Goal: Task Accomplishment & Management: Complete application form

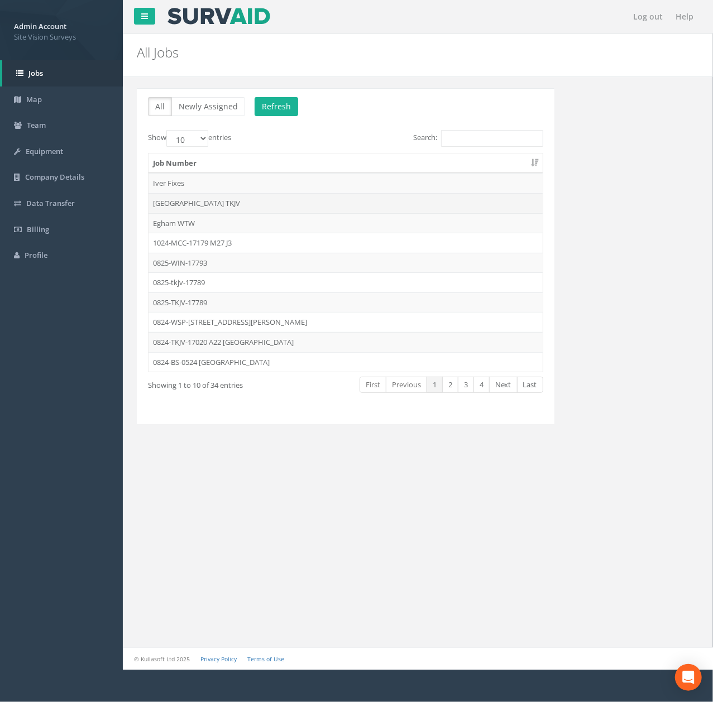
click at [284, 194] on td "[GEOGRAPHIC_DATA] TKJV" at bounding box center [345, 203] width 394 height 20
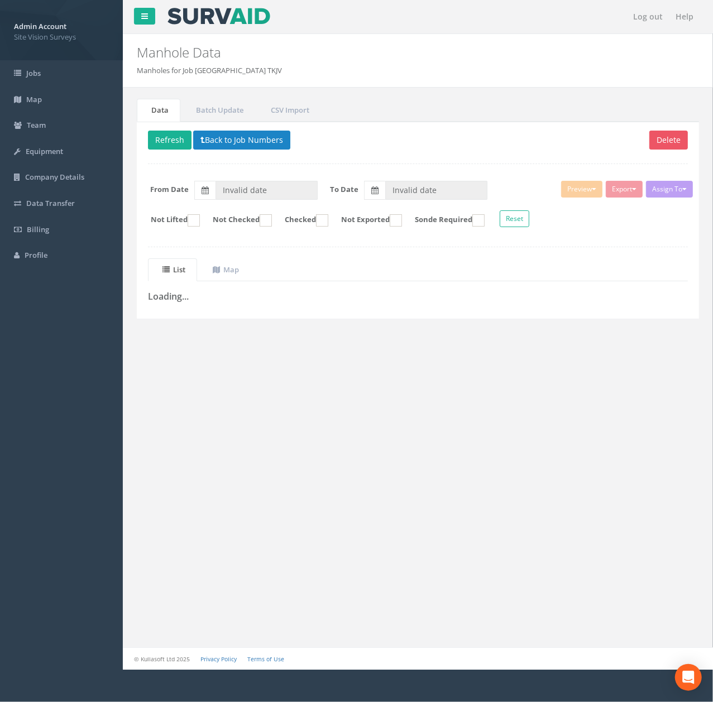
type input "[DATE]"
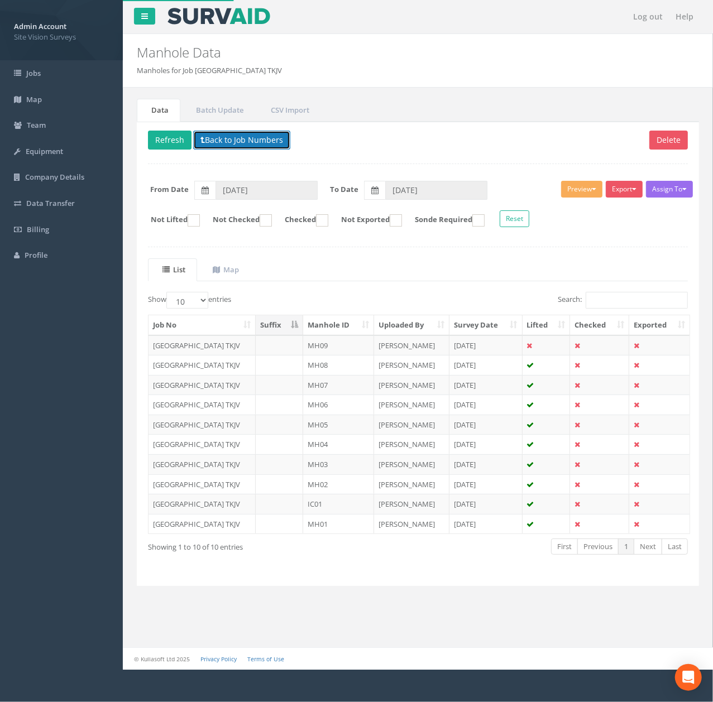
click at [231, 146] on button "Back to Job Numbers" at bounding box center [241, 140] width 97 height 19
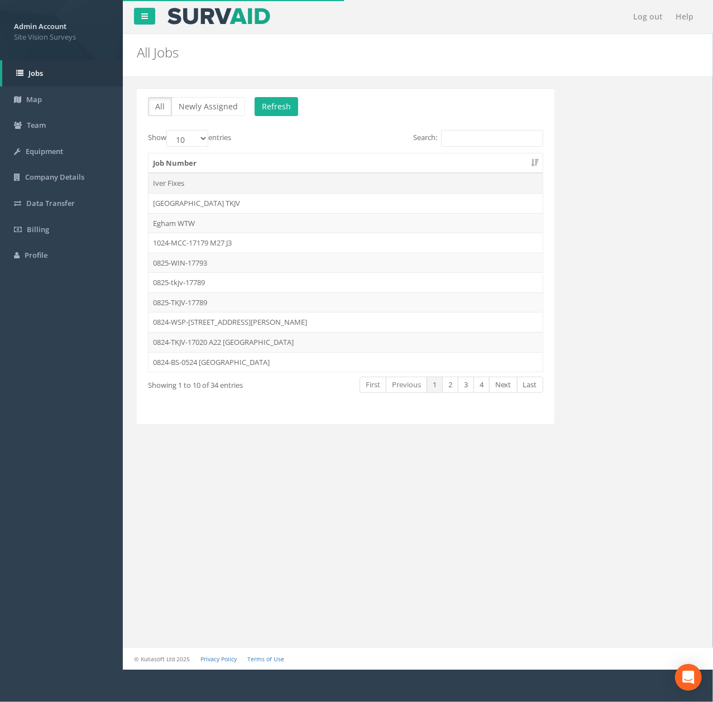
click at [291, 191] on td "Iver Fixes" at bounding box center [345, 183] width 394 height 20
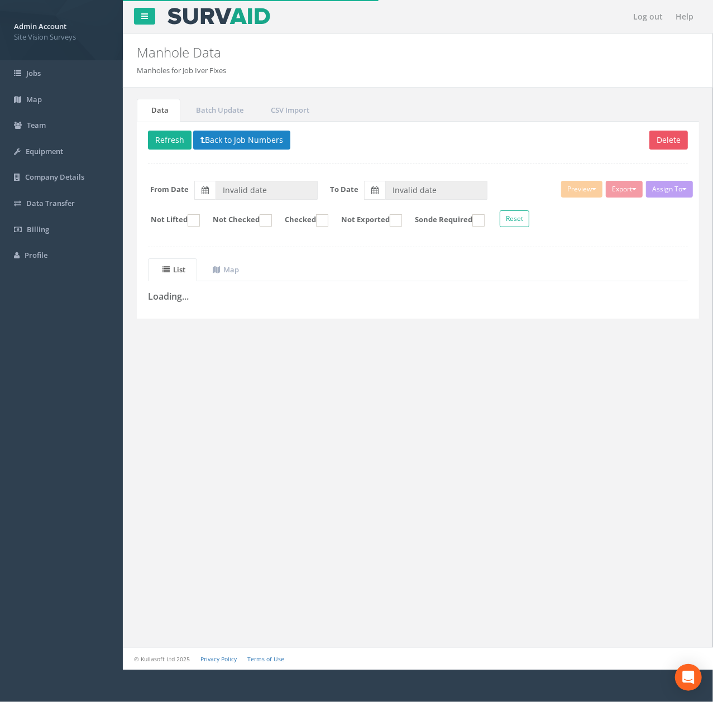
type input "[DATE]"
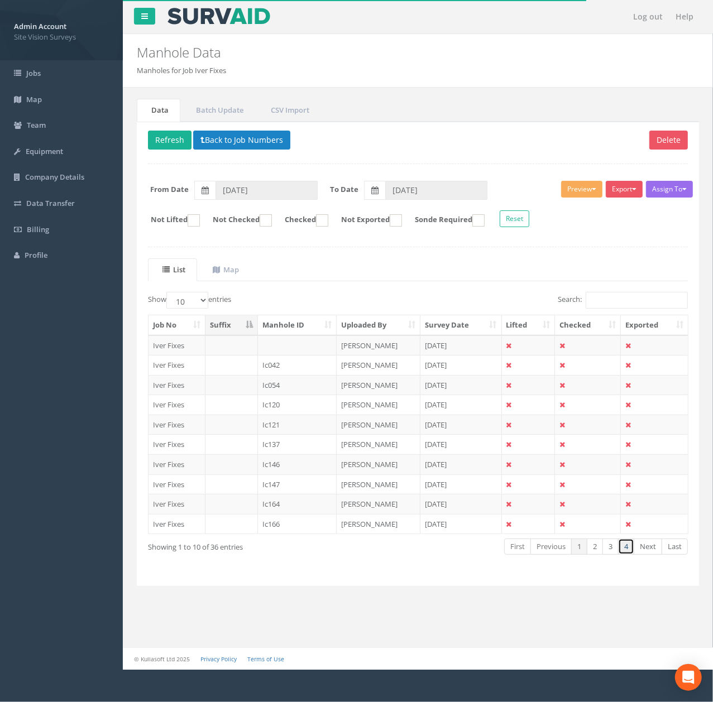
click at [630, 554] on link "4" at bounding box center [626, 547] width 16 height 16
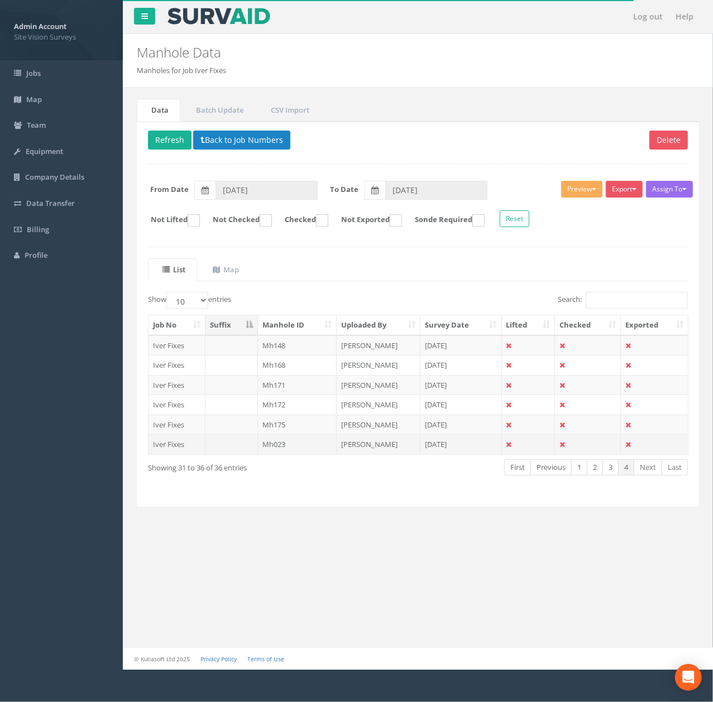
click at [339, 441] on td "[PERSON_NAME]" at bounding box center [379, 444] width 84 height 20
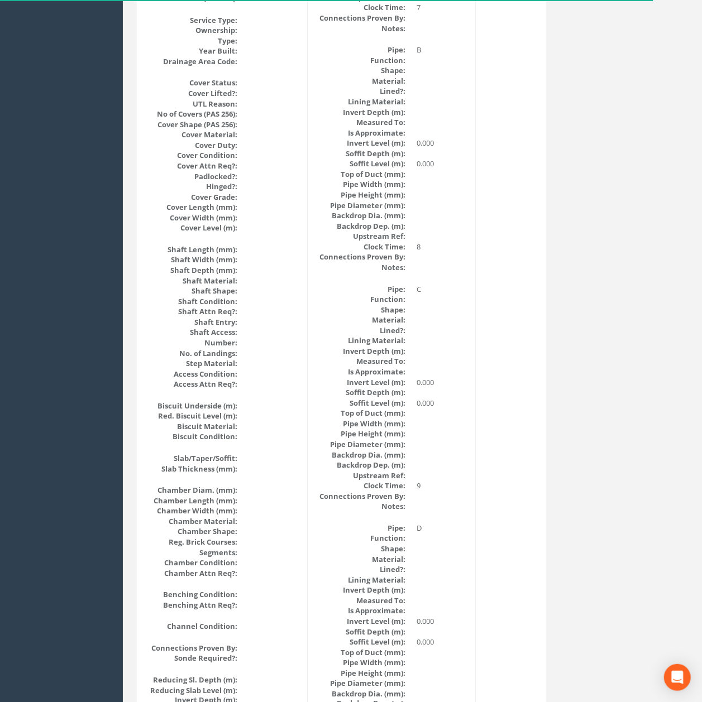
scroll to position [1201, 0]
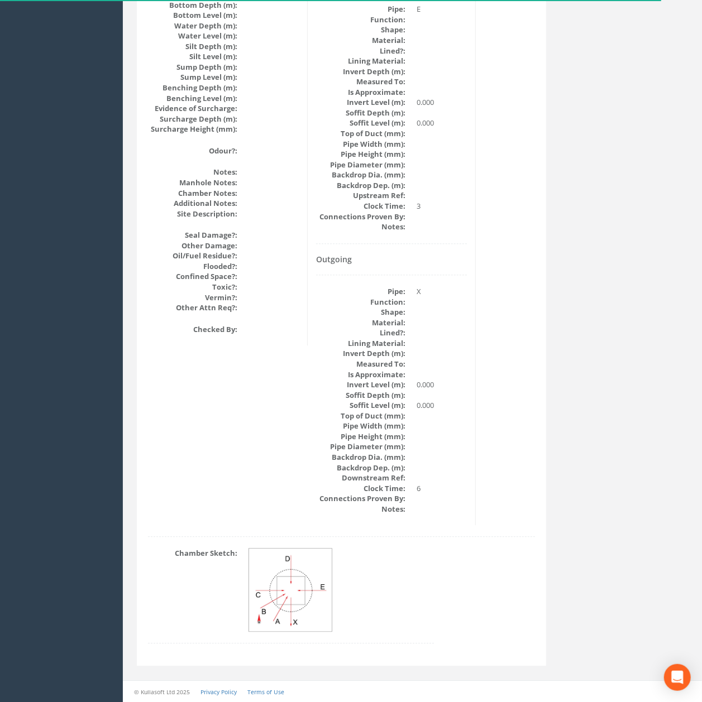
drag, startPoint x: 224, startPoint y: 663, endPoint x: 248, endPoint y: 610, distance: 58.0
click at [266, 596] on img at bounding box center [291, 591] width 84 height 84
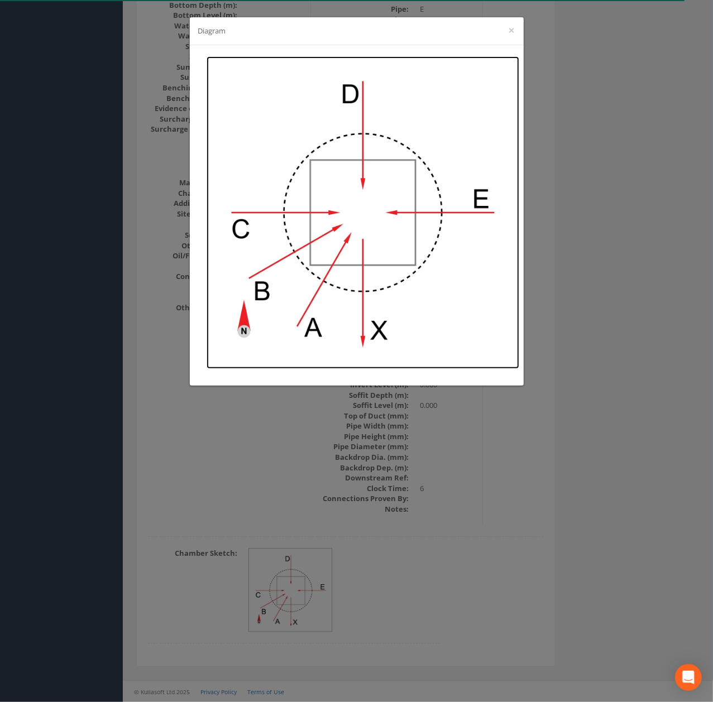
click at [416, 300] on img at bounding box center [363, 212] width 313 height 313
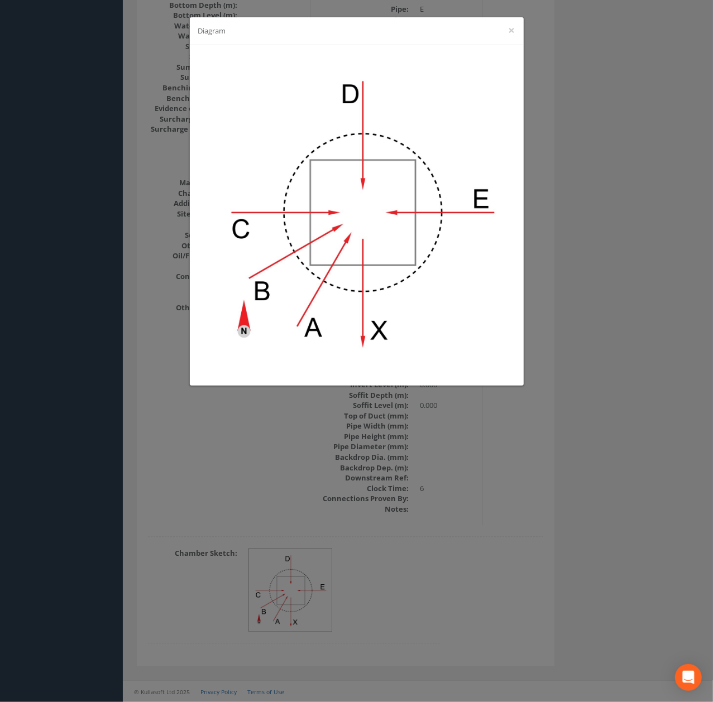
click at [608, 340] on div "Diagram ×" at bounding box center [356, 351] width 713 height 702
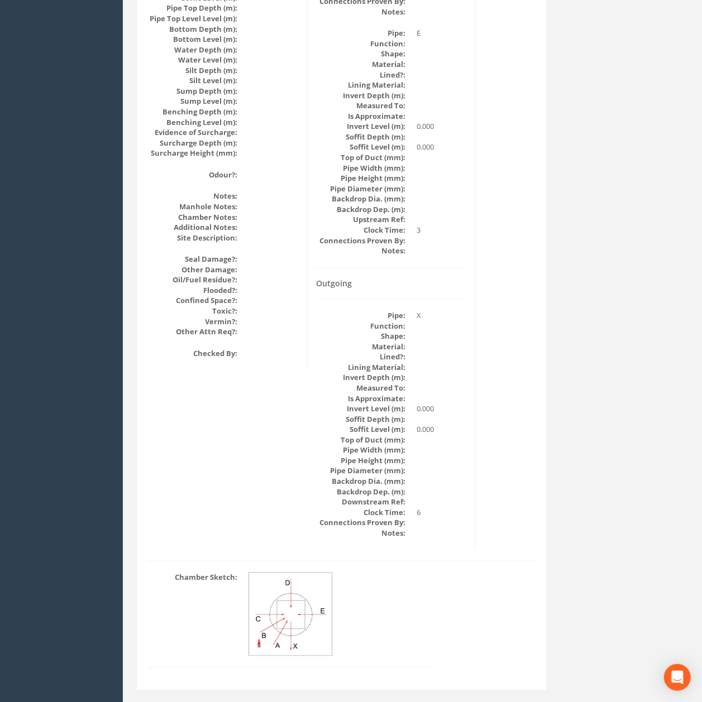
scroll to position [1173, 0]
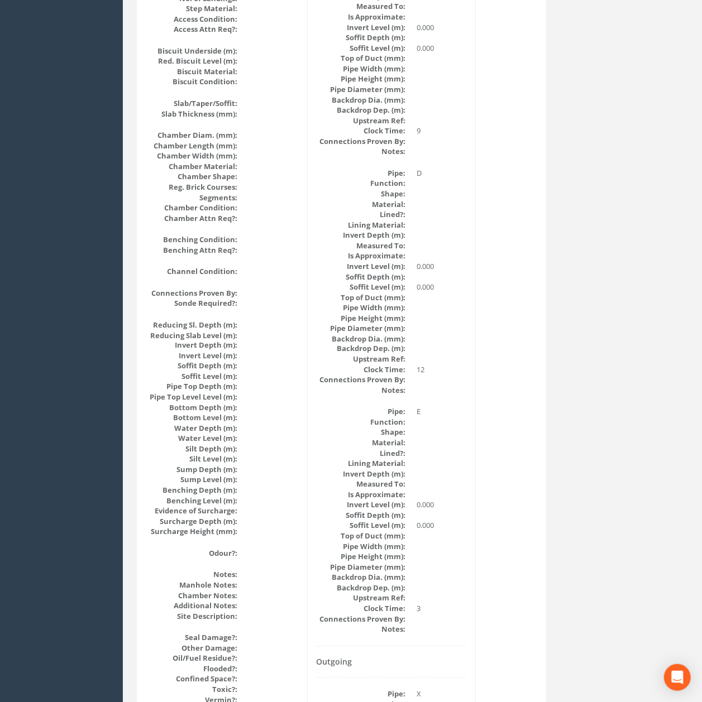
drag, startPoint x: 562, startPoint y: 487, endPoint x: 558, endPoint y: 382, distance: 105.0
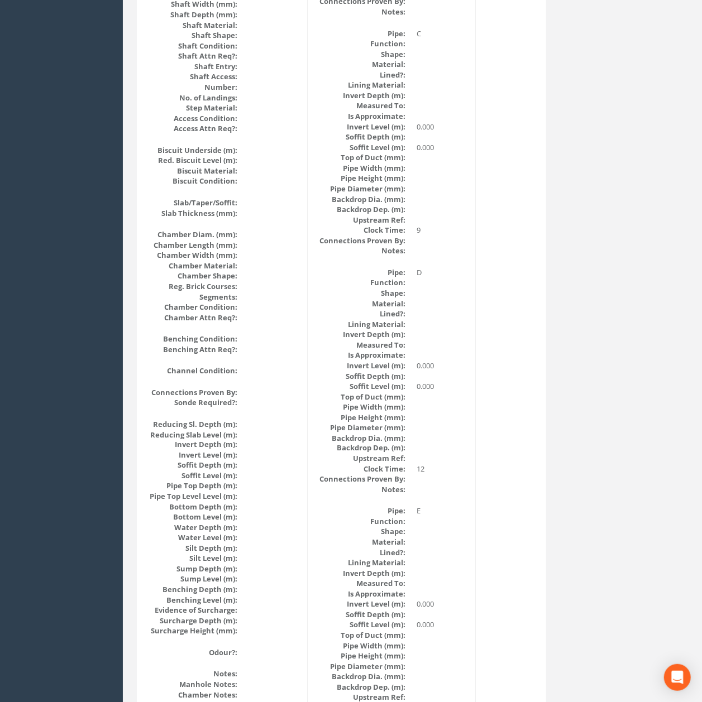
scroll to position [409, 0]
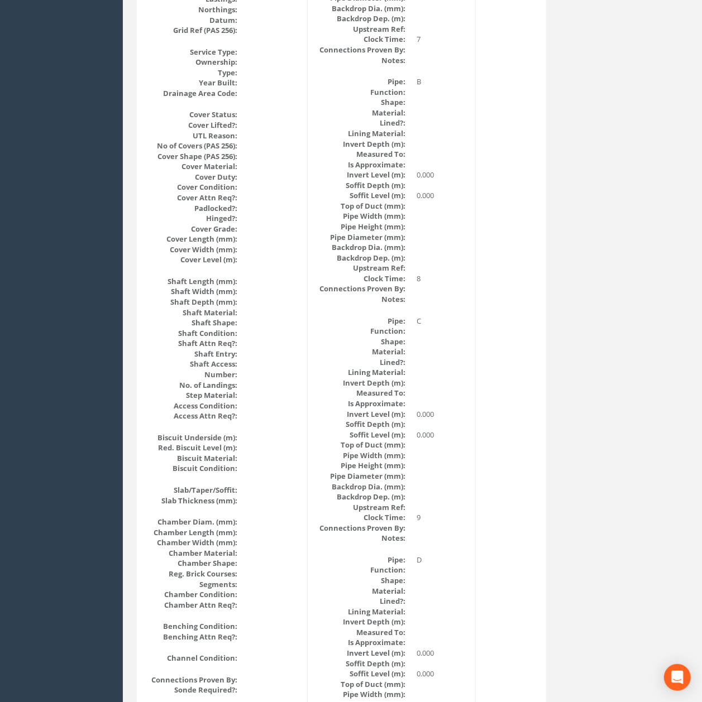
drag, startPoint x: 558, startPoint y: 382, endPoint x: 532, endPoint y: 193, distance: 191.6
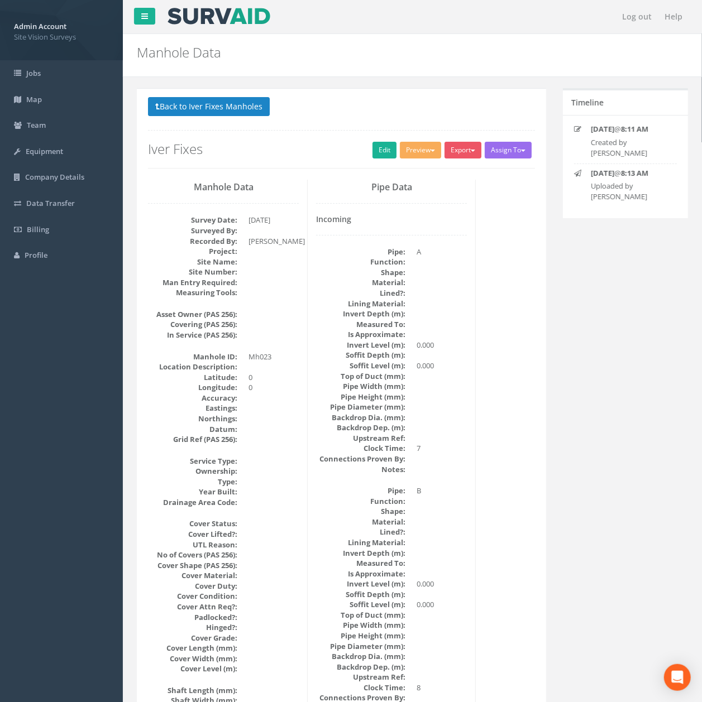
click at [233, 125] on div "Back to Iver Fixes Manholes Back to Map Assign To No Companies Added Export SVS…" at bounding box center [341, 132] width 387 height 71
click at [231, 113] on button "Back to Iver Fixes Manholes" at bounding box center [209, 106] width 122 height 19
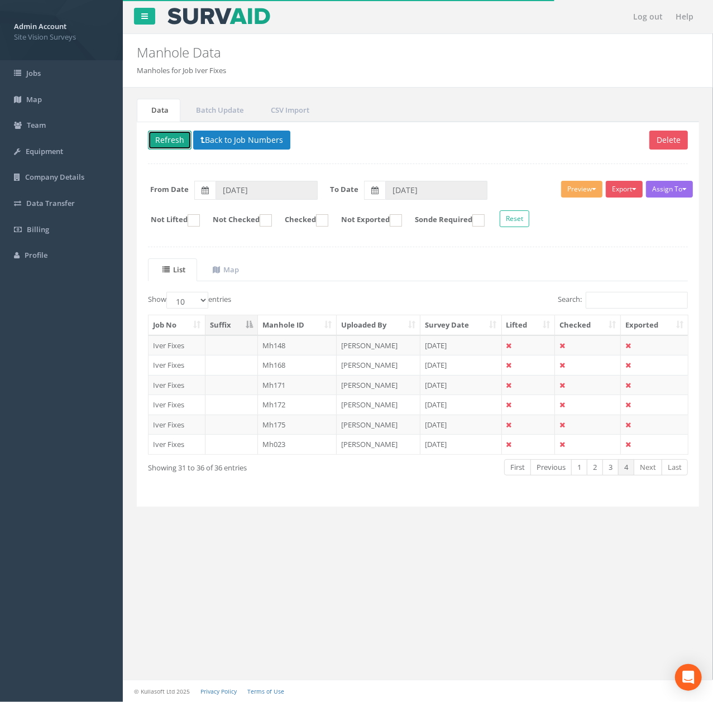
click at [173, 135] on button "Refresh" at bounding box center [170, 140] width 44 height 19
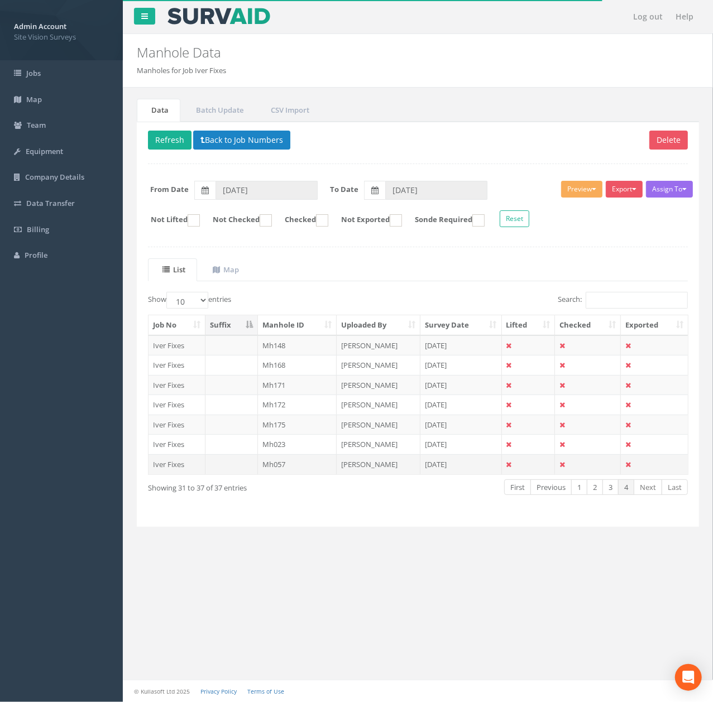
click at [318, 475] on td "Mh057" at bounding box center [297, 464] width 79 height 20
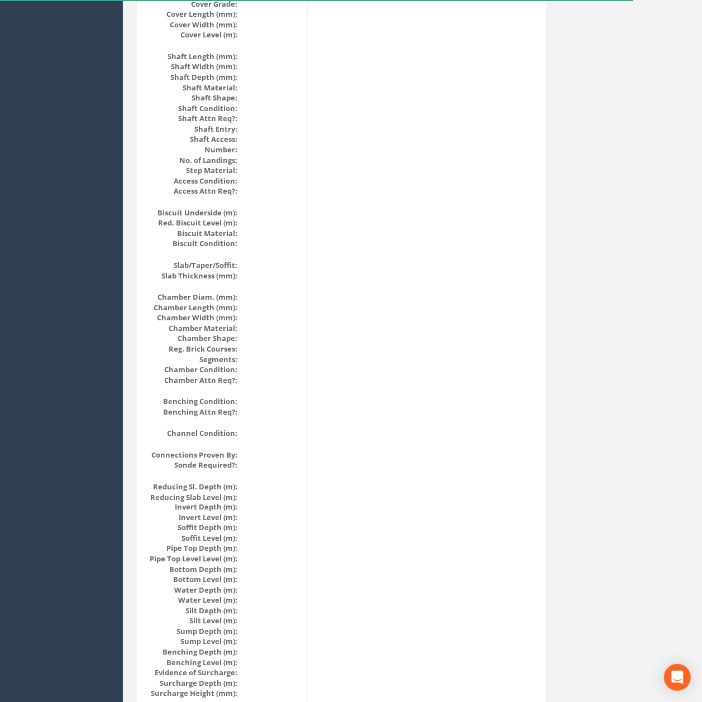
scroll to position [1021, 0]
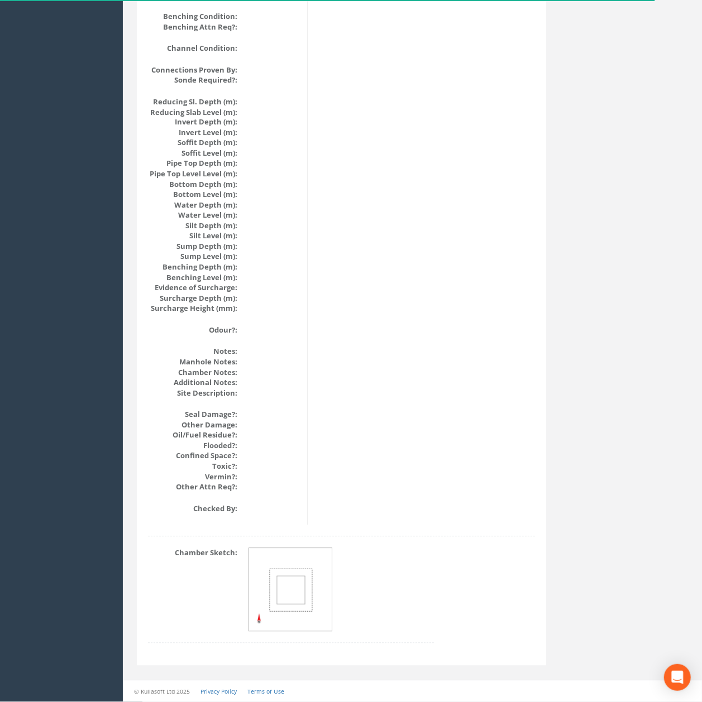
click at [307, 583] on img at bounding box center [291, 591] width 84 height 84
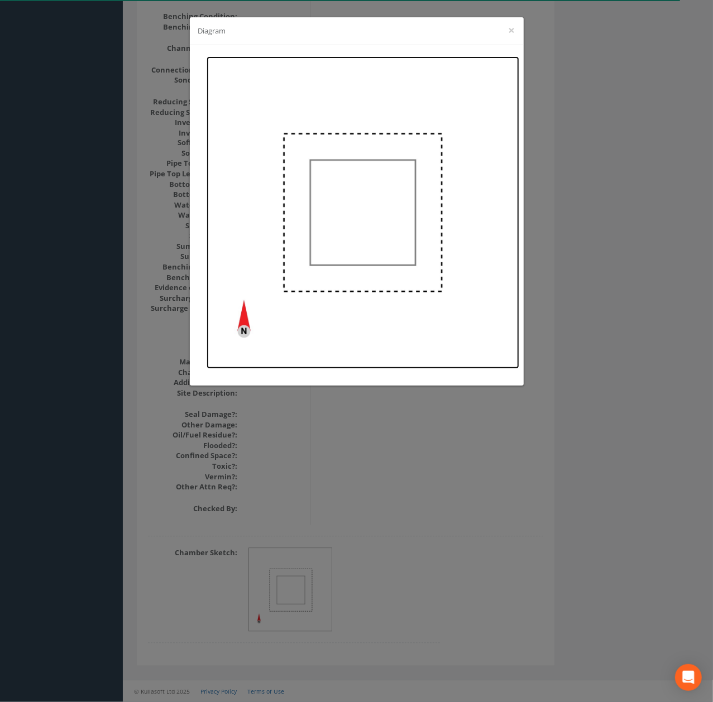
click at [373, 231] on img at bounding box center [363, 212] width 313 height 313
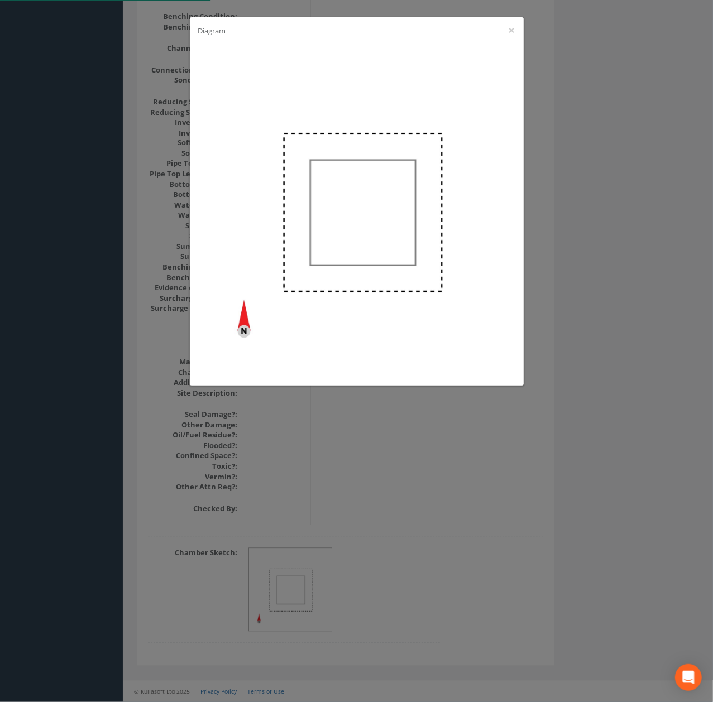
click at [167, 197] on div "Diagram ×" at bounding box center [356, 351] width 713 height 702
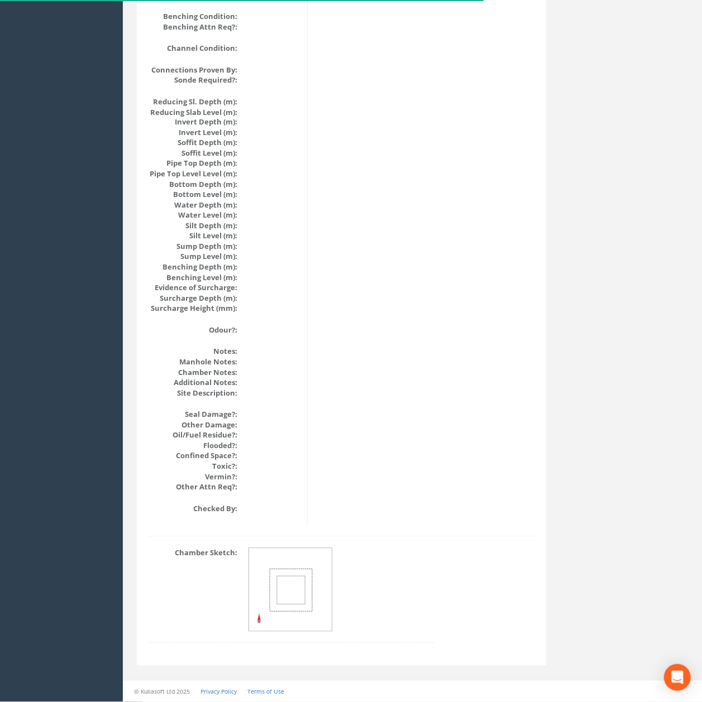
scroll to position [0, 0]
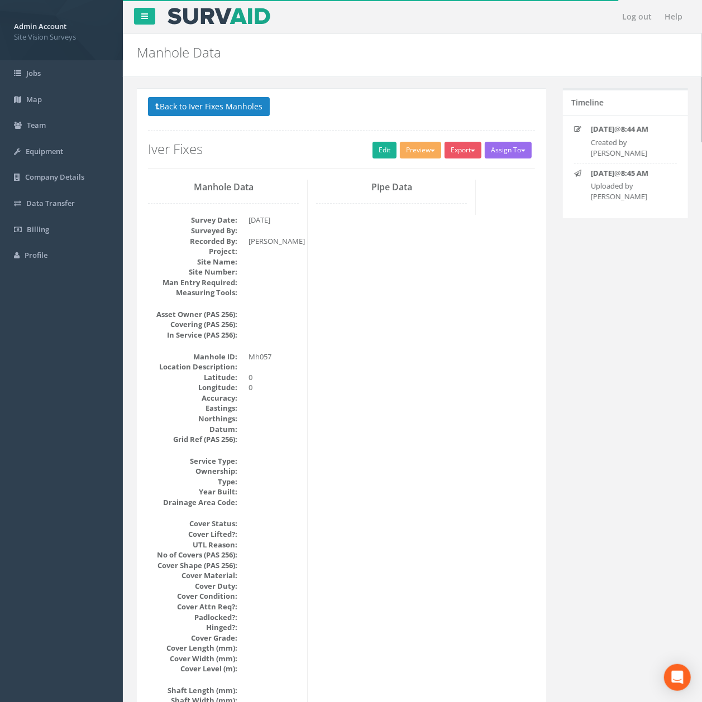
click at [208, 98] on button "Back to Iver Fixes Manholes" at bounding box center [209, 106] width 122 height 19
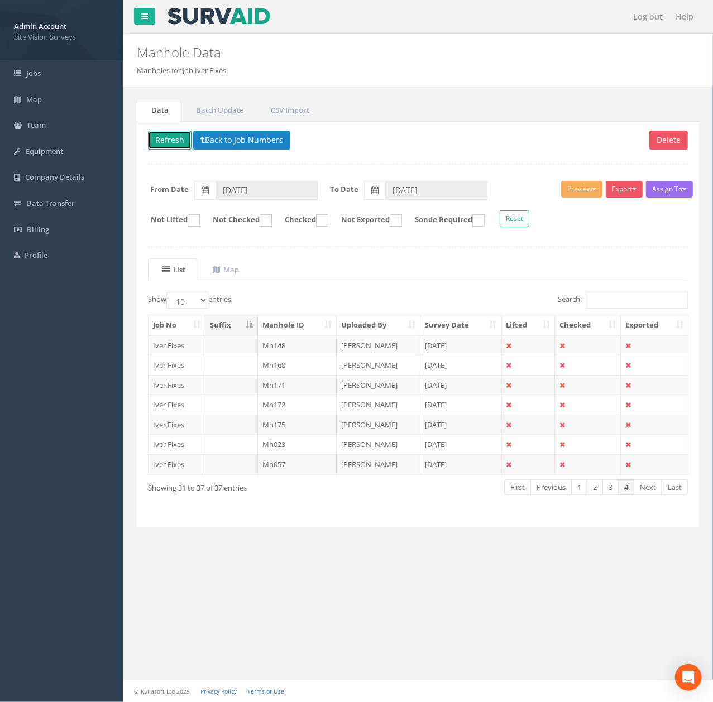
click at [179, 139] on button "Refresh" at bounding box center [170, 140] width 44 height 19
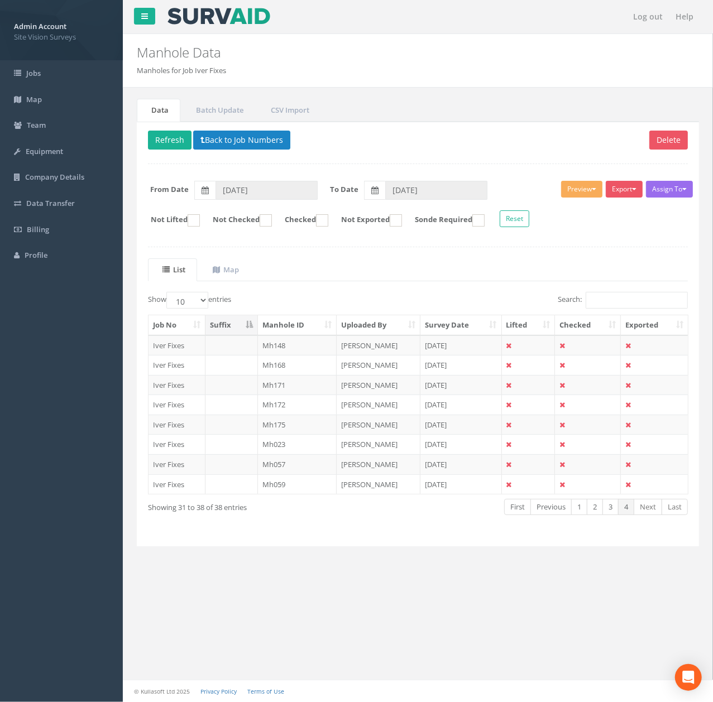
click at [289, 498] on div "Job No Suffix Manhole ID Uploaded By Survey Date Lifted Checked Exported Iver F…" at bounding box center [418, 405] width 557 height 186
click at [291, 494] on td "Mh059" at bounding box center [297, 485] width 79 height 20
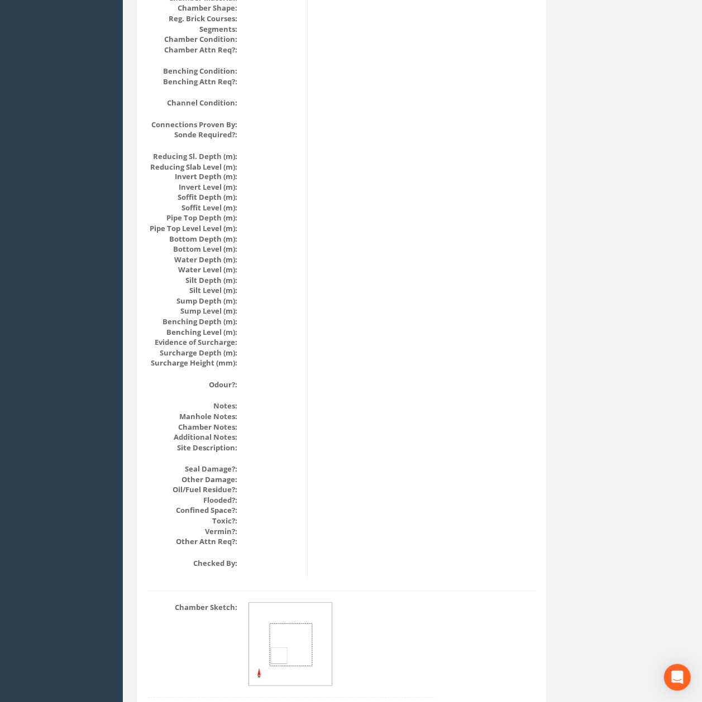
scroll to position [1021, 0]
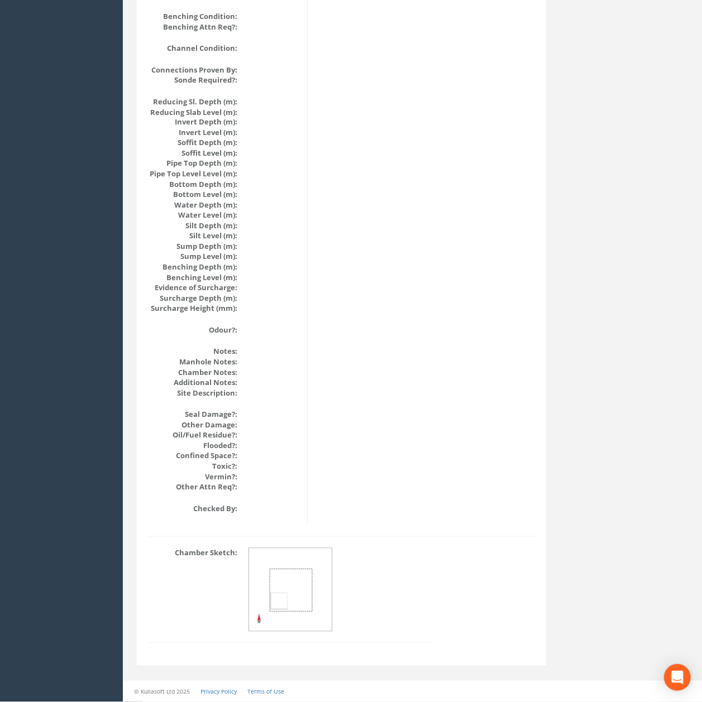
click at [322, 578] on img at bounding box center [291, 591] width 84 height 84
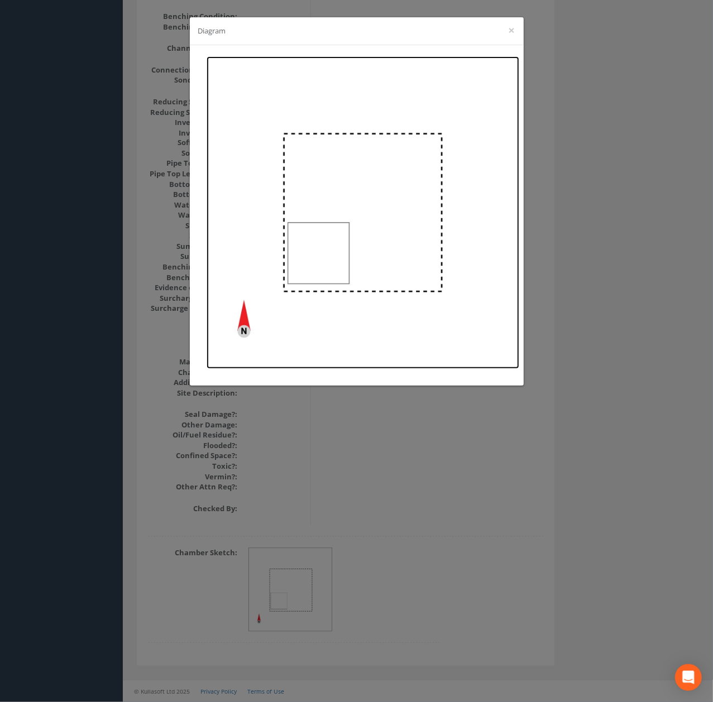
drag, startPoint x: 327, startPoint y: 220, endPoint x: 333, endPoint y: 155, distance: 65.6
click at [333, 155] on img at bounding box center [363, 212] width 313 height 313
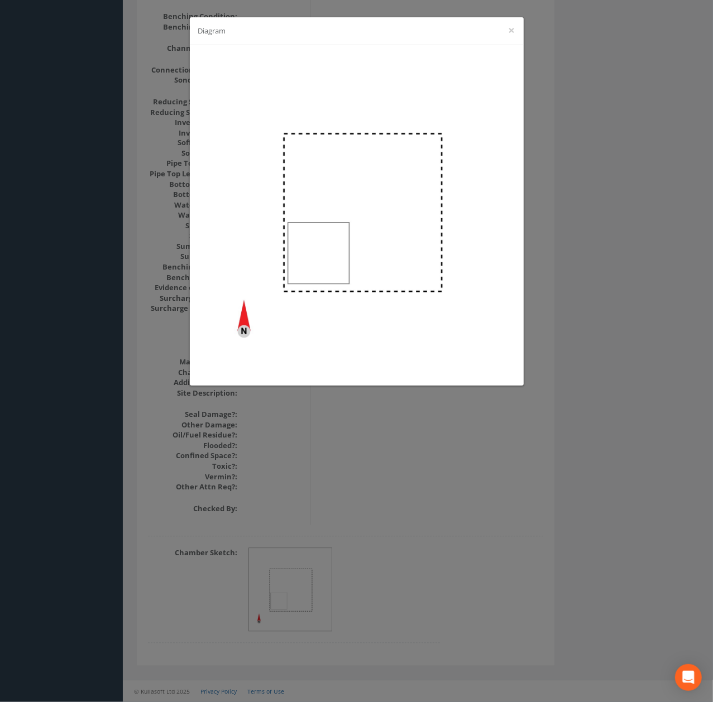
click at [190, 415] on div "Diagram ×" at bounding box center [356, 351] width 713 height 702
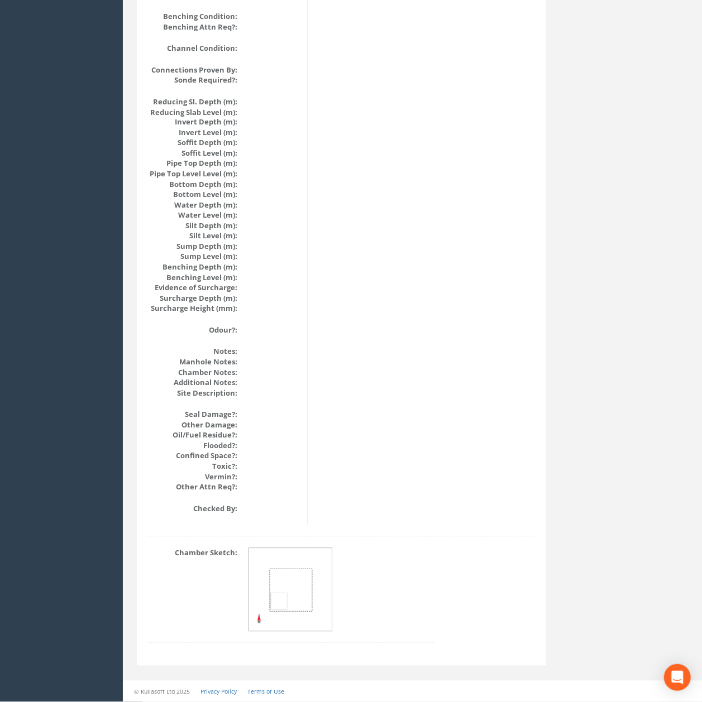
scroll to position [0, 0]
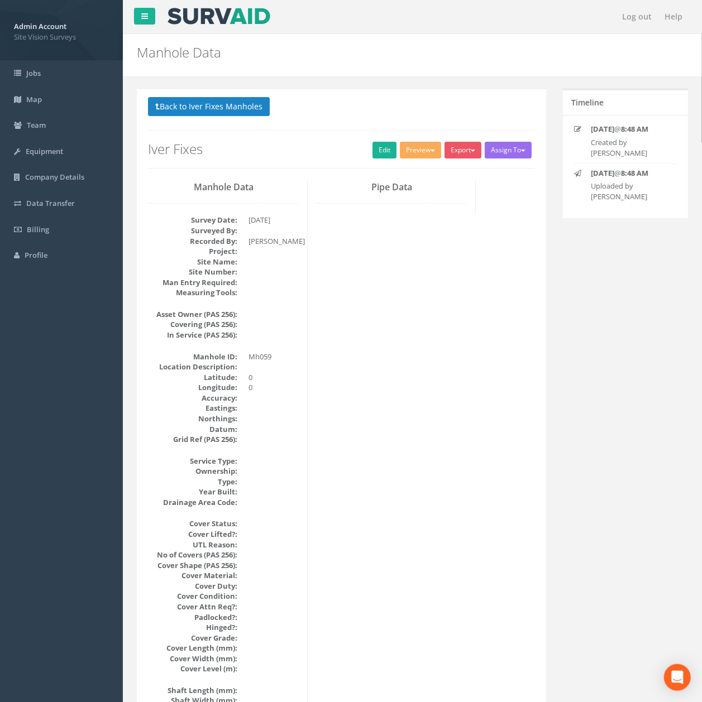
click at [203, 126] on div "Back to Iver Fixes Manholes Back to Map Assign To No Companies Added Export SVS…" at bounding box center [341, 132] width 387 height 71
click at [203, 117] on p "Back to Iver Fixes Manholes Back to Map" at bounding box center [341, 108] width 387 height 22
click at [201, 112] on button "Back to Iver Fixes Manholes" at bounding box center [209, 106] width 122 height 19
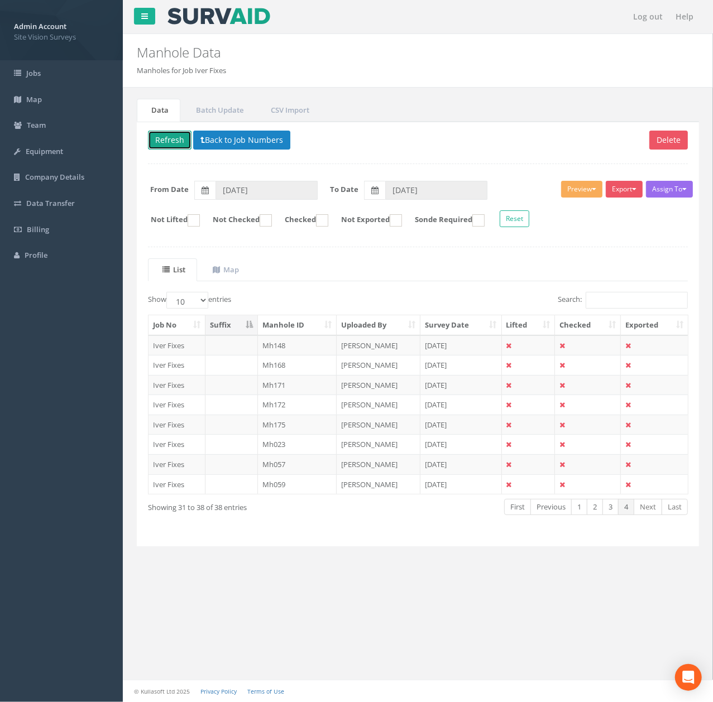
click at [163, 135] on button "Refresh" at bounding box center [170, 140] width 44 height 19
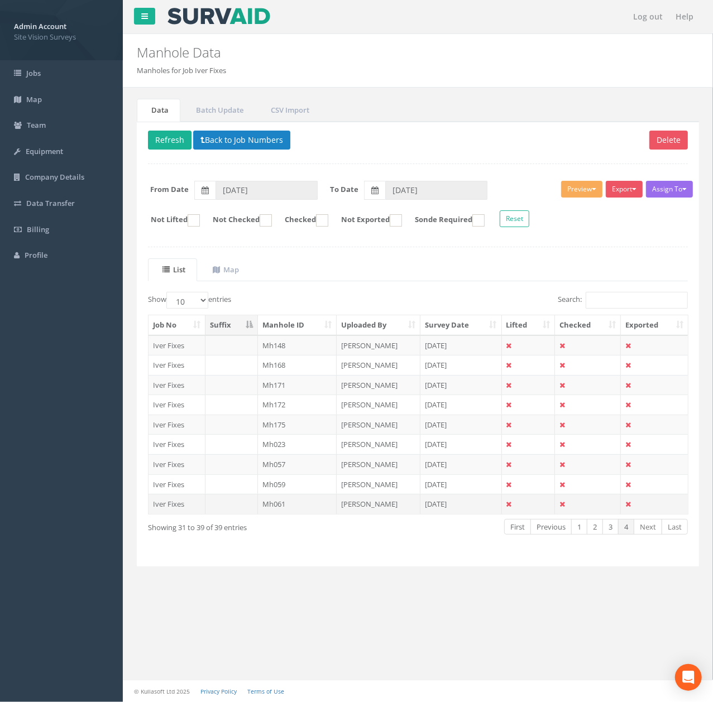
click at [320, 514] on td "Mh061" at bounding box center [297, 504] width 79 height 20
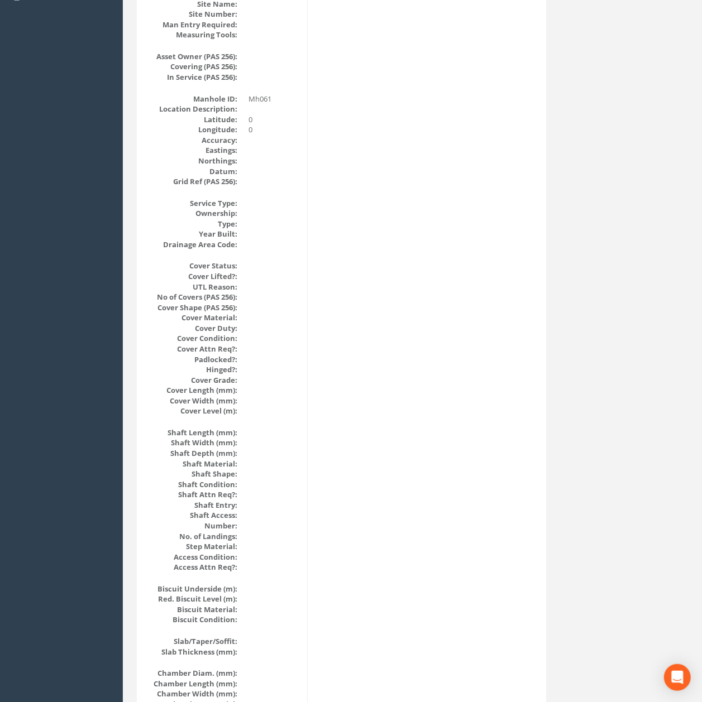
scroll to position [1021, 0]
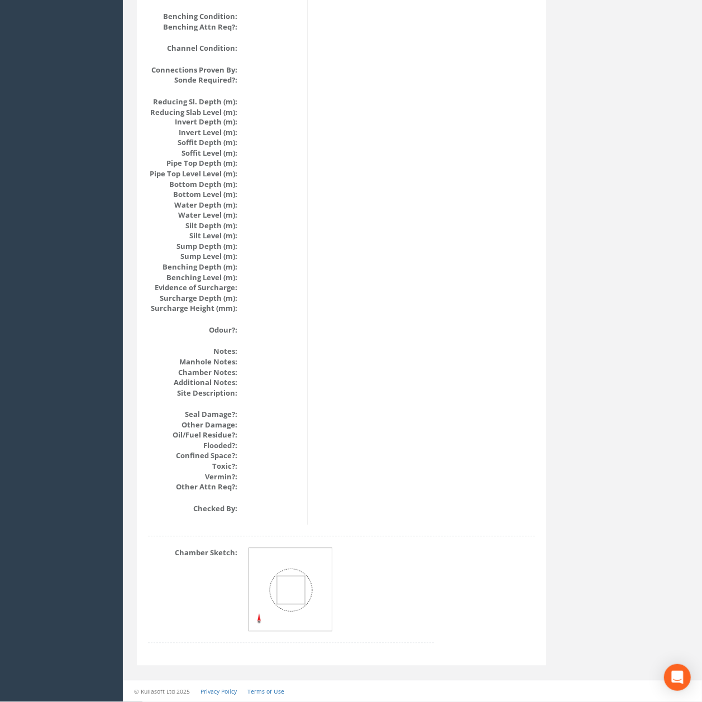
click at [308, 595] on img at bounding box center [291, 591] width 84 height 84
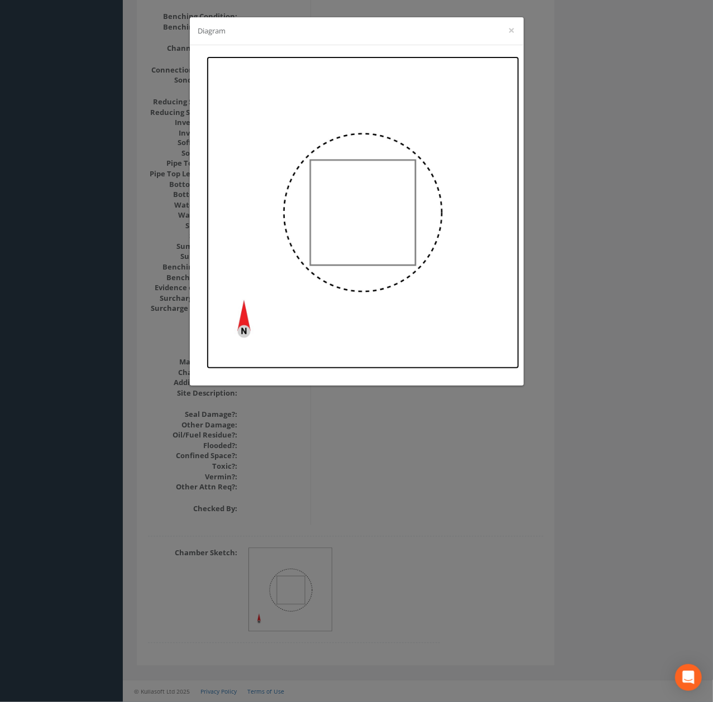
click at [385, 201] on img at bounding box center [363, 212] width 313 height 313
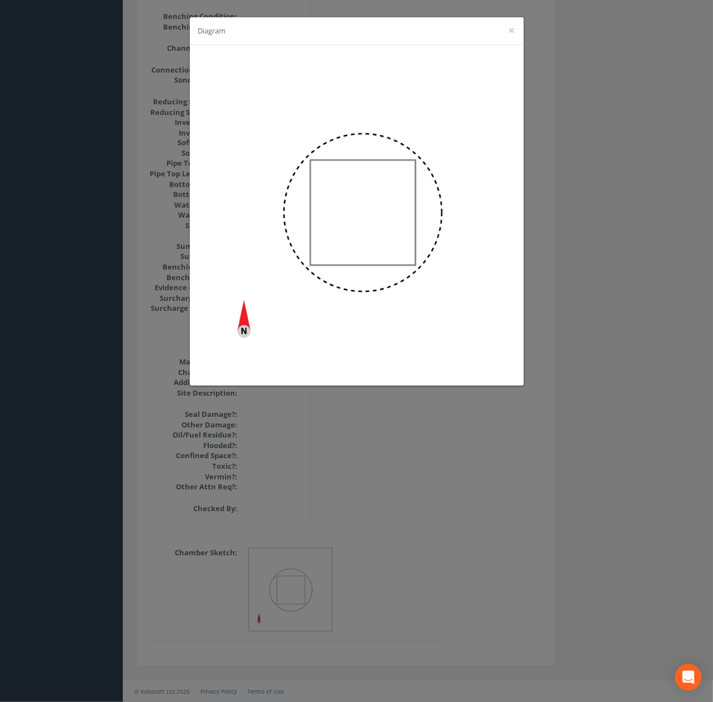
click at [126, 218] on div "Diagram ×" at bounding box center [356, 351] width 713 height 702
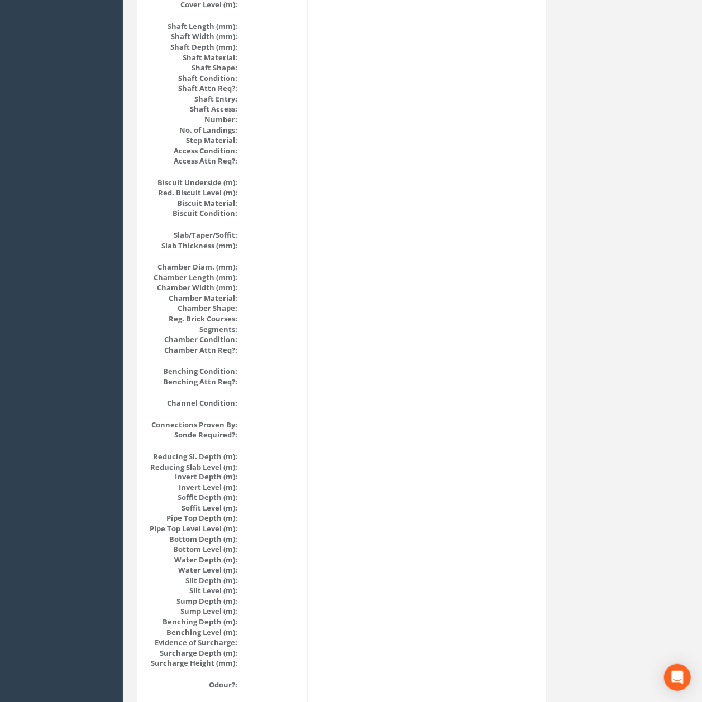
scroll to position [0, 0]
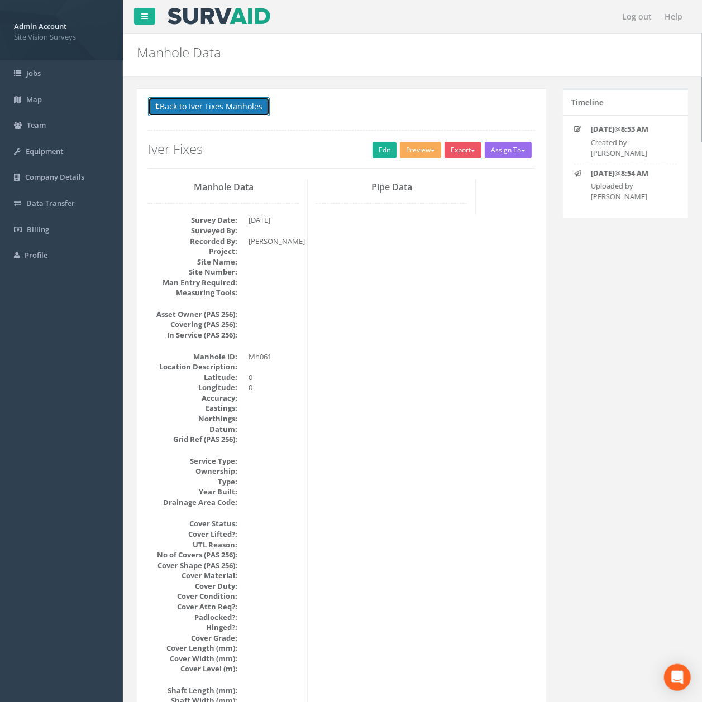
click at [205, 108] on button "Back to Iver Fixes Manholes" at bounding box center [209, 106] width 122 height 19
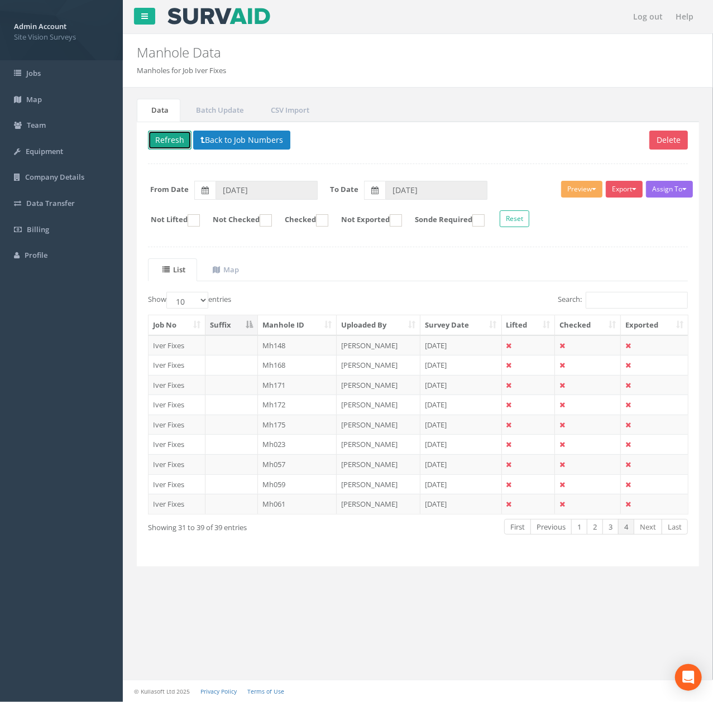
click at [175, 138] on button "Refresh" at bounding box center [170, 140] width 44 height 19
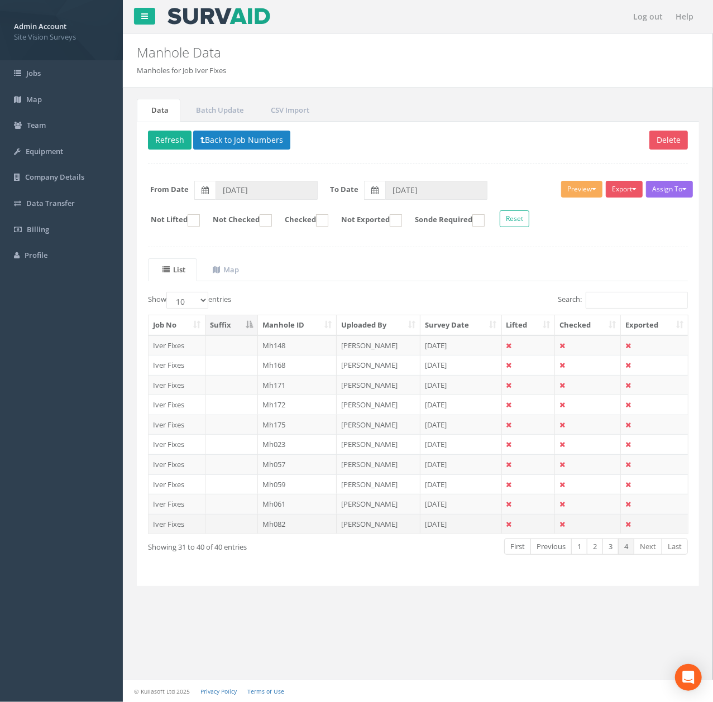
click at [352, 528] on td "[PERSON_NAME]" at bounding box center [379, 524] width 84 height 20
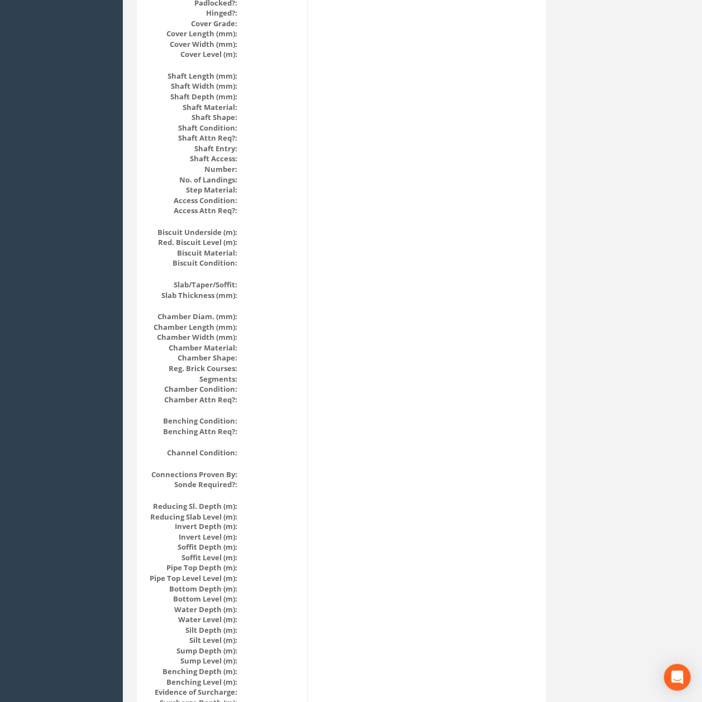
scroll to position [1021, 0]
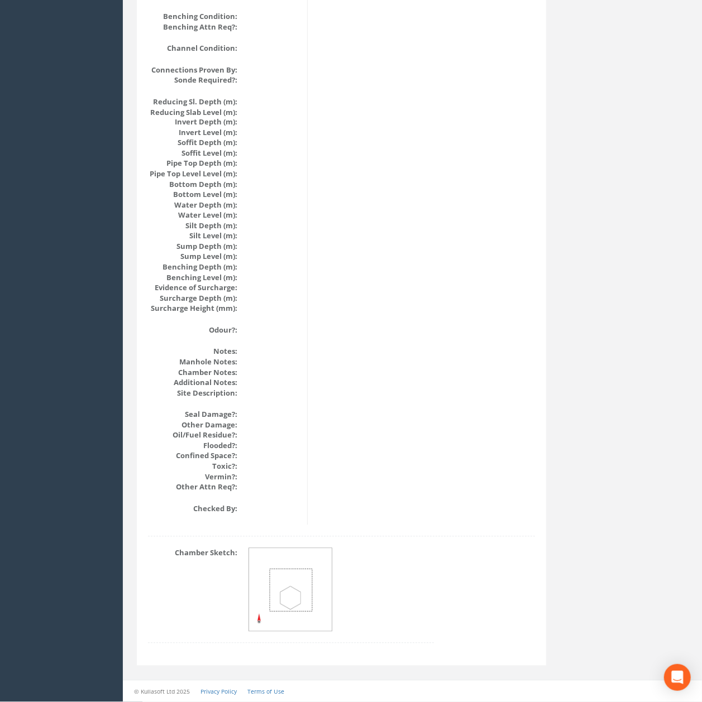
click at [260, 613] on img at bounding box center [291, 591] width 84 height 84
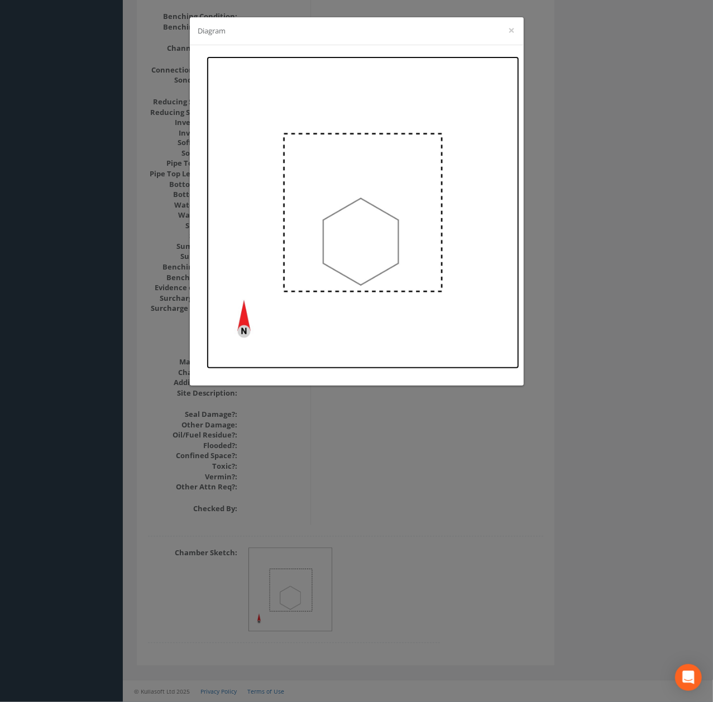
click at [393, 174] on img at bounding box center [363, 212] width 313 height 313
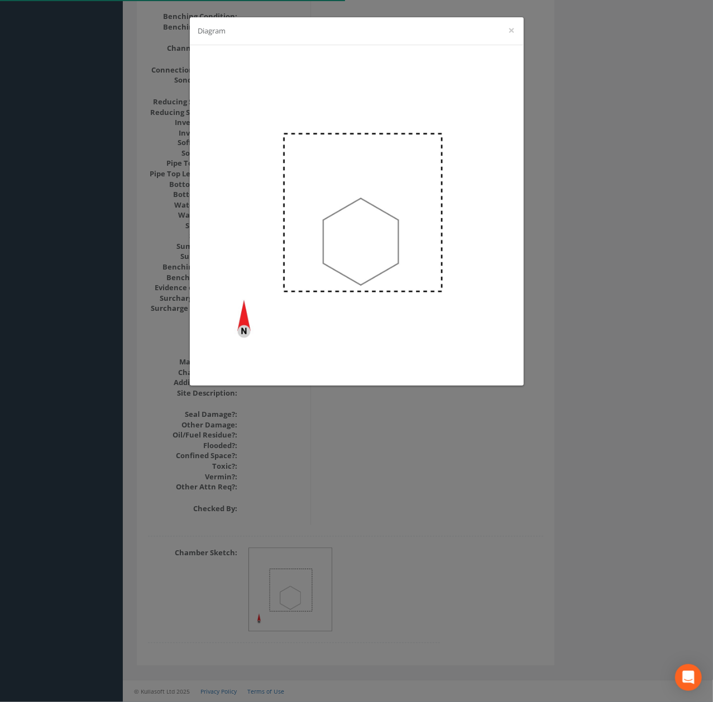
click at [117, 183] on div "Diagram ×" at bounding box center [356, 351] width 713 height 702
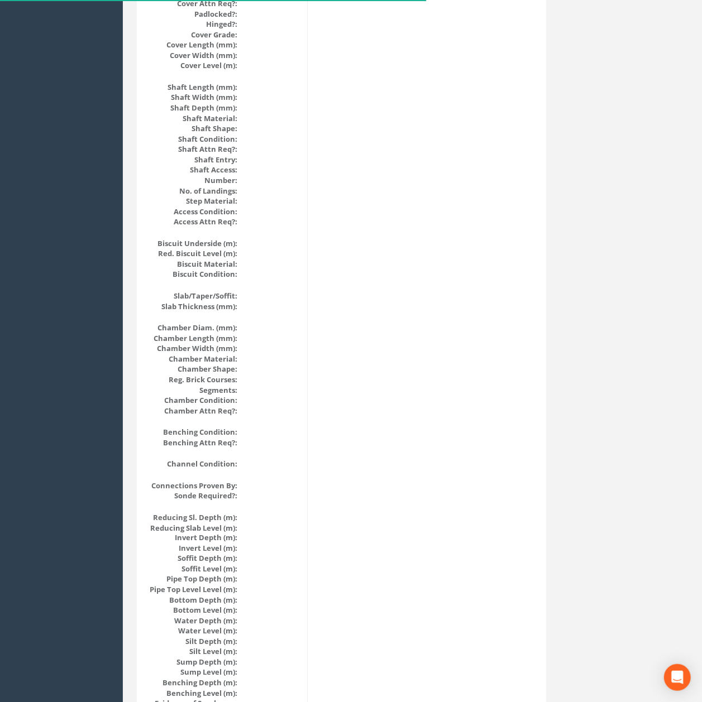
scroll to position [0, 0]
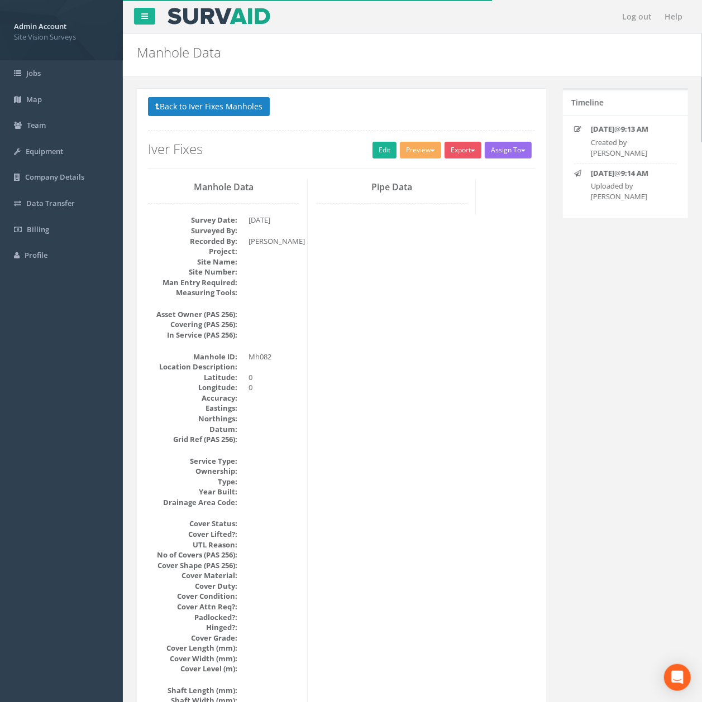
click at [197, 116] on button "Back to Iver Fixes Manholes" at bounding box center [209, 106] width 122 height 19
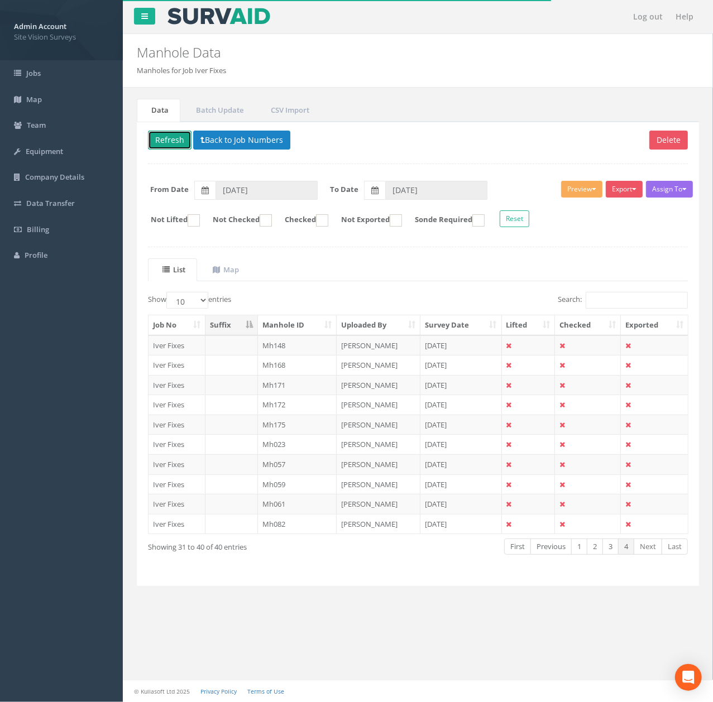
click at [160, 141] on button "Refresh" at bounding box center [170, 140] width 44 height 19
click at [663, 555] on link "Last" at bounding box center [675, 547] width 26 height 16
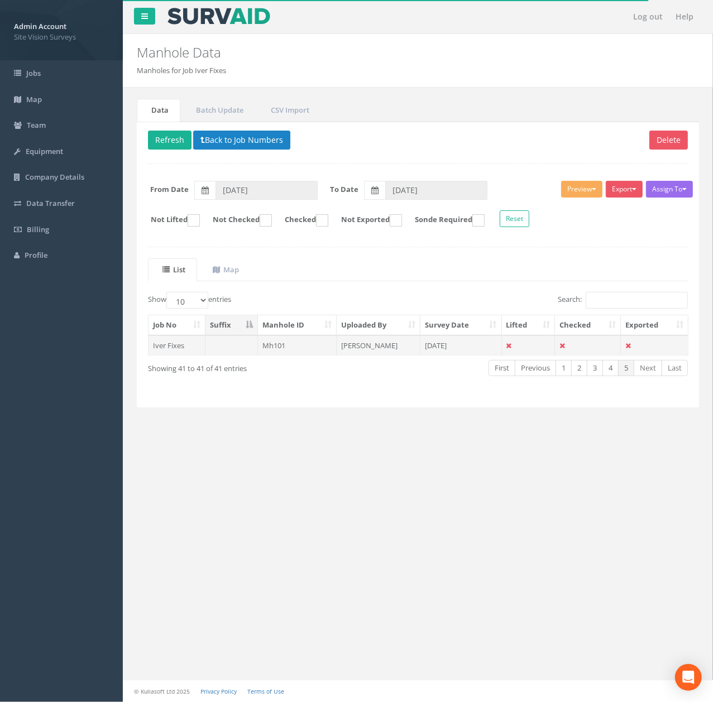
click at [311, 344] on td "Mh101" at bounding box center [297, 346] width 79 height 20
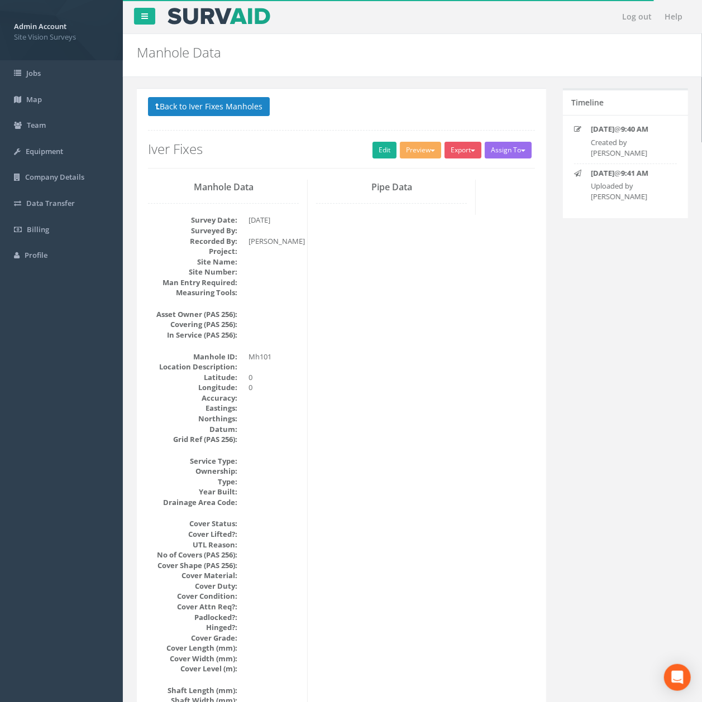
scroll to position [1021, 0]
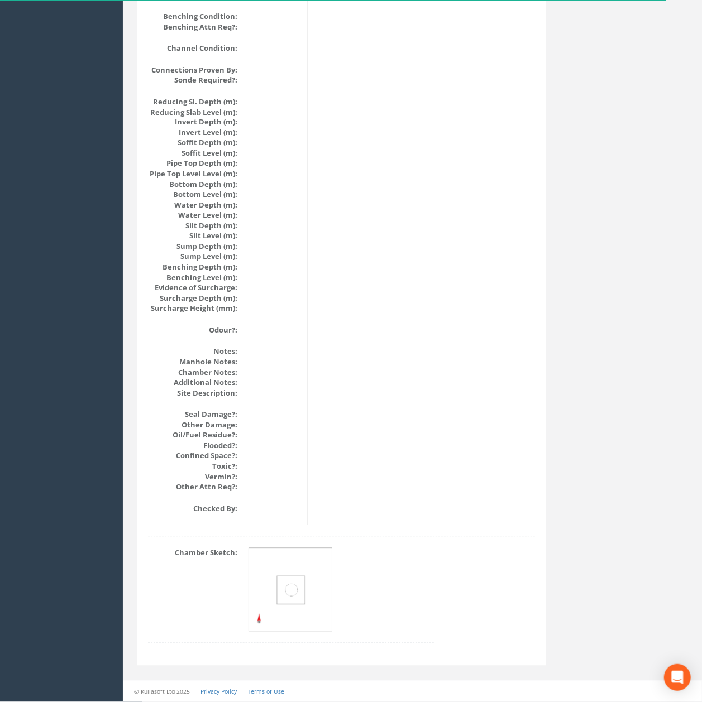
click at [310, 599] on img at bounding box center [291, 591] width 84 height 84
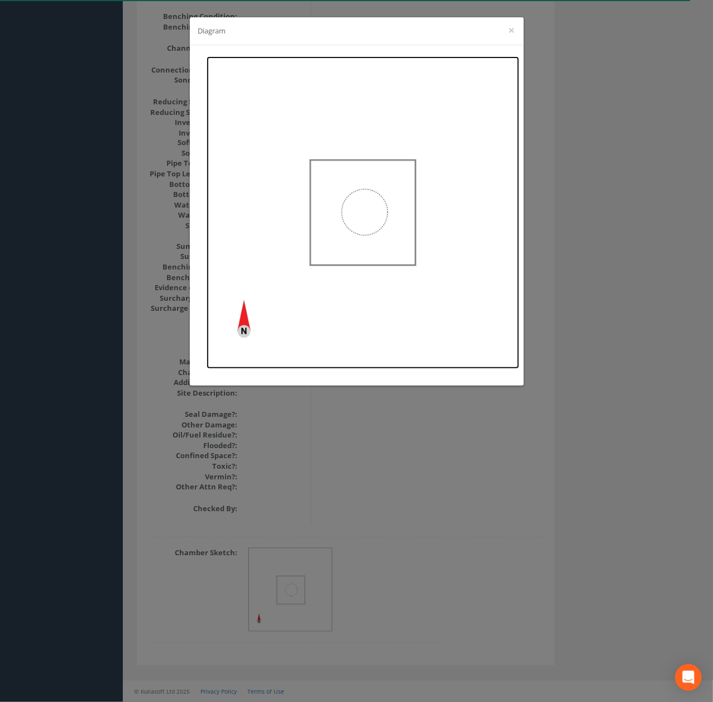
click at [370, 235] on img at bounding box center [363, 212] width 313 height 313
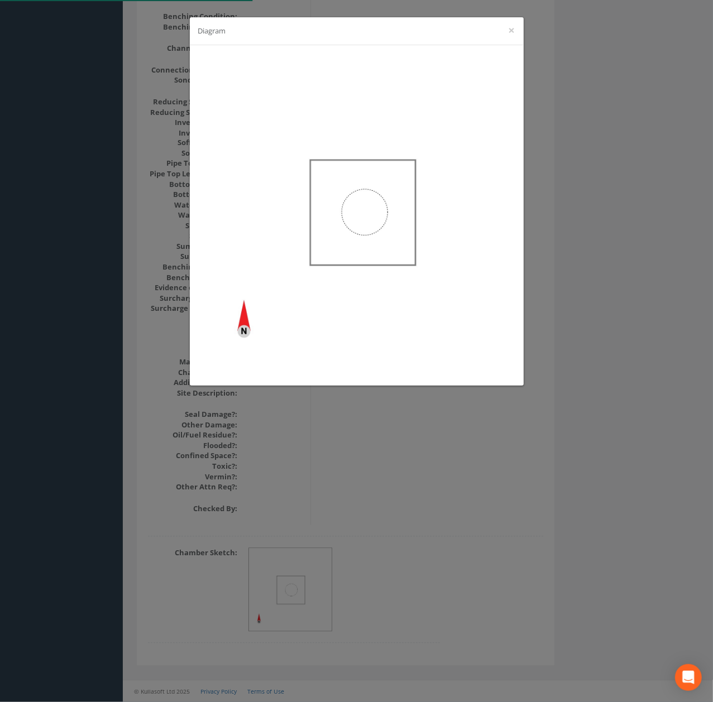
click at [157, 409] on div "Diagram ×" at bounding box center [356, 351] width 713 height 702
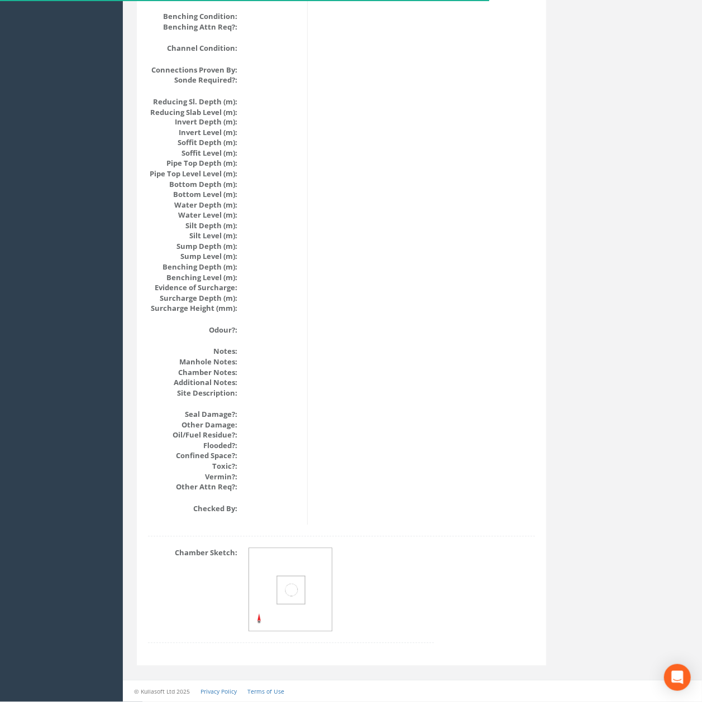
scroll to position [0, 0]
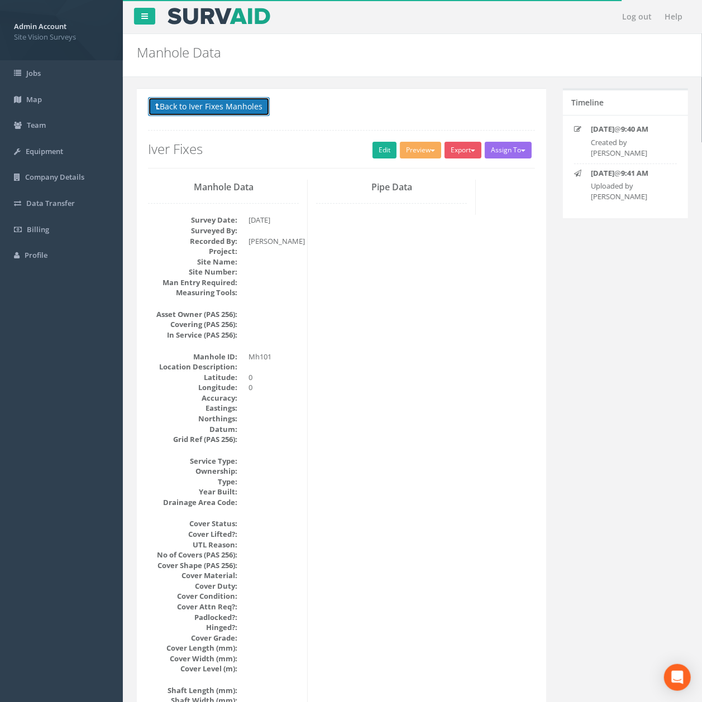
click at [175, 111] on button "Back to Iver Fixes Manholes" at bounding box center [209, 106] width 122 height 19
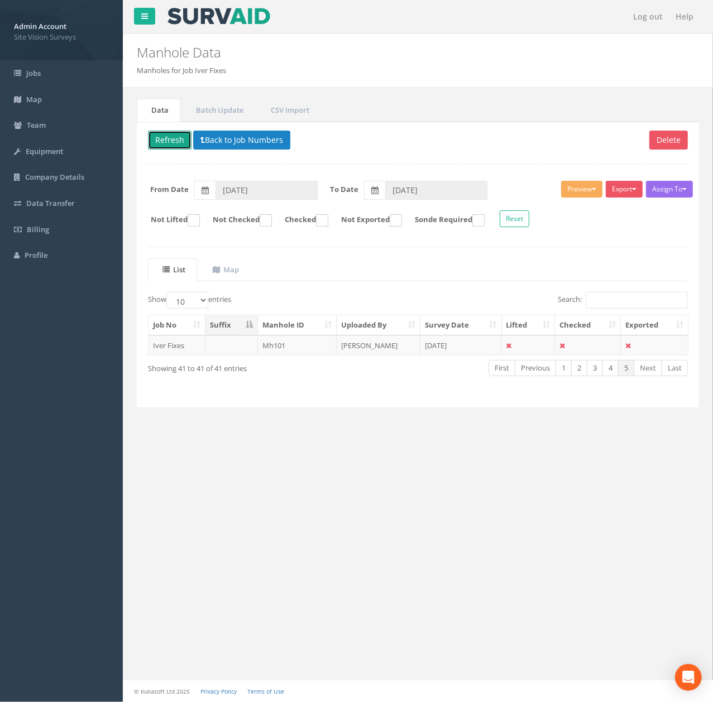
click at [156, 135] on button "Refresh" at bounding box center [170, 140] width 44 height 19
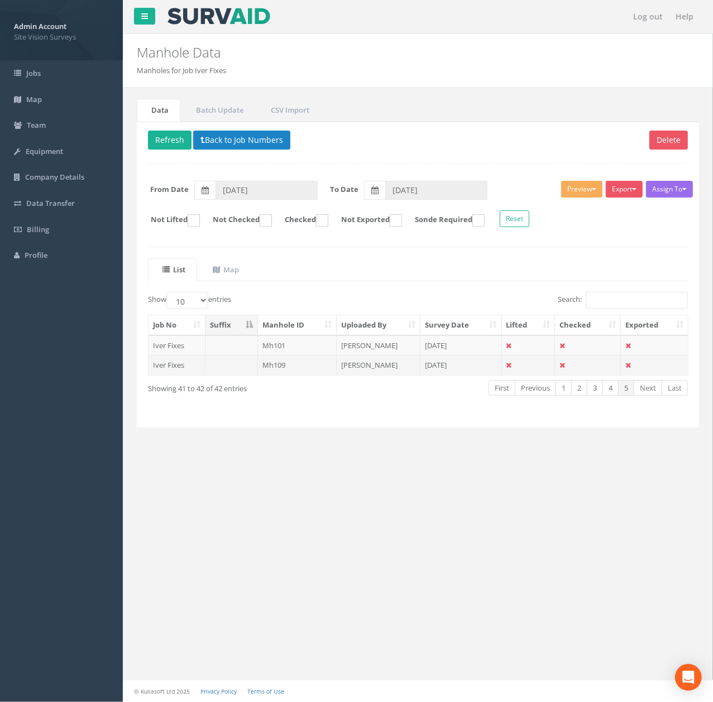
click at [375, 371] on td "[PERSON_NAME]" at bounding box center [379, 365] width 84 height 20
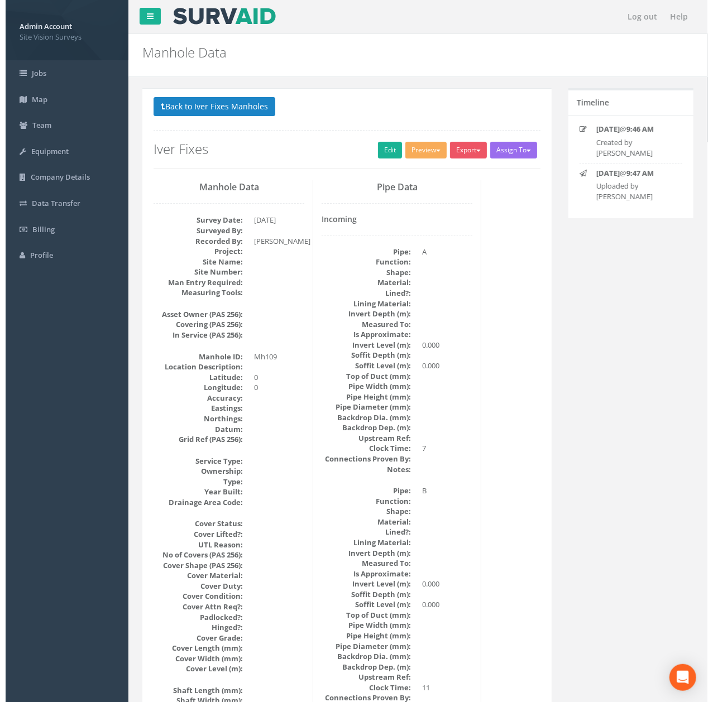
scroll to position [1021, 0]
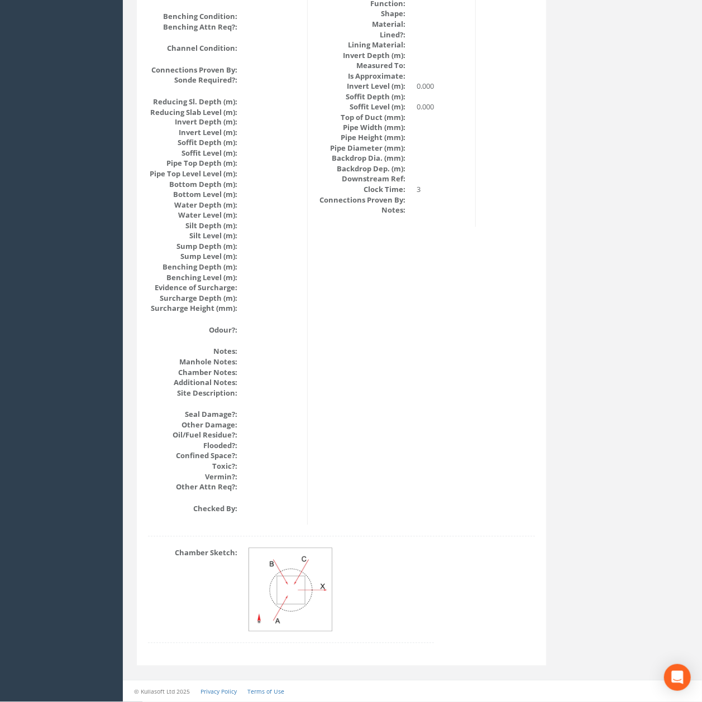
click at [269, 630] on img at bounding box center [291, 591] width 84 height 84
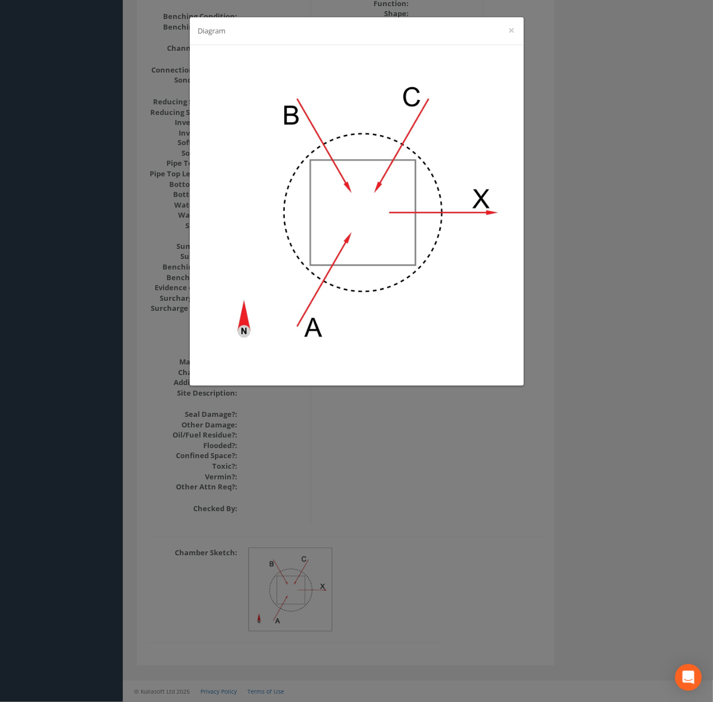
click at [276, 615] on div "Diagram ×" at bounding box center [356, 351] width 713 height 702
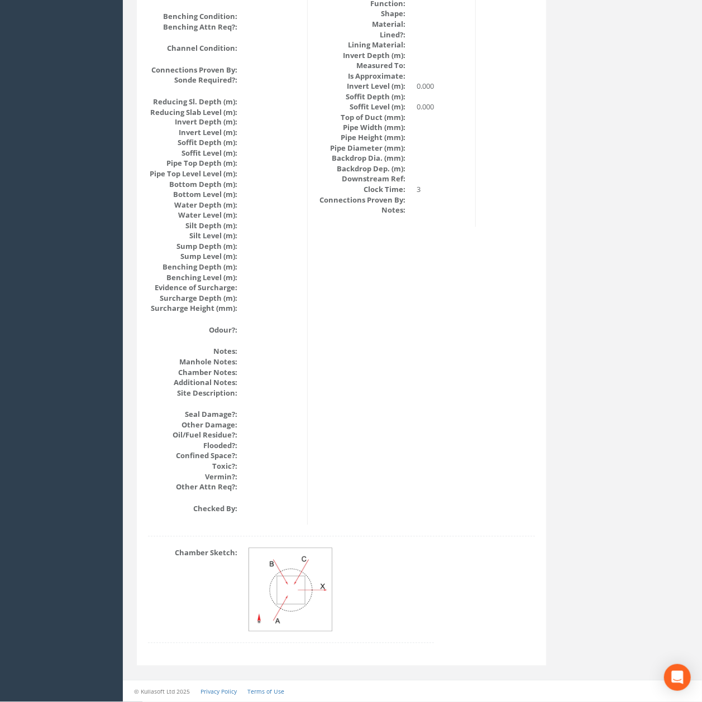
click at [284, 588] on img at bounding box center [291, 591] width 84 height 84
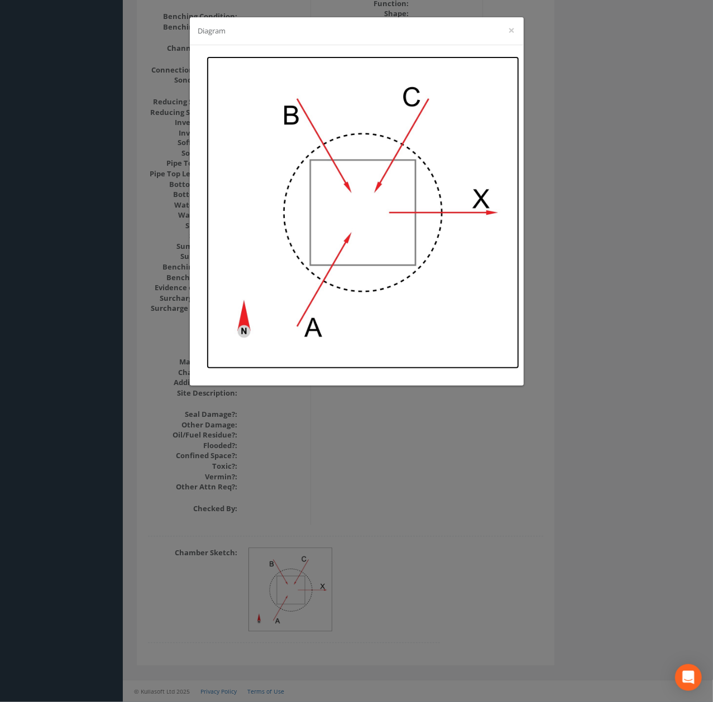
click at [419, 161] on img at bounding box center [363, 212] width 313 height 313
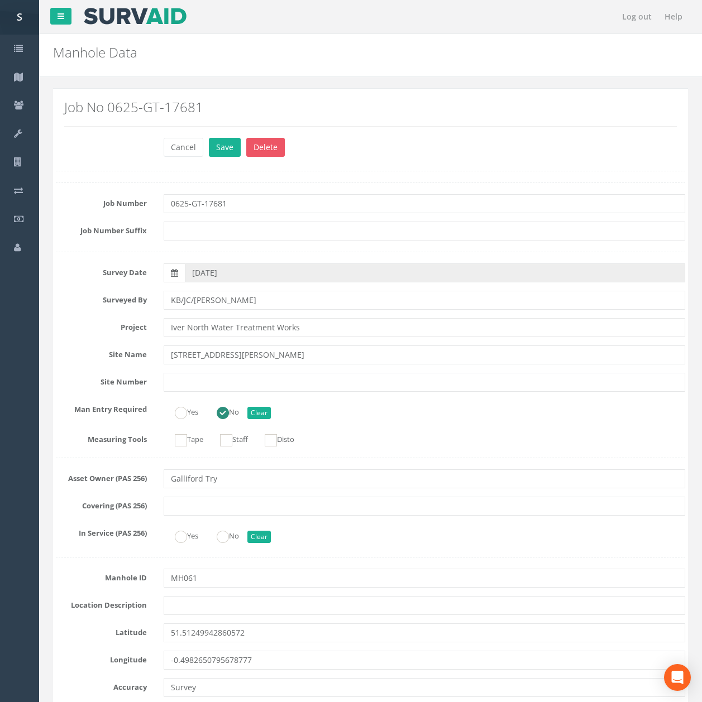
scroll to position [1867, 0]
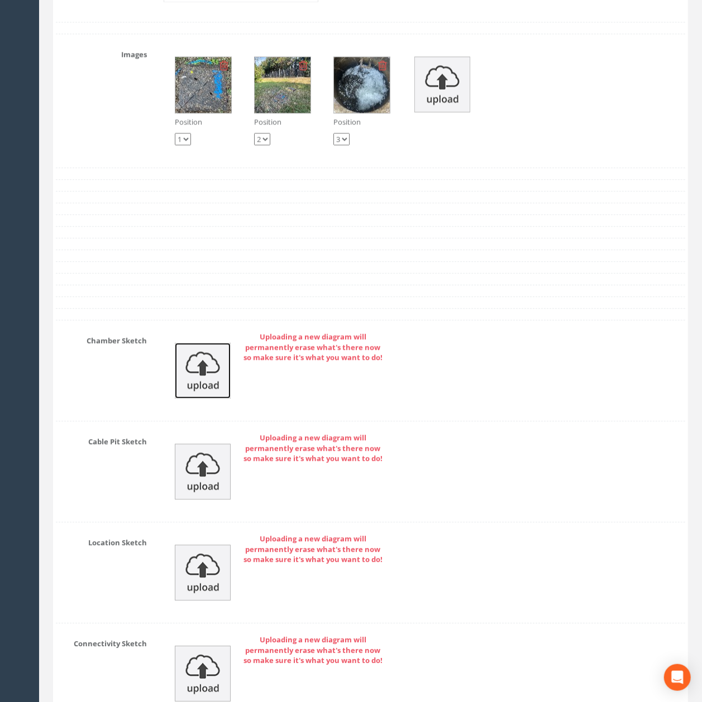
click at [212, 399] on img at bounding box center [203, 371] width 56 height 56
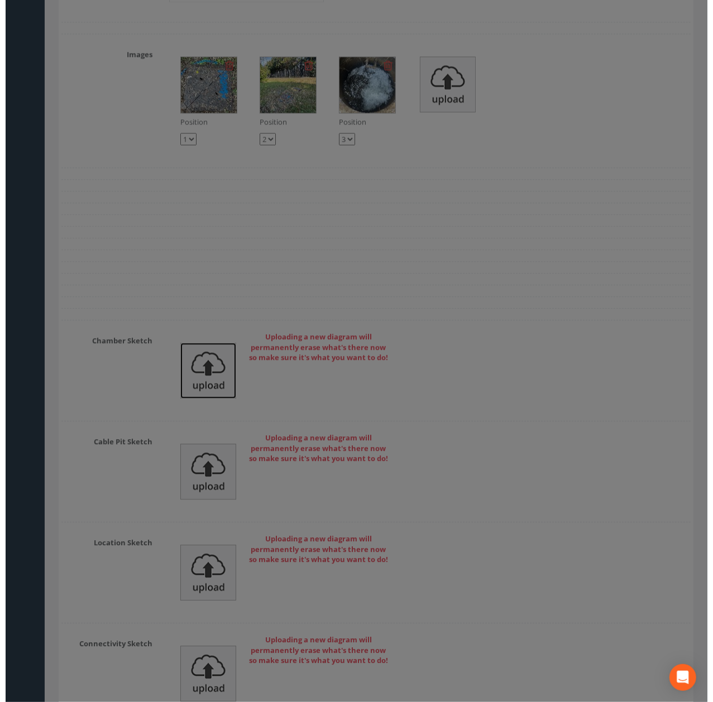
scroll to position [3398, 0]
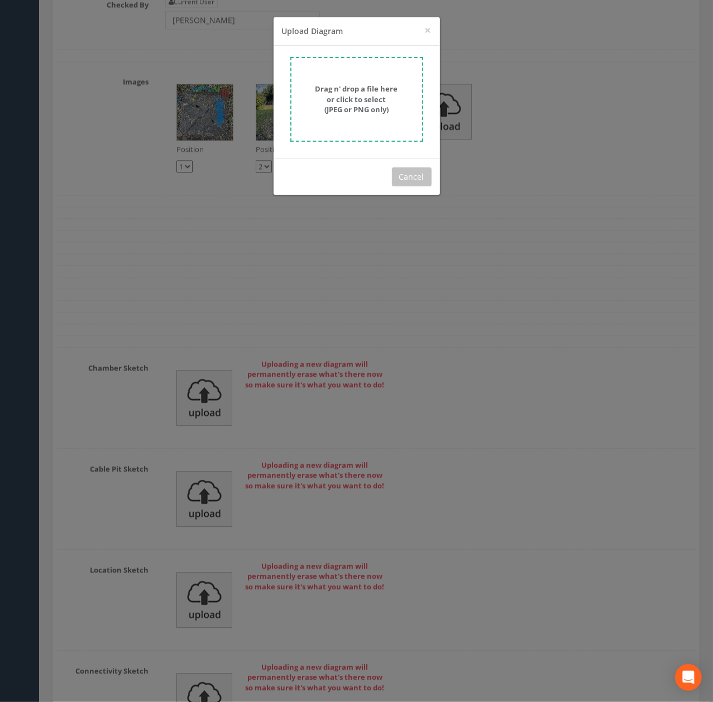
click at [345, 103] on strong "Drag n' drop a file here or click to select (JPEG or PNG only)" at bounding box center [356, 99] width 83 height 31
click at [338, 98] on strong "Drag n' drop a file here or click to select (JPEG or PNG only)" at bounding box center [356, 99] width 83 height 31
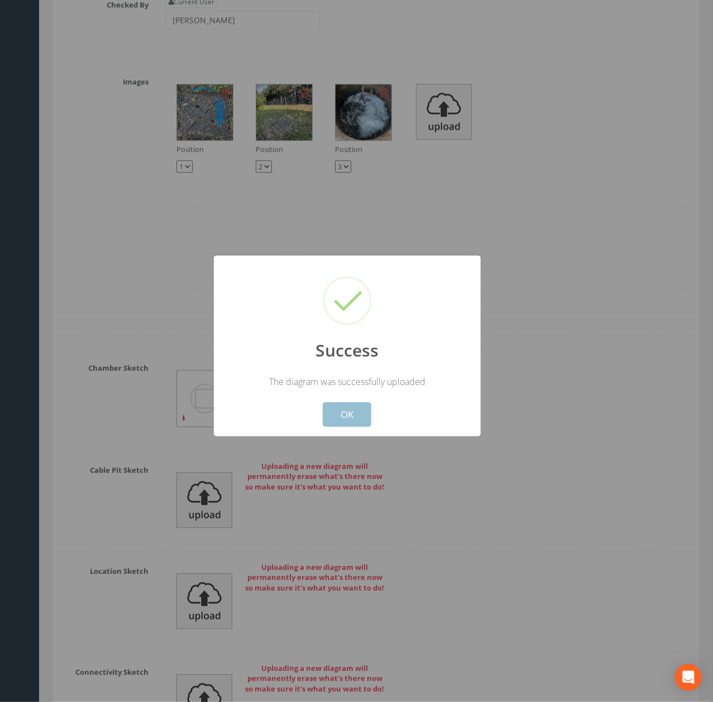
click at [351, 412] on button "OK" at bounding box center [347, 415] width 49 height 25
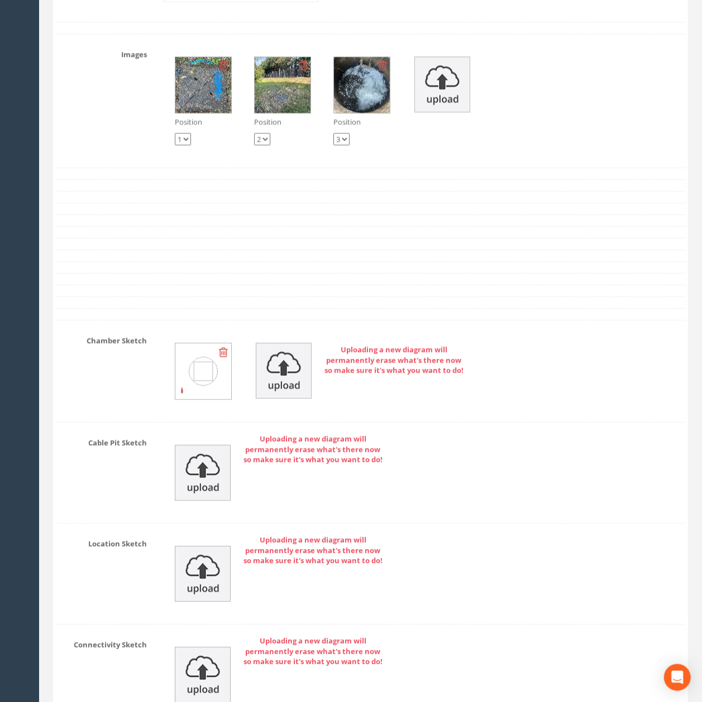
scroll to position [3712, 0]
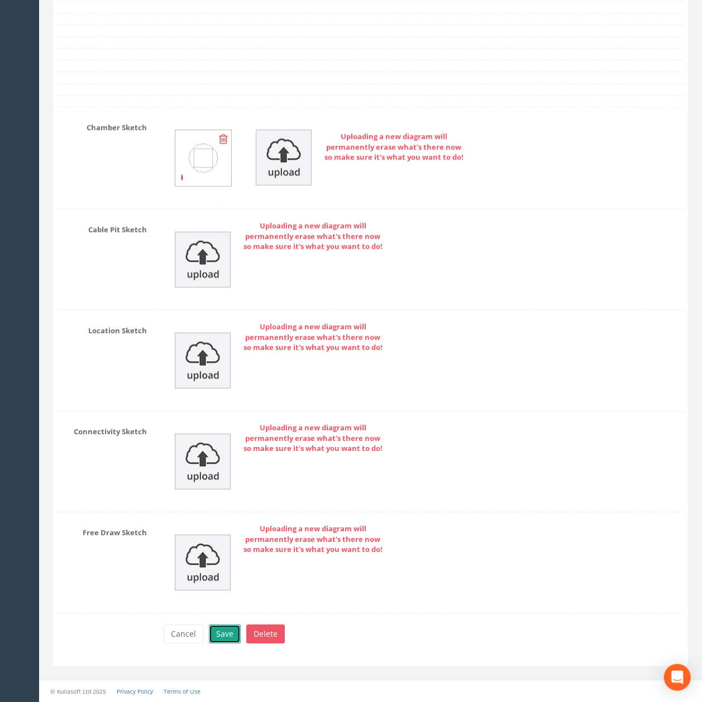
click at [233, 641] on button "Save" at bounding box center [225, 634] width 32 height 19
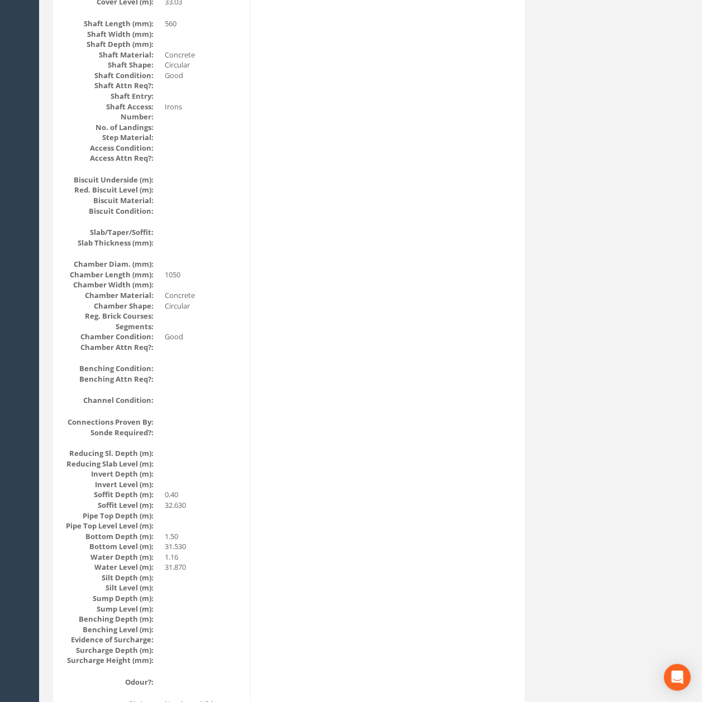
scroll to position [0, 0]
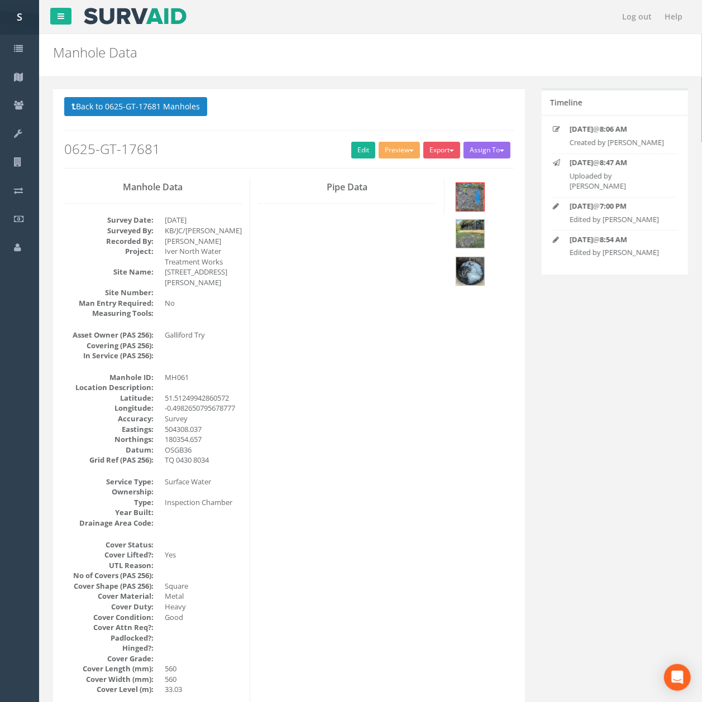
click at [143, 118] on p "Back to 0625-GT-17681 Manholes Back to Map" at bounding box center [288, 108] width 449 height 22
click at [130, 112] on button "Back to 0625-GT-17681 Manholes" at bounding box center [135, 106] width 143 height 19
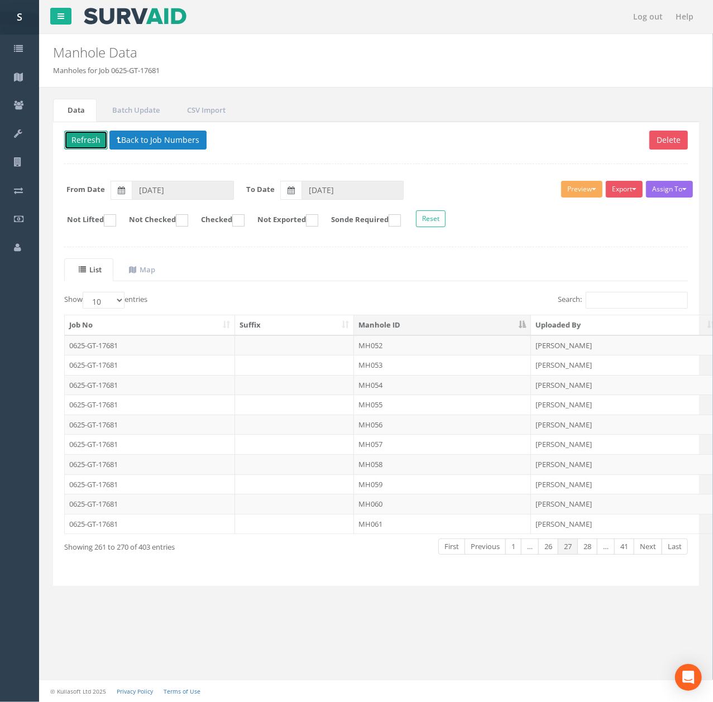
click at [101, 144] on button "Refresh" at bounding box center [86, 140] width 44 height 19
click at [650, 550] on link "Next" at bounding box center [648, 547] width 28 height 16
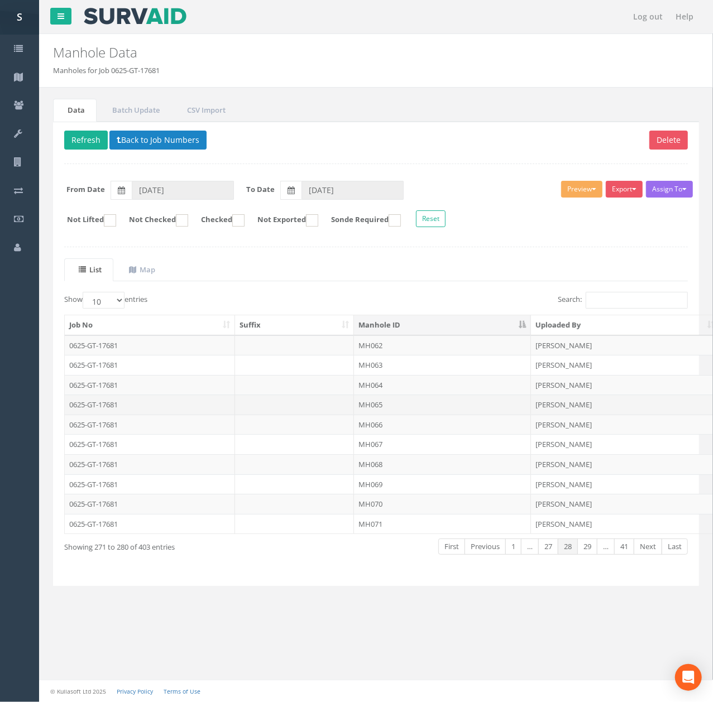
click at [409, 406] on td "MH065" at bounding box center [442, 405] width 177 height 20
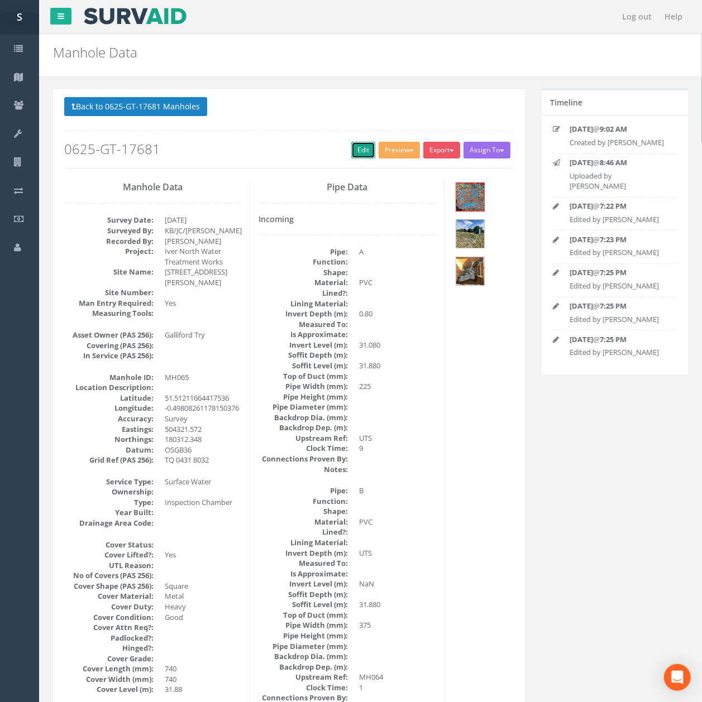
click at [353, 146] on link "Edit" at bounding box center [363, 150] width 24 height 17
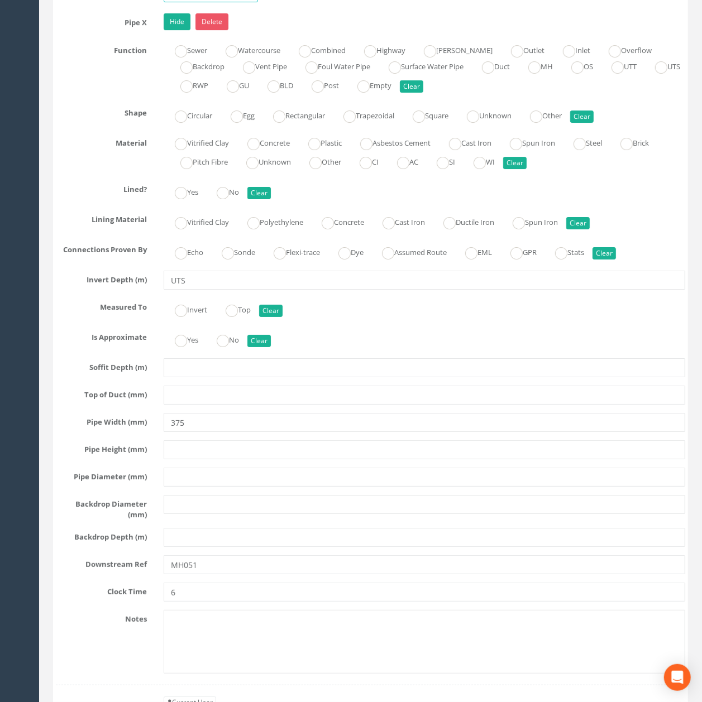
scroll to position [4114, 0]
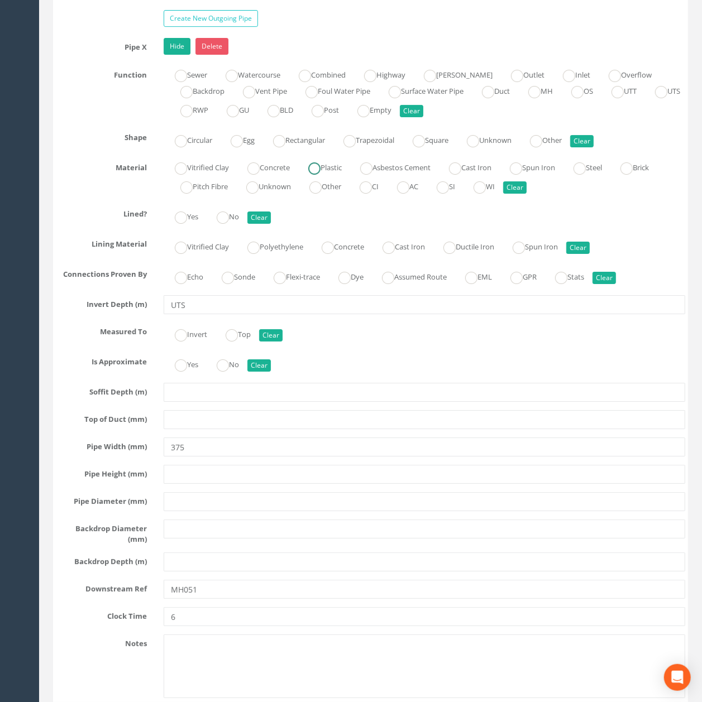
click at [338, 175] on label "Plastic" at bounding box center [319, 167] width 45 height 16
radio input "true"
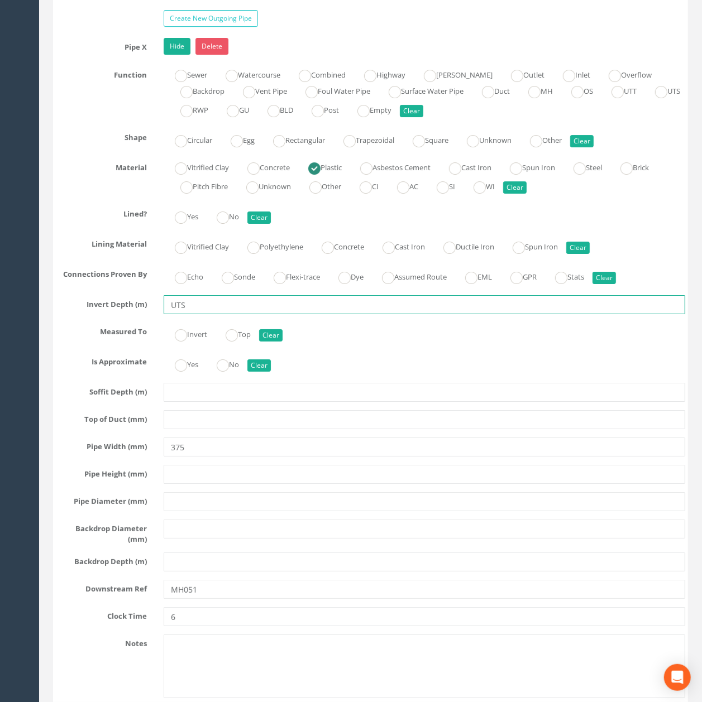
click at [246, 314] on input "UTS" at bounding box center [424, 304] width 521 height 19
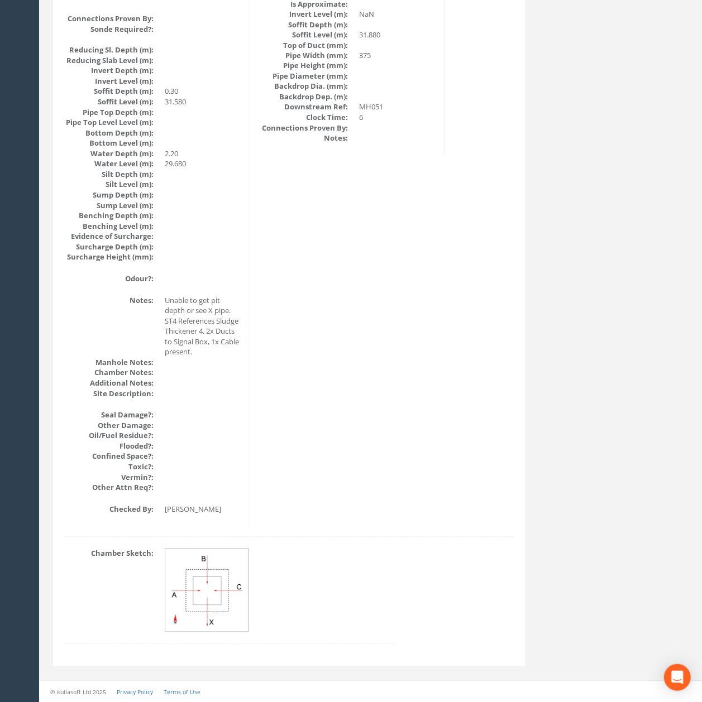
scroll to position [0, 0]
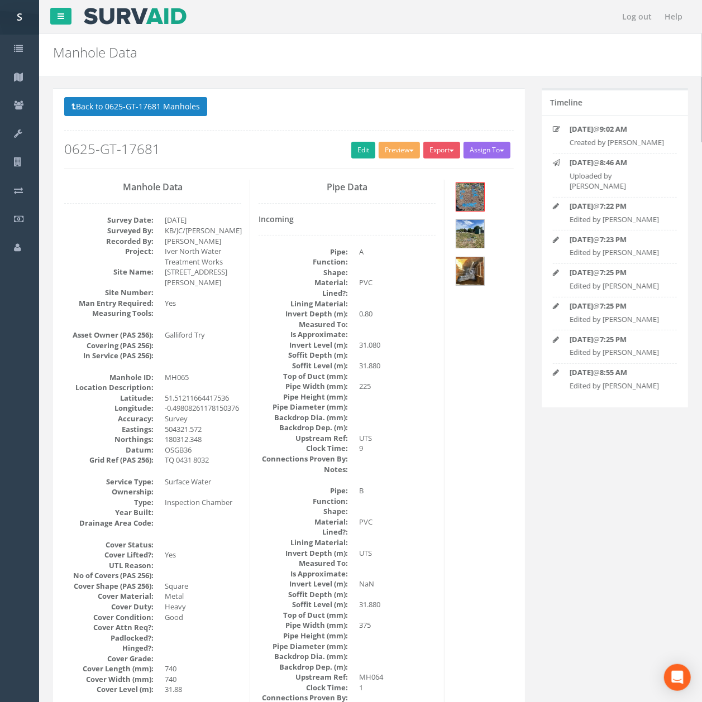
click at [456, 271] on div at bounding box center [483, 236] width 61 height 112
click at [461, 270] on img at bounding box center [470, 271] width 28 height 28
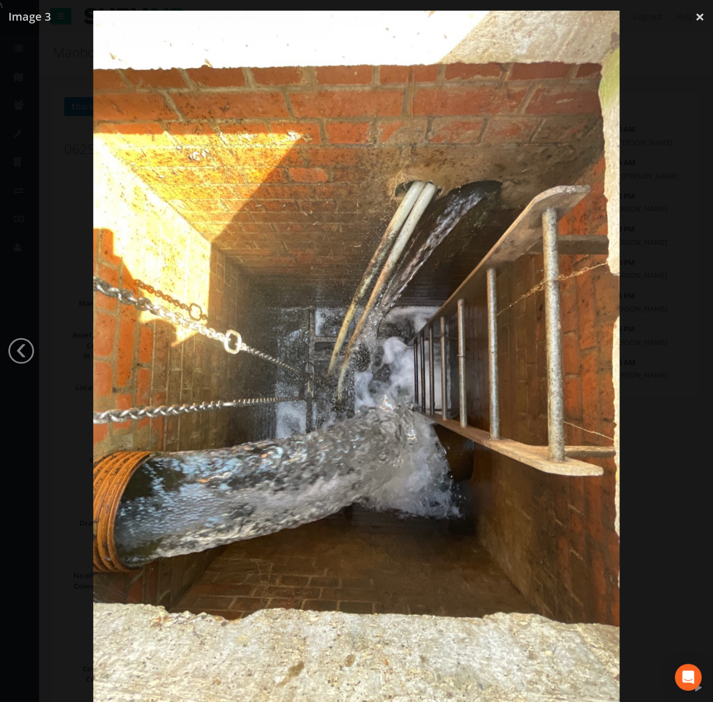
click at [644, 128] on div at bounding box center [356, 362] width 713 height 702
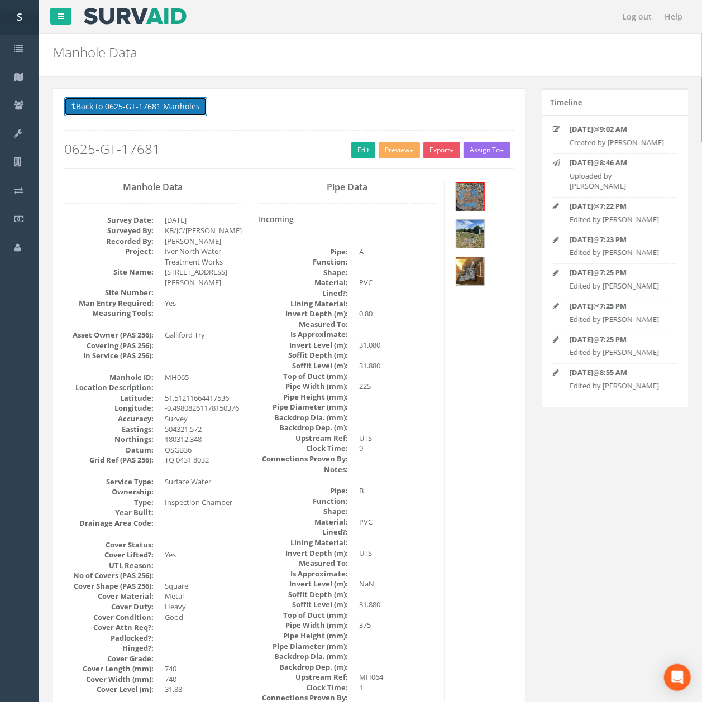
click at [152, 100] on button "Back to 0625-GT-17681 Manholes" at bounding box center [135, 106] width 143 height 19
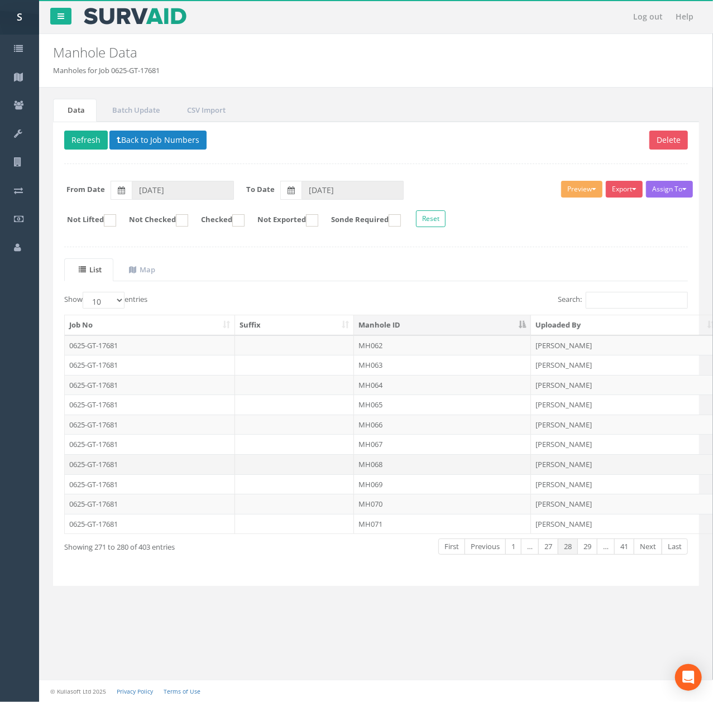
click at [385, 461] on td "MH068" at bounding box center [442, 464] width 177 height 20
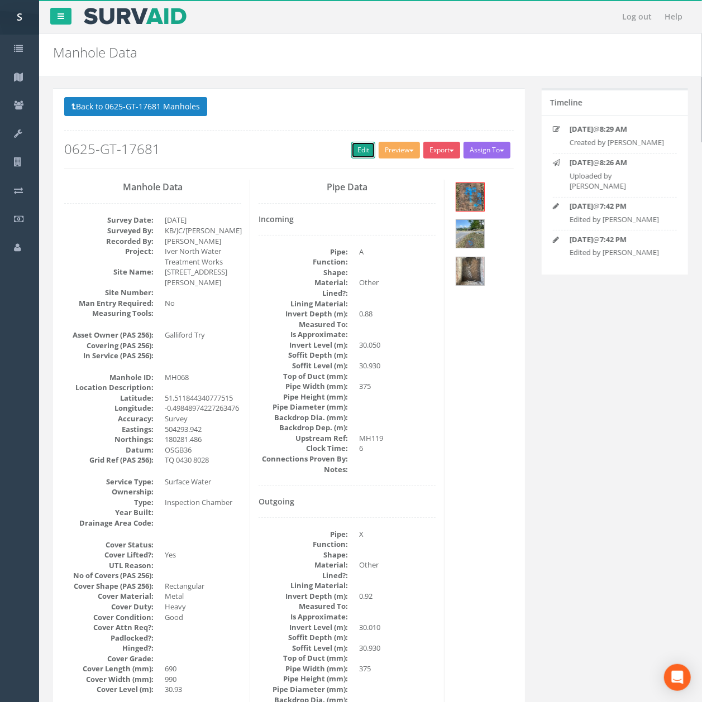
click at [352, 159] on link "Edit" at bounding box center [363, 150] width 24 height 17
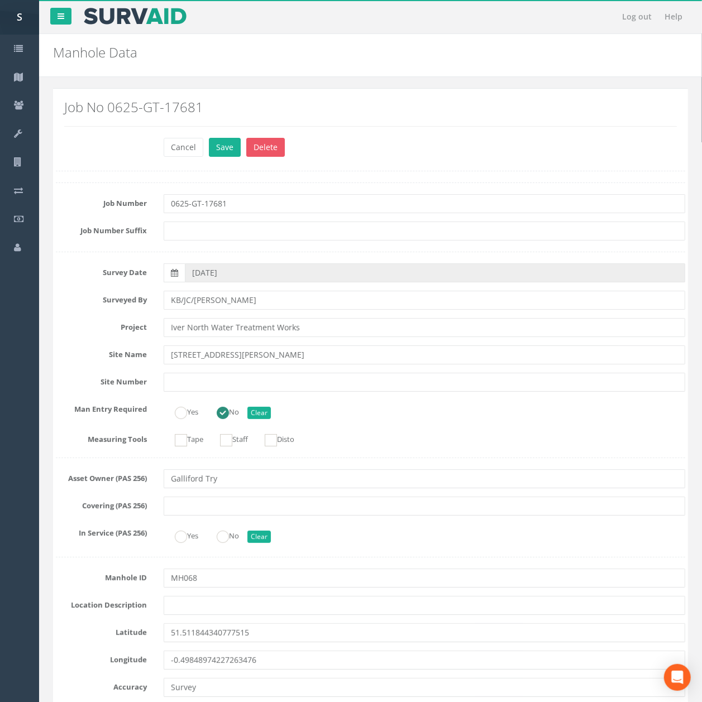
scroll to position [1450, 0]
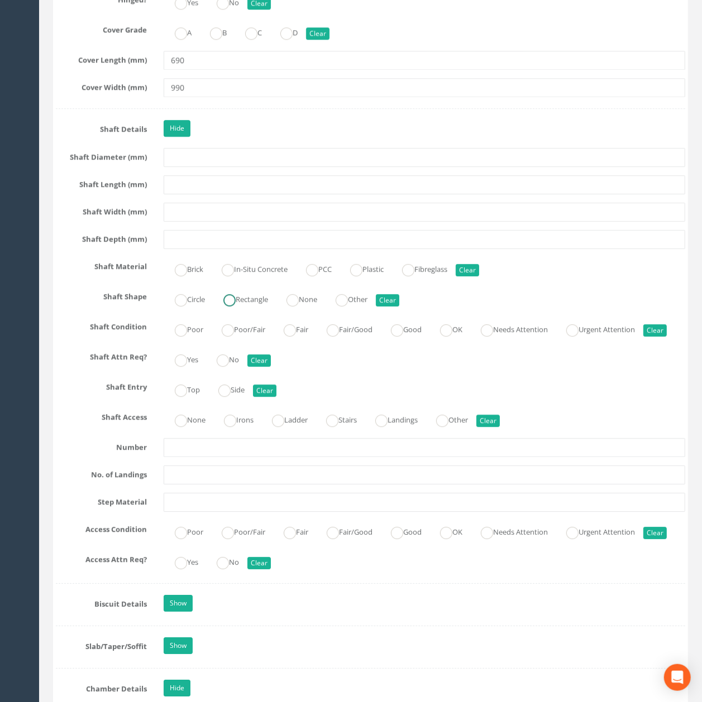
click at [253, 306] on label "Rectangle" at bounding box center [240, 298] width 56 height 16
radio input "true"
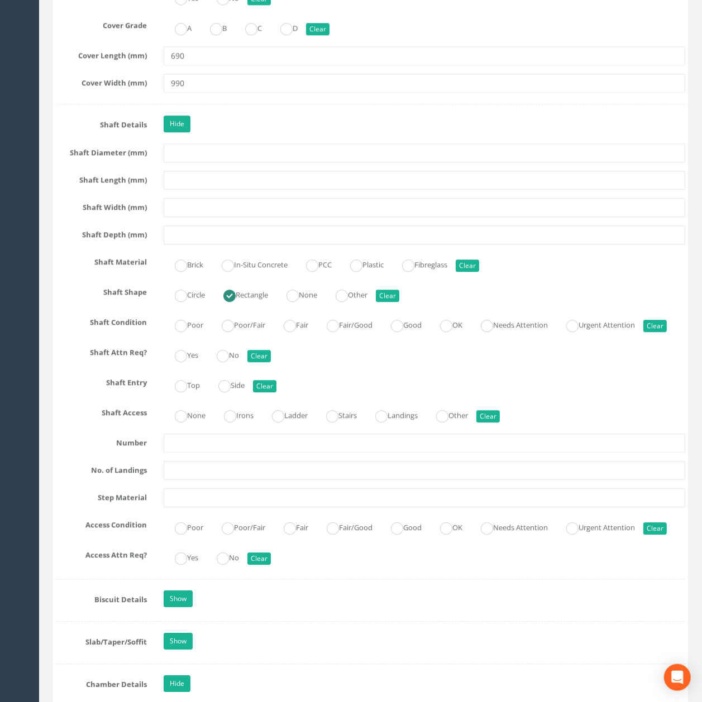
scroll to position [1599, 0]
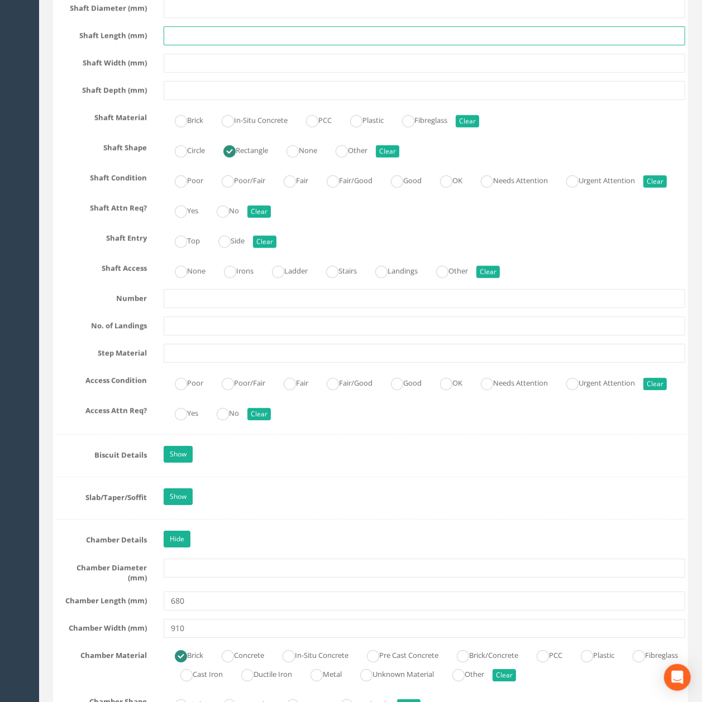
click at [192, 45] on input "text" at bounding box center [424, 35] width 521 height 19
type input "680"
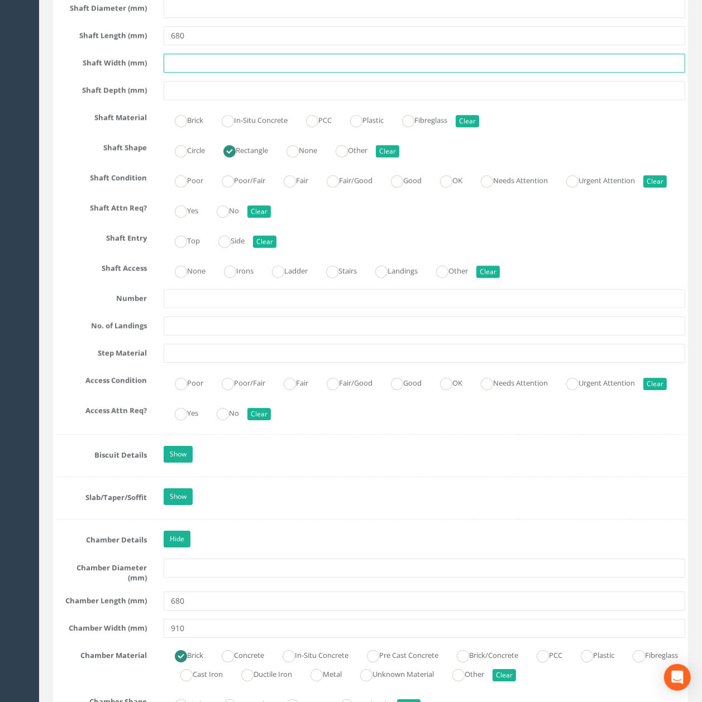
click at [195, 73] on input "text" at bounding box center [424, 63] width 521 height 19
drag, startPoint x: 176, startPoint y: 117, endPoint x: 215, endPoint y: 119, distance: 39.1
click at [205, 73] on input "91" at bounding box center [424, 63] width 521 height 19
type input "910"
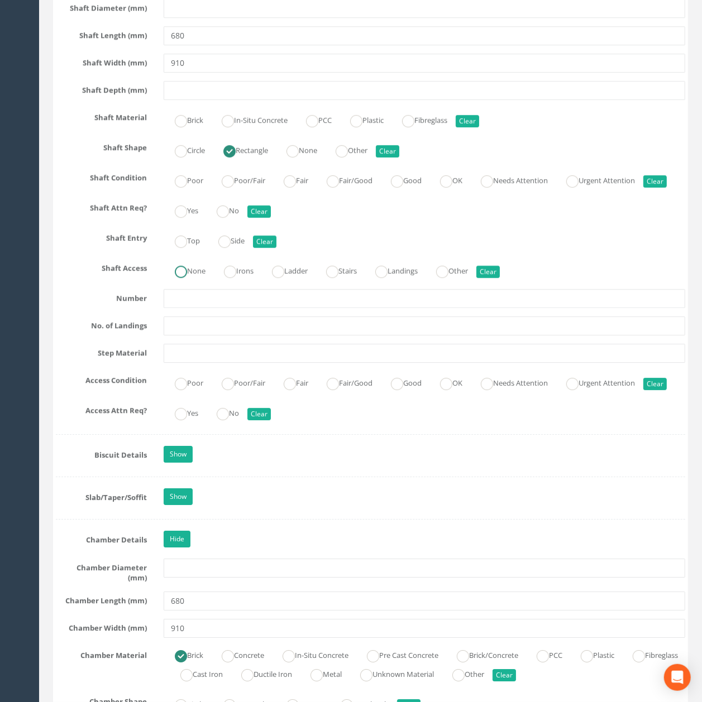
click at [204, 278] on label "None" at bounding box center [185, 270] width 42 height 16
radio input "true"
drag, startPoint x: 182, startPoint y: 188, endPoint x: 174, endPoint y: 193, distance: 9.6
click at [181, 136] on input "Brick" at bounding box center [181, 126] width 12 height 19
click at [403, 188] on ins at bounding box center [397, 181] width 12 height 12
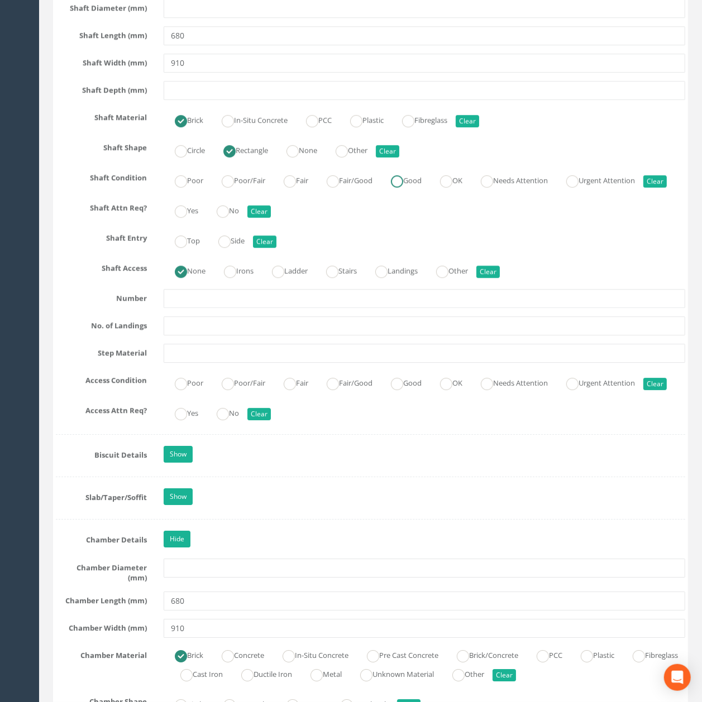
radio input "true"
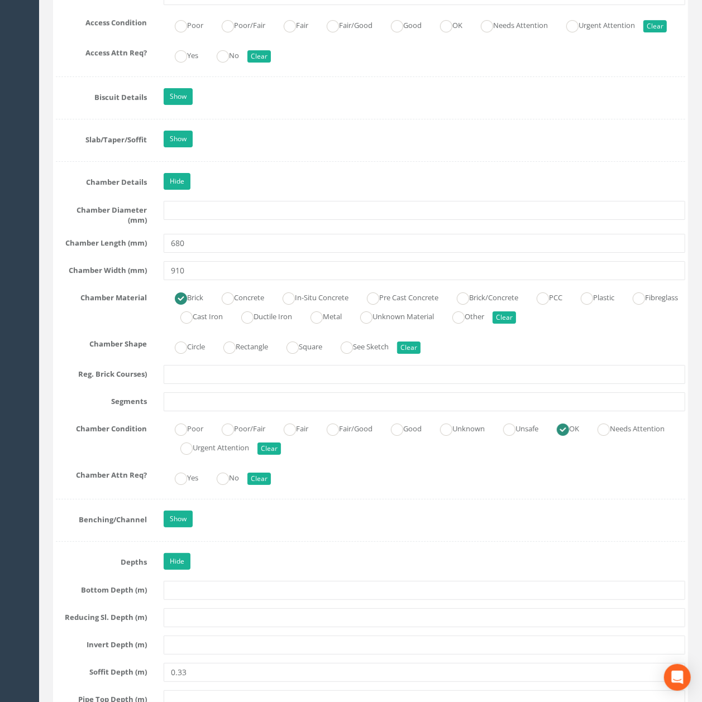
scroll to position [1971, 0]
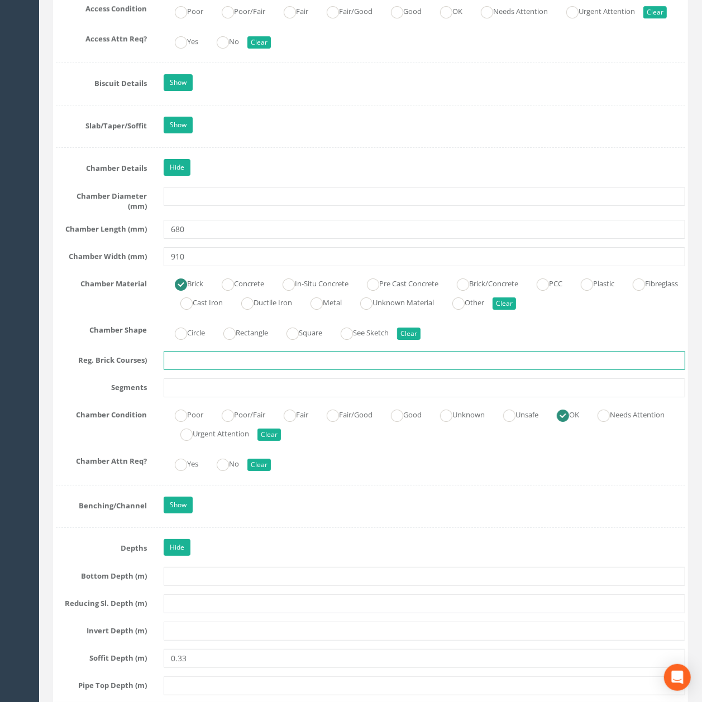
drag, startPoint x: 224, startPoint y: 418, endPoint x: 251, endPoint y: 396, distance: 34.6
click at [224, 370] on input "text" at bounding box center [424, 360] width 521 height 19
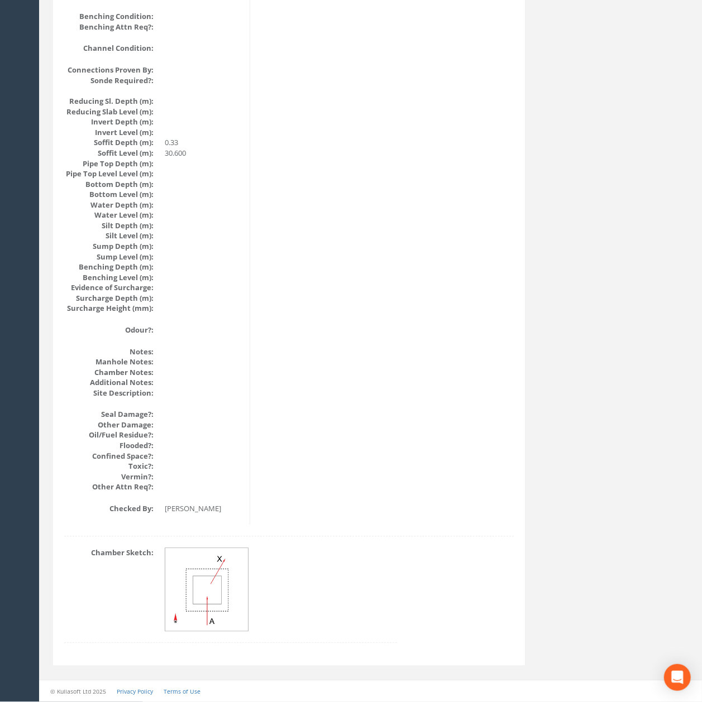
drag, startPoint x: 246, startPoint y: 401, endPoint x: 195, endPoint y: 190, distance: 217.1
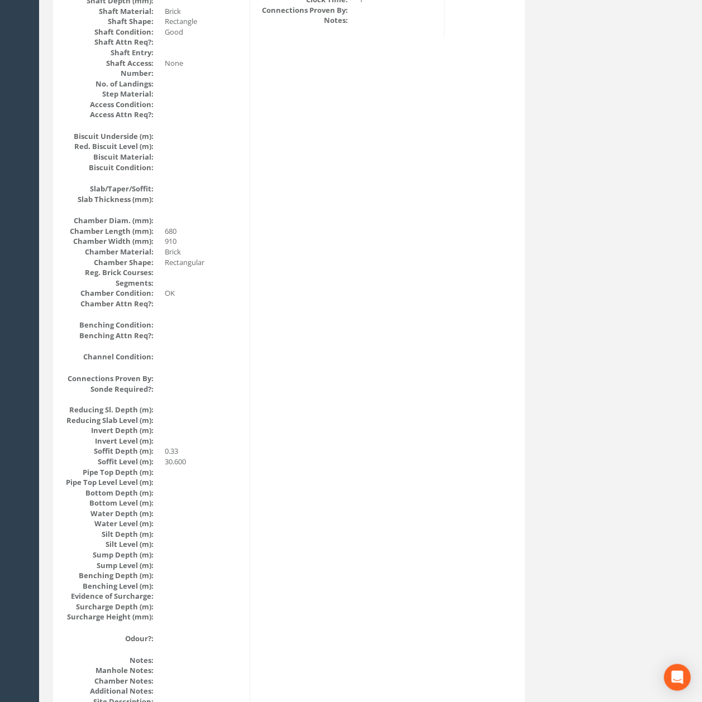
scroll to position [0, 0]
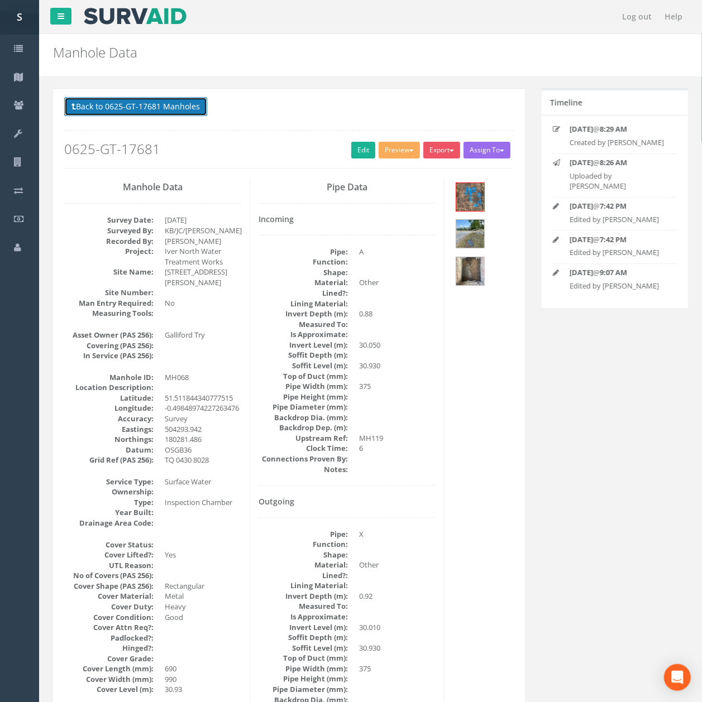
click at [157, 108] on button "Back to 0625-GT-17681 Manholes" at bounding box center [135, 106] width 143 height 19
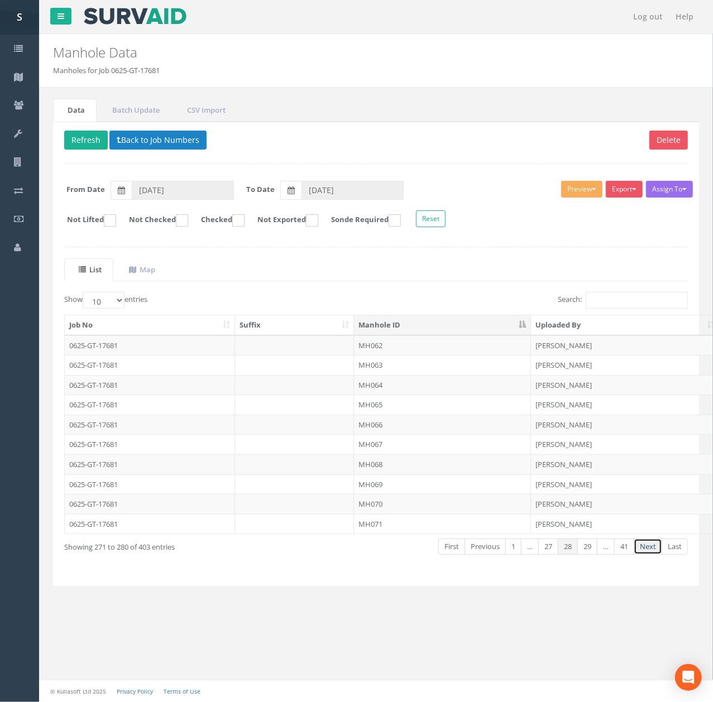
click at [657, 555] on link "Next" at bounding box center [648, 547] width 28 height 16
click at [395, 375] on td "MH073" at bounding box center [442, 365] width 177 height 20
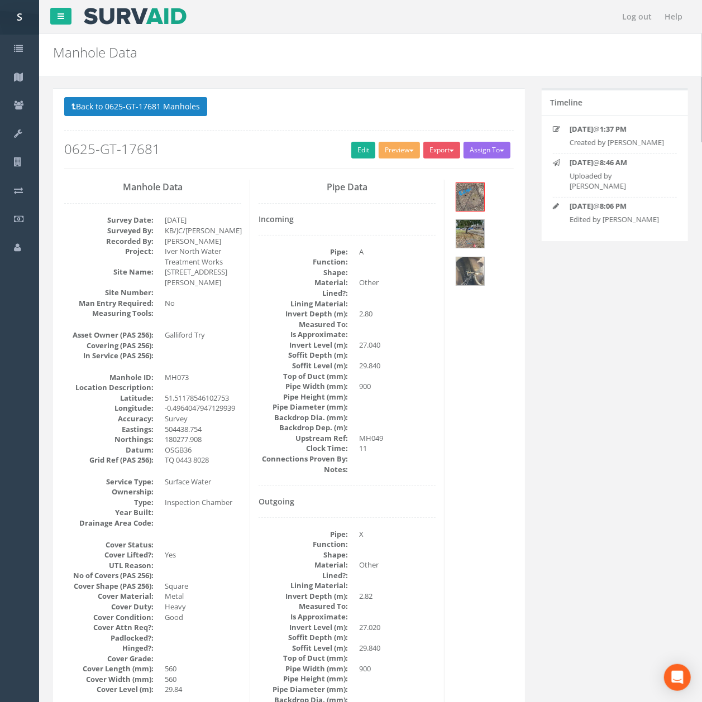
click at [109, 102] on button "Back to 0625-GT-17681 Manholes" at bounding box center [135, 106] width 143 height 19
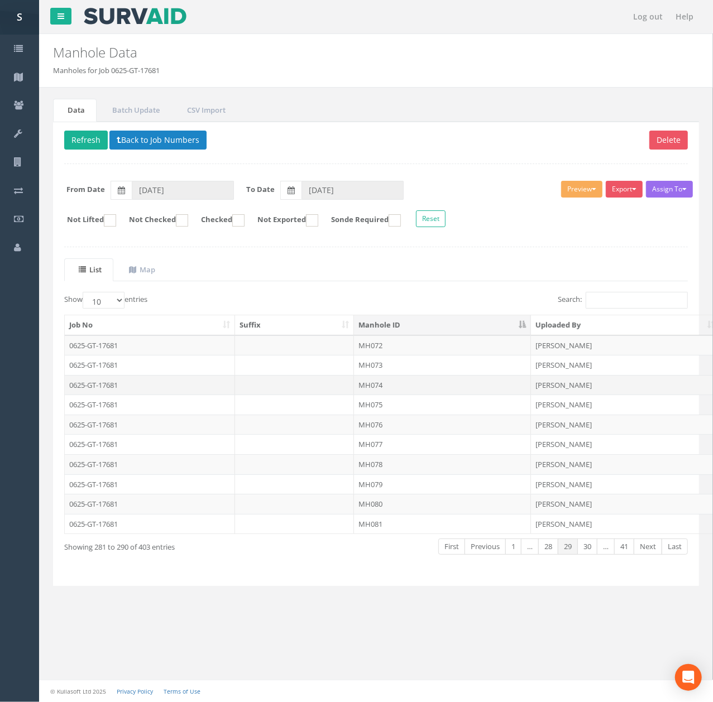
click at [403, 384] on td "MH074" at bounding box center [442, 385] width 177 height 20
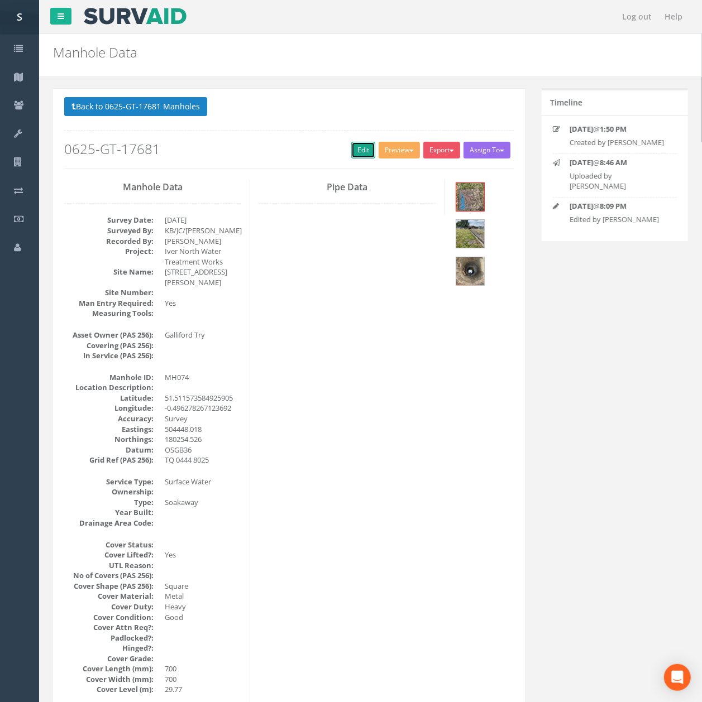
click at [367, 156] on link "Edit" at bounding box center [363, 150] width 24 height 17
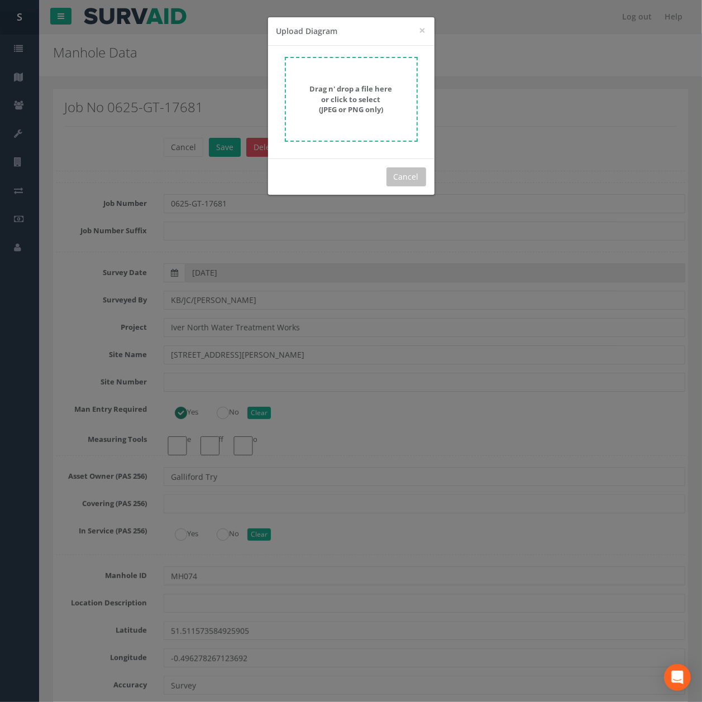
click at [387, 79] on form "Drag n' drop a file here or click to select (JPEG or PNG only)" at bounding box center [351, 99] width 133 height 85
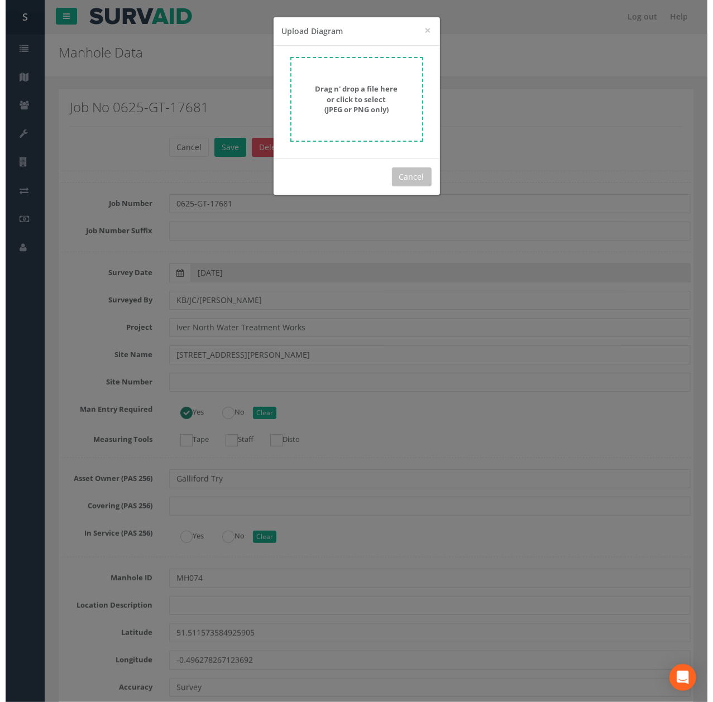
scroll to position [3529, 0]
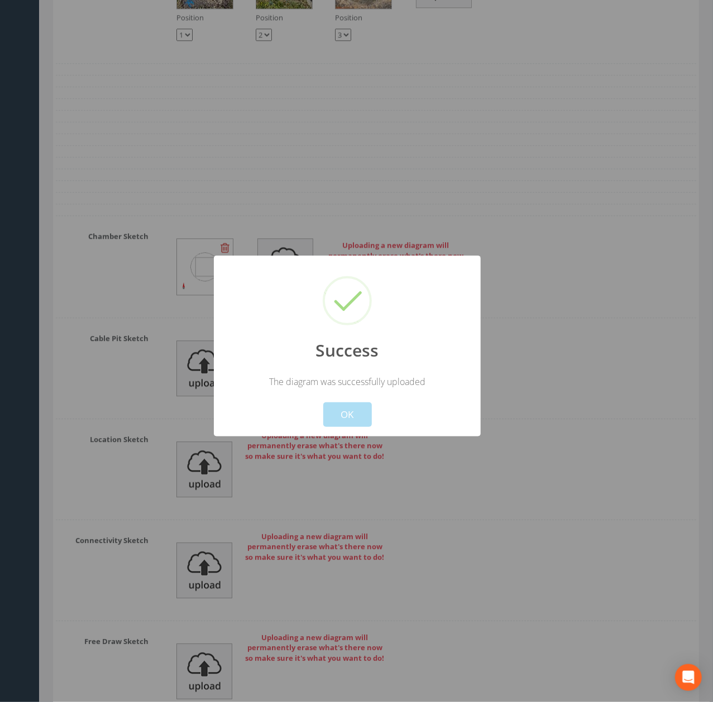
click at [355, 411] on button "OK" at bounding box center [347, 415] width 49 height 25
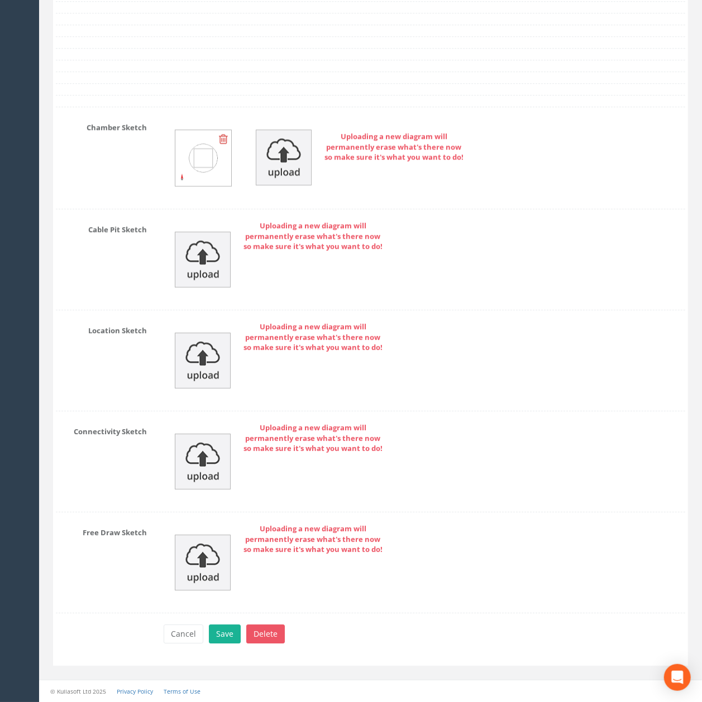
scroll to position [3712, 0]
click at [219, 635] on button "Save" at bounding box center [225, 634] width 32 height 19
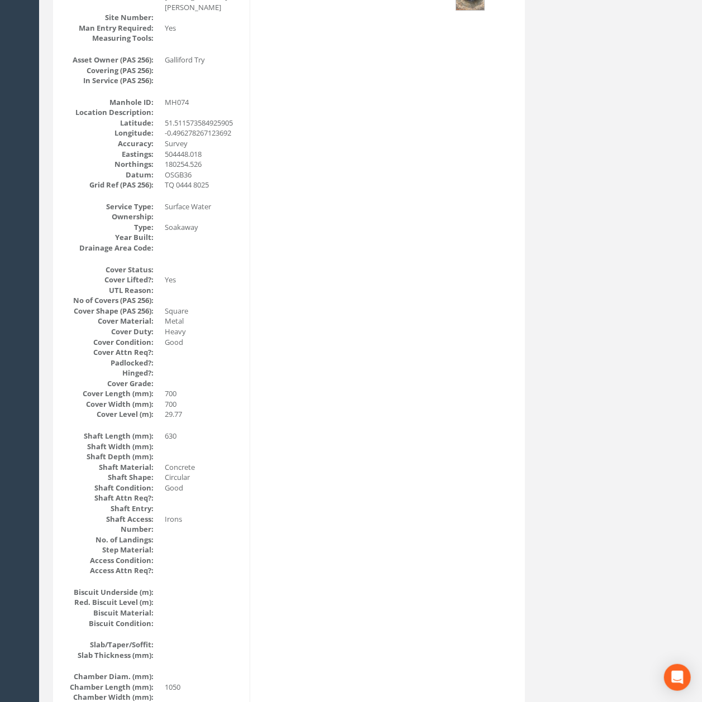
scroll to position [0, 0]
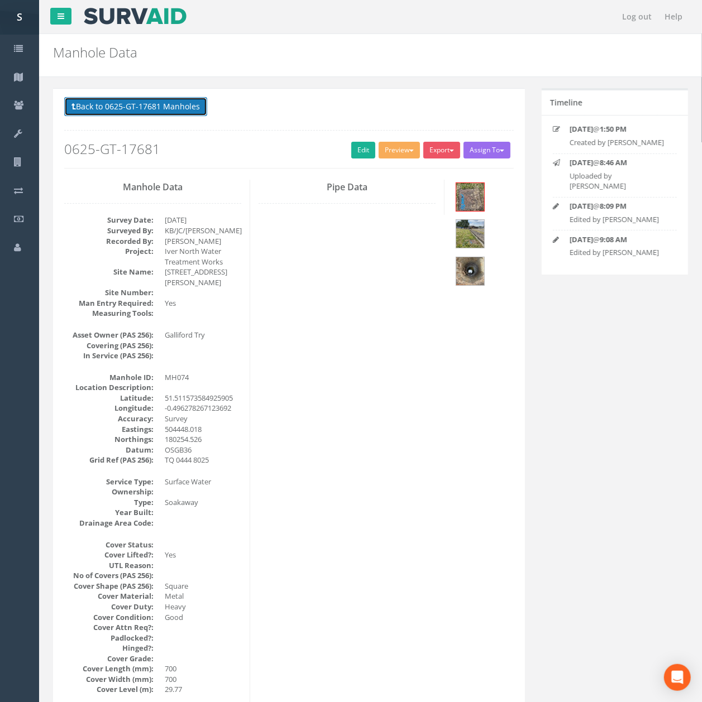
click at [75, 114] on button "Back to 0625-GT-17681 Manholes" at bounding box center [135, 106] width 143 height 19
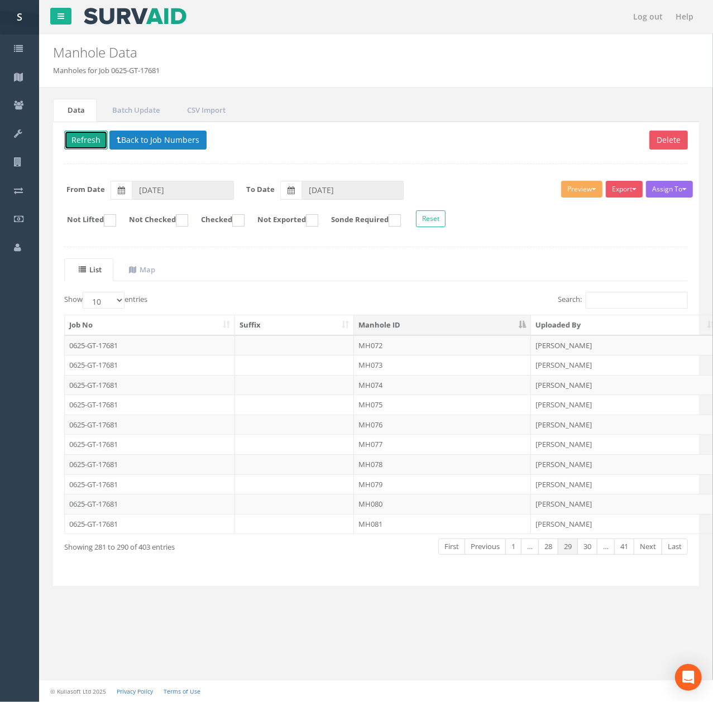
click at [80, 148] on button "Refresh" at bounding box center [86, 140] width 44 height 19
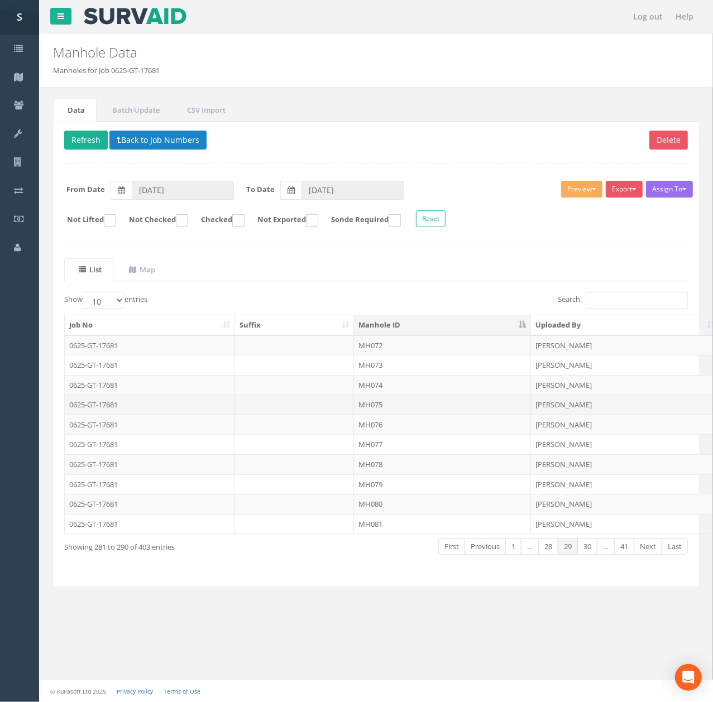
click at [298, 403] on td at bounding box center [294, 405] width 119 height 20
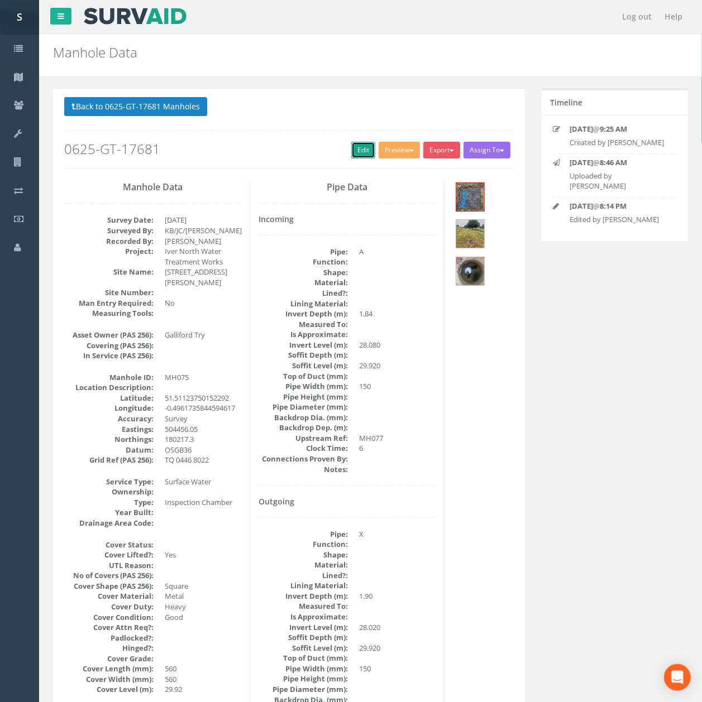
click at [358, 157] on link "Edit" at bounding box center [363, 150] width 24 height 17
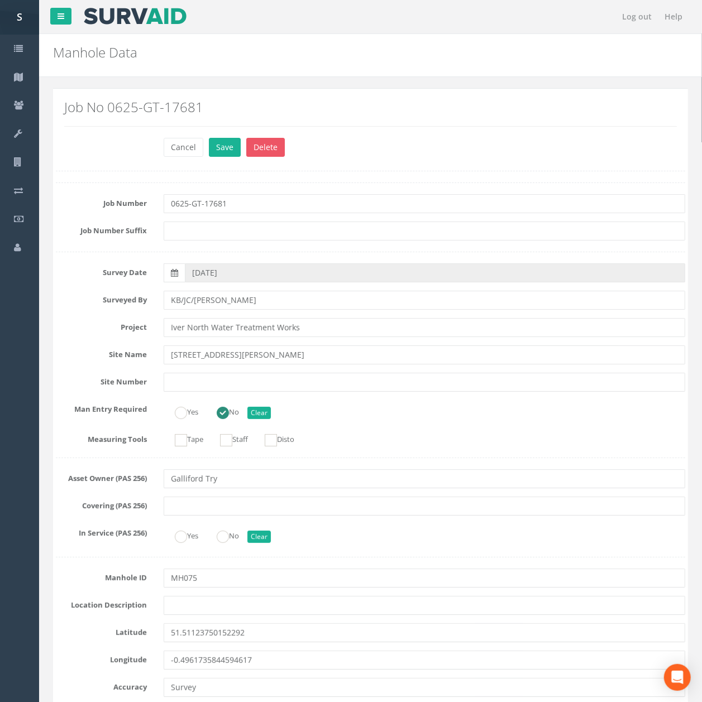
scroll to position [3302, 0]
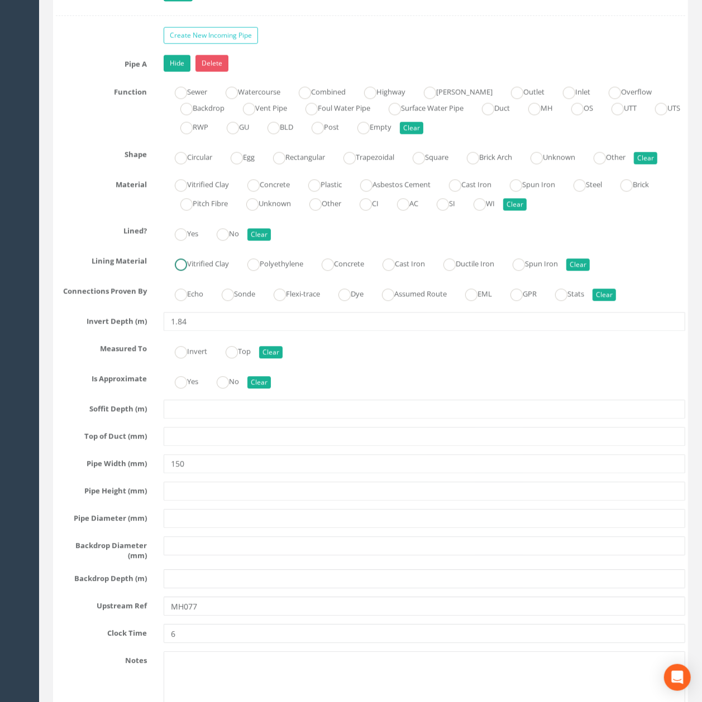
drag, startPoint x: 358, startPoint y: 157, endPoint x: 195, endPoint y: 333, distance: 240.2
click at [195, 271] on label "Vitrified Clay" at bounding box center [196, 263] width 65 height 16
click at [210, 331] on input "1.84" at bounding box center [424, 321] width 521 height 19
click at [590, 271] on button "Clear" at bounding box center [577, 264] width 23 height 12
radio input "false"
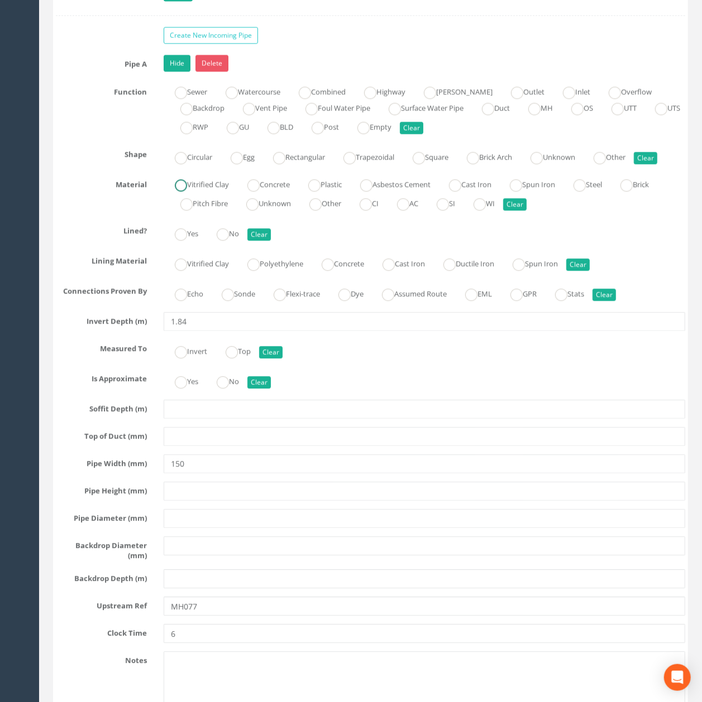
click at [188, 191] on label "Vitrified Clay" at bounding box center [196, 183] width 65 height 16
radio input "true"
click at [240, 331] on input "1.84" at bounding box center [424, 321] width 521 height 19
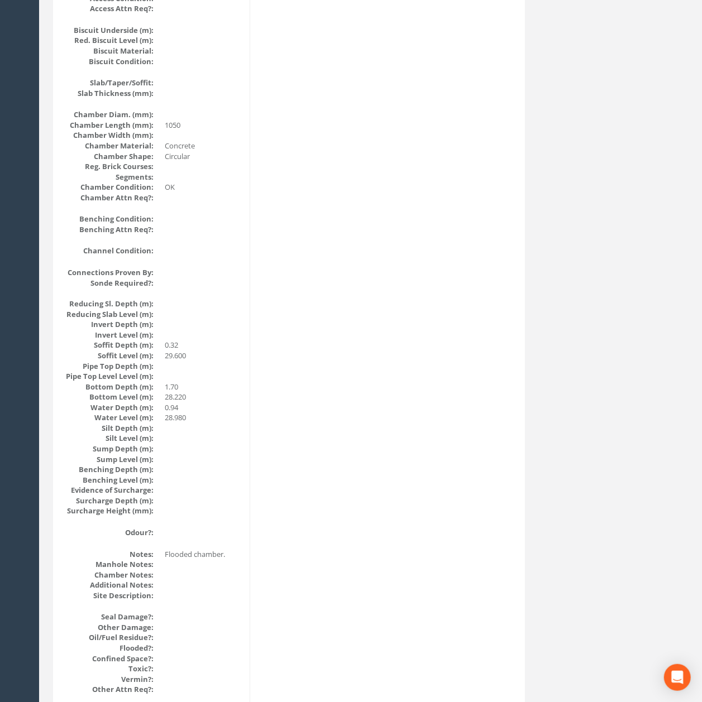
scroll to position [0, 0]
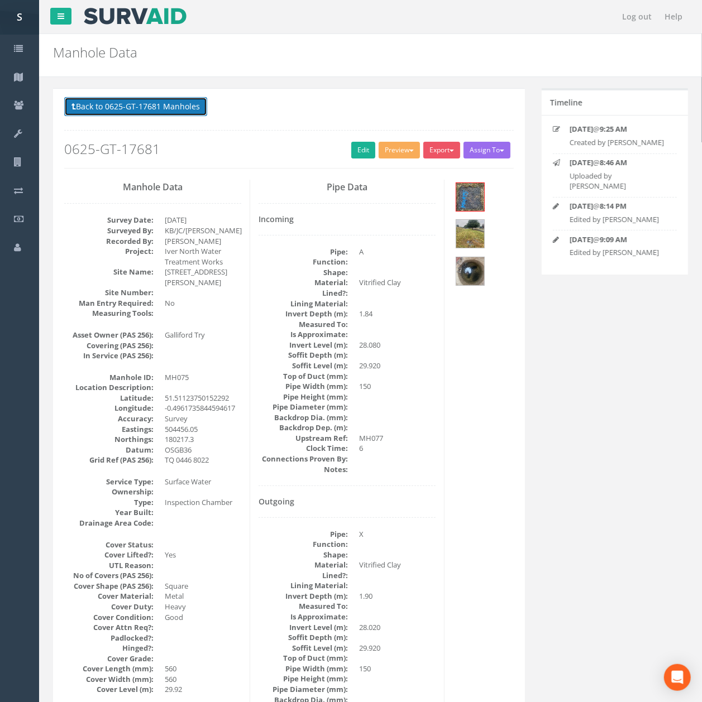
click at [130, 105] on button "Back to 0625-GT-17681 Manholes" at bounding box center [135, 106] width 143 height 19
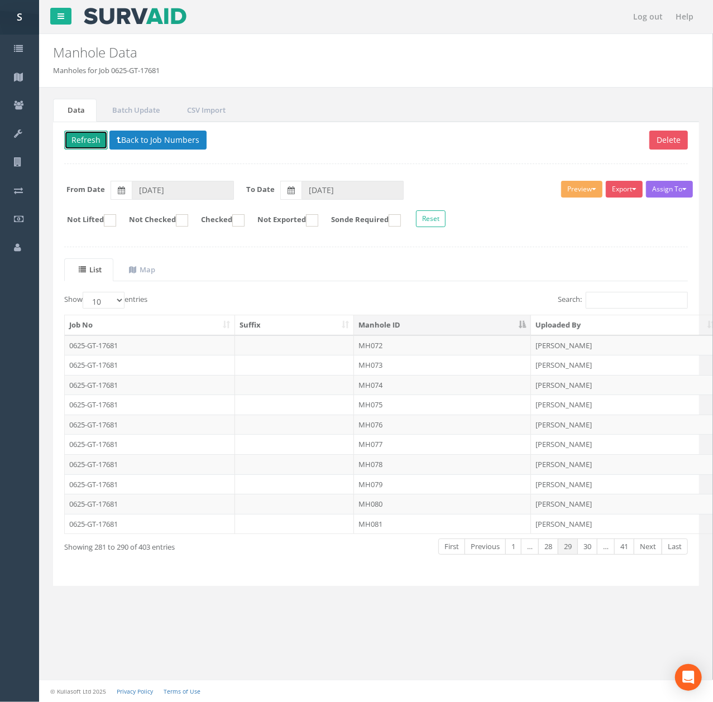
click at [87, 137] on button "Refresh" at bounding box center [86, 140] width 44 height 19
drag, startPoint x: 349, startPoint y: 449, endPoint x: 382, endPoint y: 295, distance: 158.0
click at [349, 449] on td at bounding box center [294, 444] width 119 height 20
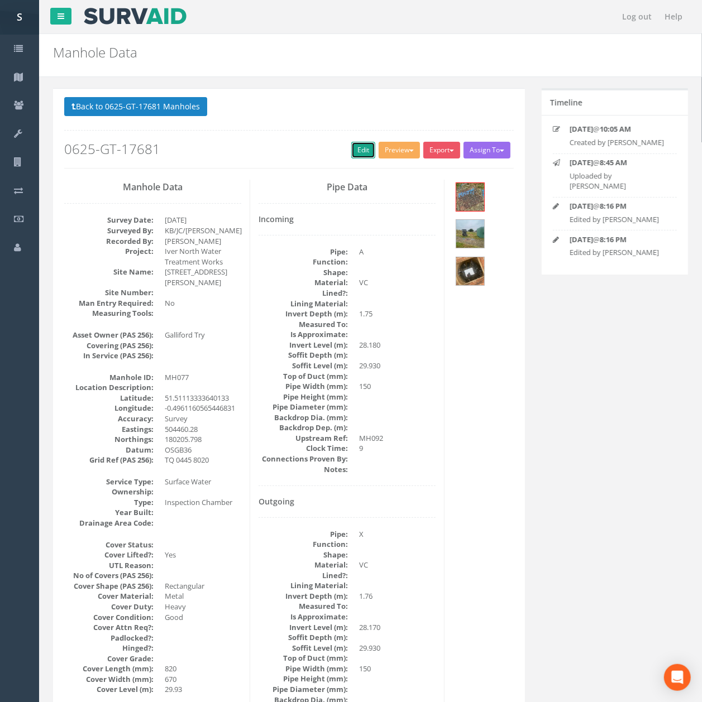
click at [361, 155] on link "Edit" at bounding box center [363, 150] width 24 height 17
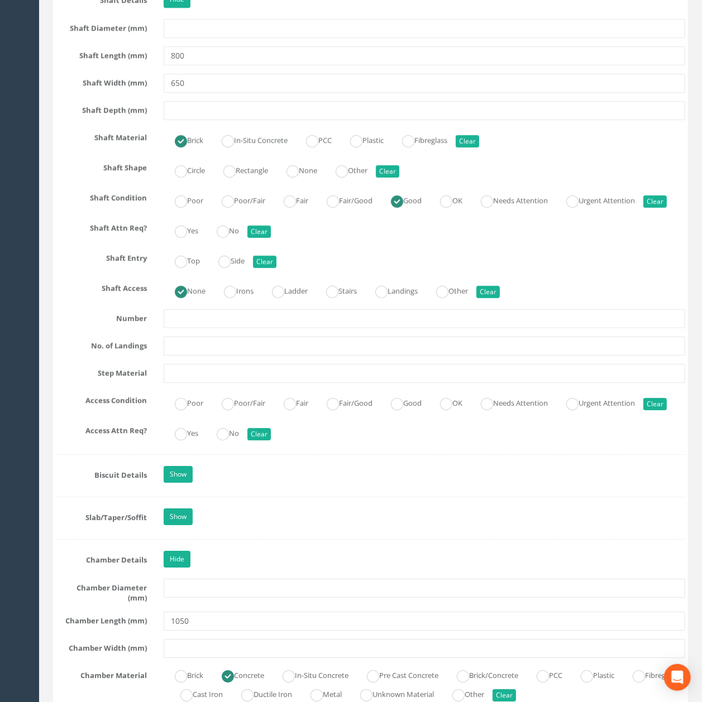
scroll to position [1577, 0]
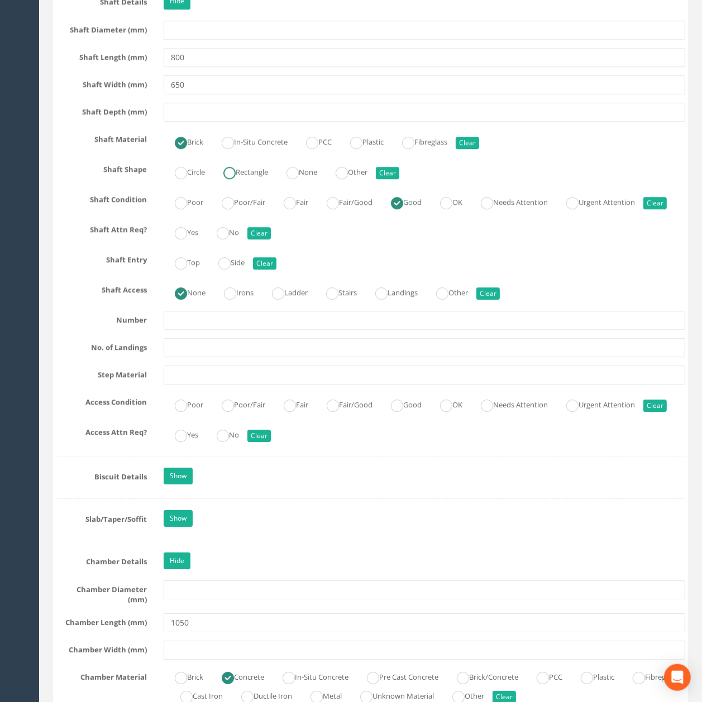
click at [228, 179] on ins at bounding box center [229, 173] width 12 height 12
radio input "true"
click at [214, 94] on input "650" at bounding box center [424, 84] width 521 height 19
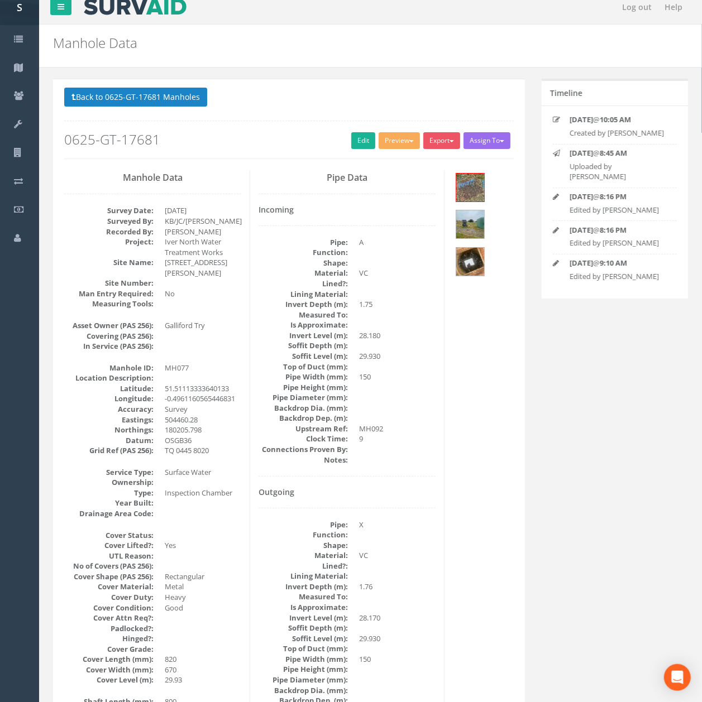
scroll to position [0, 0]
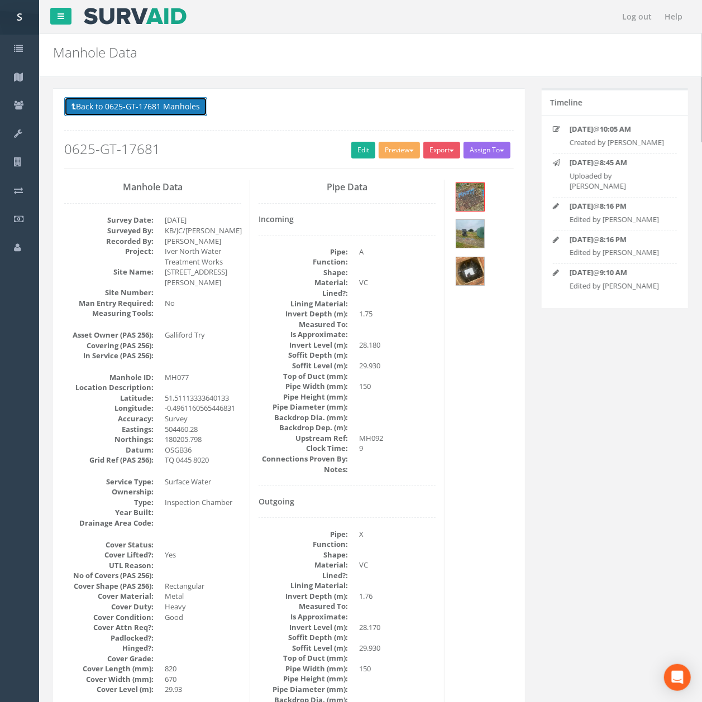
click at [117, 109] on button "Back to 0625-GT-17681 Manholes" at bounding box center [135, 106] width 143 height 19
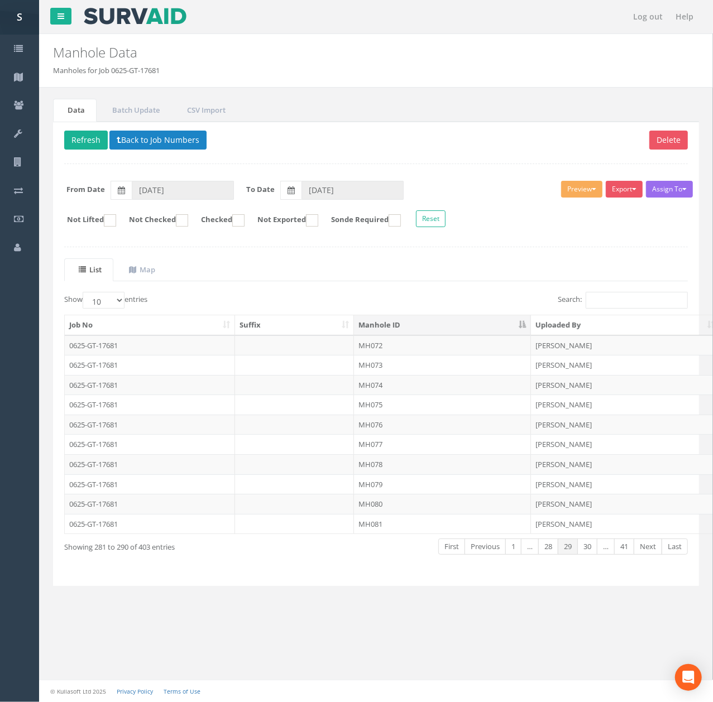
drag, startPoint x: 355, startPoint y: 474, endPoint x: 353, endPoint y: 461, distance: 12.9
click at [355, 474] on td "MH078" at bounding box center [442, 464] width 177 height 20
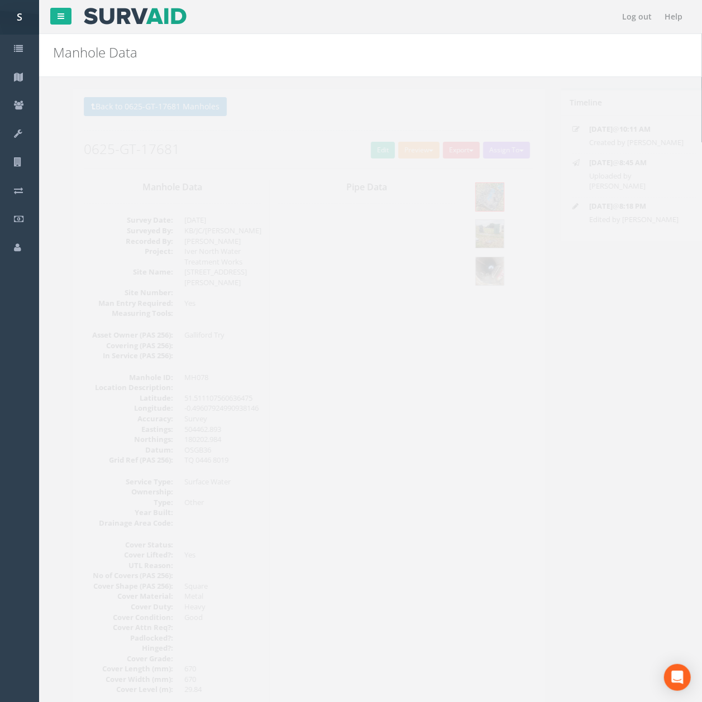
click at [358, 161] on div "Back to 0625-GT-17681 Manholes Back to Map Assign To No Companies Added Export …" at bounding box center [288, 132] width 449 height 71
click at [358, 159] on link "Edit" at bounding box center [363, 150] width 24 height 17
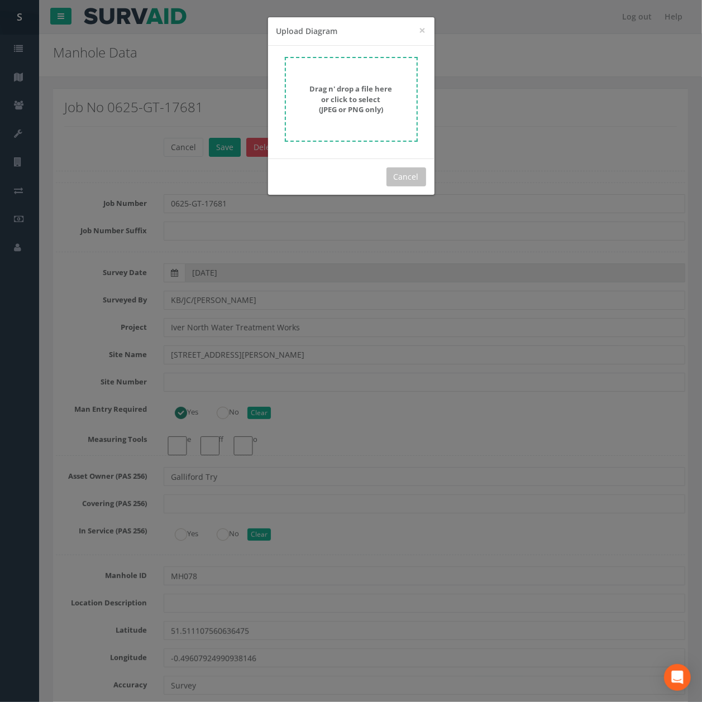
click at [367, 55] on div "Drag n' drop a file here or click to select (JPEG or PNG only)" at bounding box center [351, 102] width 166 height 113
click at [346, 82] on form "Drag n' drop a file here or click to select (JPEG or PNG only)" at bounding box center [351, 99] width 133 height 85
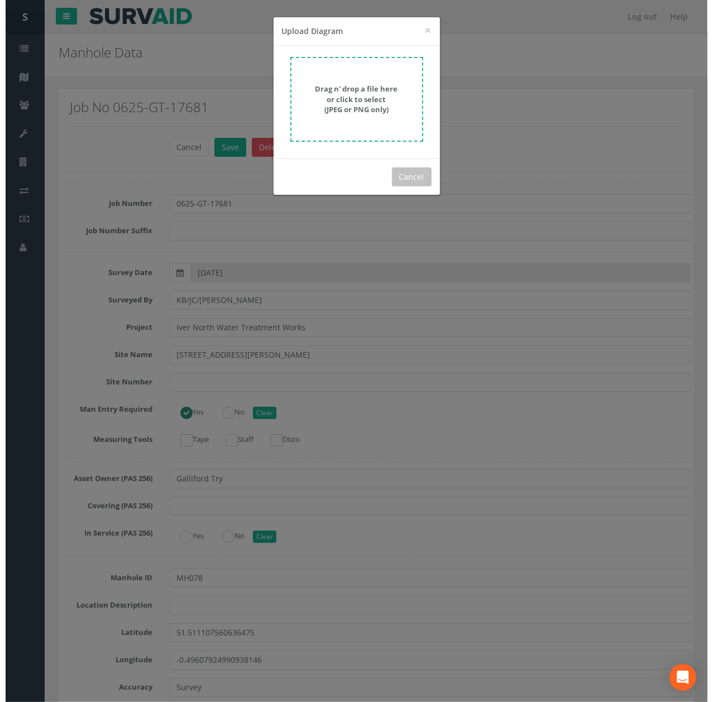
scroll to position [3678, 0]
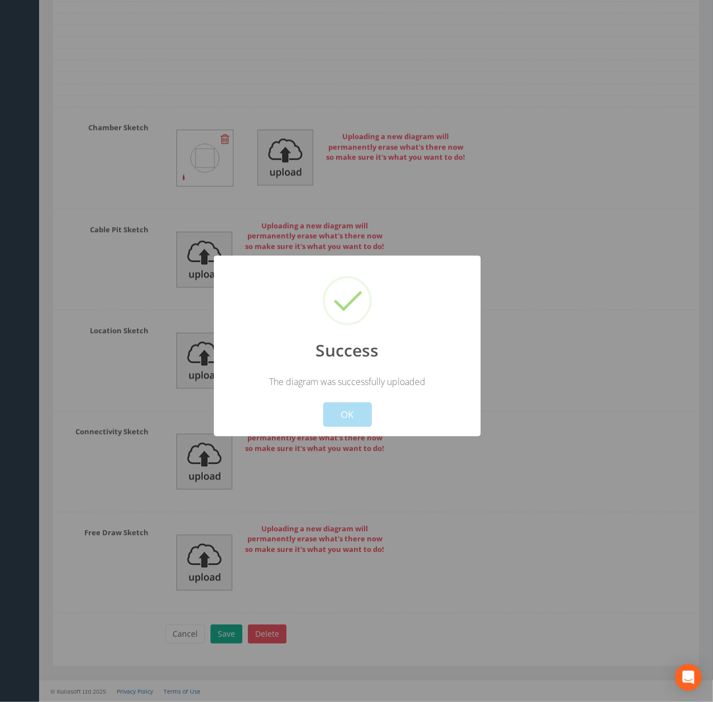
click at [339, 415] on button "OK" at bounding box center [347, 415] width 49 height 25
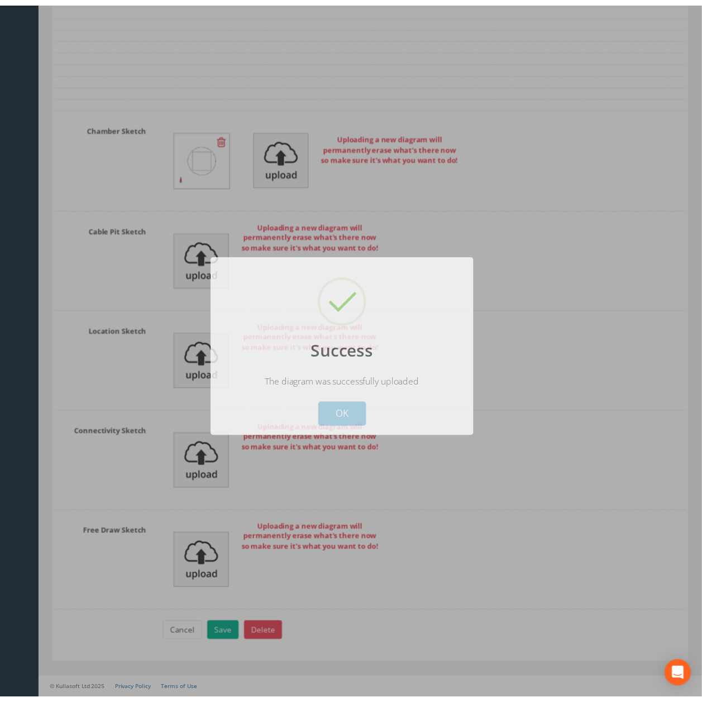
scroll to position [3711, 0]
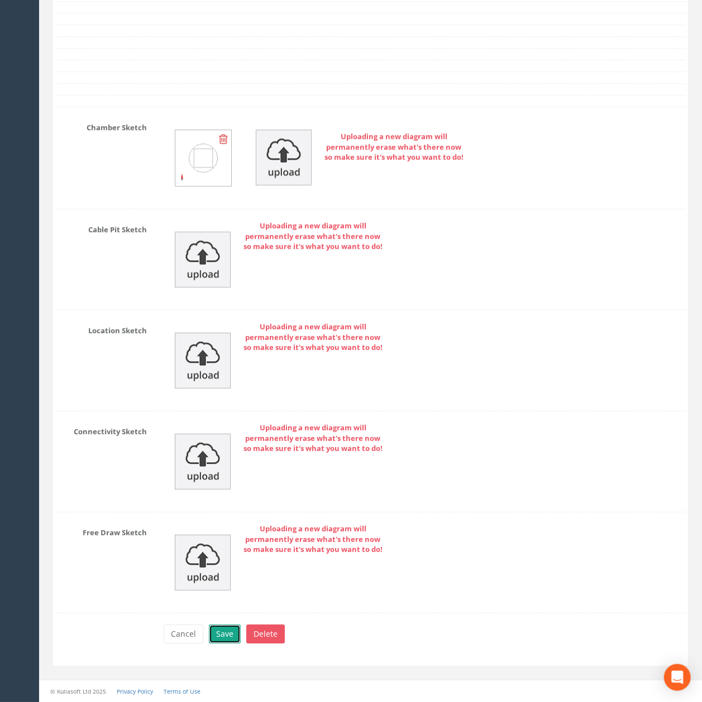
click at [231, 641] on button "Save" at bounding box center [225, 634] width 32 height 19
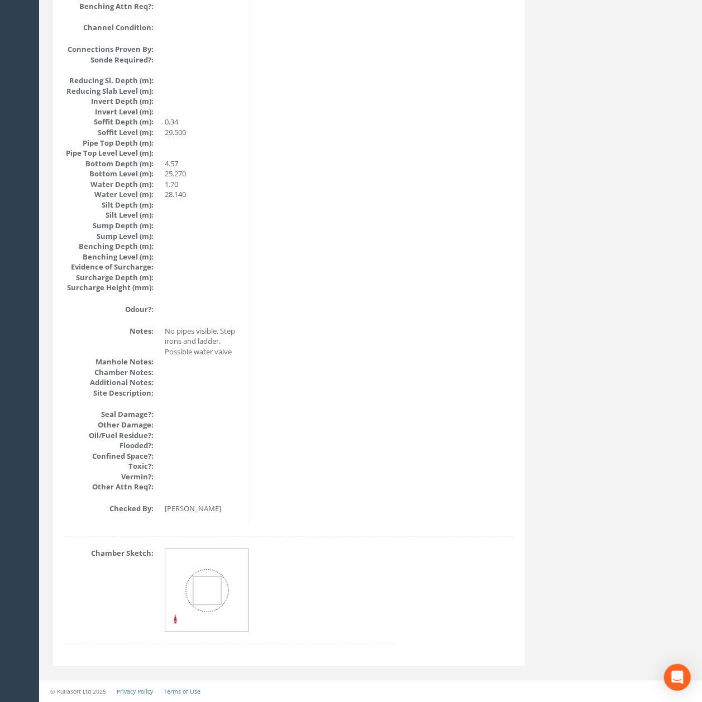
scroll to position [1062, 0]
drag, startPoint x: 400, startPoint y: 449, endPoint x: 332, endPoint y: 190, distance: 267.4
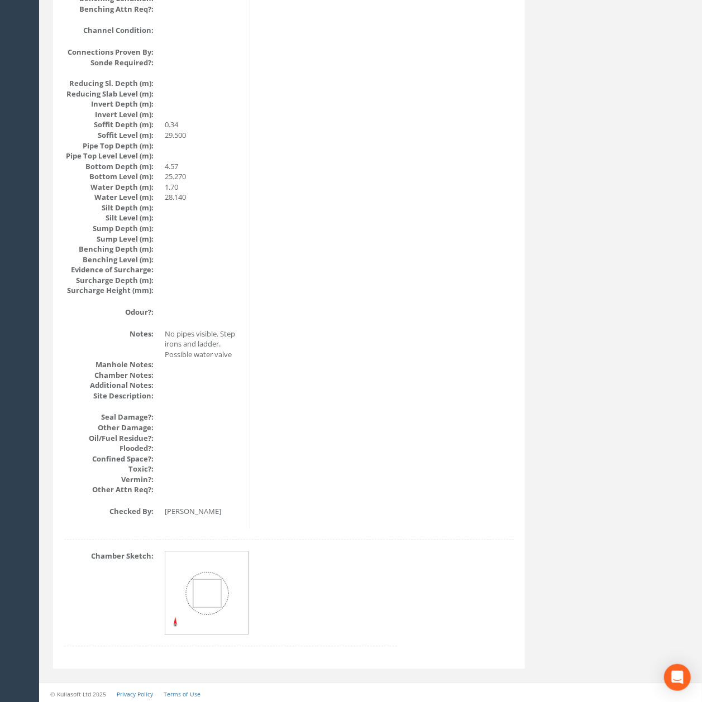
scroll to position [0, 0]
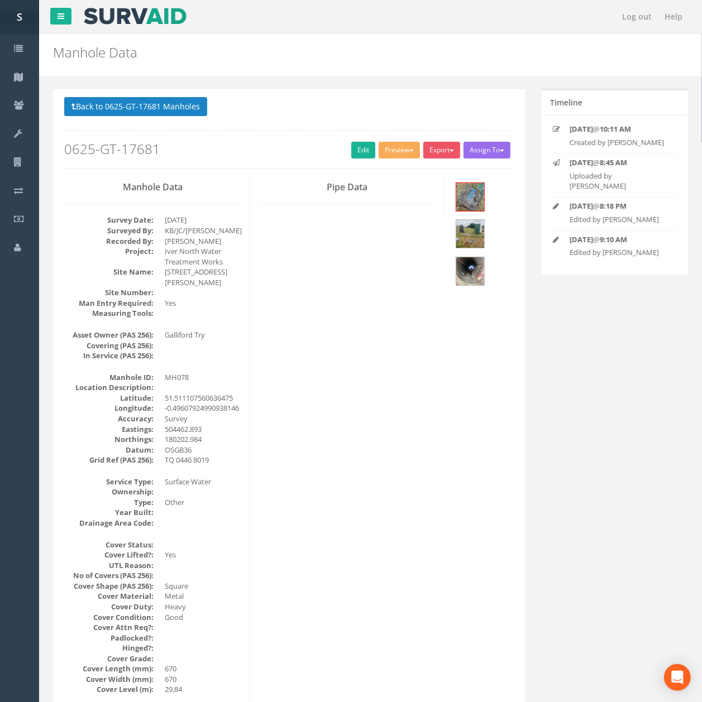
click at [161, 123] on div "Back to 0625-GT-17681 Manholes Back to Map Assign To No Companies Added Export …" at bounding box center [288, 132] width 449 height 71
click at [161, 115] on button "Back to 0625-GT-17681 Manholes" at bounding box center [135, 106] width 143 height 19
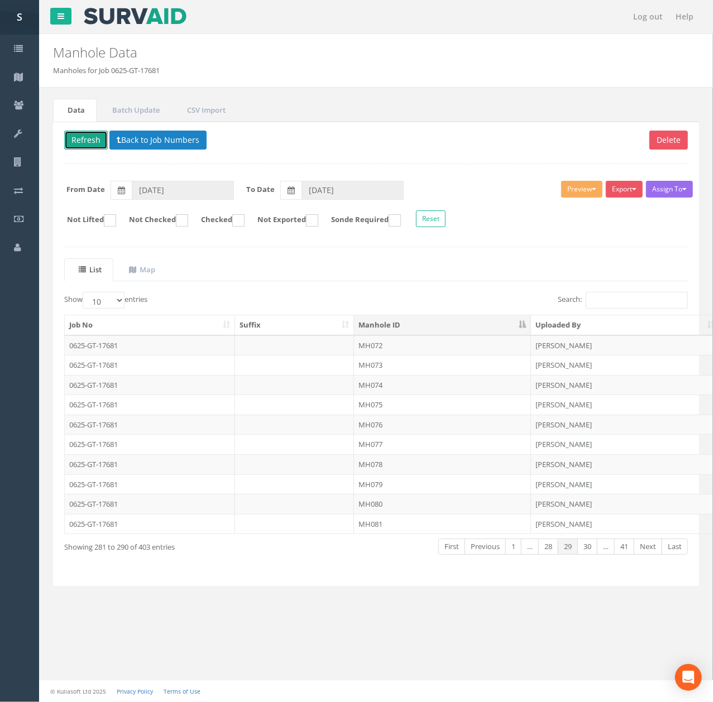
drag, startPoint x: 96, startPoint y: 138, endPoint x: 103, endPoint y: 148, distance: 12.4
click at [96, 138] on button "Refresh" at bounding box center [86, 140] width 44 height 19
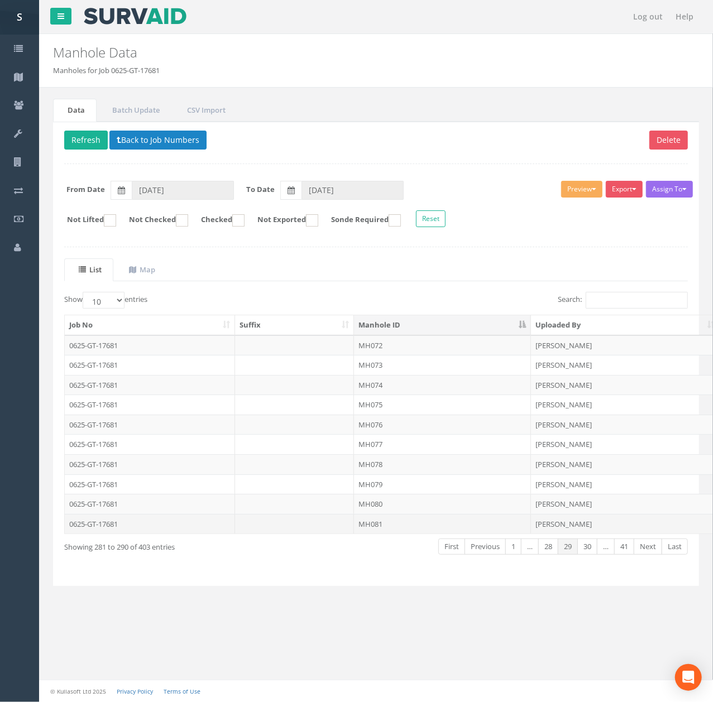
click at [430, 530] on td "MH081" at bounding box center [442, 524] width 177 height 20
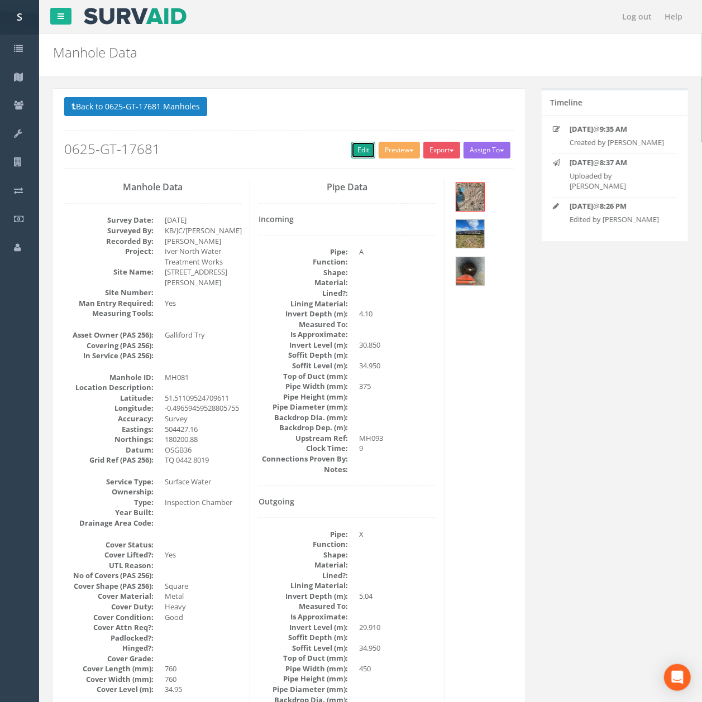
click at [362, 151] on link "Edit" at bounding box center [363, 150] width 24 height 17
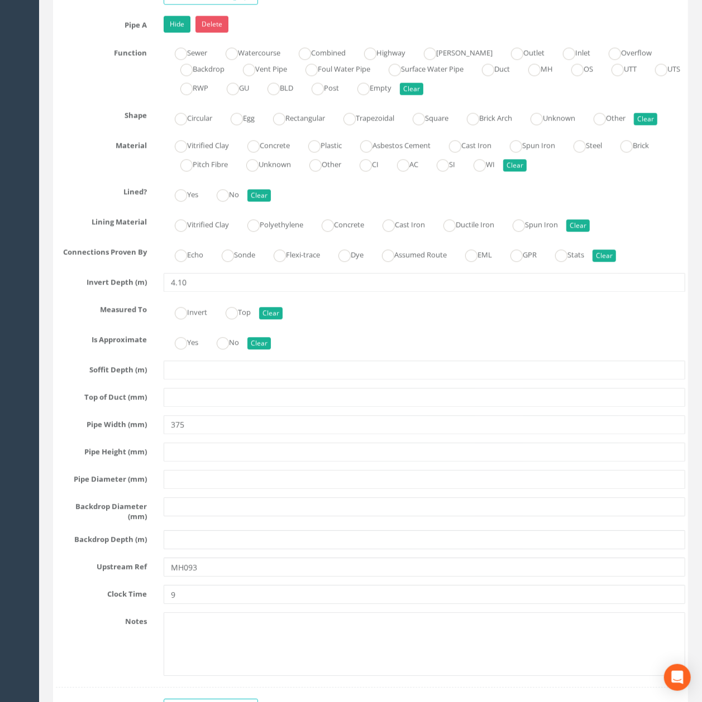
scroll to position [3339, 0]
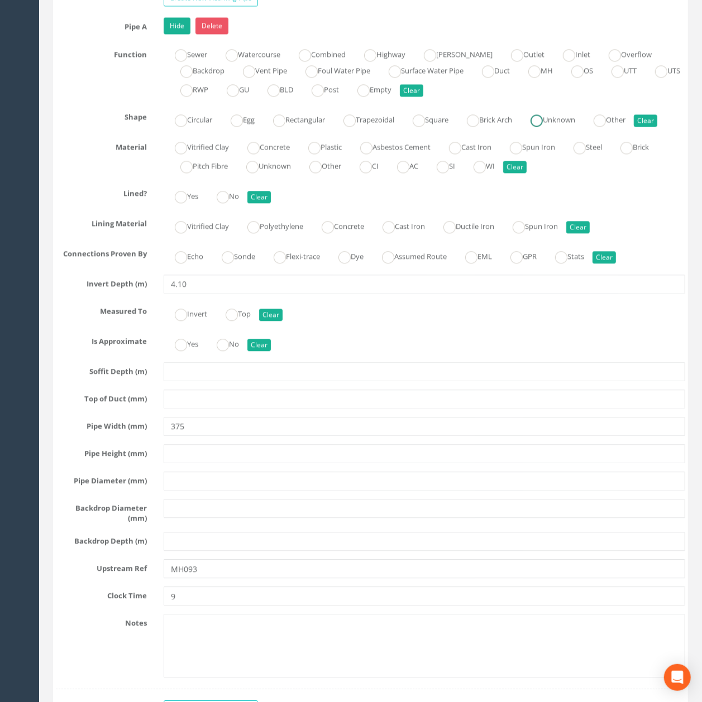
click at [573, 127] on label "Unknown" at bounding box center [547, 119] width 56 height 16
click at [657, 127] on button "Clear" at bounding box center [645, 120] width 23 height 12
radio input "false"
click at [270, 173] on label "Unknown" at bounding box center [263, 165] width 56 height 16
radio input "true"
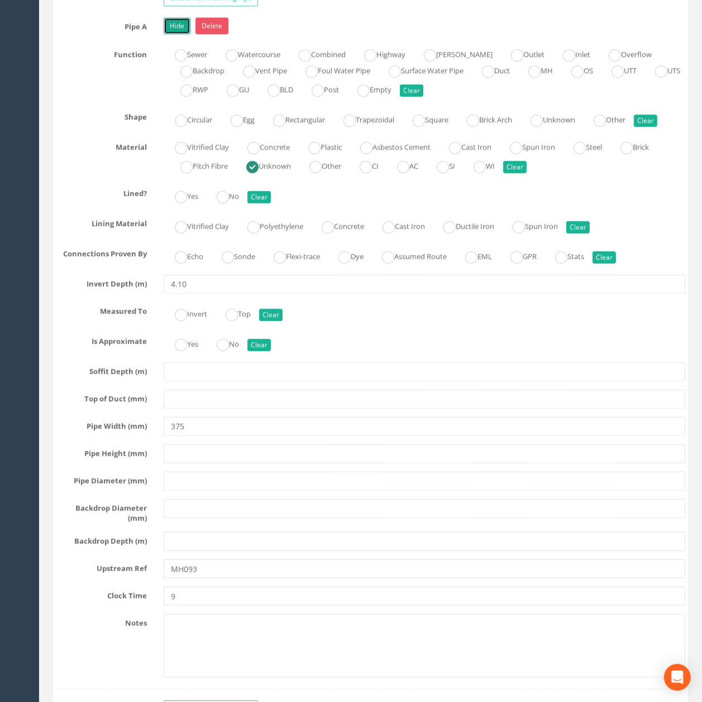
click at [174, 34] on link "Hide" at bounding box center [177, 25] width 27 height 17
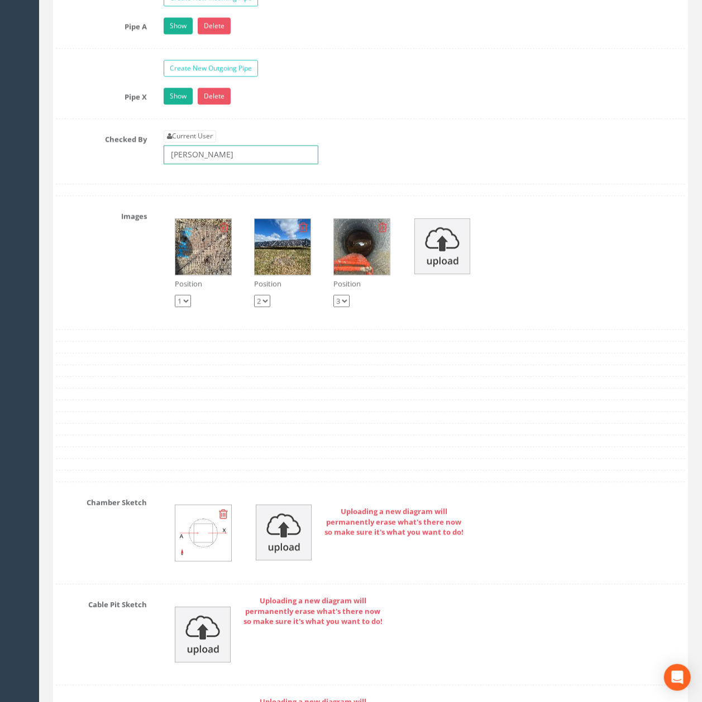
click at [250, 164] on input "[PERSON_NAME]" at bounding box center [241, 154] width 155 height 19
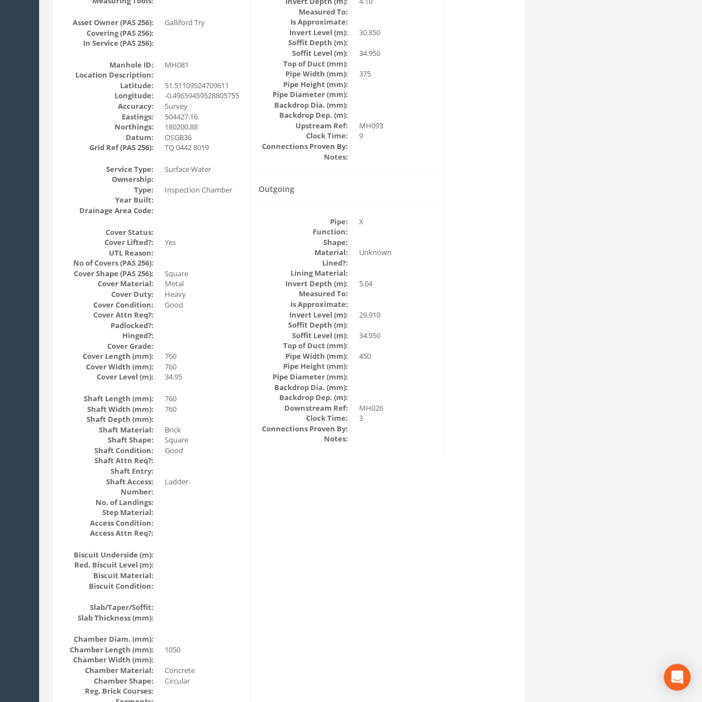
scroll to position [0, 0]
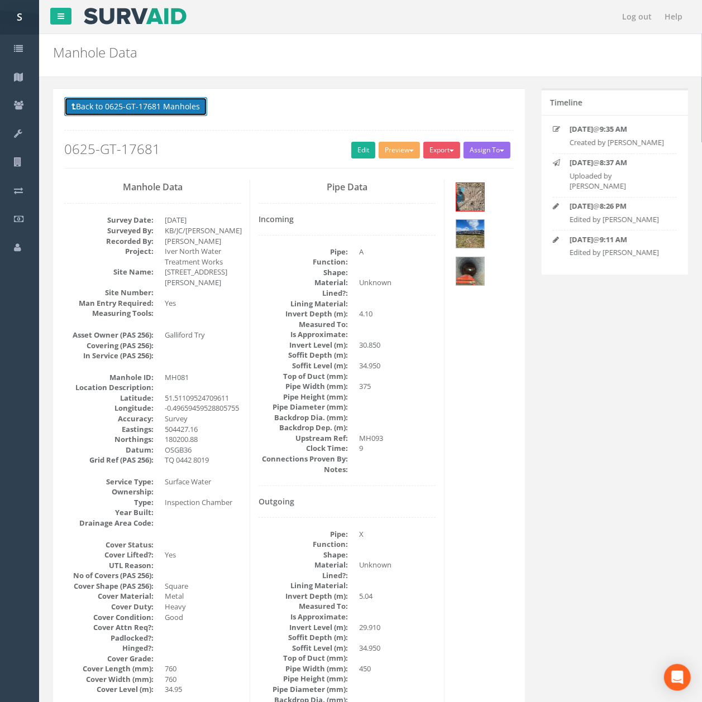
click at [144, 106] on button "Back to 0625-GT-17681 Manholes" at bounding box center [135, 106] width 143 height 19
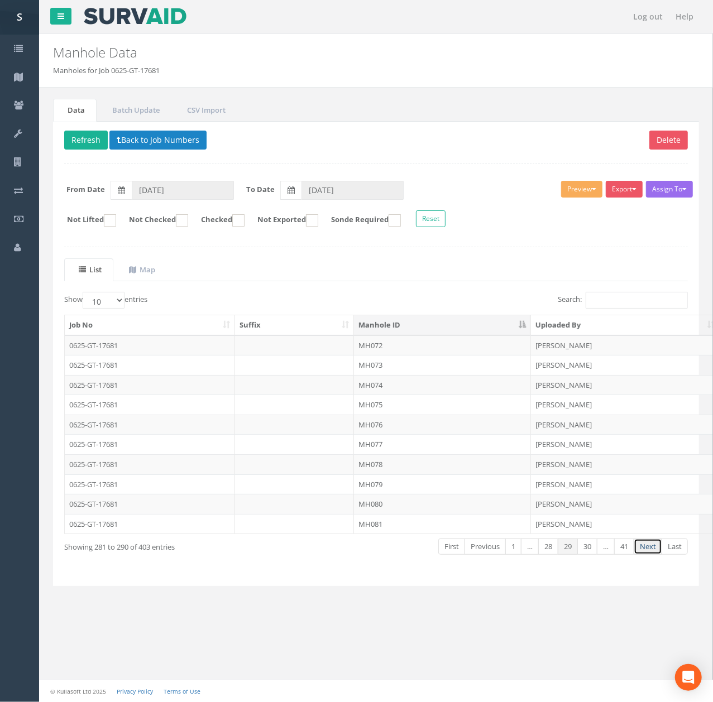
drag, startPoint x: 651, startPoint y: 550, endPoint x: 631, endPoint y: 540, distance: 22.2
click at [651, 550] on link "Next" at bounding box center [648, 547] width 28 height 16
click at [412, 353] on td "MH082" at bounding box center [442, 346] width 177 height 20
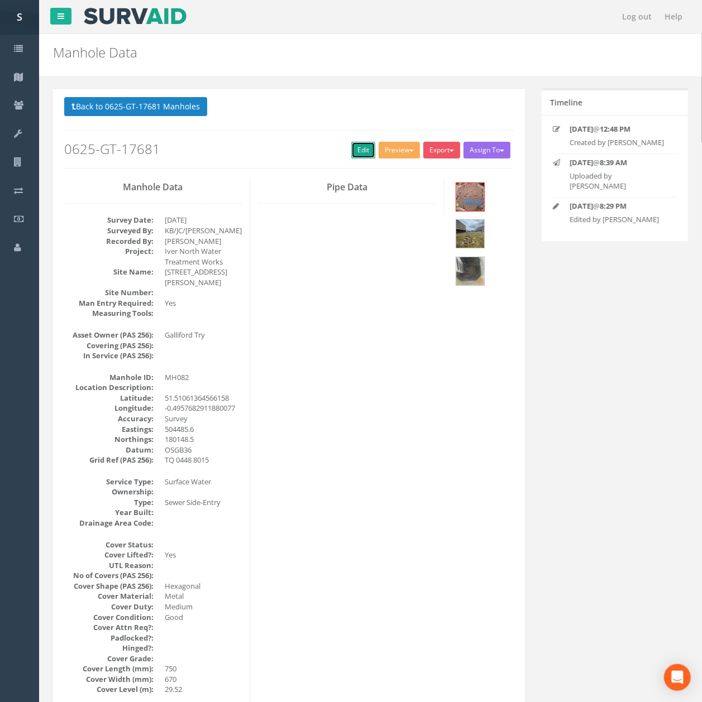
click at [351, 159] on link "Edit" at bounding box center [363, 150] width 24 height 17
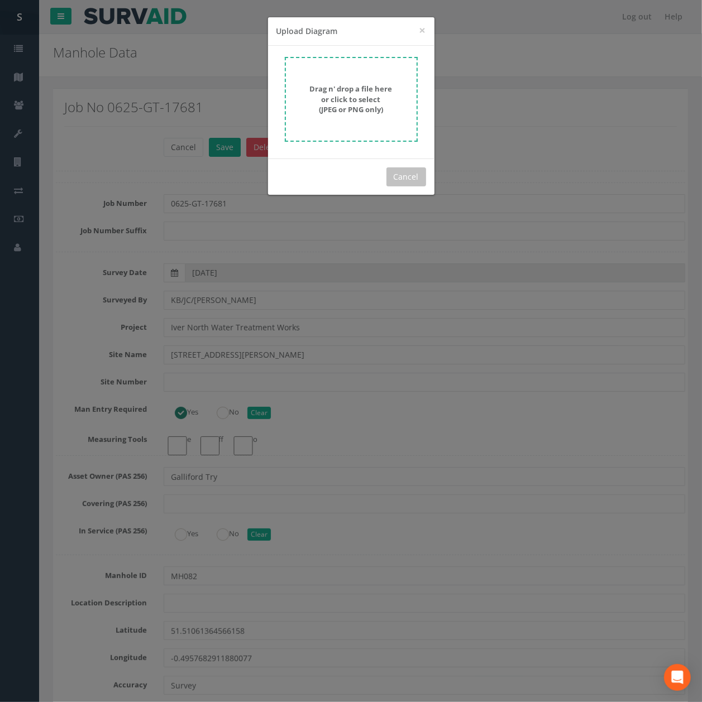
click at [390, 94] on div "Drag n' drop a file here or click to select (JPEG or PNG only)" at bounding box center [351, 99] width 108 height 31
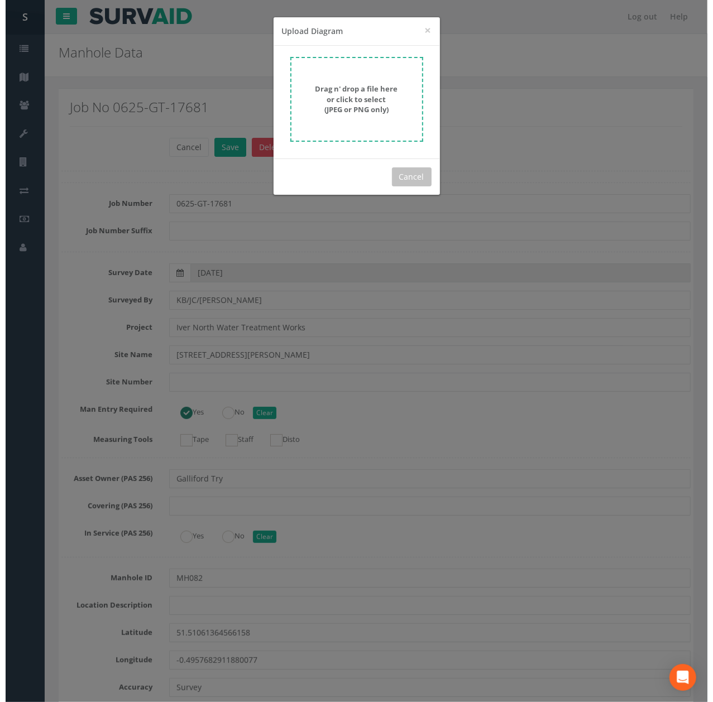
scroll to position [3678, 0]
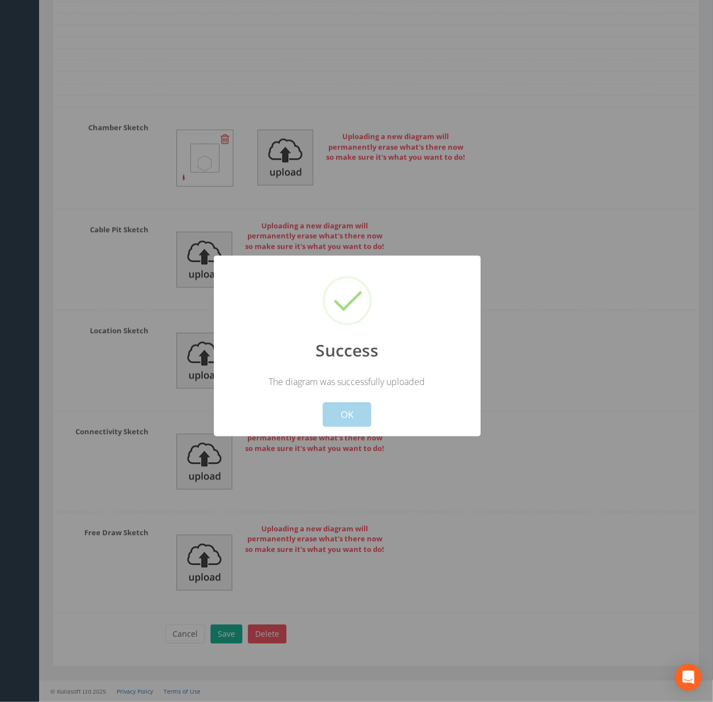
click at [345, 398] on div "Cancel OK" at bounding box center [347, 407] width 248 height 39
click at [342, 414] on button "OK" at bounding box center [347, 415] width 49 height 25
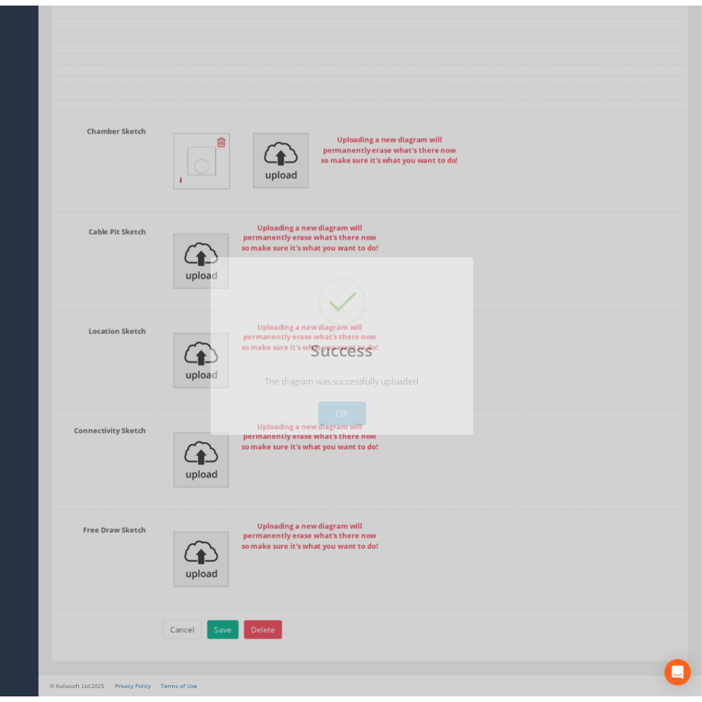
scroll to position [3710, 0]
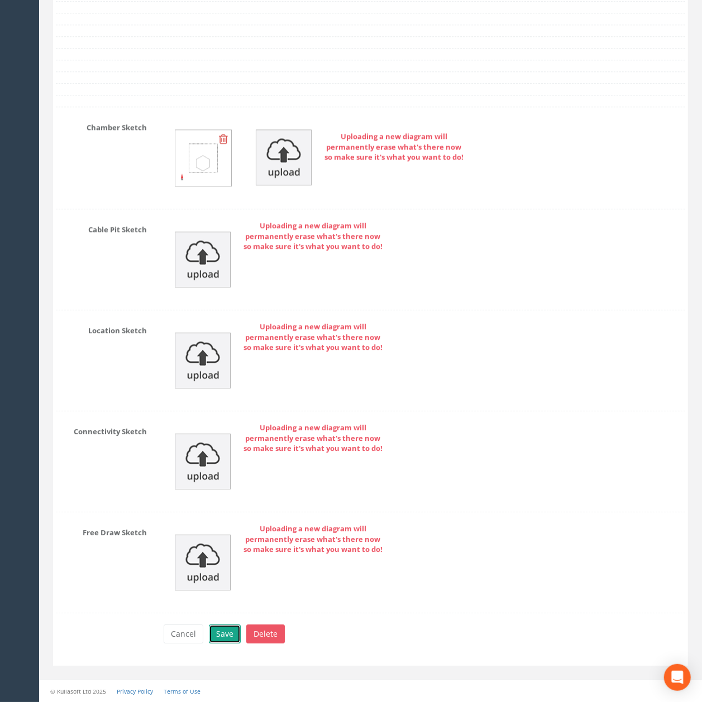
click at [224, 633] on button "Save" at bounding box center [225, 634] width 32 height 19
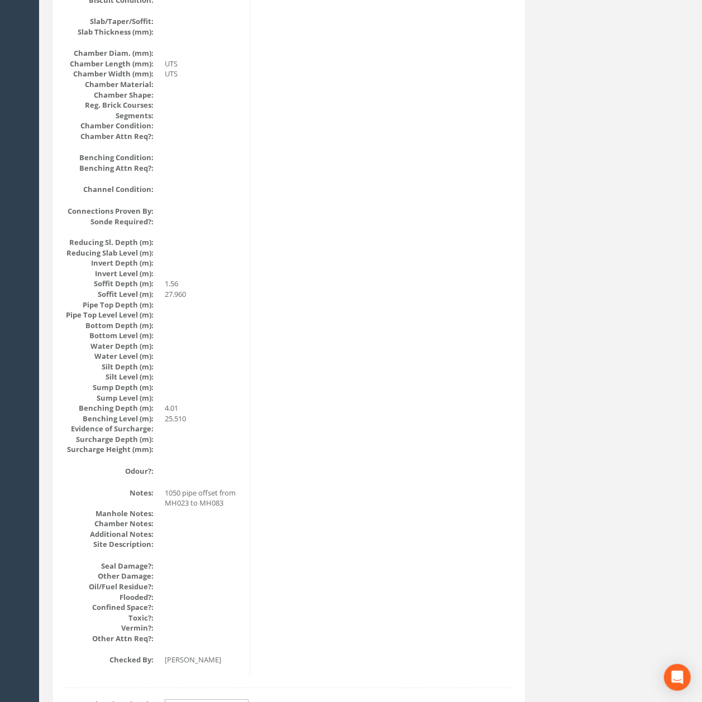
scroll to position [0, 0]
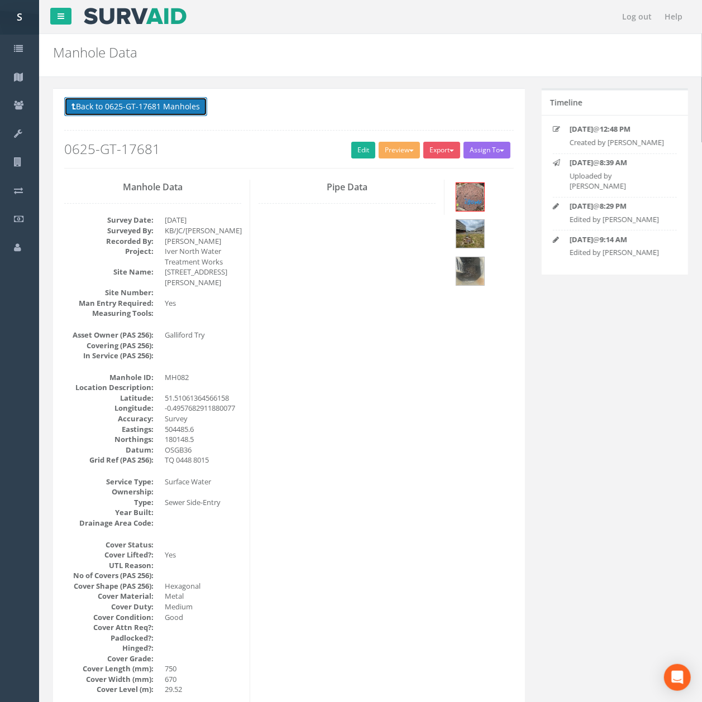
click at [179, 108] on button "Back to 0625-GT-17681 Manholes" at bounding box center [135, 106] width 143 height 19
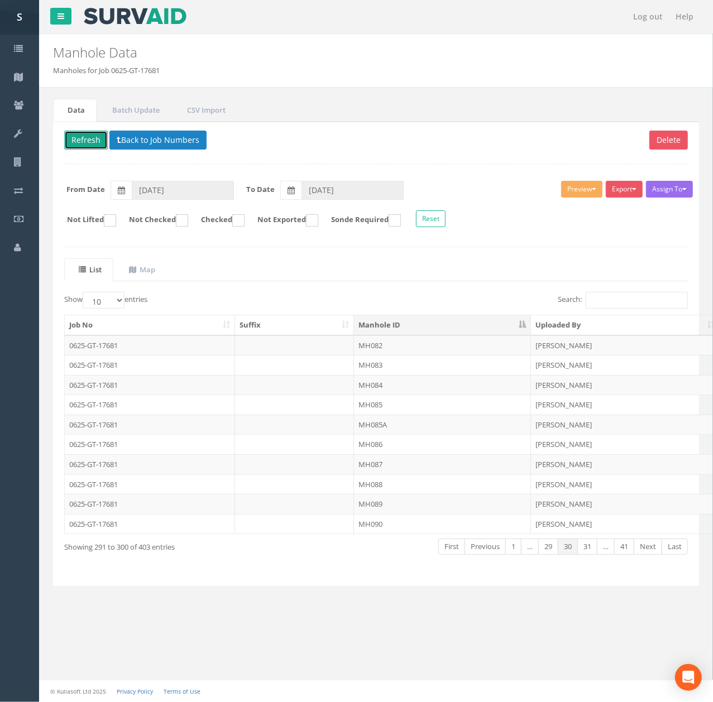
click at [92, 141] on button "Refresh" at bounding box center [86, 140] width 44 height 19
drag, startPoint x: 389, startPoint y: 375, endPoint x: 400, endPoint y: 319, distance: 56.9
click at [389, 375] on td "MH083" at bounding box center [442, 365] width 177 height 20
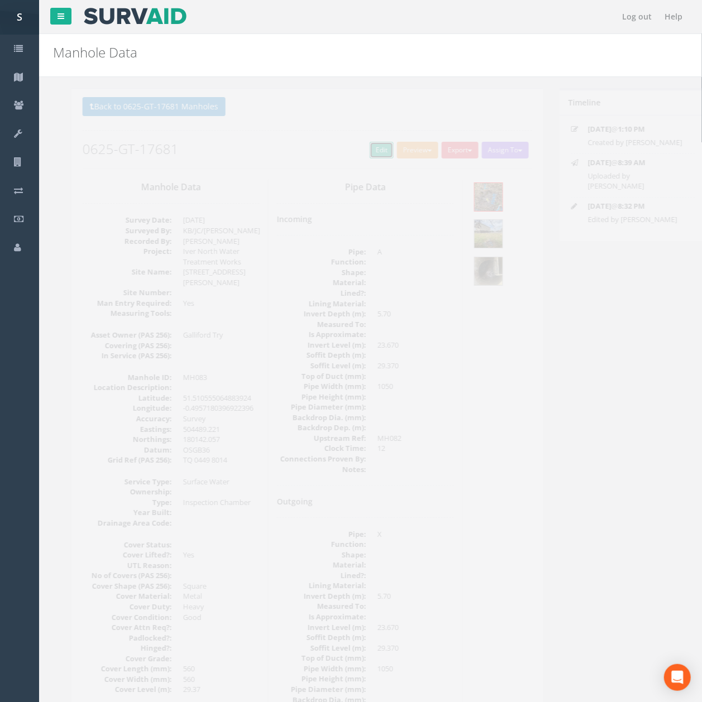
click at [353, 143] on link "Edit" at bounding box center [363, 150] width 24 height 17
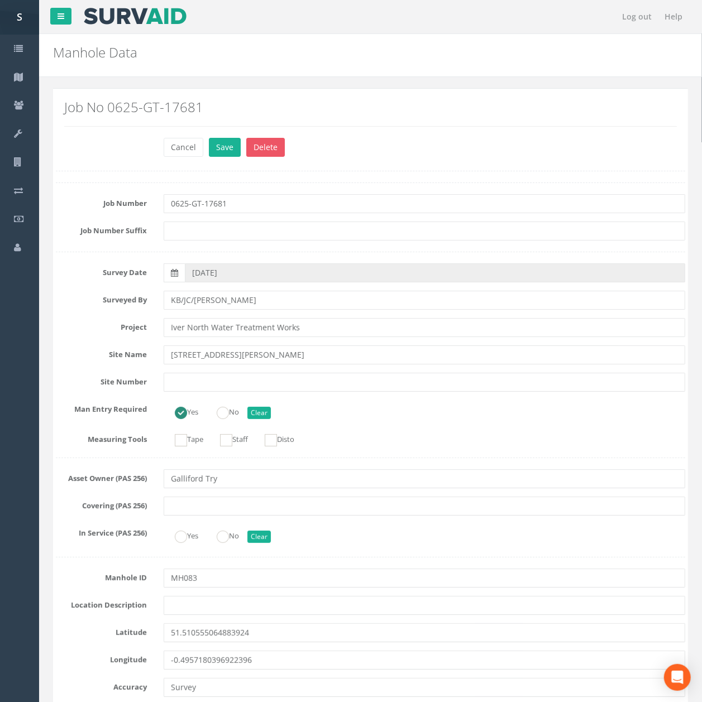
scroll to position [3040, 0]
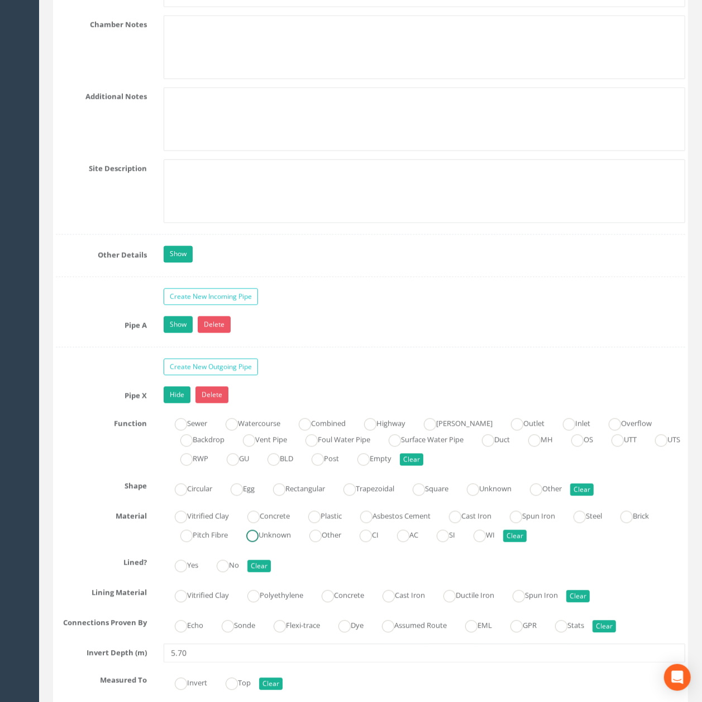
click at [281, 543] on label "Unknown" at bounding box center [263, 534] width 56 height 16
radio input "true"
click at [179, 404] on link "Hide" at bounding box center [177, 395] width 27 height 17
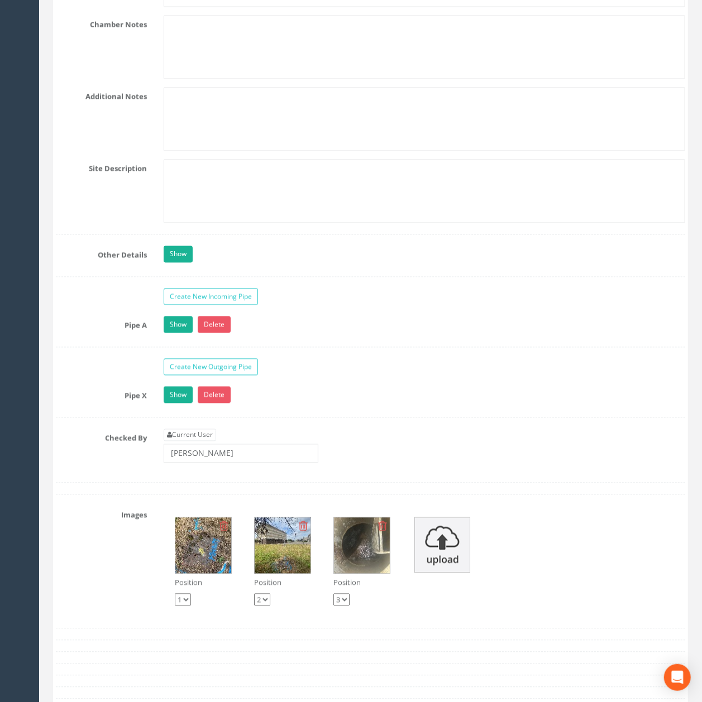
click at [222, 463] on div "Current User [PERSON_NAME]" at bounding box center [241, 446] width 155 height 34
click at [226, 463] on input "[PERSON_NAME]" at bounding box center [241, 453] width 155 height 19
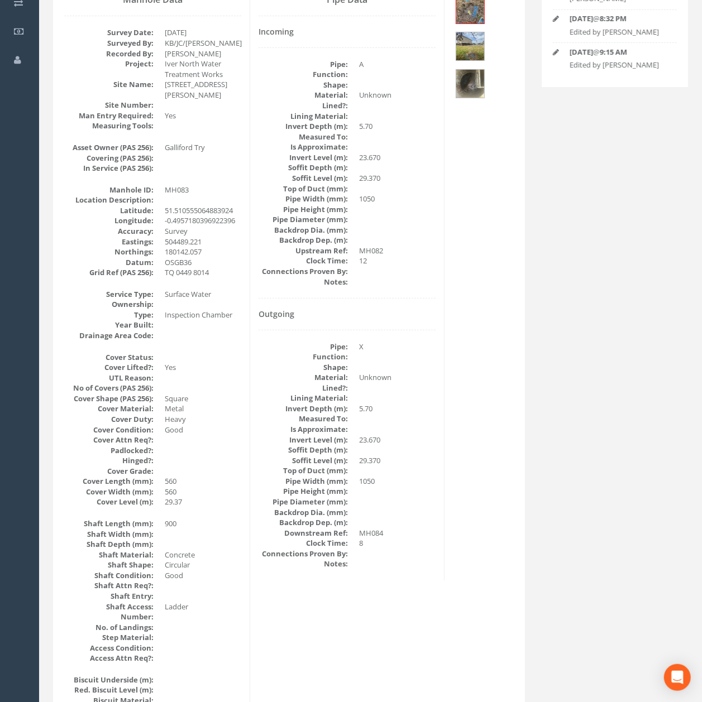
scroll to position [0, 0]
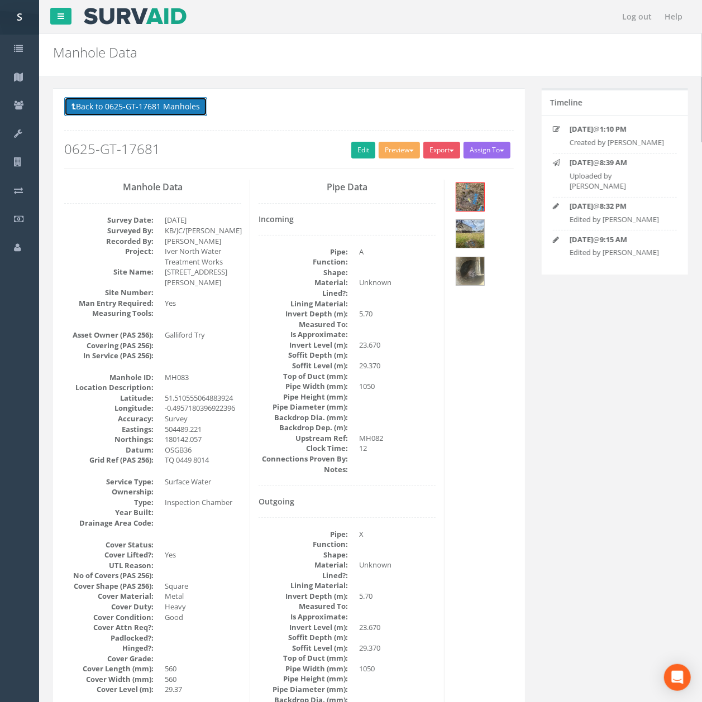
click at [150, 113] on button "Back to 0625-GT-17681 Manholes" at bounding box center [135, 106] width 143 height 19
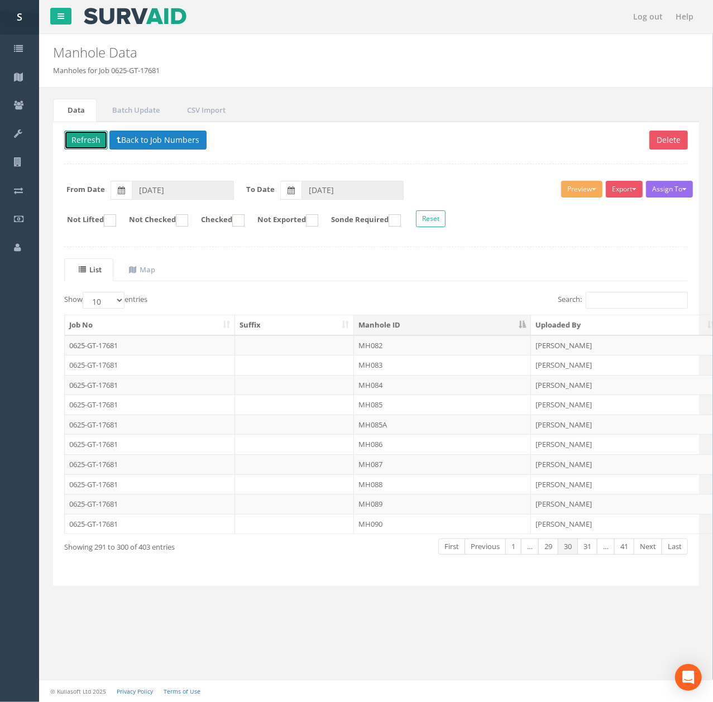
click at [96, 136] on button "Refresh" at bounding box center [86, 140] width 44 height 19
click at [378, 391] on td "MH084" at bounding box center [442, 385] width 177 height 20
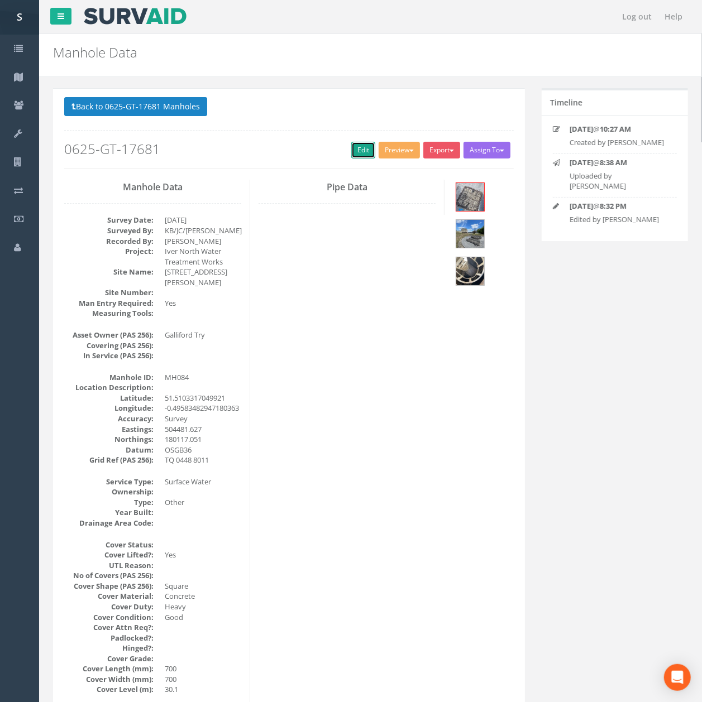
click at [351, 148] on link "Edit" at bounding box center [363, 150] width 24 height 17
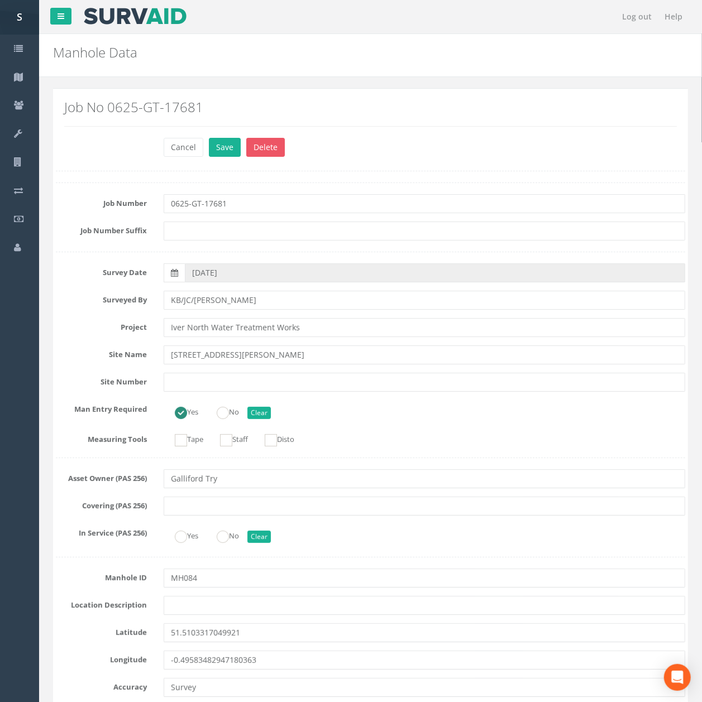
scroll to position [1532, 0]
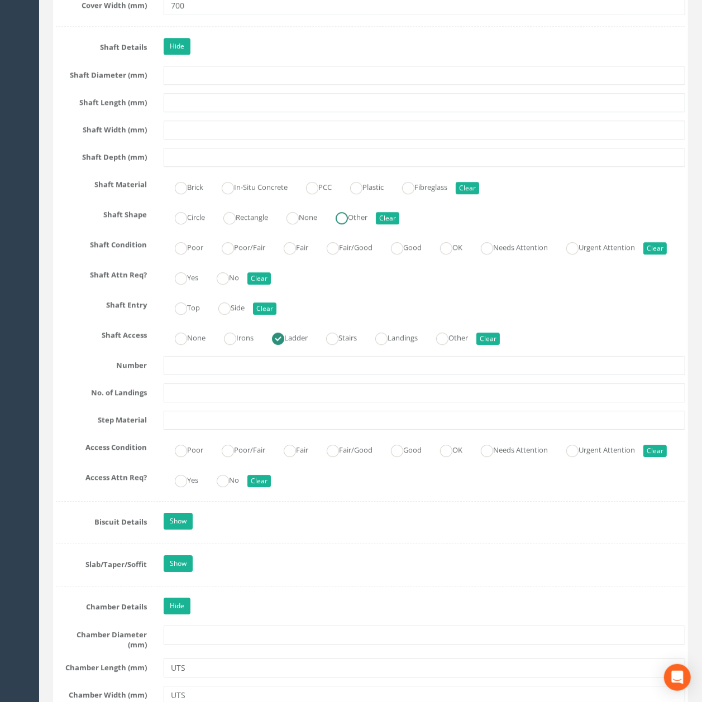
click at [348, 224] on ins at bounding box center [342, 218] width 12 height 12
radio input "true"
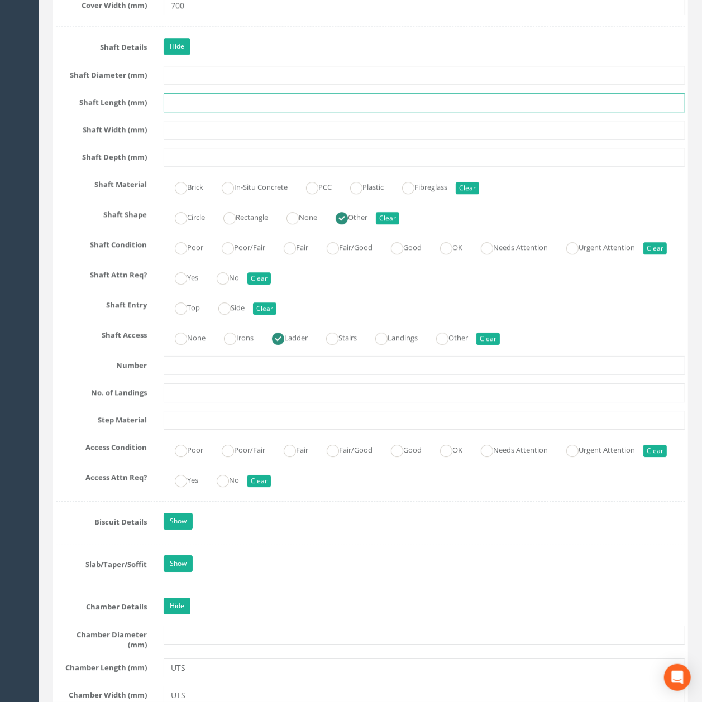
click at [188, 112] on input "text" at bounding box center [424, 102] width 521 height 19
type input "UTS"
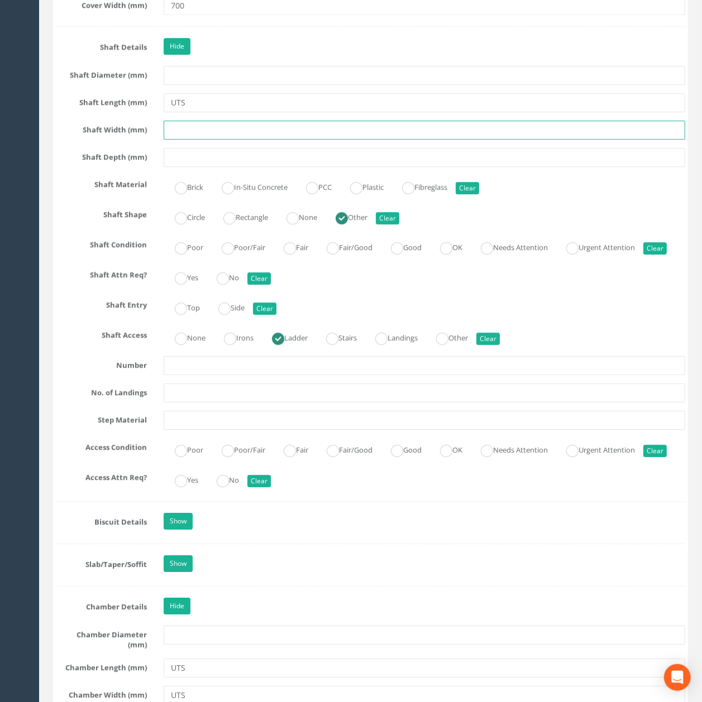
click at [194, 140] on input "text" at bounding box center [424, 130] width 521 height 19
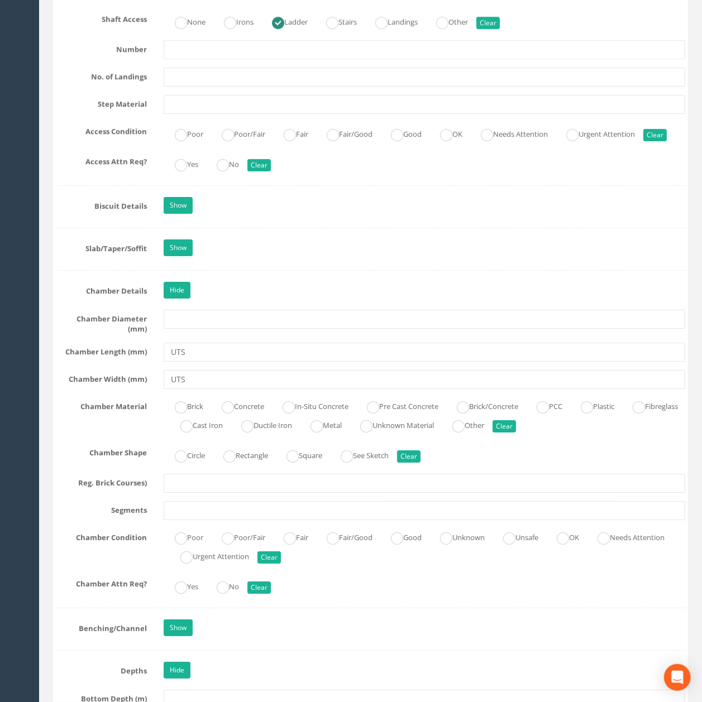
scroll to position [1904, 0]
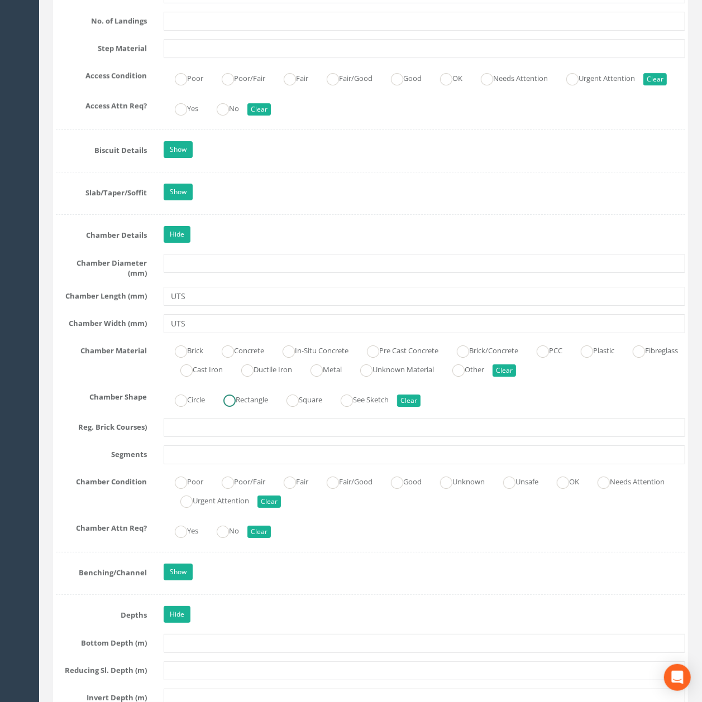
type input "UTS"
click at [260, 407] on label "Rectangle" at bounding box center [240, 399] width 56 height 16
radio input "true"
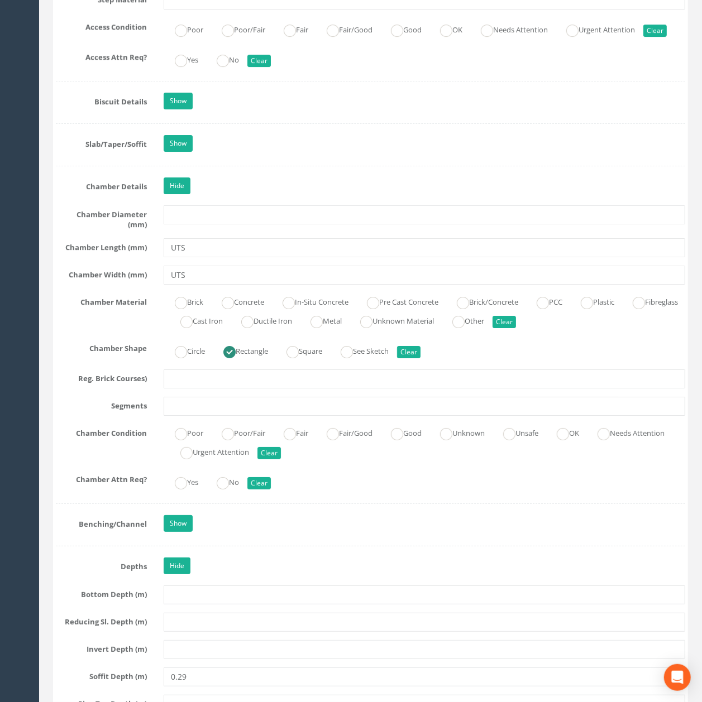
scroll to position [1978, 0]
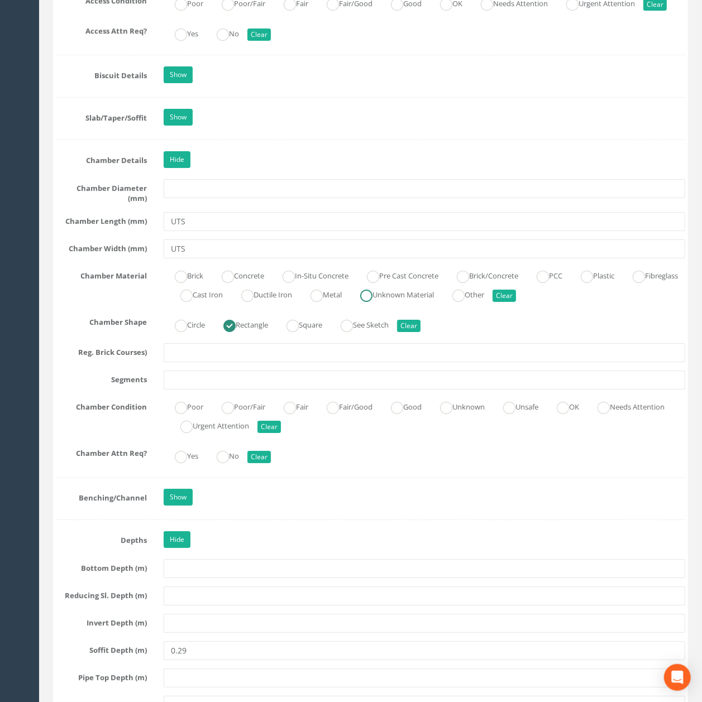
click at [434, 302] on label "Unknown Material" at bounding box center [391, 294] width 85 height 16
radio input "true"
click at [467, 436] on div "Poor Poor/Fair Fair Fair/Good Good Unknown Unsafe OK Needs Attention Urgent Att…" at bounding box center [424, 417] width 538 height 38
click at [465, 436] on div "Poor Poor/Fair Fair Fair/Good Good Unknown Unsafe OK Needs Attention Urgent Att…" at bounding box center [424, 417] width 538 height 38
click at [464, 414] on label "Unknown" at bounding box center [457, 406] width 56 height 16
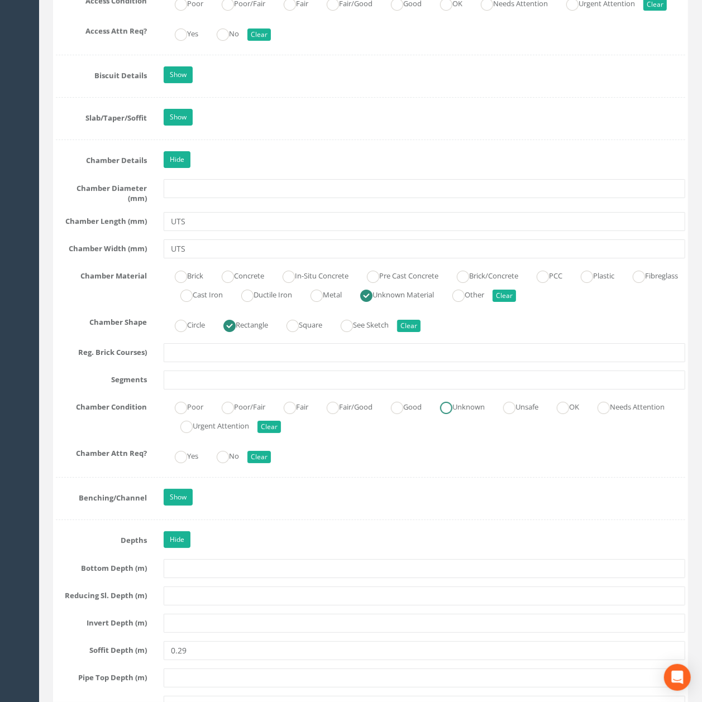
radio input "true"
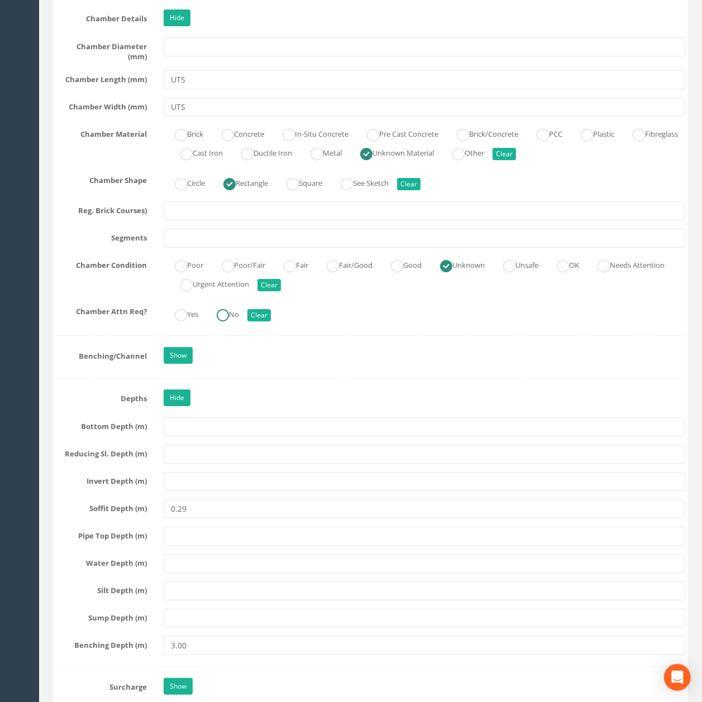
scroll to position [2127, 0]
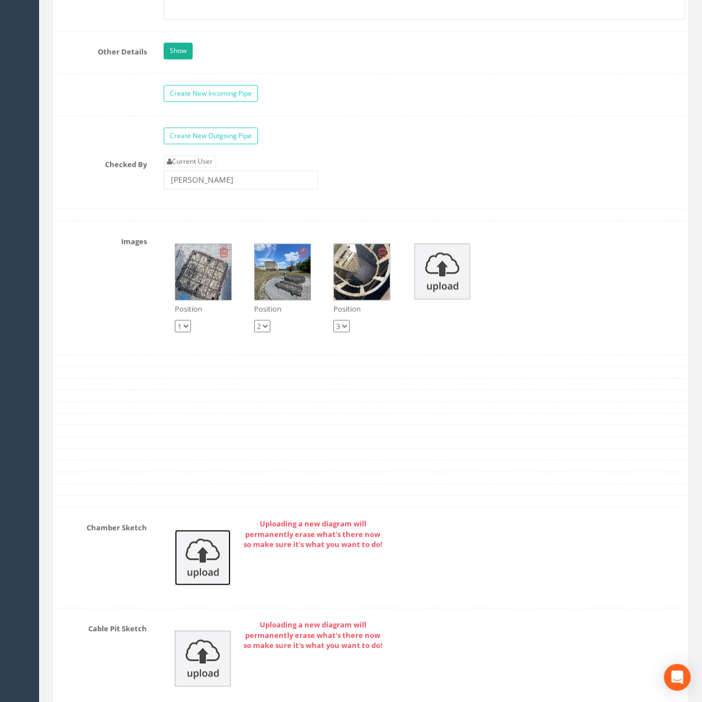
click at [193, 586] on img at bounding box center [203, 558] width 56 height 56
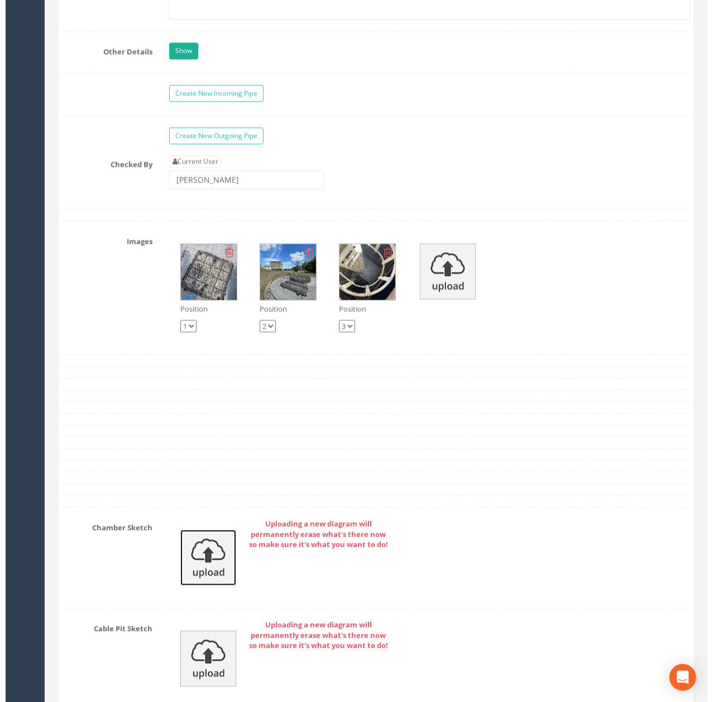
scroll to position [3212, 0]
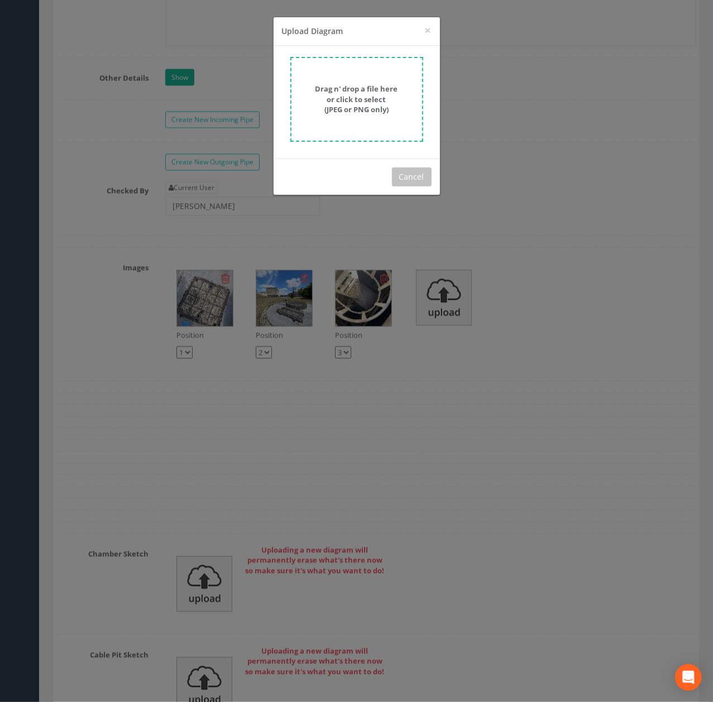
click at [333, 123] on form "Drag n' drop a file here or click to select (JPEG or PNG only)" at bounding box center [356, 99] width 133 height 85
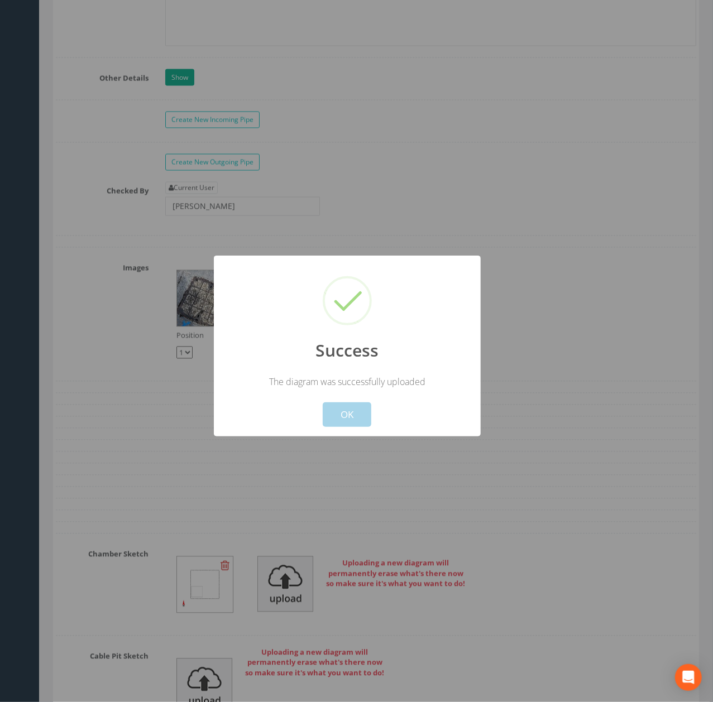
click at [351, 414] on button "OK" at bounding box center [347, 415] width 49 height 25
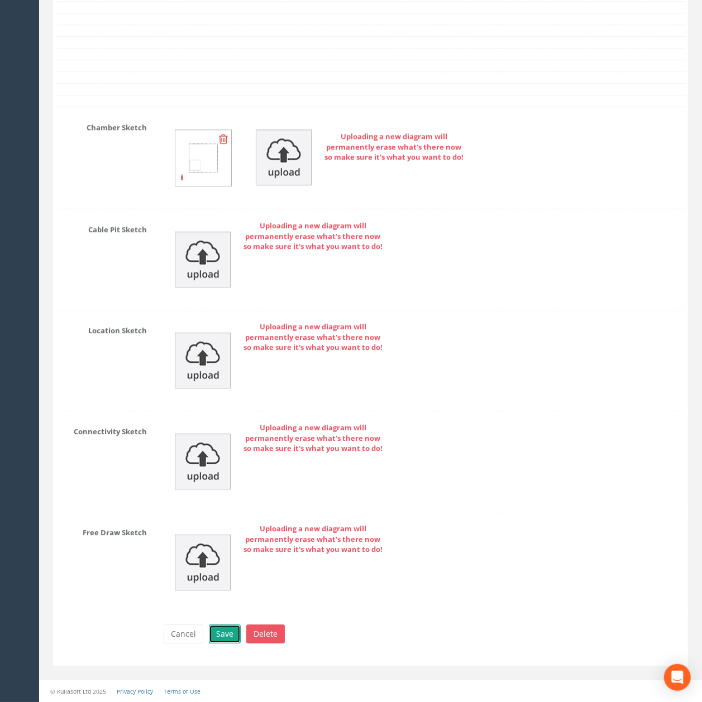
click at [227, 631] on button "Save" at bounding box center [225, 634] width 32 height 19
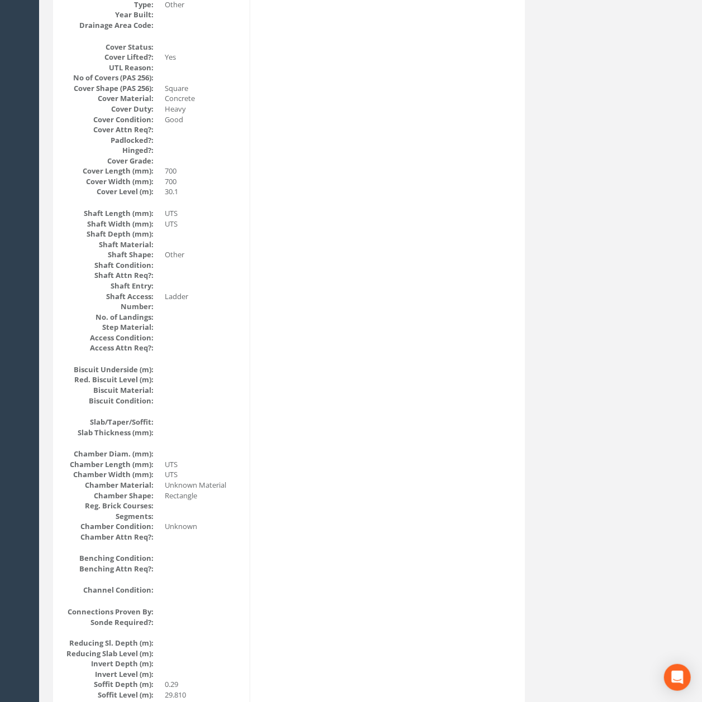
scroll to position [0, 0]
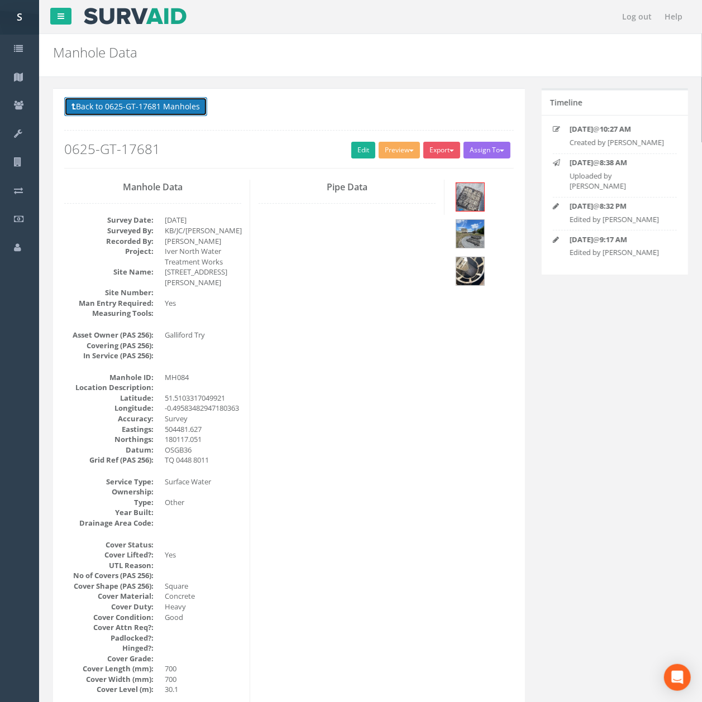
click at [140, 103] on button "Back to 0625-GT-17681 Manholes" at bounding box center [135, 106] width 143 height 19
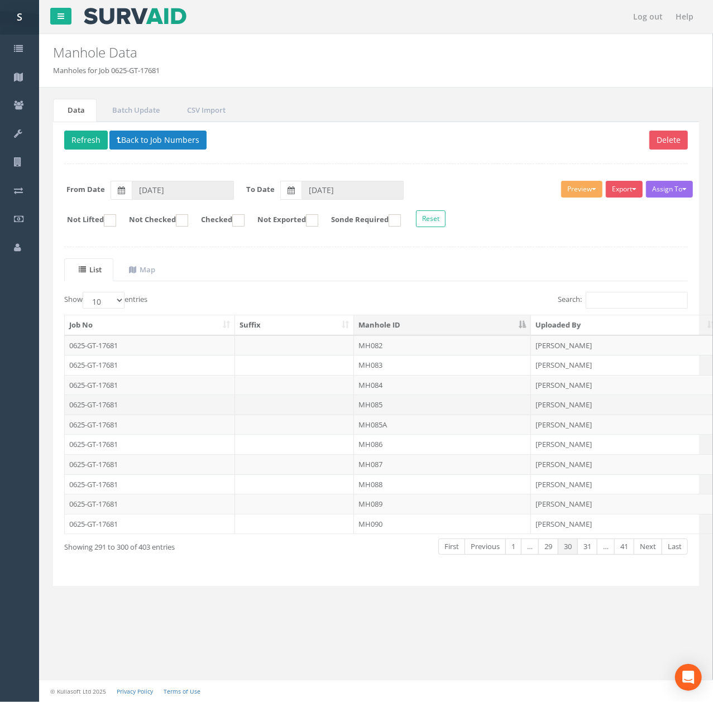
click at [357, 402] on td "MH085" at bounding box center [442, 405] width 177 height 20
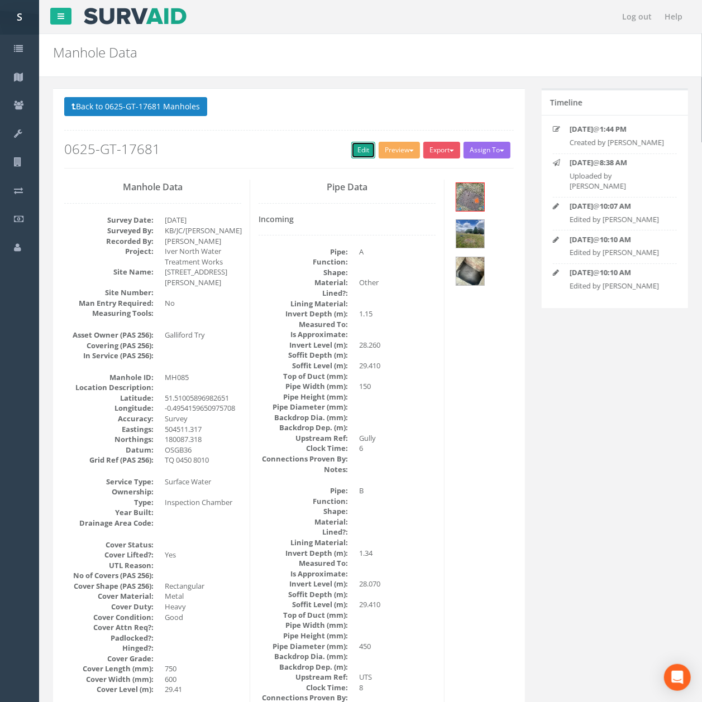
click at [353, 159] on link "Edit" at bounding box center [363, 150] width 24 height 17
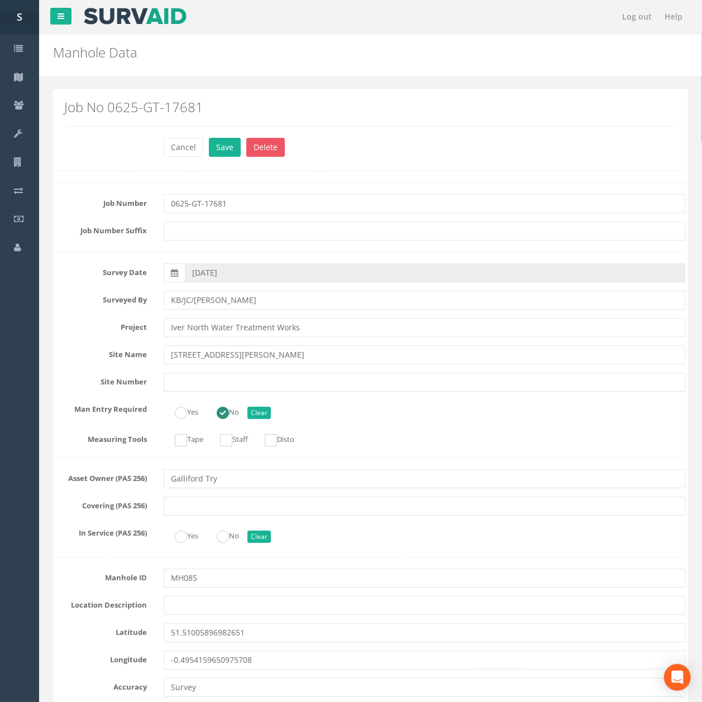
scroll to position [3487, 0]
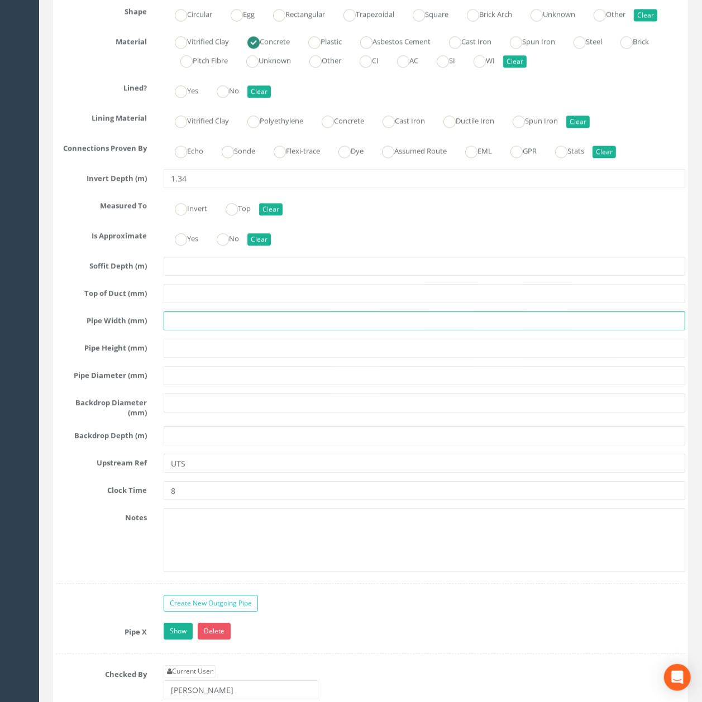
drag, startPoint x: 353, startPoint y: 160, endPoint x: 193, endPoint y: 385, distance: 276.3
click at [193, 330] on input "text" at bounding box center [424, 321] width 521 height 19
paste input "450"
type input "450"
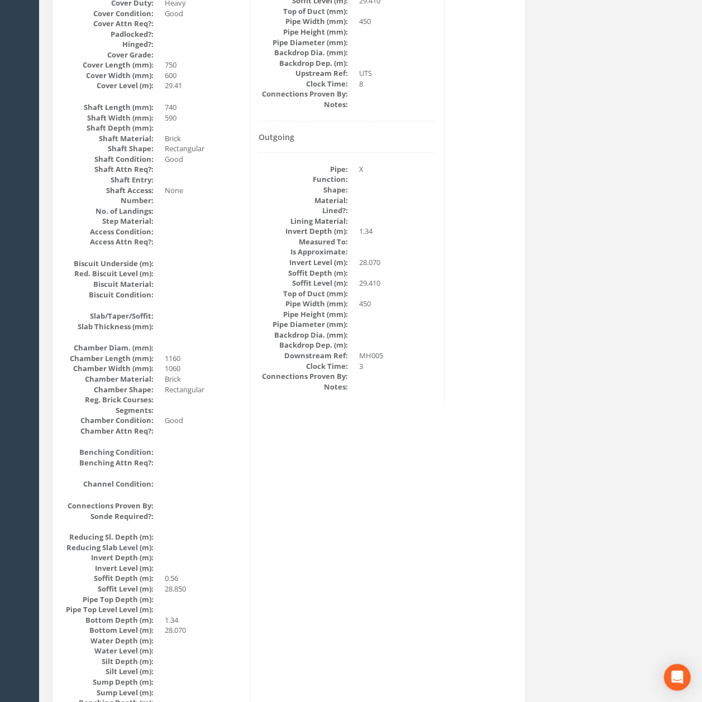
scroll to position [0, 0]
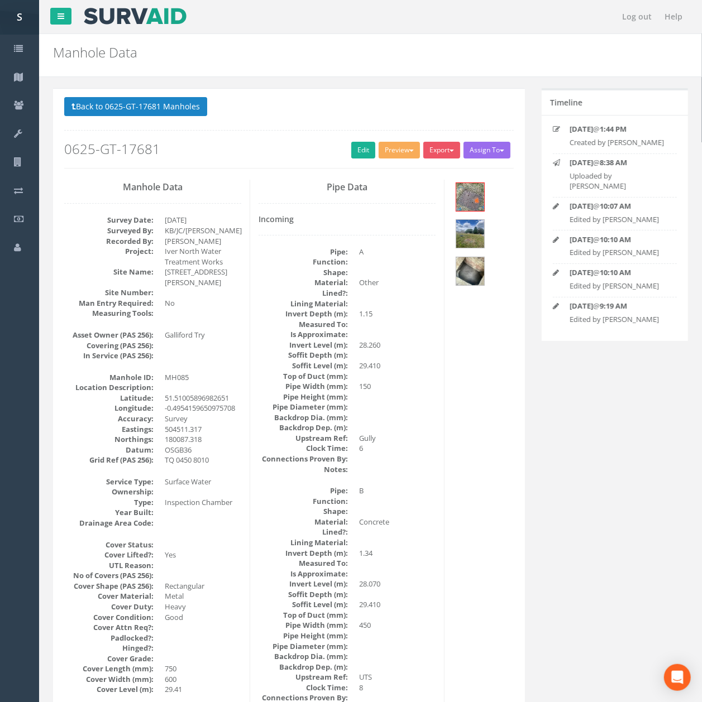
click at [336, 155] on h2 "0625-GT-17681" at bounding box center [288, 149] width 449 height 15
click at [351, 154] on link "Edit" at bounding box center [363, 150] width 24 height 17
click at [180, 118] on p "Back to 0625-GT-17681 Manholes Back to Map" at bounding box center [288, 108] width 449 height 22
click at [181, 105] on button "Back to 0625-GT-17681 Manholes" at bounding box center [135, 106] width 143 height 19
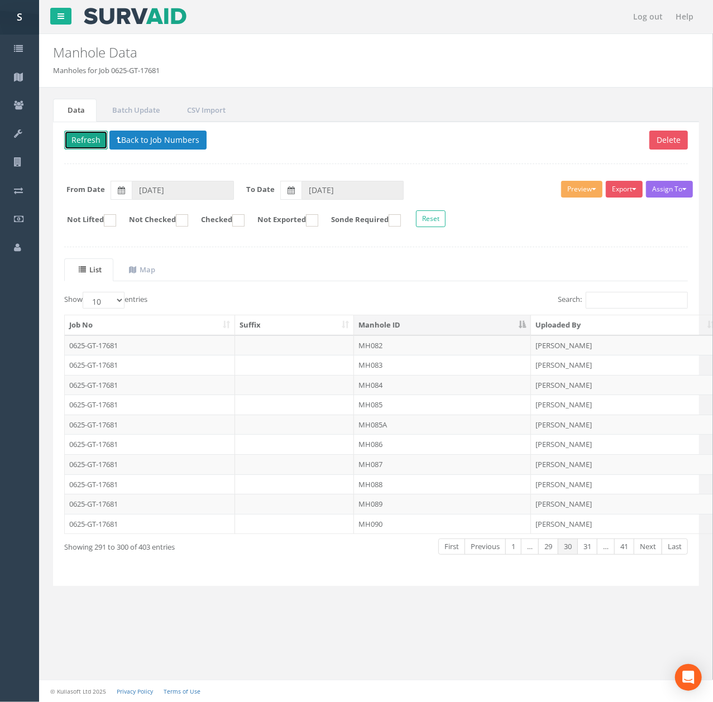
click at [90, 146] on button "Refresh" at bounding box center [86, 140] width 44 height 19
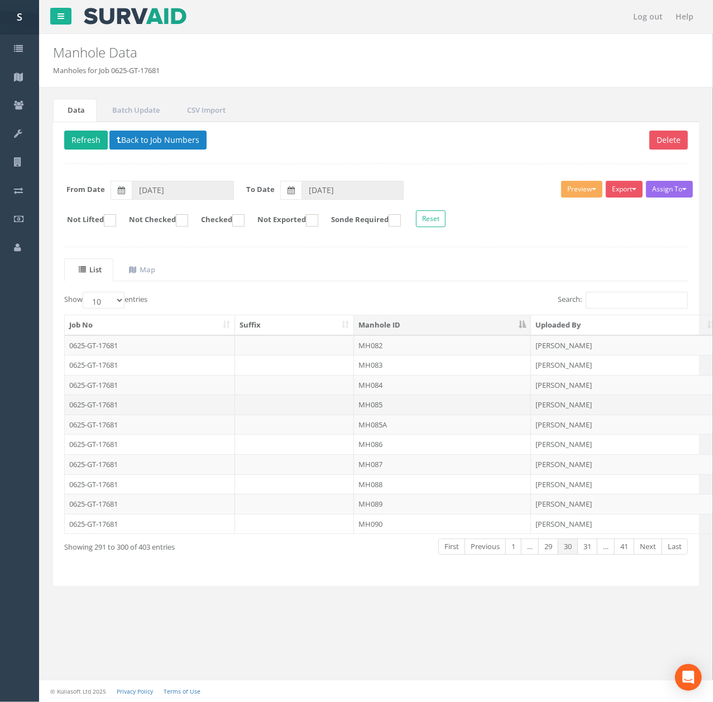
click at [413, 411] on td "MH085" at bounding box center [442, 405] width 177 height 20
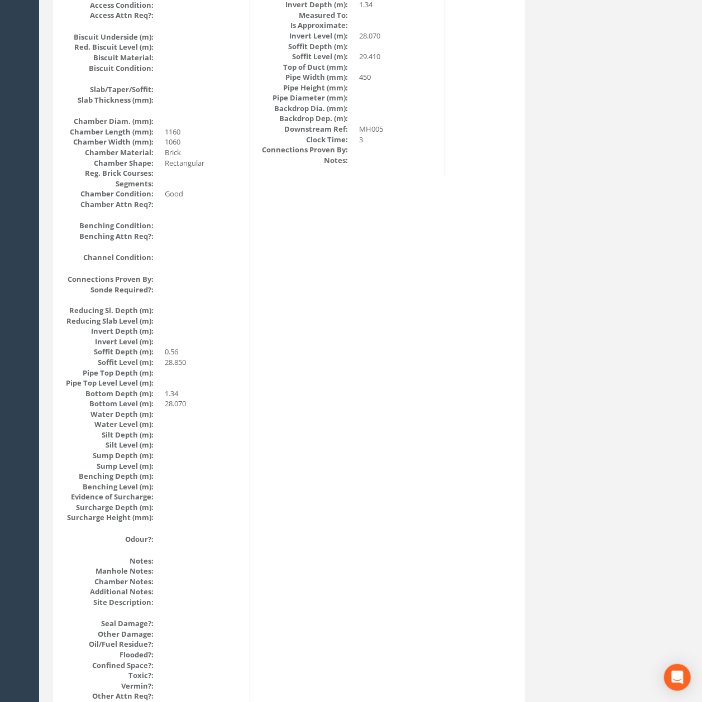
scroll to position [841, 0]
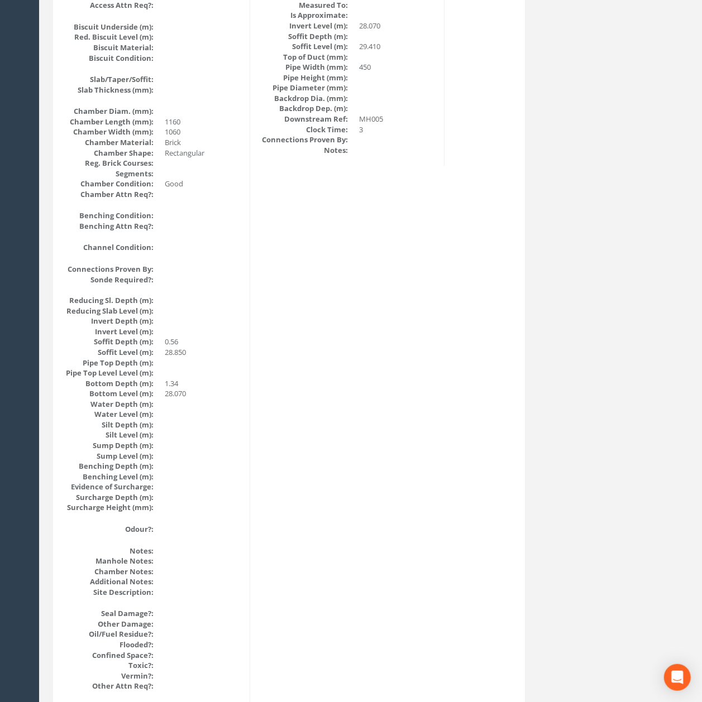
drag, startPoint x: 343, startPoint y: 367, endPoint x: 349, endPoint y: 351, distance: 17.8
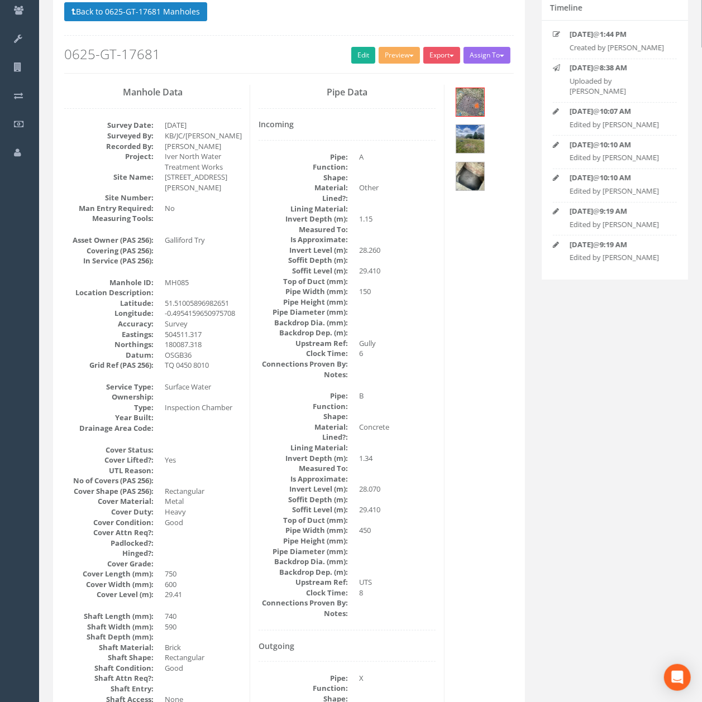
scroll to position [0, 0]
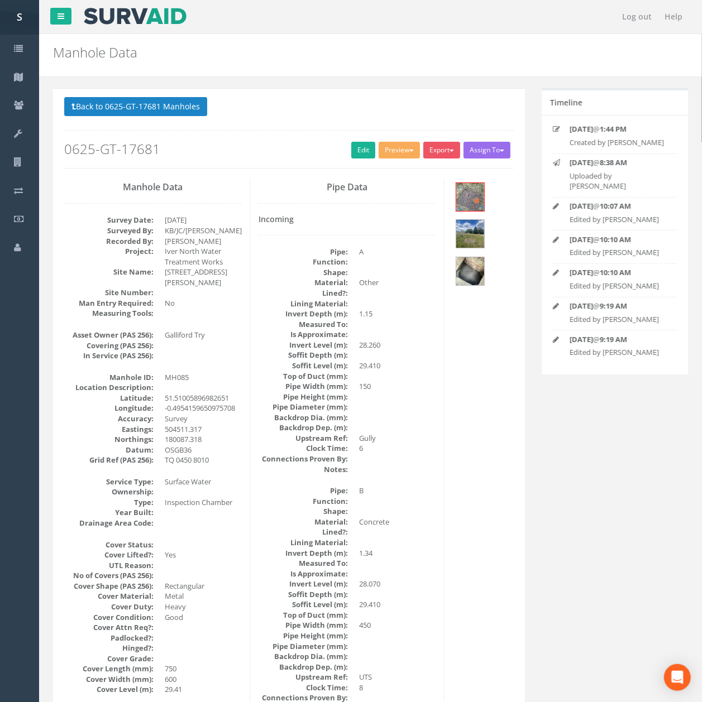
click at [181, 111] on button "Back to 0625-GT-17681 Manholes" at bounding box center [135, 106] width 143 height 19
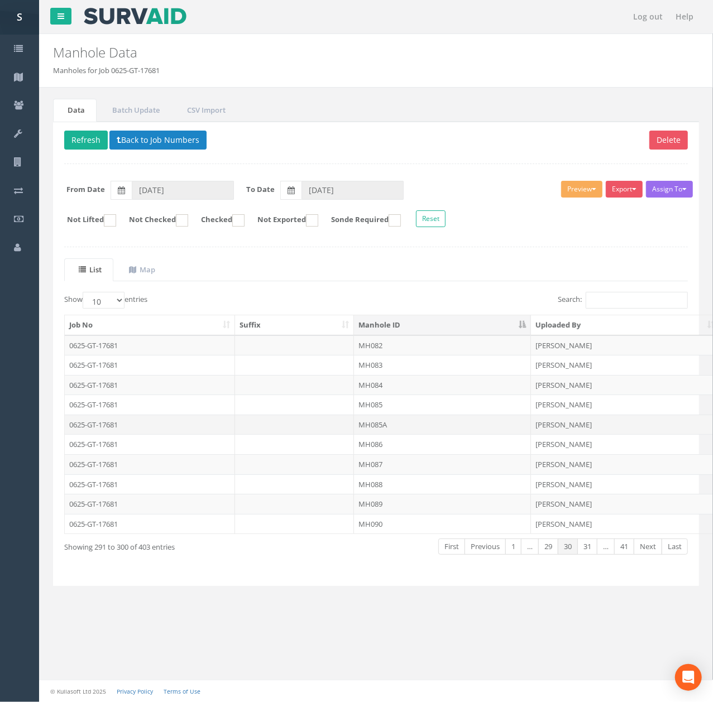
click at [423, 418] on td "MH085A" at bounding box center [442, 425] width 177 height 20
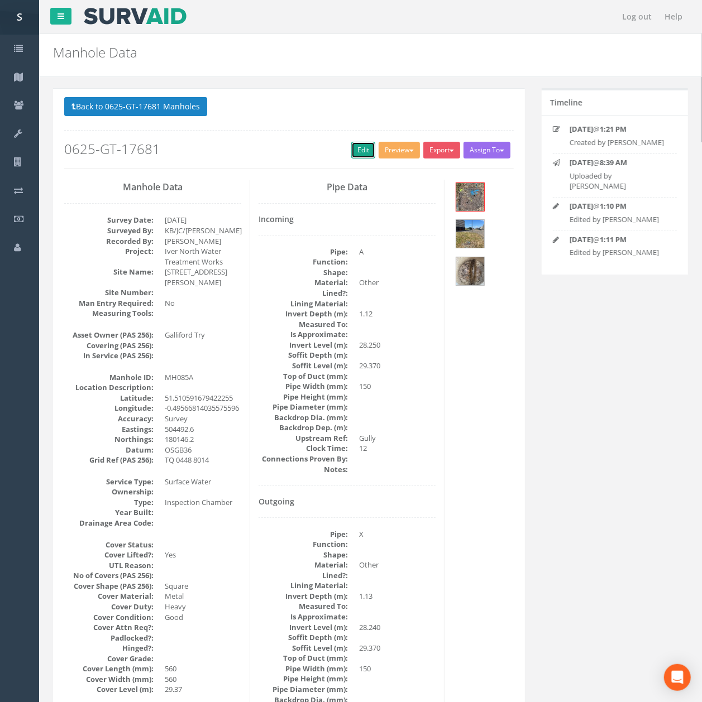
click at [357, 155] on link "Edit" at bounding box center [363, 150] width 24 height 17
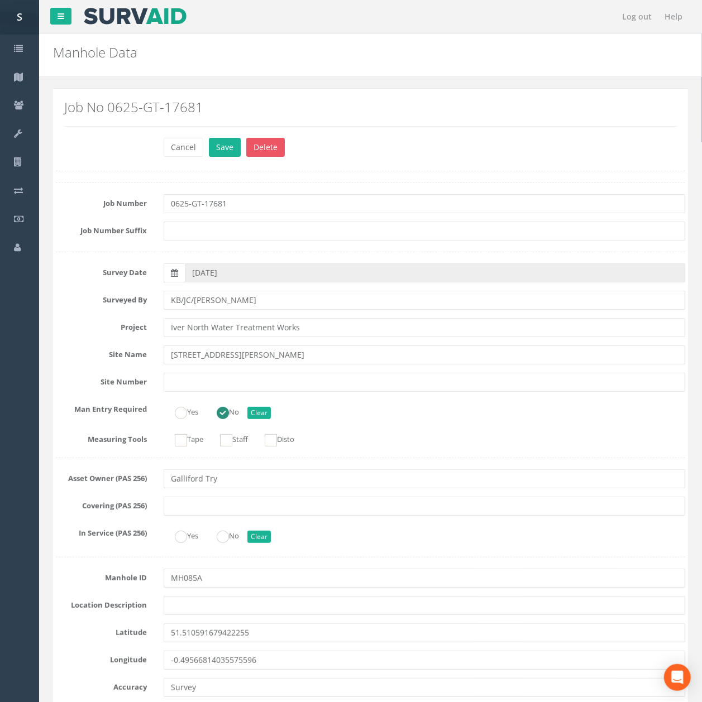
scroll to position [1401, 0]
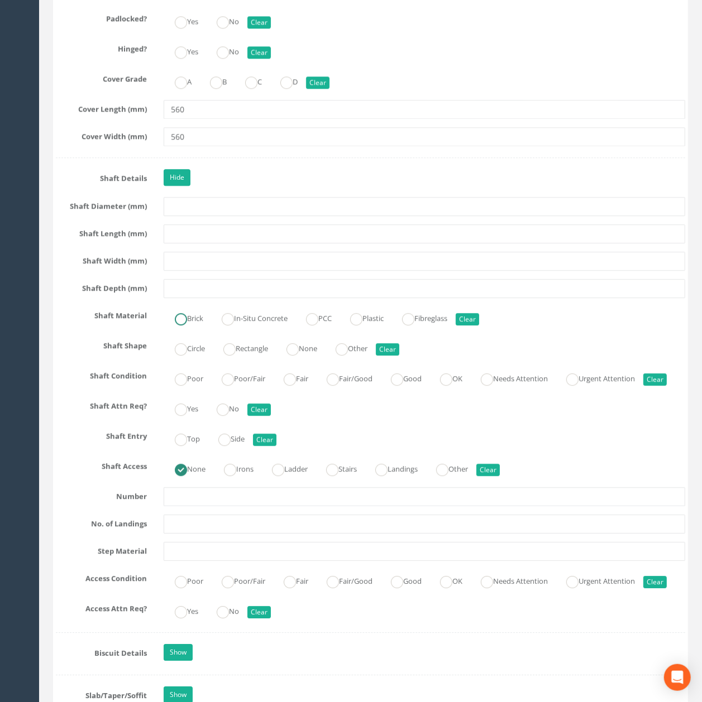
click at [188, 325] on label "Brick" at bounding box center [184, 317] width 40 height 16
radio input "true"
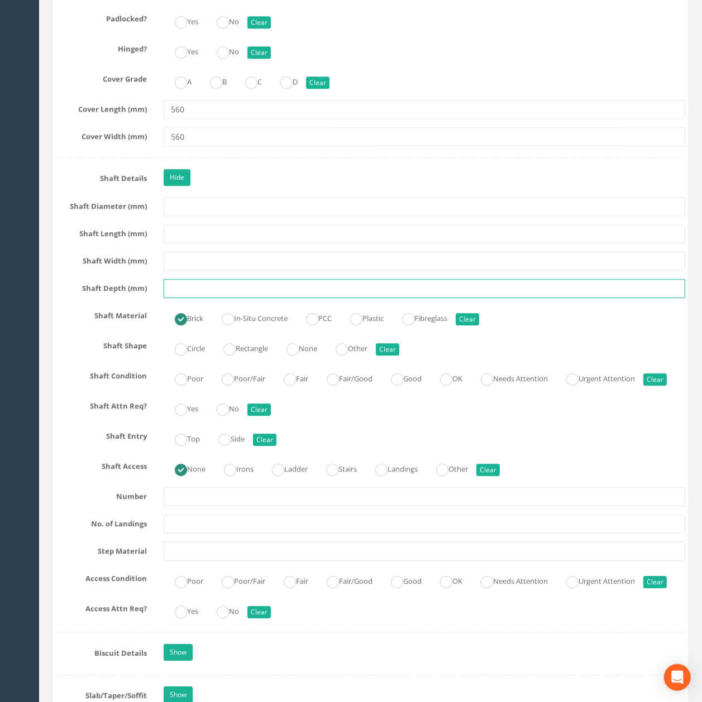
click at [193, 298] on input "text" at bounding box center [424, 288] width 521 height 19
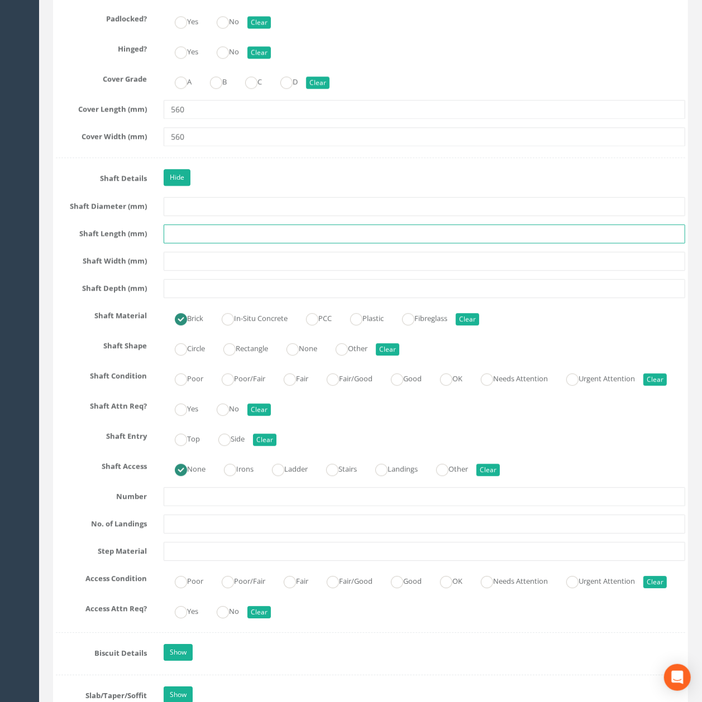
click at [203, 243] on input "text" at bounding box center [424, 233] width 521 height 19
type input "560"
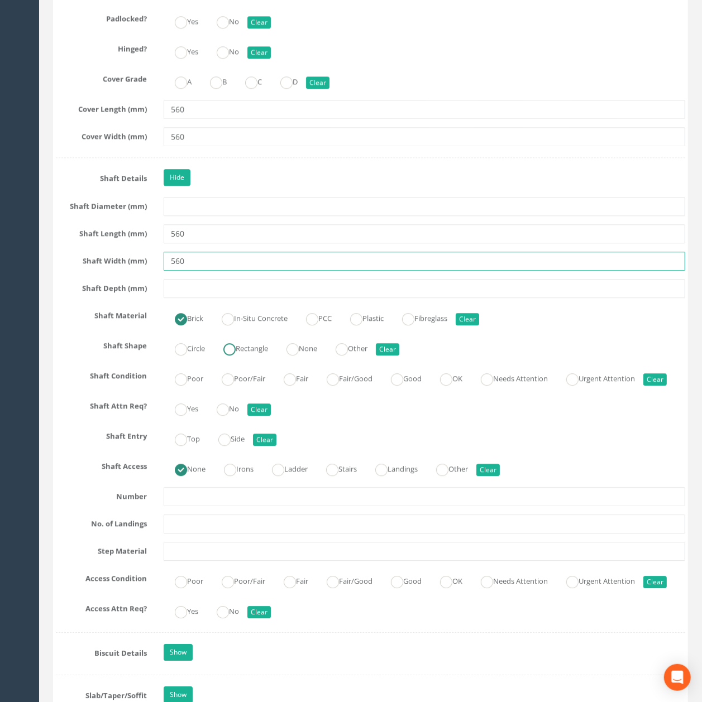
type input "560"
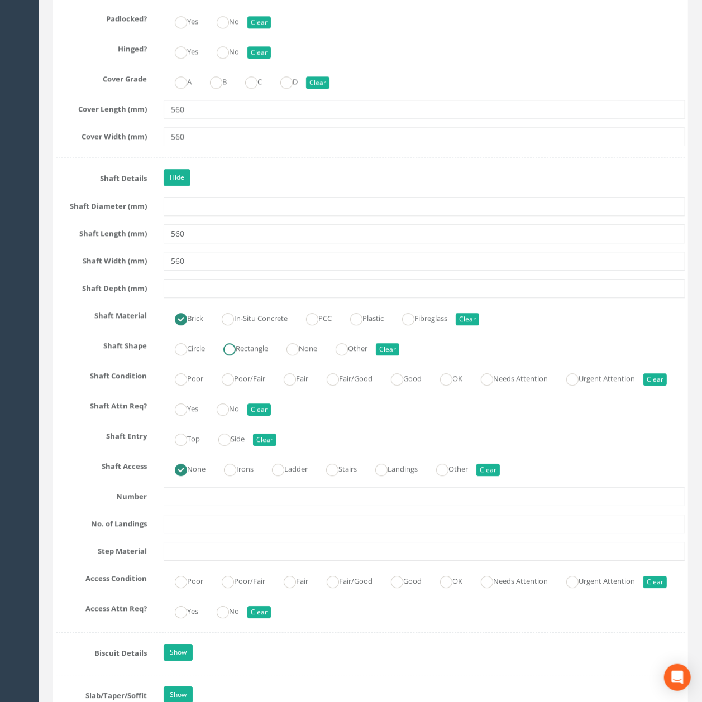
click at [260, 356] on label "Rectangle" at bounding box center [240, 347] width 56 height 16
radio input "true"
click at [462, 386] on label "OK" at bounding box center [445, 378] width 33 height 16
radio input "true"
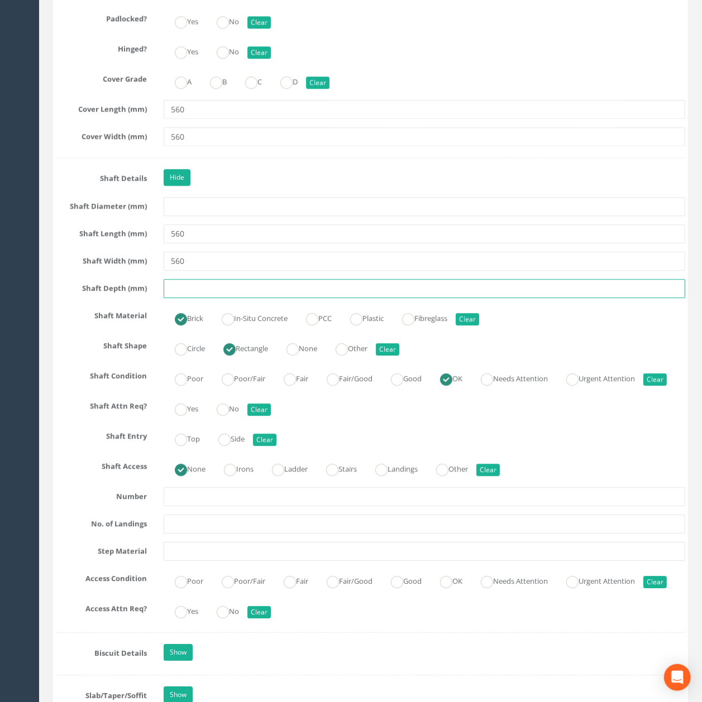
click at [385, 298] on input "text" at bounding box center [424, 288] width 521 height 19
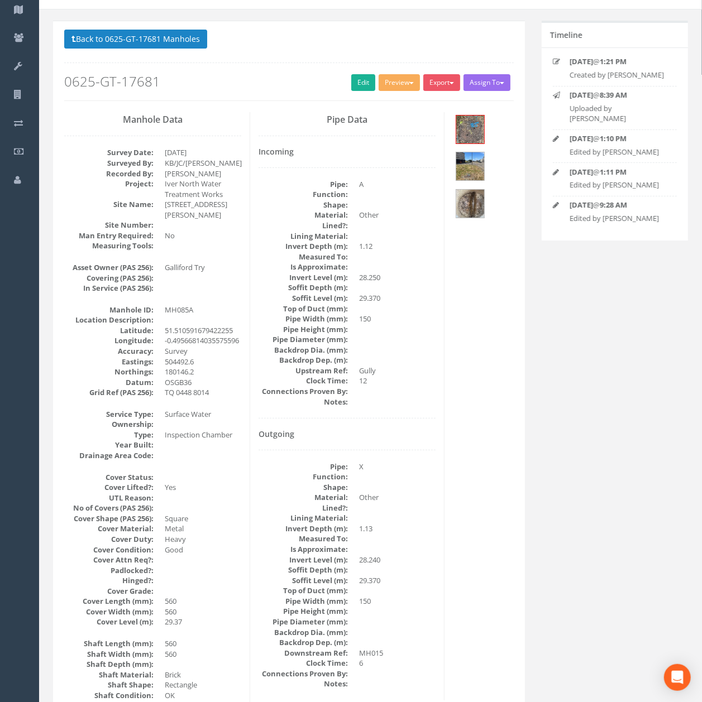
scroll to position [0, 0]
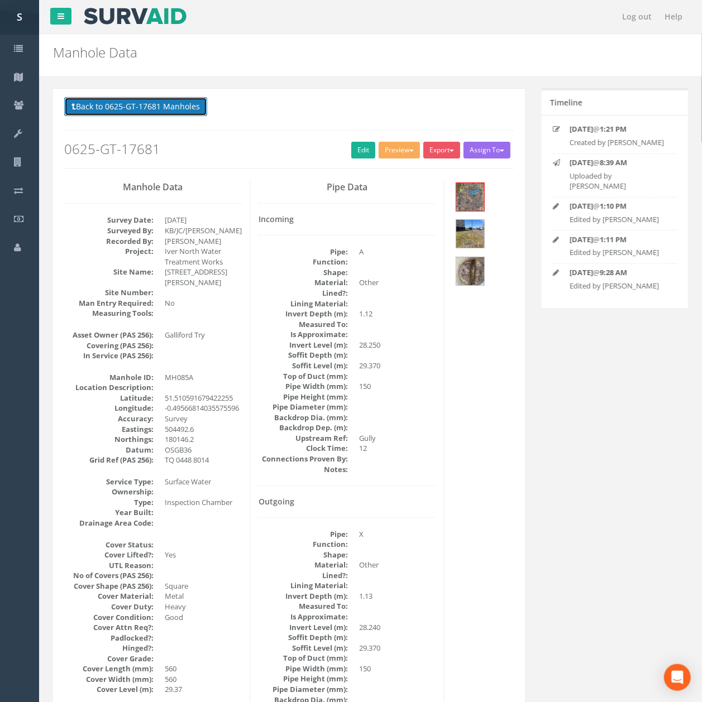
click at [143, 107] on button "Back to 0625-GT-17681 Manholes" at bounding box center [135, 106] width 143 height 19
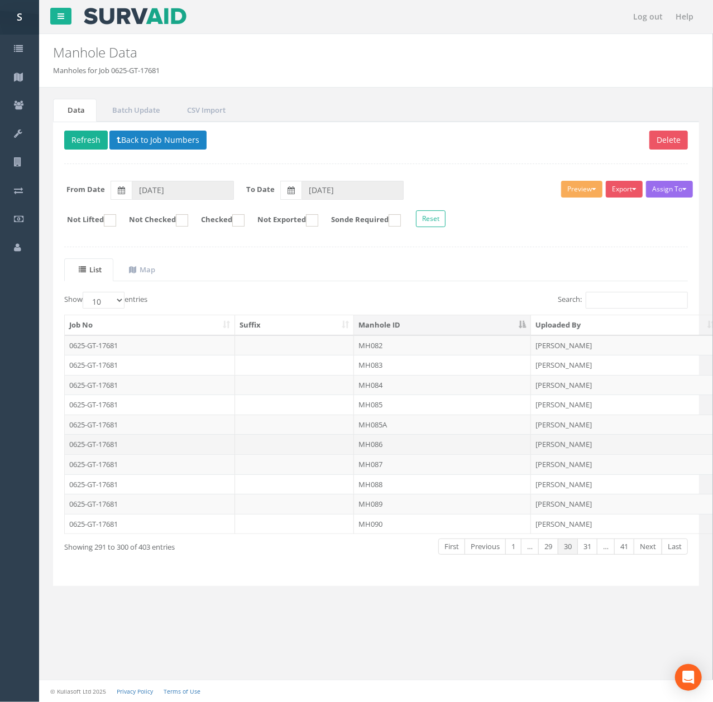
click at [391, 440] on td "MH086" at bounding box center [442, 444] width 177 height 20
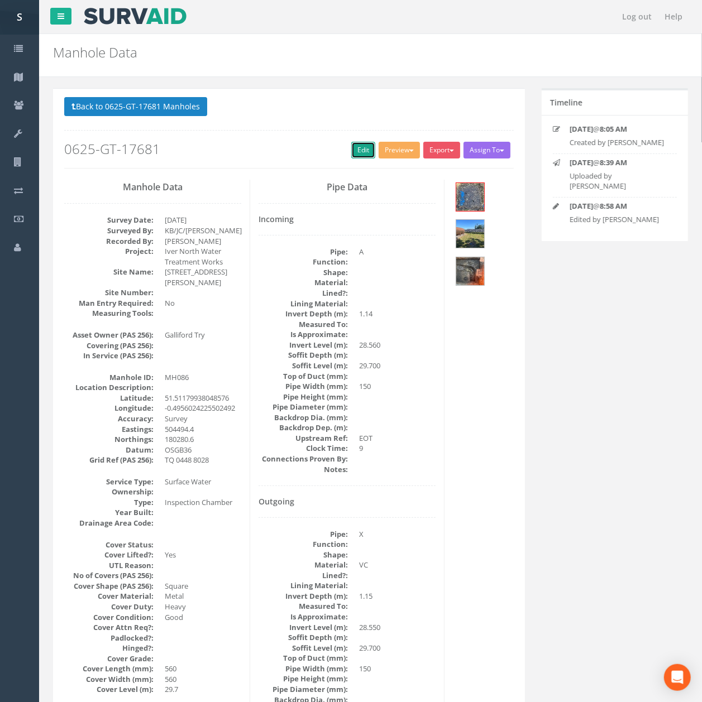
click at [360, 159] on link "Edit" at bounding box center [363, 150] width 24 height 17
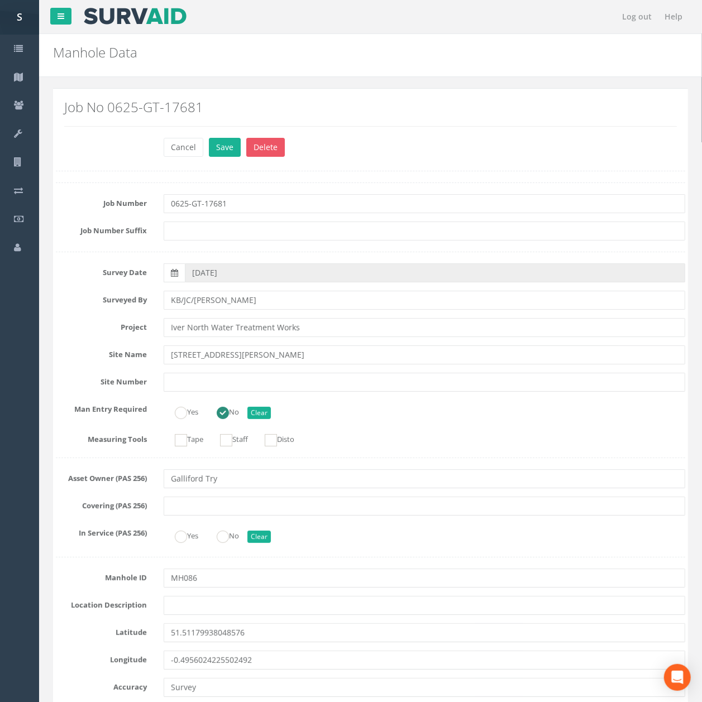
scroll to position [3217, 0]
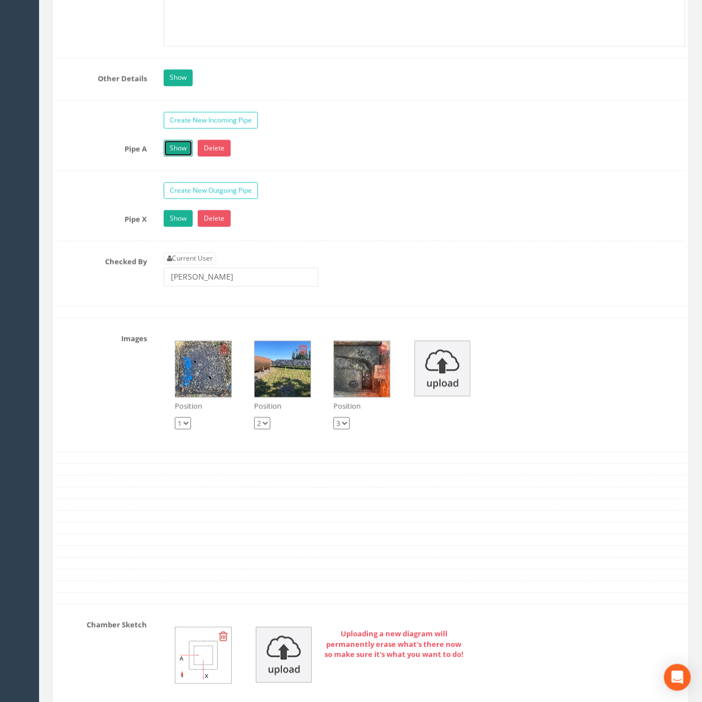
click at [170, 156] on link "Show" at bounding box center [178, 148] width 29 height 17
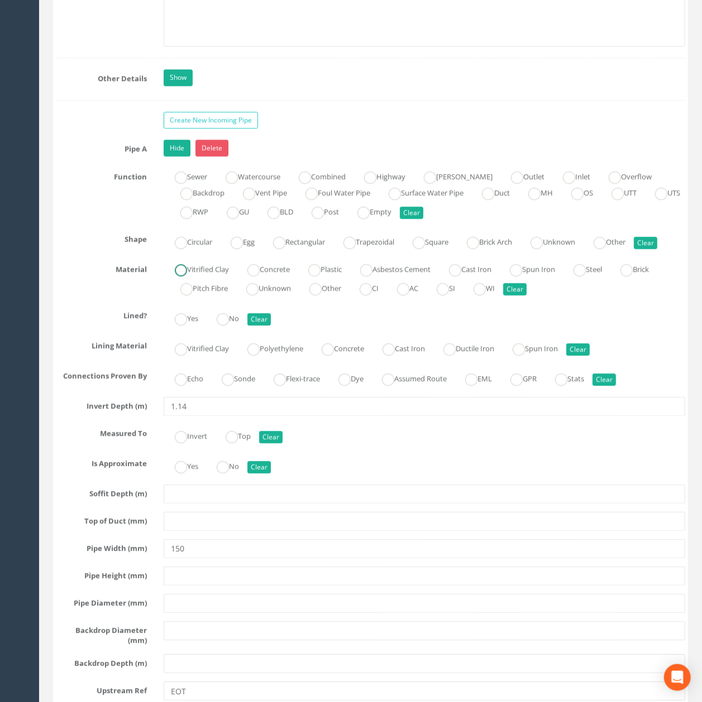
click at [198, 276] on label "Vitrified Clay" at bounding box center [196, 268] width 65 height 16
radio input "true"
click at [222, 416] on input "1.14" at bounding box center [424, 406] width 521 height 19
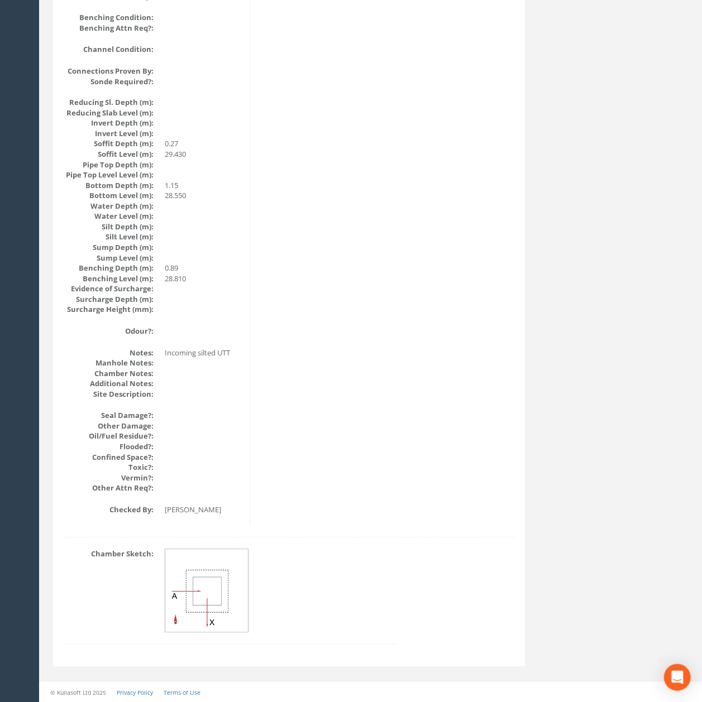
scroll to position [0, 0]
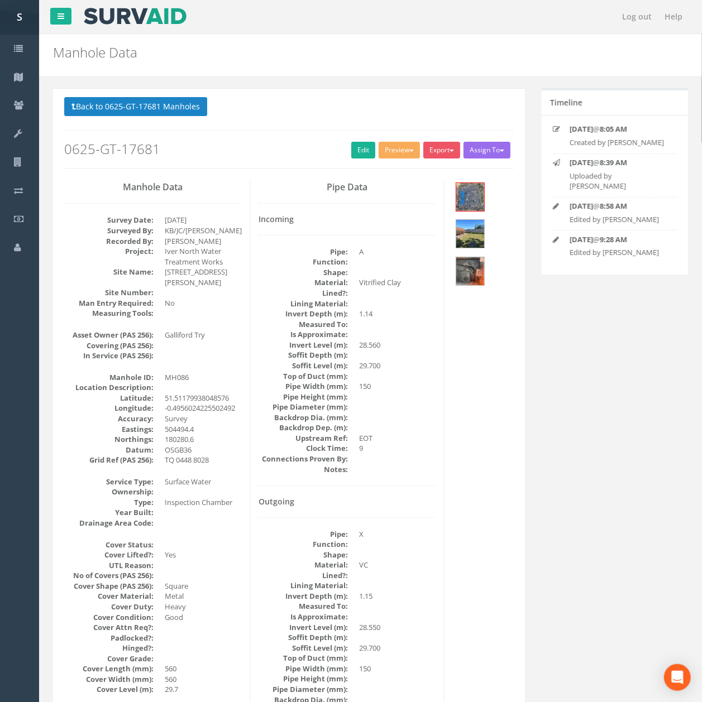
click at [190, 119] on p "Back to 0625-GT-17681 Manholes Back to Map" at bounding box center [288, 108] width 449 height 22
click at [181, 106] on button "Back to 0625-GT-17681 Manholes" at bounding box center [135, 106] width 143 height 19
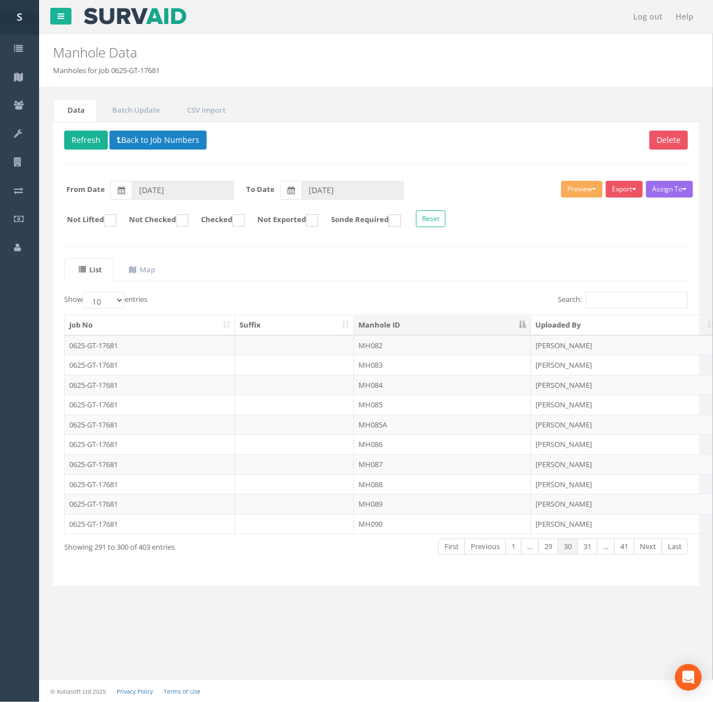
drag, startPoint x: 407, startPoint y: 485, endPoint x: 431, endPoint y: 423, distance: 65.9
click at [407, 485] on td "MH088" at bounding box center [442, 485] width 177 height 20
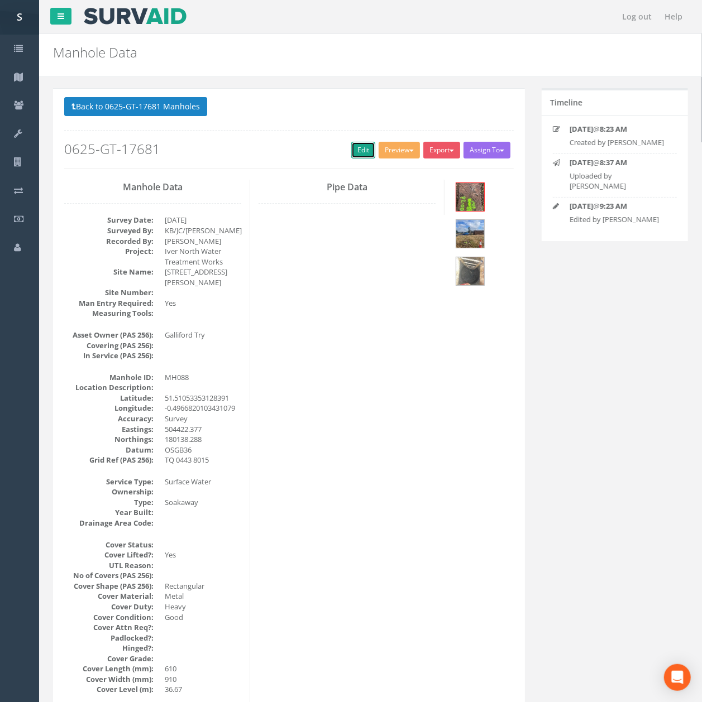
click at [357, 148] on link "Edit" at bounding box center [363, 150] width 24 height 17
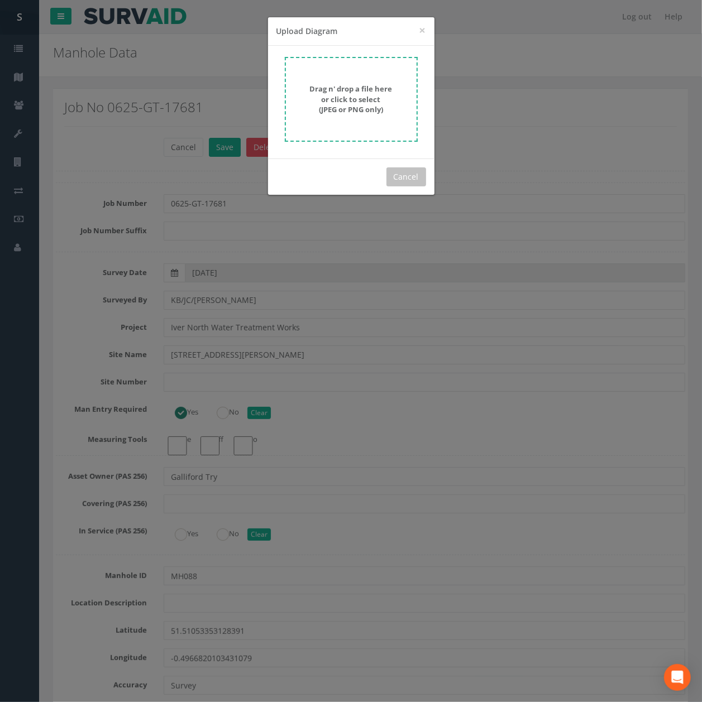
click at [423, 79] on div "Drag n' drop a file here or click to select (JPEG or PNG only)" at bounding box center [351, 102] width 166 height 113
click at [383, 92] on strong "Drag n' drop a file here or click to select (JPEG or PNG only)" at bounding box center [351, 99] width 83 height 31
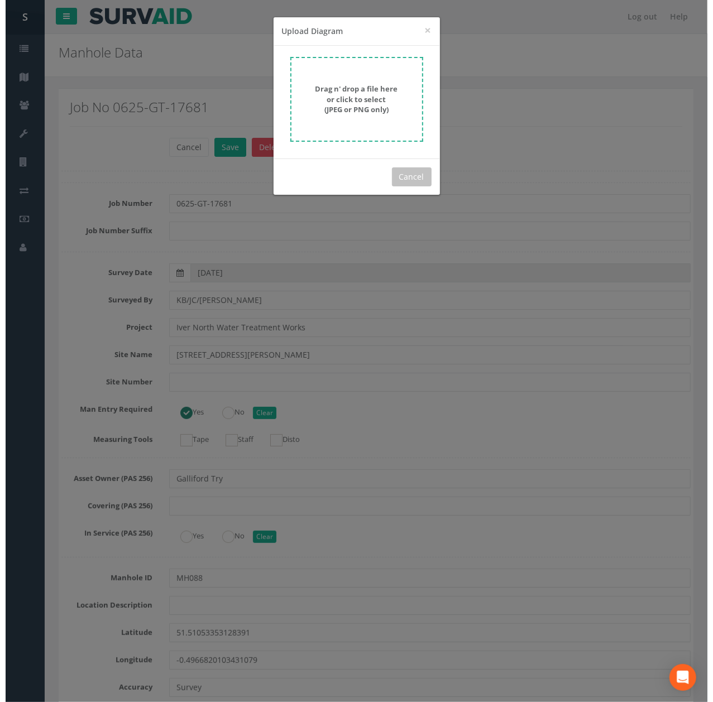
scroll to position [3678, 0]
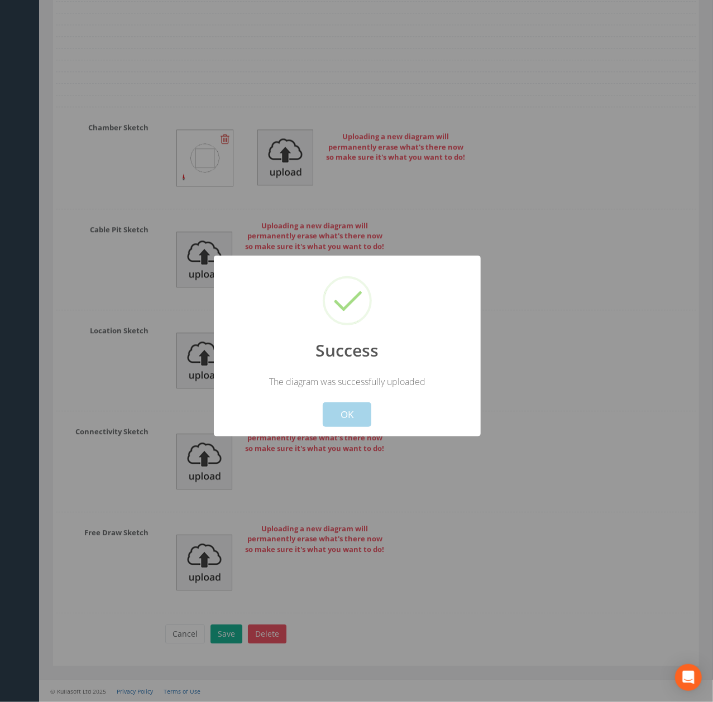
click at [341, 414] on button "OK" at bounding box center [347, 415] width 49 height 25
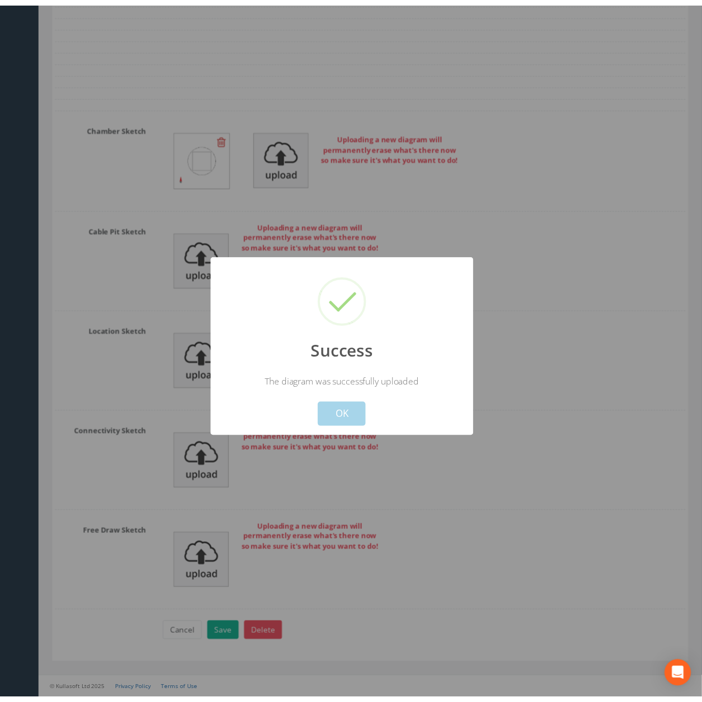
scroll to position [3710, 0]
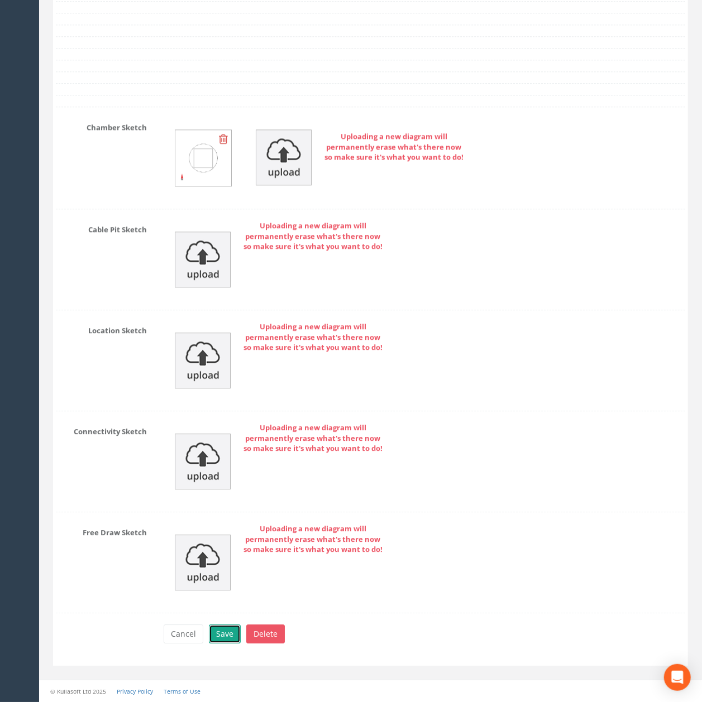
click at [226, 637] on button "Save" at bounding box center [225, 634] width 32 height 19
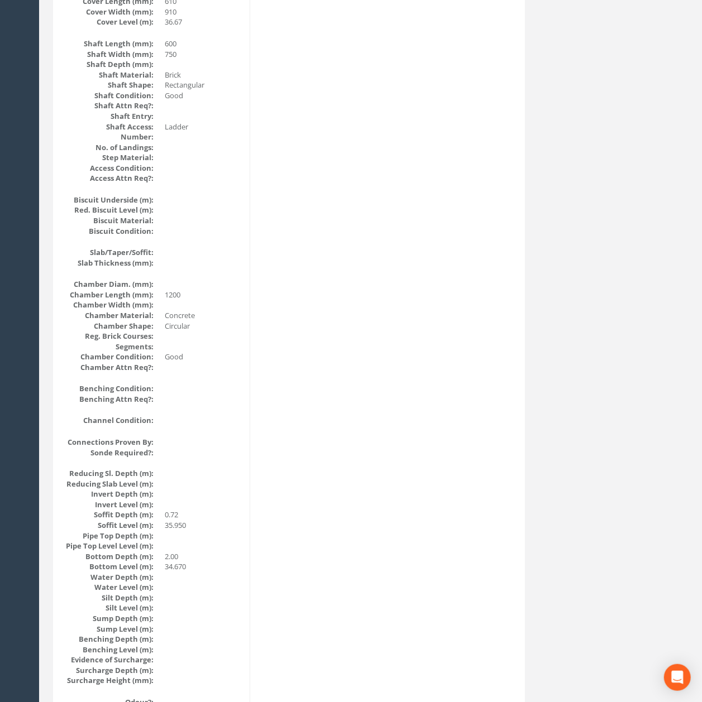
scroll to position [0, 0]
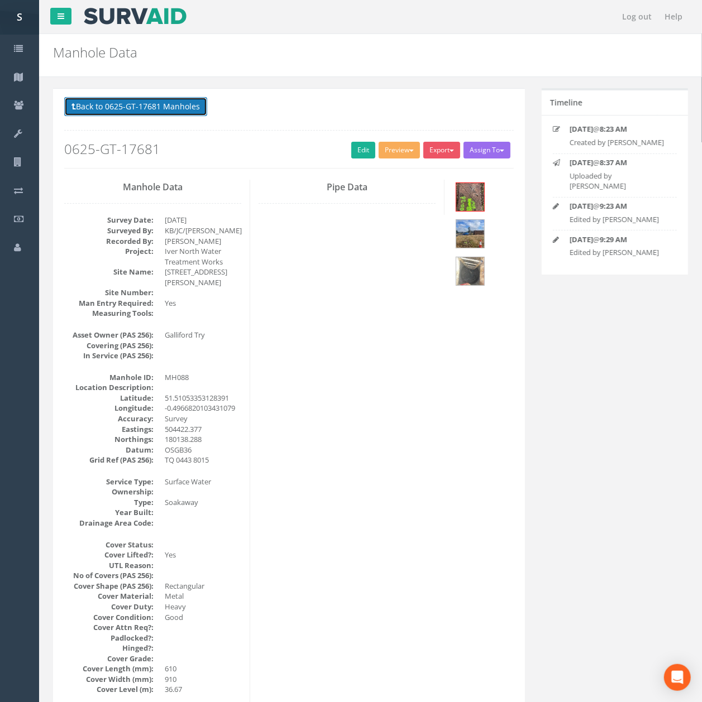
drag, startPoint x: 151, startPoint y: 113, endPoint x: 141, endPoint y: 108, distance: 10.5
click at [151, 112] on button "Back to 0625-GT-17681 Manholes" at bounding box center [135, 106] width 143 height 19
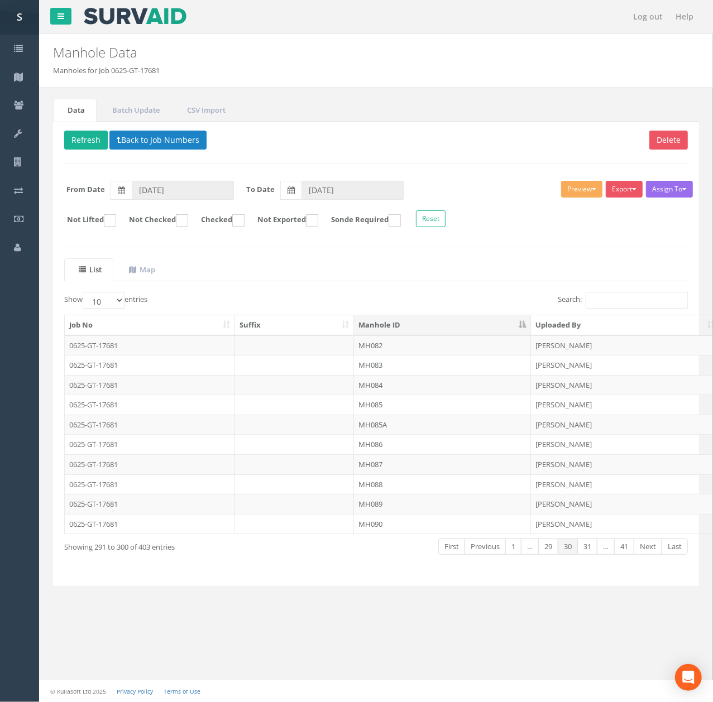
drag, startPoint x: 402, startPoint y: 505, endPoint x: 408, endPoint y: 461, distance: 45.0
click at [402, 505] on td "MH089" at bounding box center [442, 504] width 177 height 20
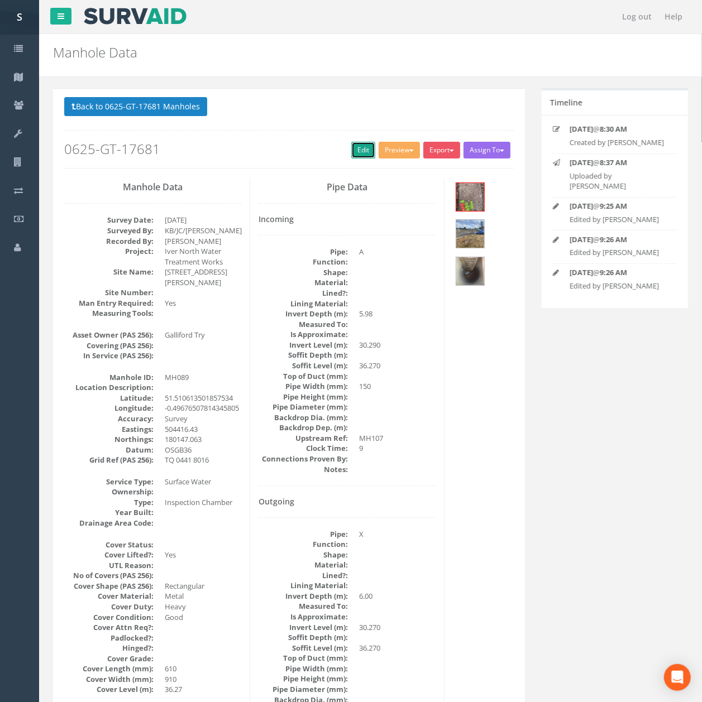
click at [358, 156] on link "Edit" at bounding box center [363, 150] width 24 height 17
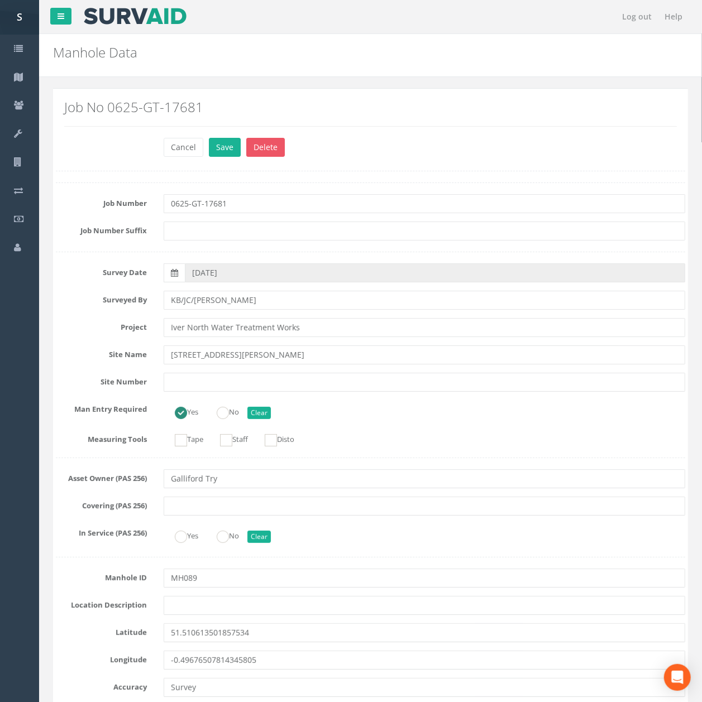
type input "1200"
radio input "true"
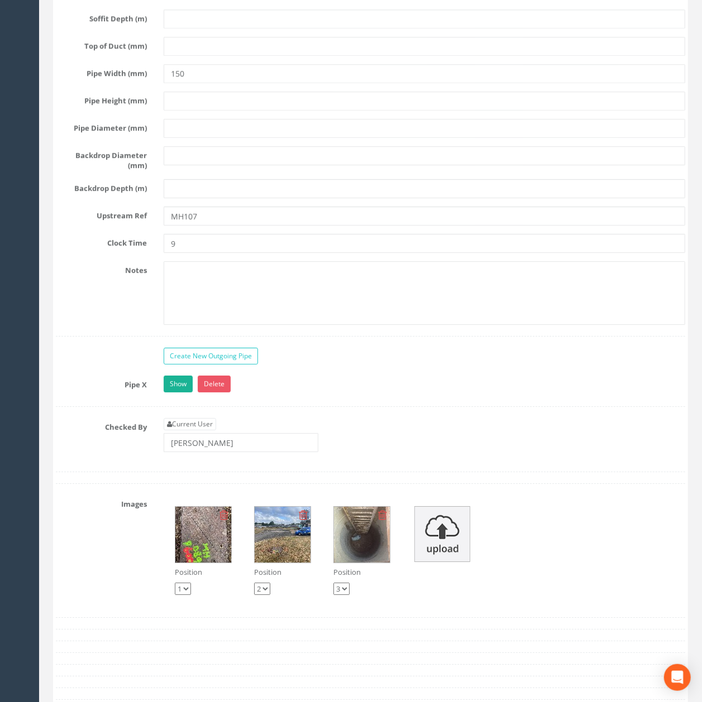
scroll to position [3683, 0]
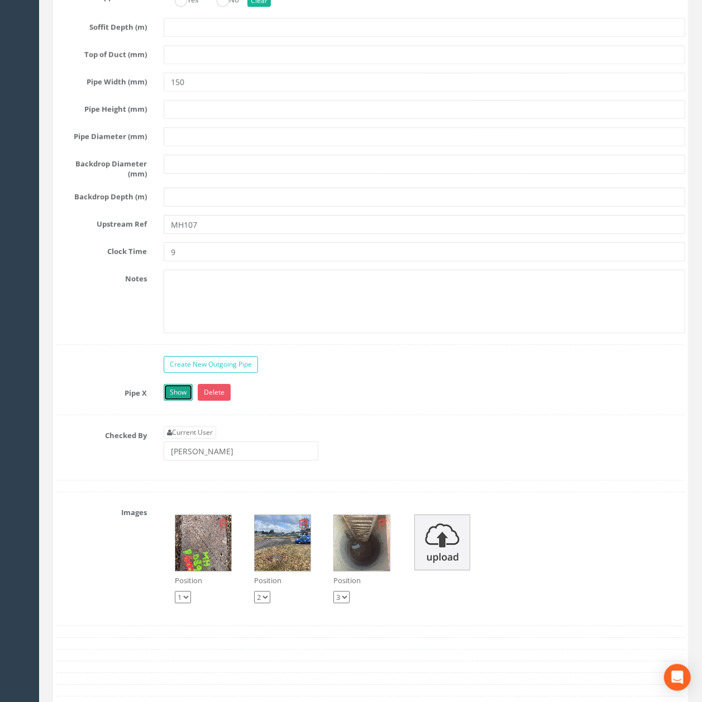
click at [183, 401] on link "Show" at bounding box center [178, 392] width 29 height 17
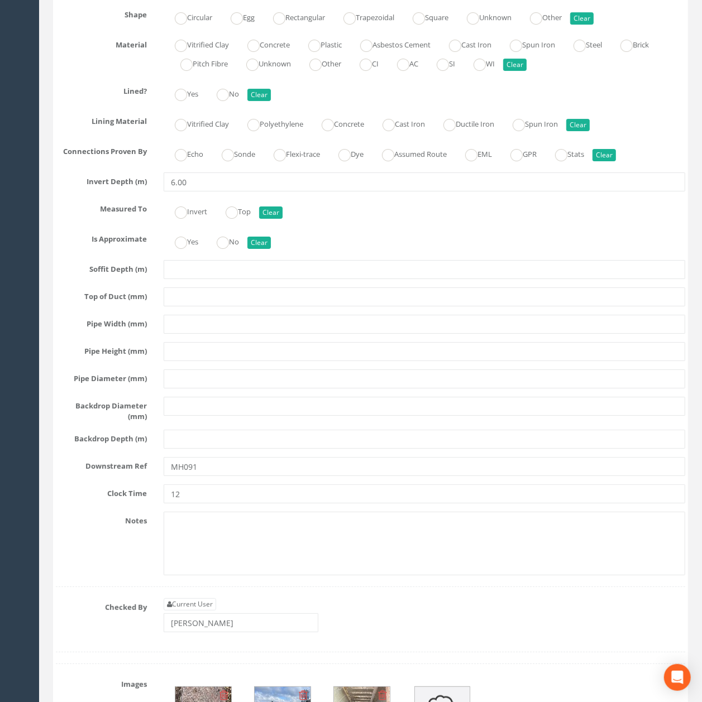
scroll to position [4130, 0]
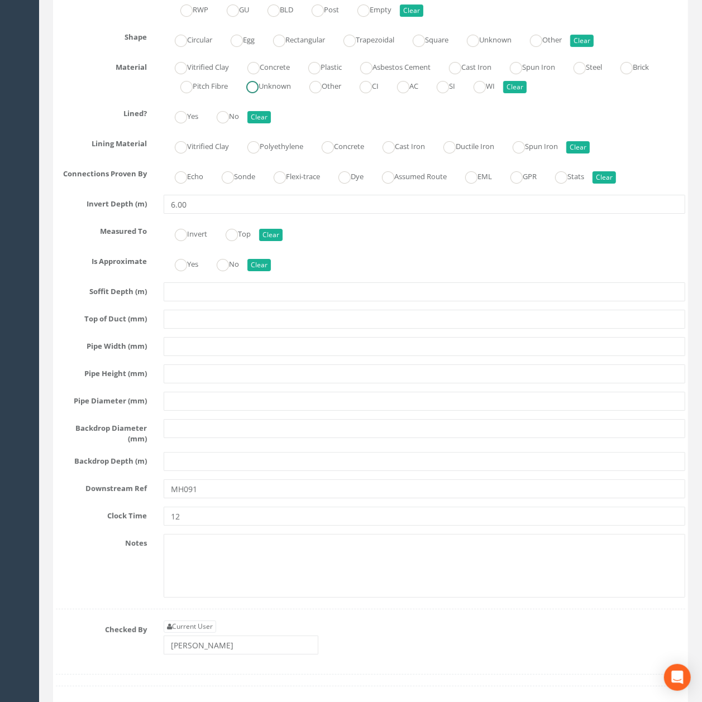
click at [284, 93] on label "Unknown" at bounding box center [263, 85] width 56 height 16
radio input "true"
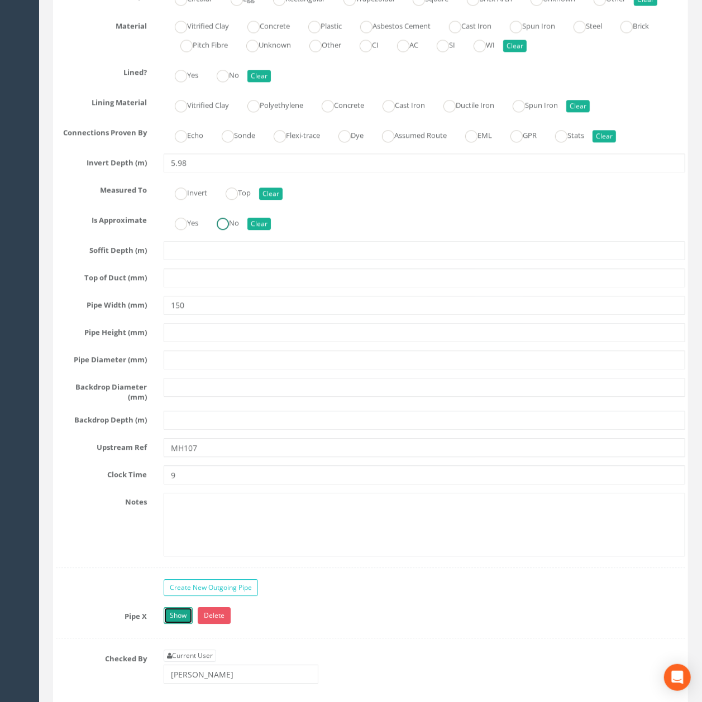
scroll to position [3386, 0]
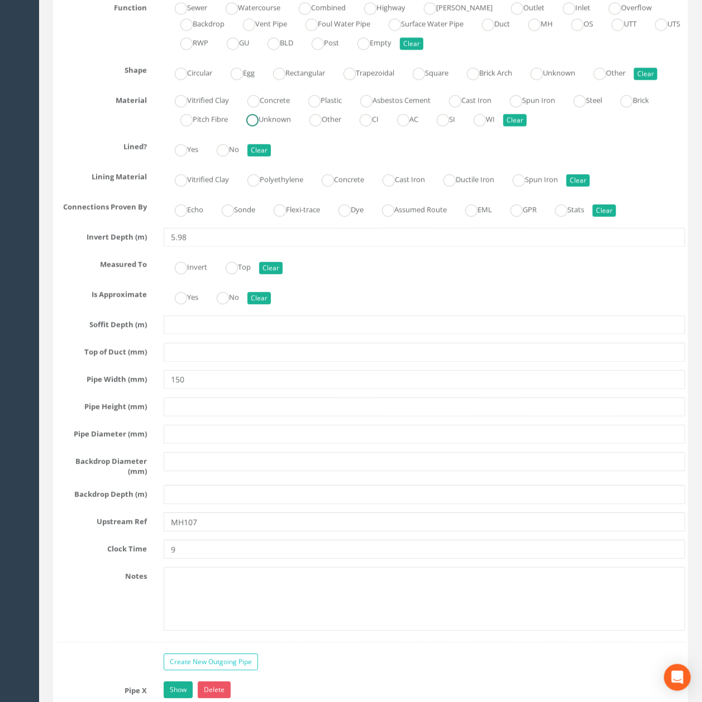
click at [261, 126] on label "Unknown" at bounding box center [263, 118] width 56 height 16
radio input "true"
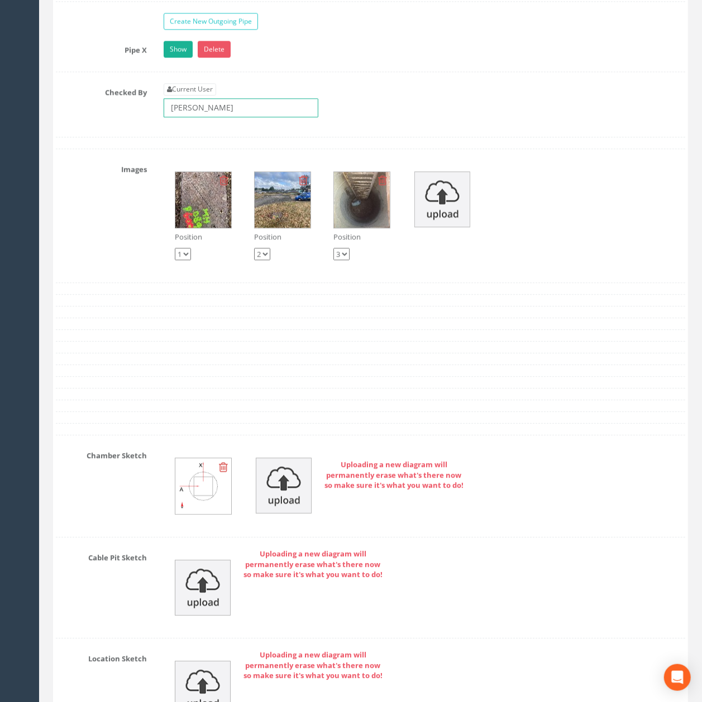
click at [233, 117] on input "[PERSON_NAME]" at bounding box center [241, 107] width 155 height 19
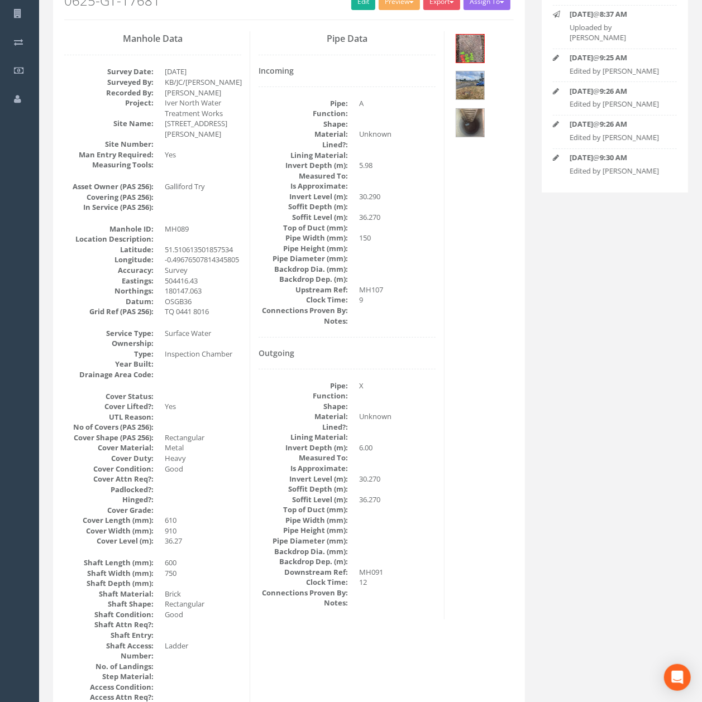
scroll to position [74, 0]
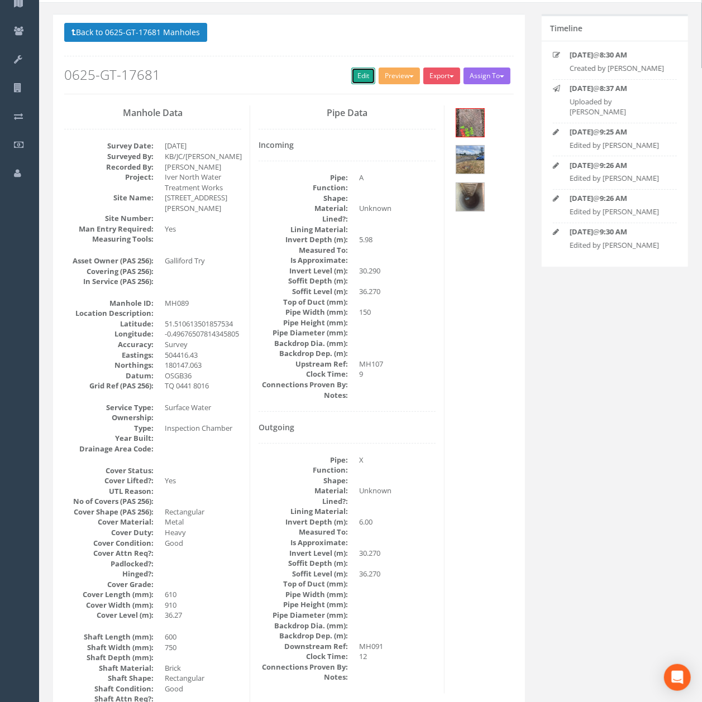
click at [351, 83] on link "Edit" at bounding box center [363, 76] width 24 height 17
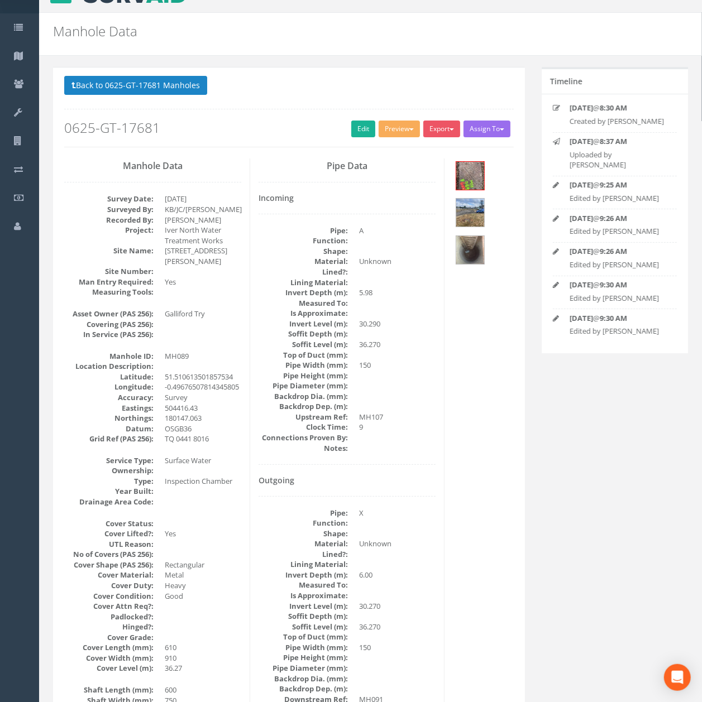
scroll to position [0, 0]
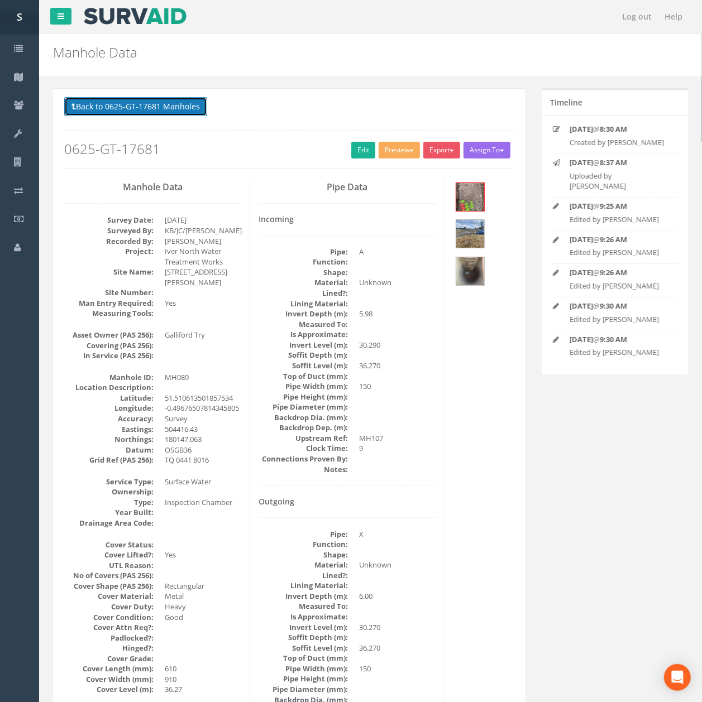
click at [144, 108] on button "Back to 0625-GT-17681 Manholes" at bounding box center [135, 106] width 143 height 19
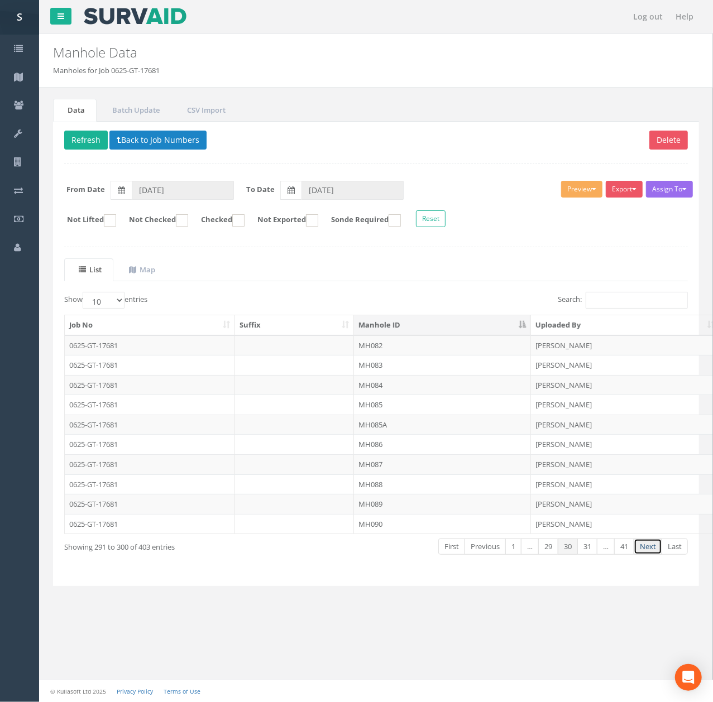
click at [648, 552] on link "Next" at bounding box center [648, 547] width 28 height 16
click at [389, 352] on td "MH091" at bounding box center [442, 346] width 177 height 20
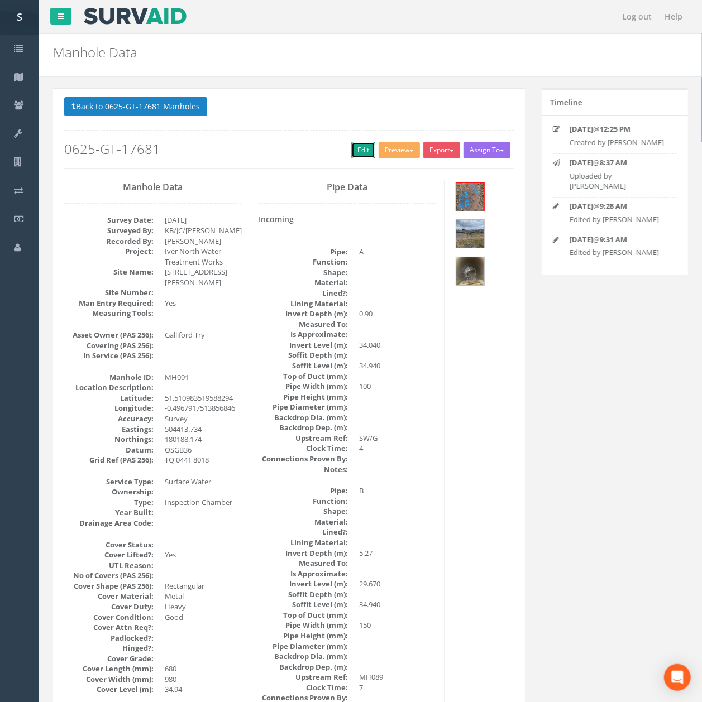
click at [360, 155] on link "Edit" at bounding box center [363, 150] width 24 height 17
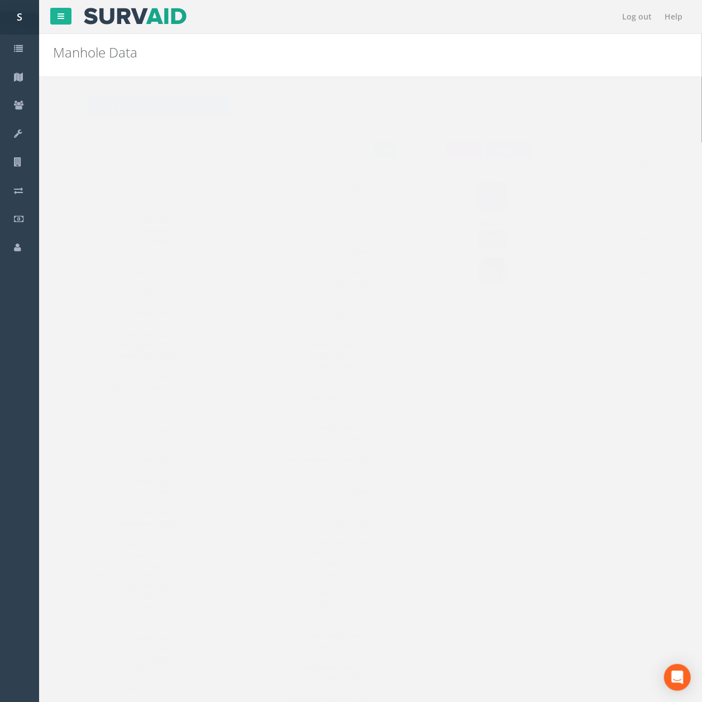
scroll to position [1042, 0]
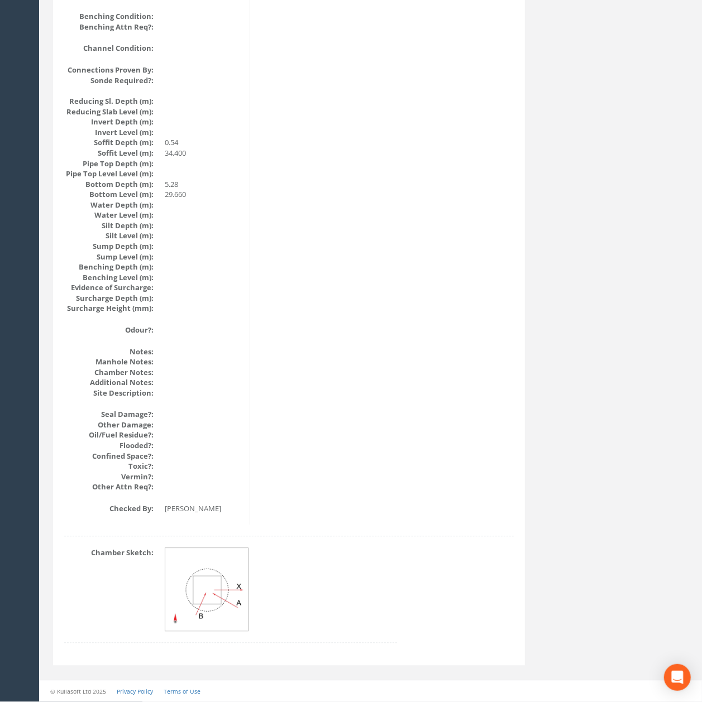
drag, startPoint x: 411, startPoint y: 494, endPoint x: 373, endPoint y: 294, distance: 204.0
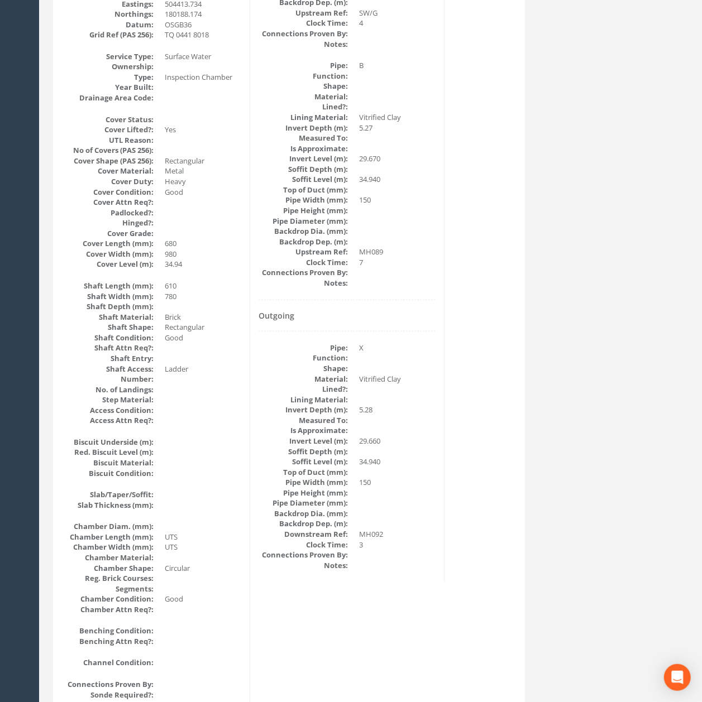
scroll to position [0, 0]
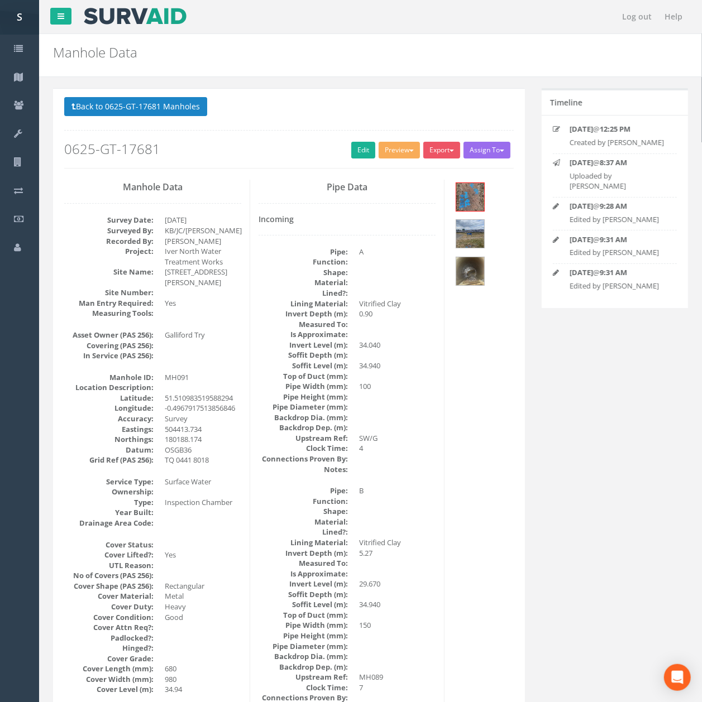
drag, startPoint x: 373, startPoint y: 293, endPoint x: 356, endPoint y: 163, distance: 130.7
click at [154, 119] on p "Back to 0625-GT-17681 Manholes Back to Map" at bounding box center [288, 108] width 449 height 22
click at [154, 108] on button "Back to 0625-GT-17681 Manholes" at bounding box center [135, 106] width 143 height 19
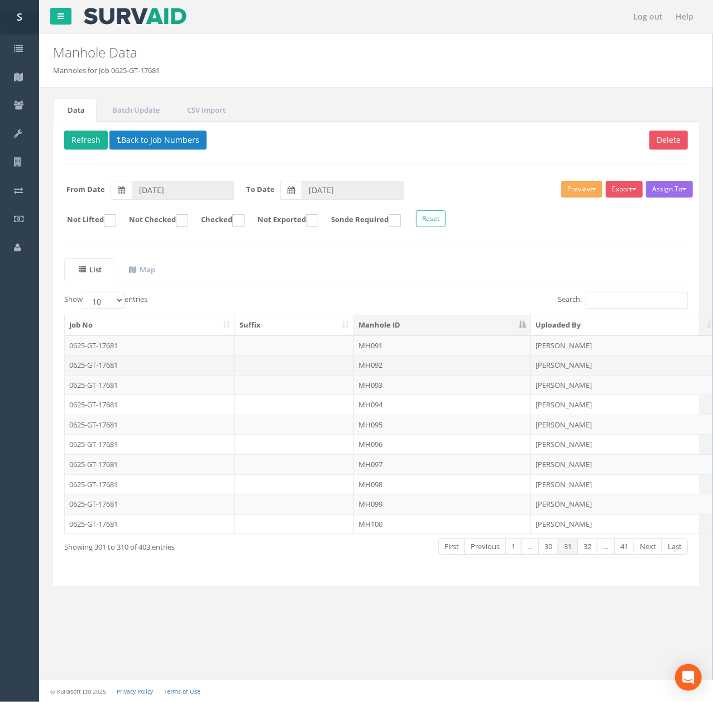
click at [384, 369] on td "MH092" at bounding box center [442, 365] width 177 height 20
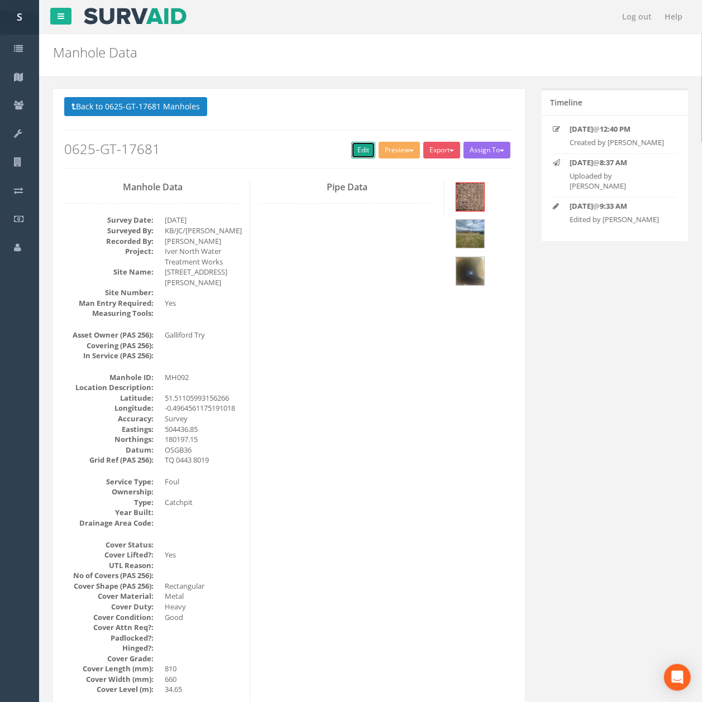
click at [351, 159] on link "Edit" at bounding box center [363, 150] width 24 height 17
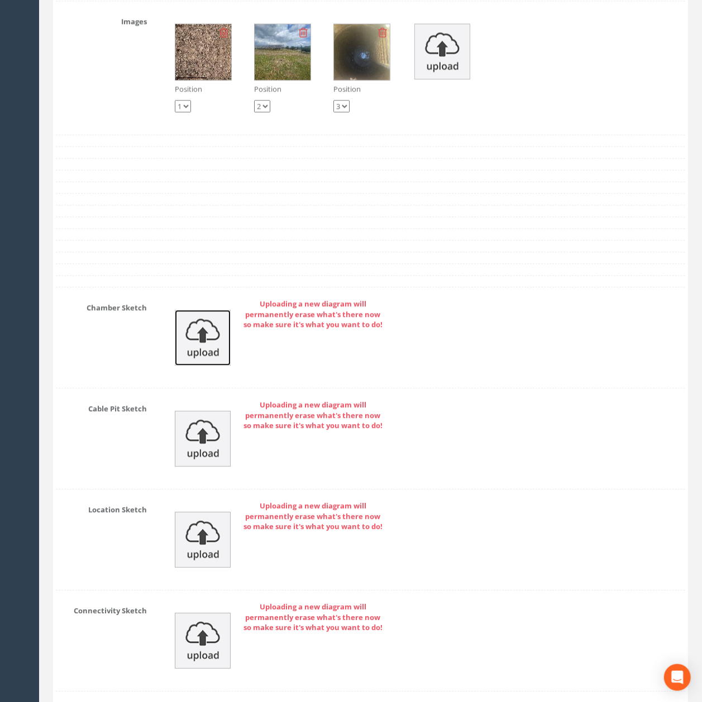
click at [201, 366] on img at bounding box center [203, 338] width 56 height 56
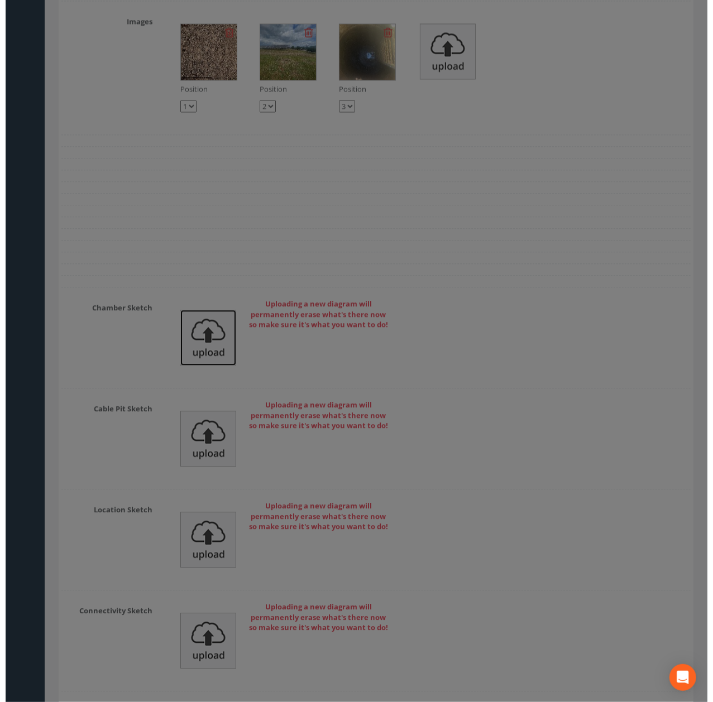
scroll to position [3431, 0]
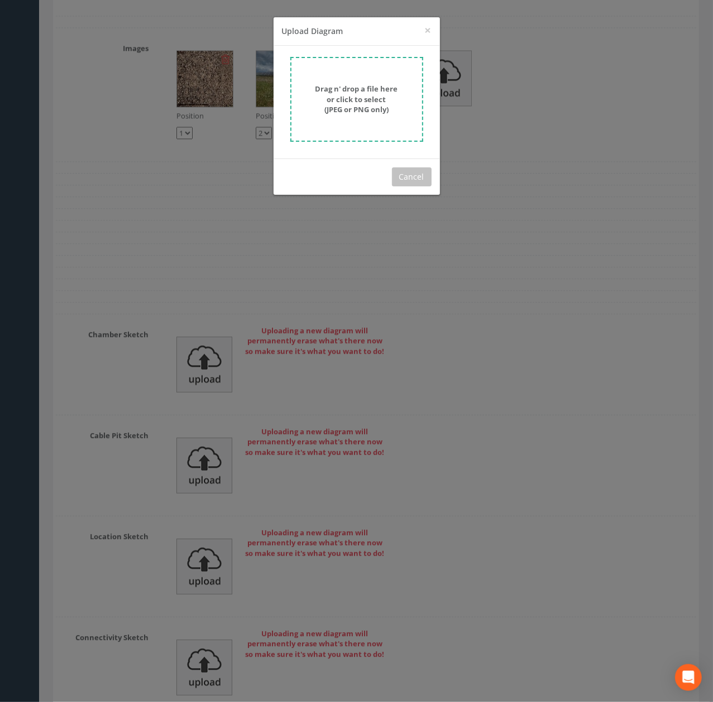
click at [361, 114] on div "Drag n' drop a file here or click to select (JPEG or PNG only)" at bounding box center [357, 99] width 108 height 31
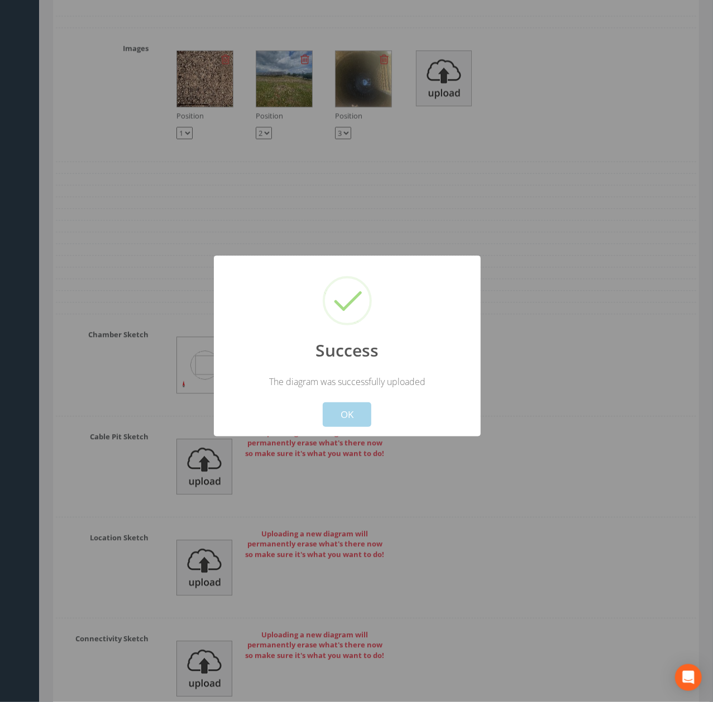
click at [354, 425] on button "OK" at bounding box center [347, 415] width 49 height 25
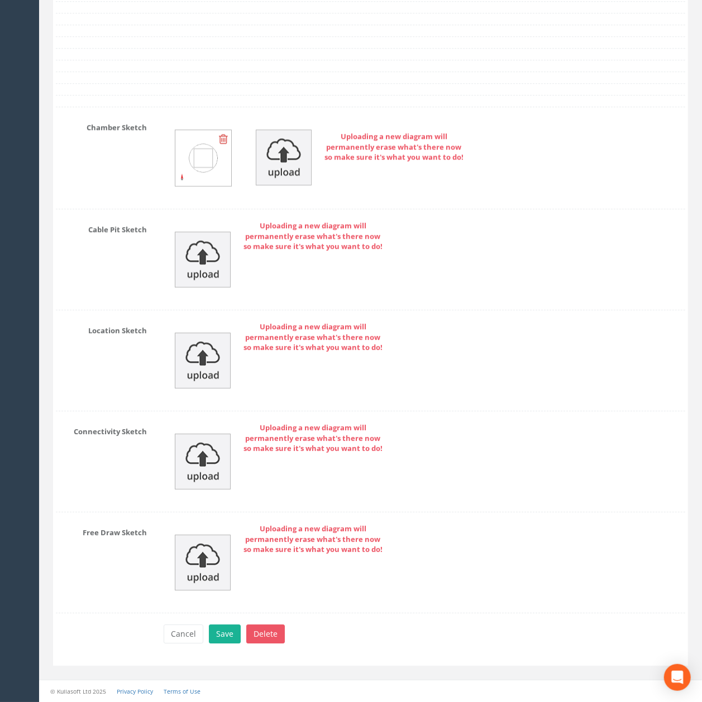
scroll to position [3712, 0]
click at [207, 646] on div "Cancel Save Delete" at bounding box center [424, 636] width 538 height 22
click at [215, 637] on button "Save" at bounding box center [225, 634] width 32 height 19
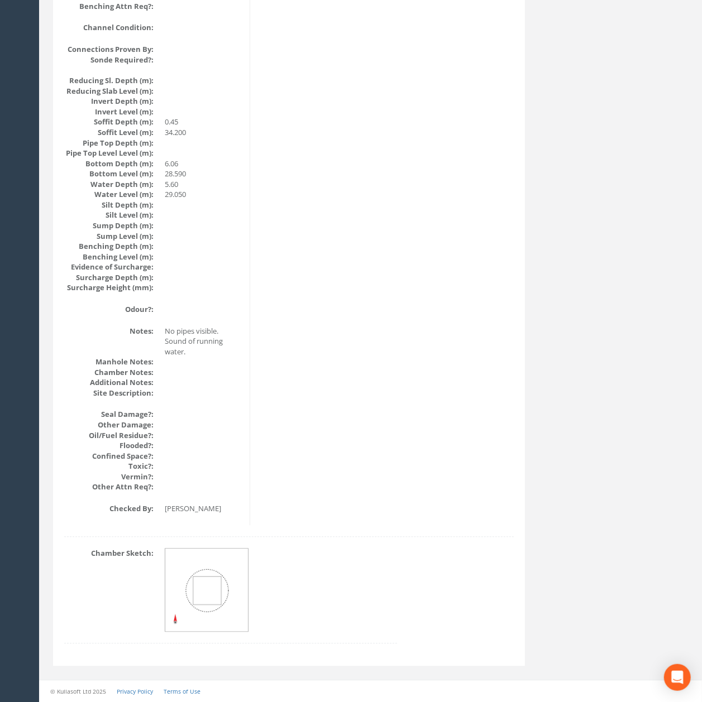
scroll to position [0, 0]
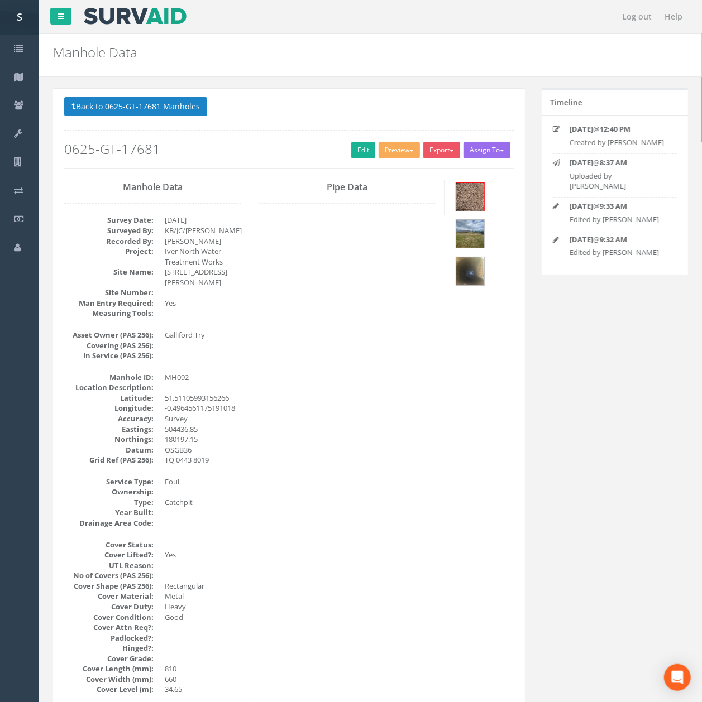
click at [198, 118] on p "Back to 0625-GT-17681 Manholes Back to Map" at bounding box center [288, 108] width 449 height 22
click at [195, 114] on button "Back to 0625-GT-17681 Manholes" at bounding box center [135, 106] width 143 height 19
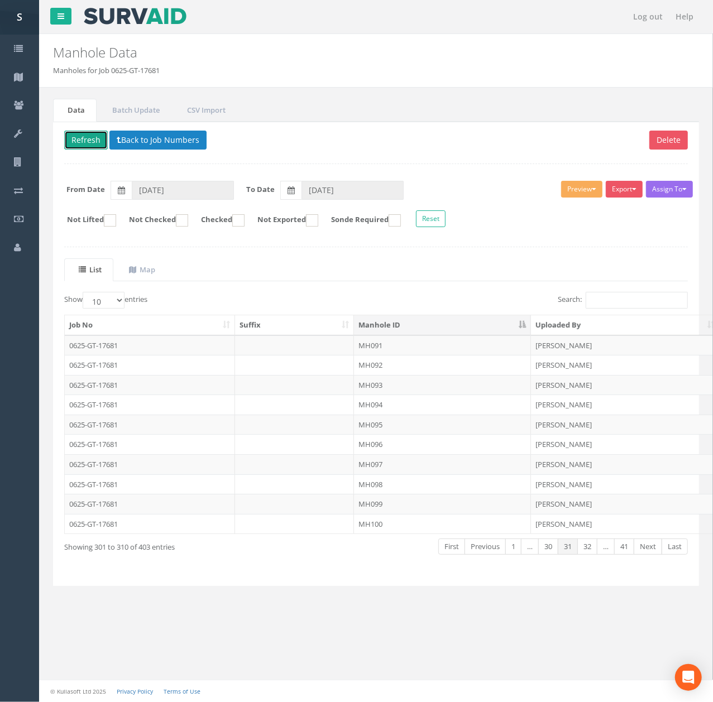
click at [85, 141] on button "Refresh" at bounding box center [86, 140] width 44 height 19
click at [389, 395] on td "MH093" at bounding box center [442, 385] width 177 height 20
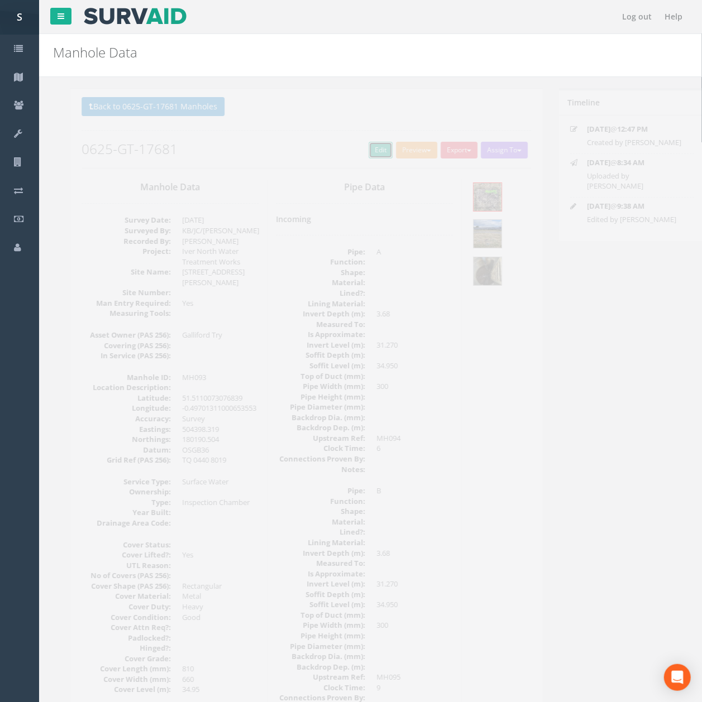
click at [352, 145] on link "Edit" at bounding box center [363, 150] width 24 height 17
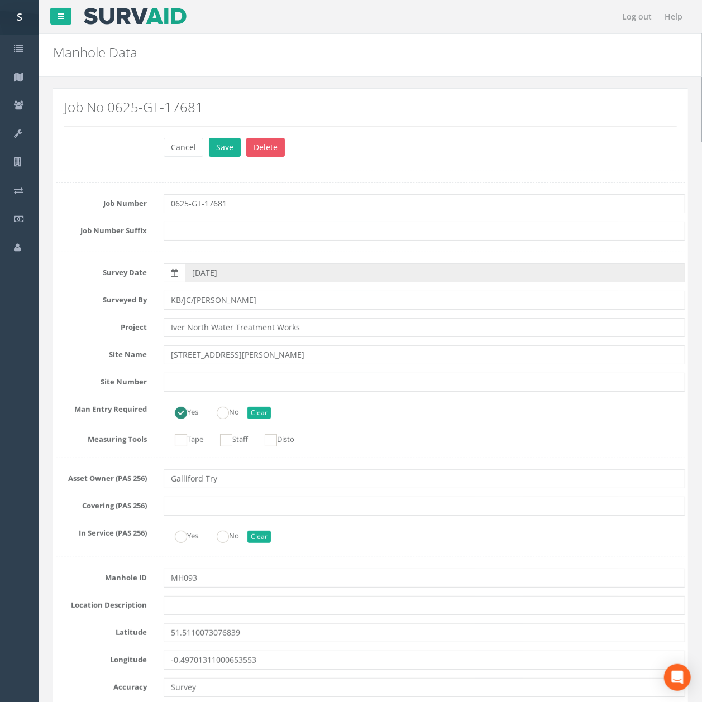
scroll to position [3442, 0]
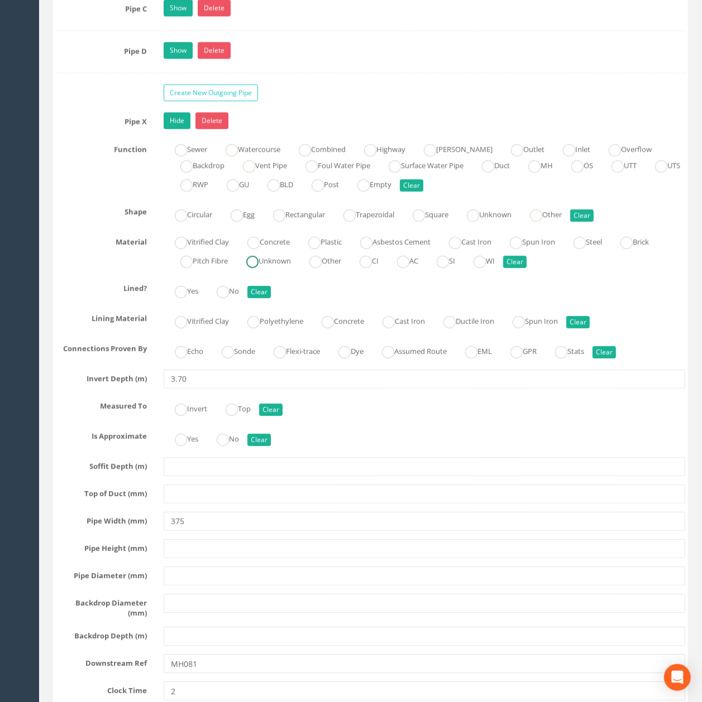
click at [276, 268] on label "Unknown" at bounding box center [263, 260] width 56 height 16
radio input "true"
click at [242, 389] on input "3.70" at bounding box center [424, 379] width 521 height 19
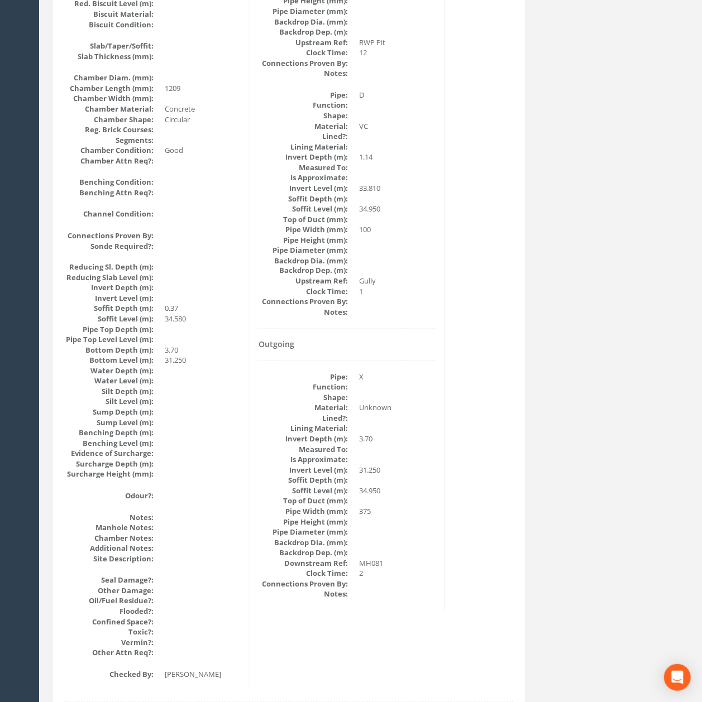
scroll to position [0, 0]
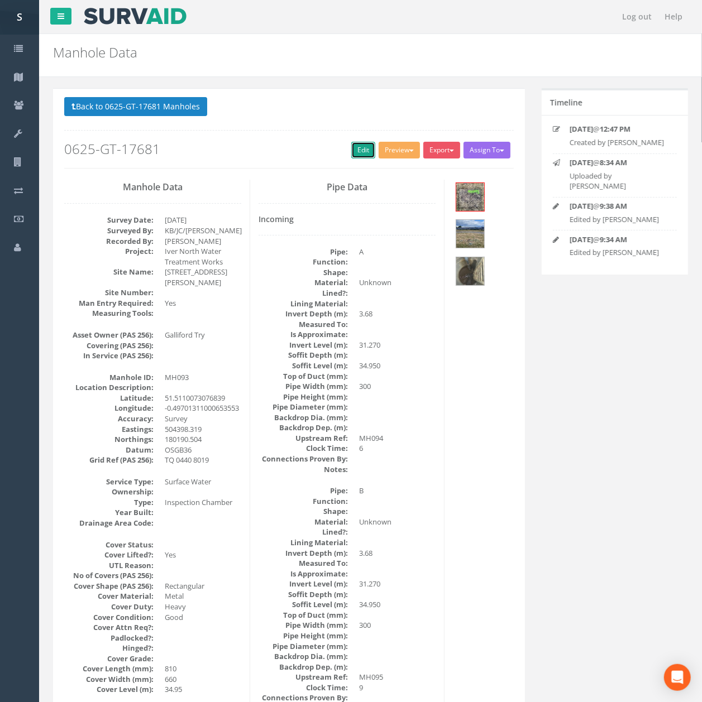
click at [361, 150] on link "Edit" at bounding box center [363, 150] width 24 height 17
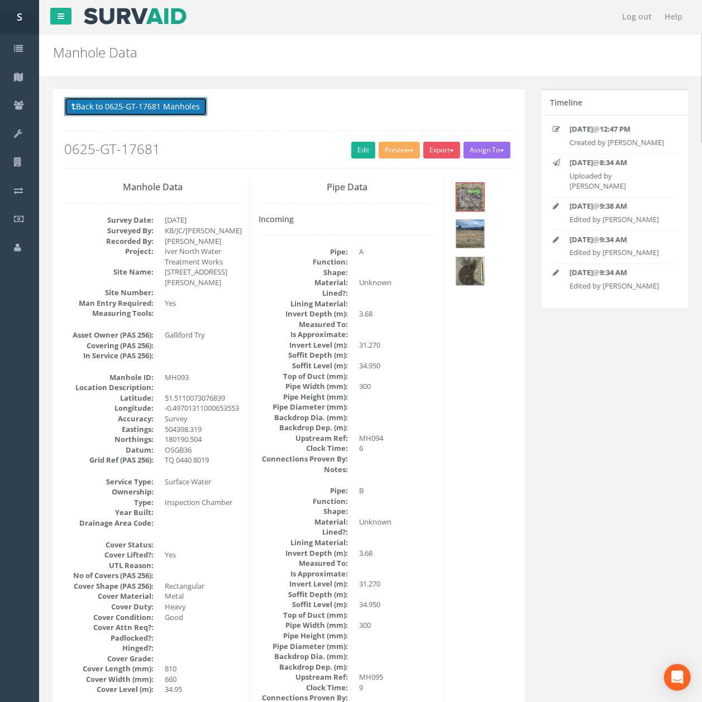
click at [152, 99] on button "Back to 0625-GT-17681 Manholes" at bounding box center [135, 106] width 143 height 19
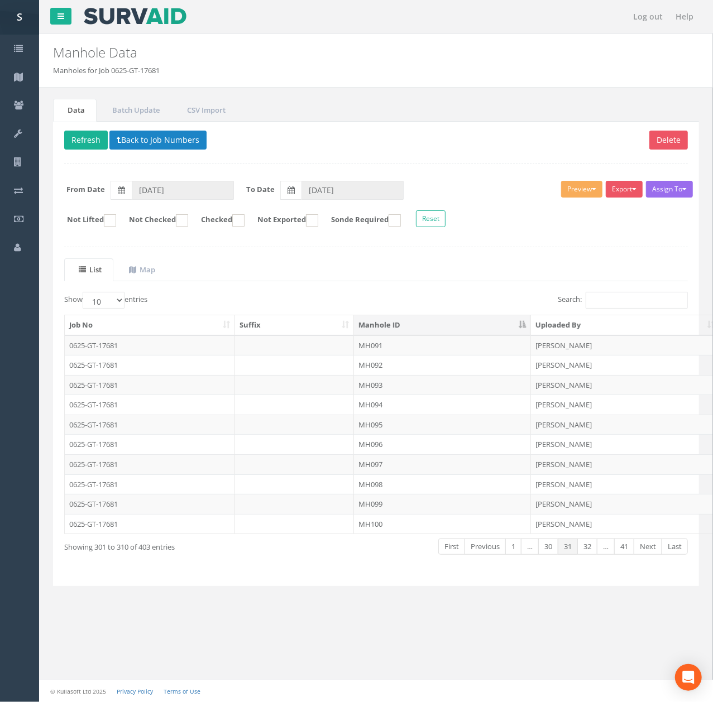
drag, startPoint x: 341, startPoint y: 407, endPoint x: 352, endPoint y: 354, distance: 54.2
click at [341, 407] on td at bounding box center [294, 405] width 119 height 20
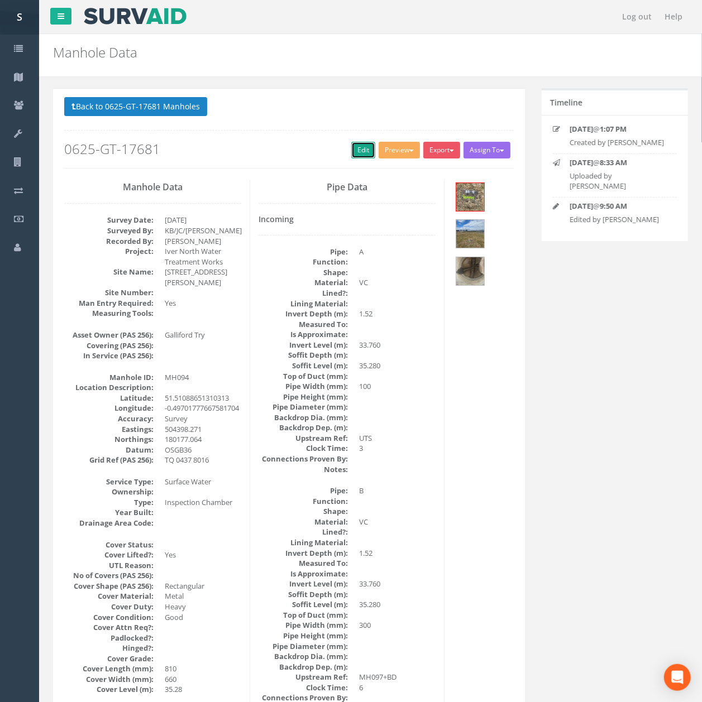
click at [372, 150] on div "Back to 0625-GT-17681 Manholes Back to Map Assign To No Companies Added Export …" at bounding box center [288, 132] width 449 height 71
click at [352, 148] on link "Edit" at bounding box center [363, 150] width 24 height 17
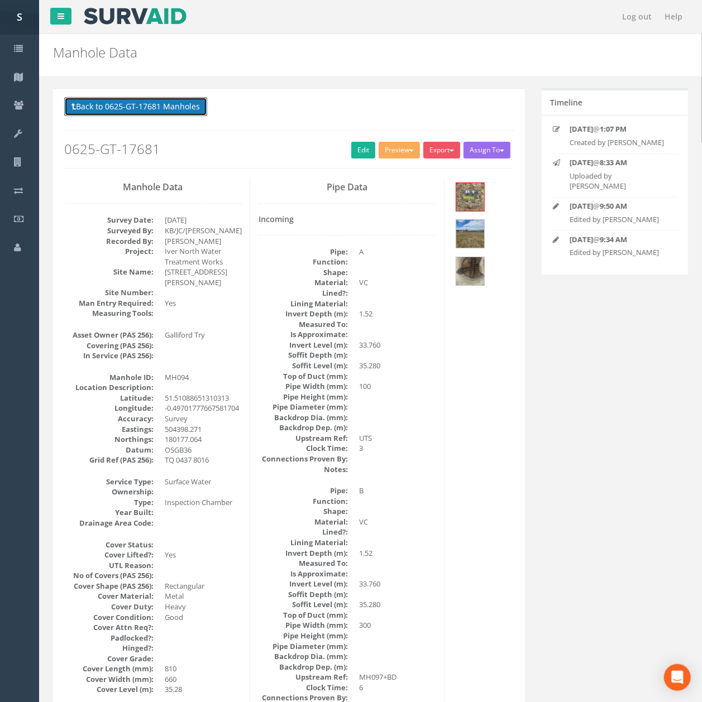
click at [114, 102] on button "Back to 0625-GT-17681 Manholes" at bounding box center [135, 106] width 143 height 19
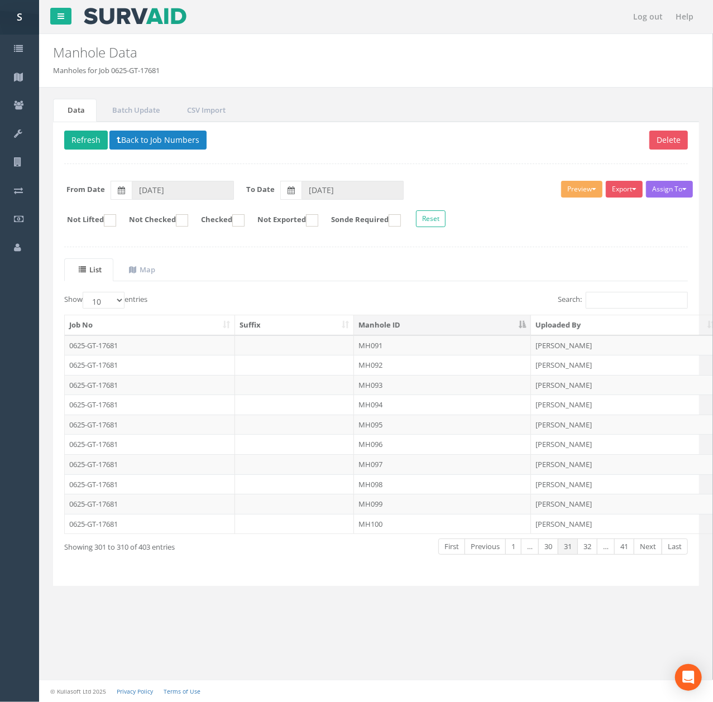
click at [432, 423] on td "MH095" at bounding box center [442, 425] width 177 height 20
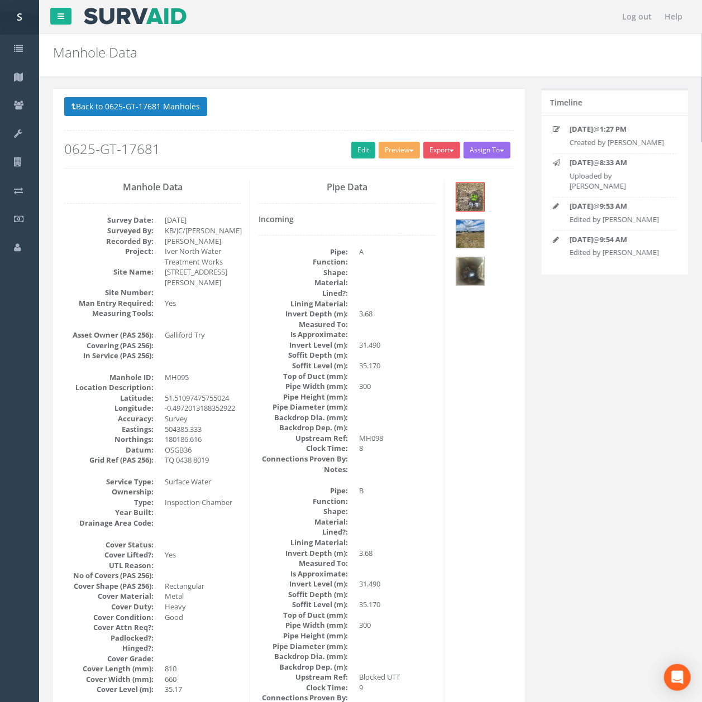
drag, startPoint x: 432, startPoint y: 423, endPoint x: 392, endPoint y: 257, distance: 170.5
click at [392, 257] on dd "A" at bounding box center [397, 252] width 76 height 11
drag, startPoint x: 347, startPoint y: 153, endPoint x: 3, endPoint y: 306, distance: 376.4
click at [351, 153] on link "Edit" at bounding box center [363, 150] width 24 height 17
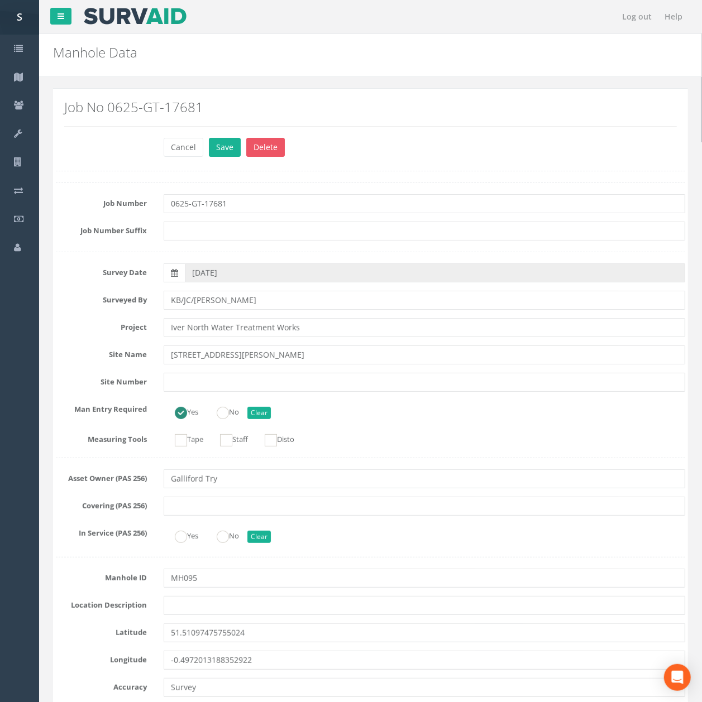
scroll to position [2164, 0]
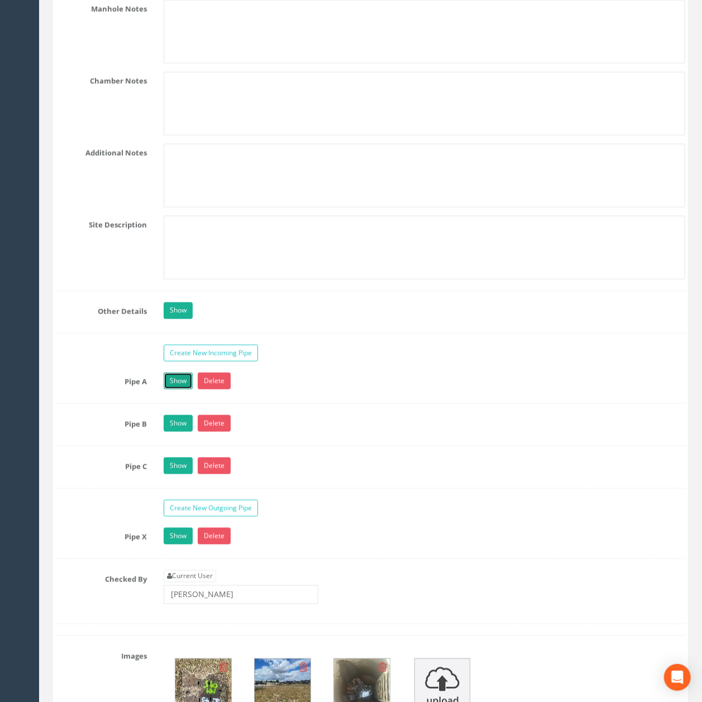
click at [182, 390] on link "Show" at bounding box center [178, 381] width 29 height 17
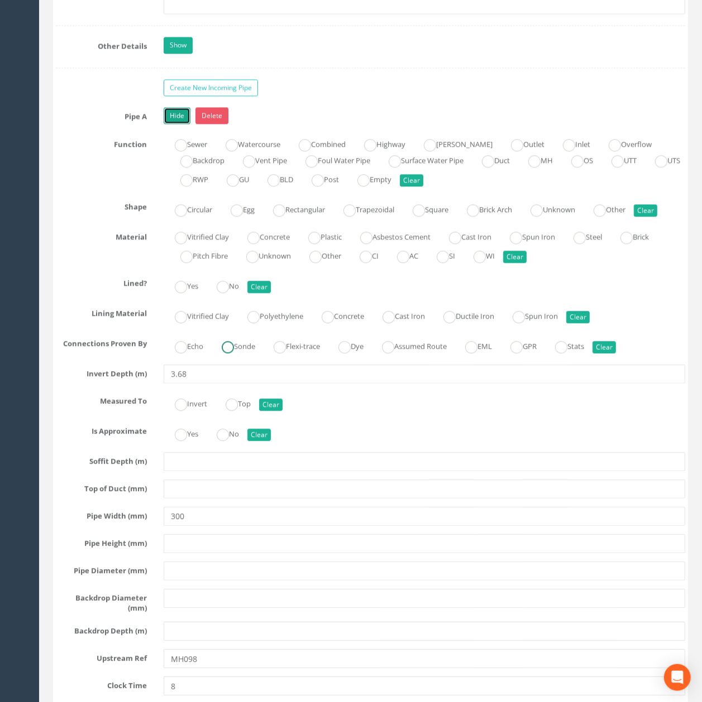
scroll to position [3281, 0]
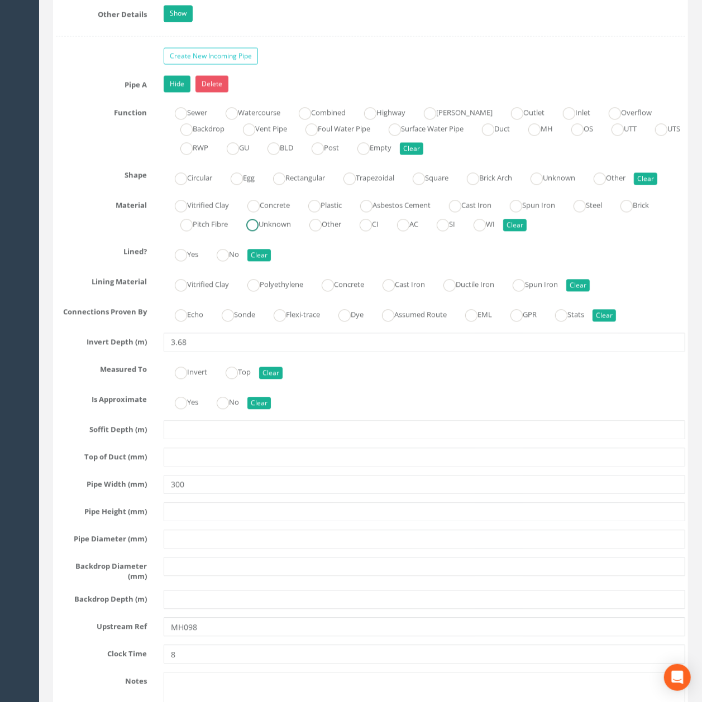
click at [282, 231] on label "Unknown" at bounding box center [263, 223] width 56 height 16
radio input "true"
click at [176, 92] on link "Hide" at bounding box center [177, 83] width 27 height 17
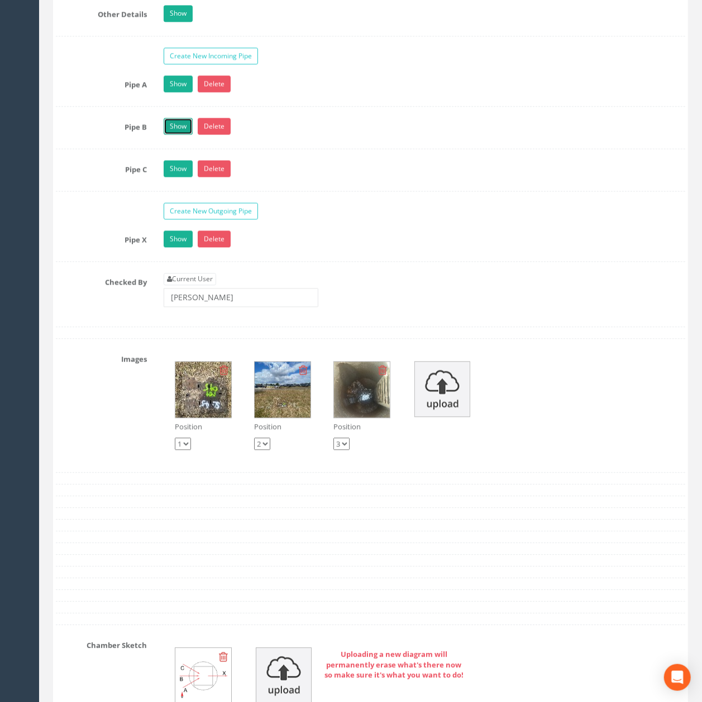
click at [174, 135] on link "Show" at bounding box center [178, 126] width 29 height 17
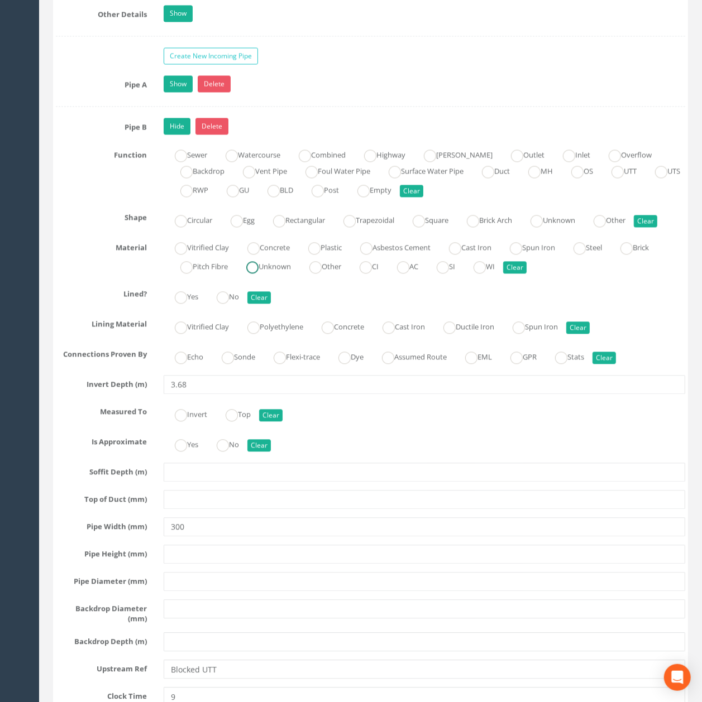
click at [269, 274] on label "Unknown" at bounding box center [263, 265] width 56 height 16
radio input "true"
click at [174, 135] on link "Hide" at bounding box center [177, 126] width 27 height 17
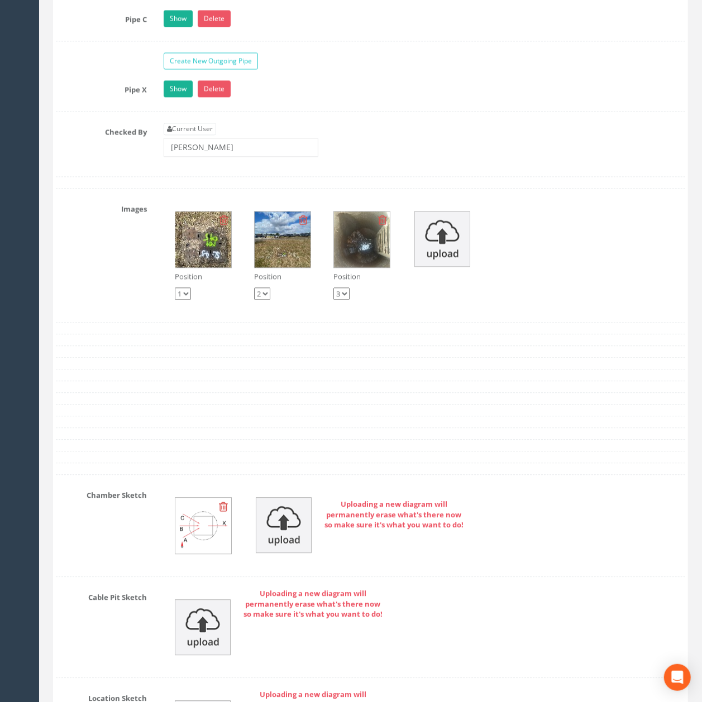
scroll to position [3430, 0]
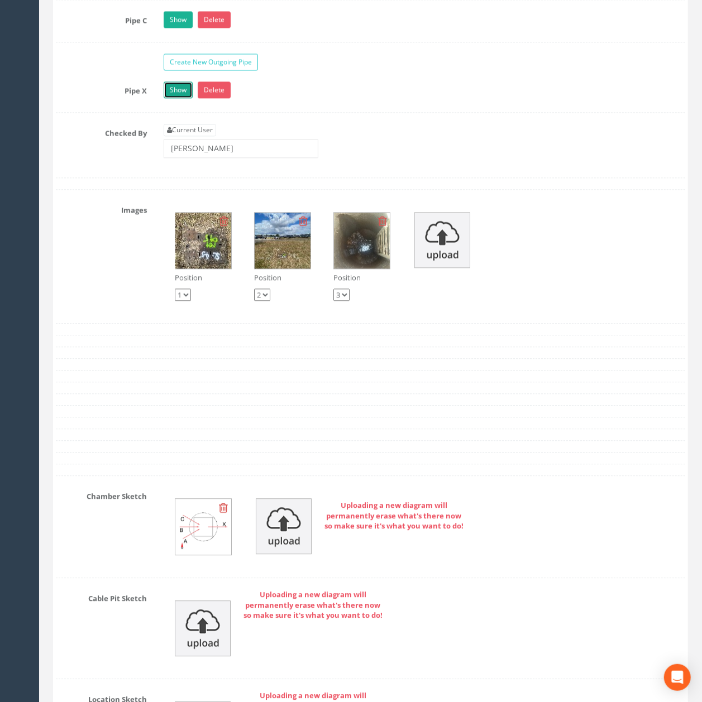
click at [179, 98] on link "Show" at bounding box center [178, 90] width 29 height 17
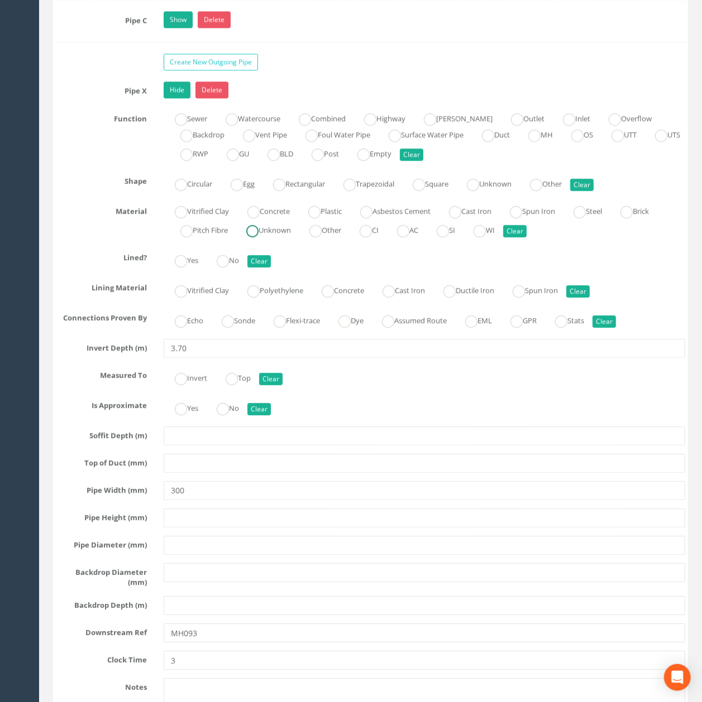
click at [262, 237] on label "Unknown" at bounding box center [263, 229] width 56 height 16
radio input "true"
click at [181, 98] on link "Hide" at bounding box center [177, 90] width 27 height 17
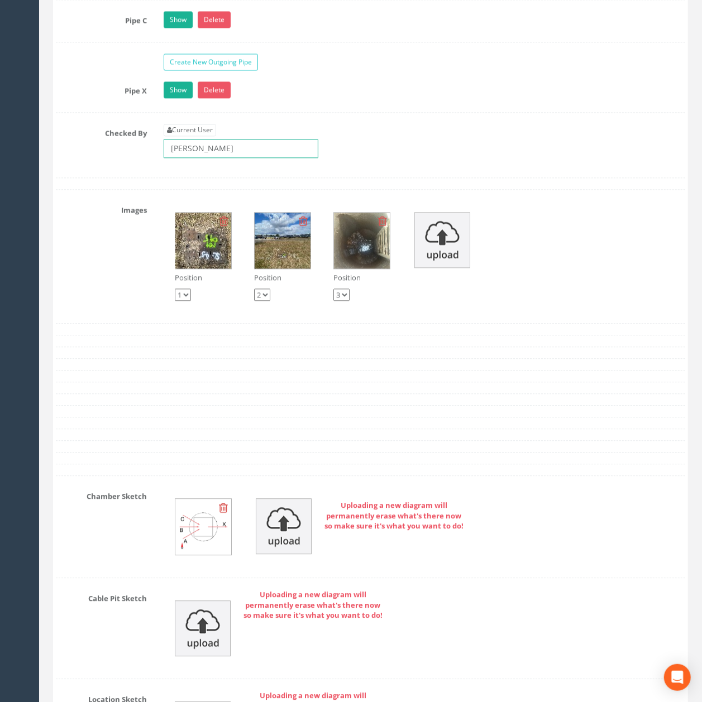
click at [233, 158] on input "[PERSON_NAME]" at bounding box center [241, 148] width 155 height 19
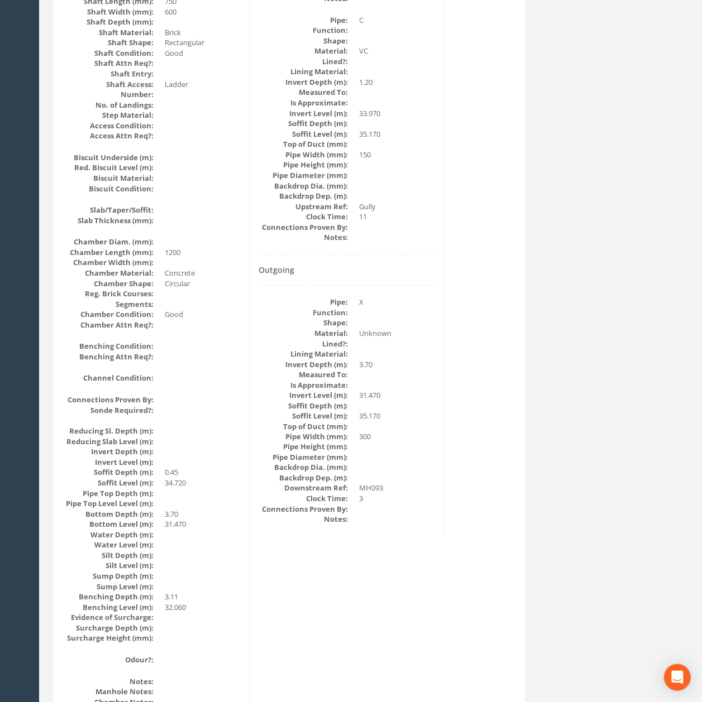
scroll to position [0, 0]
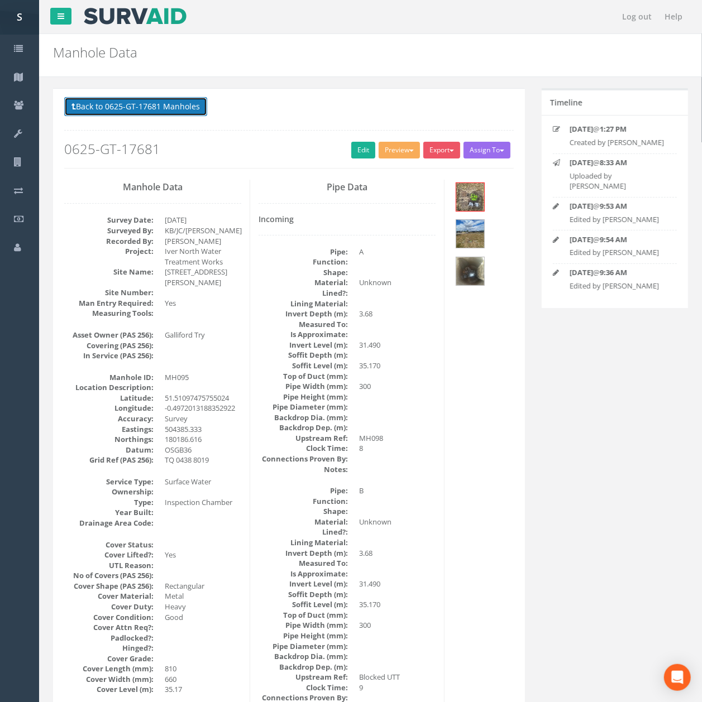
click at [172, 112] on button "Back to 0625-GT-17681 Manholes" at bounding box center [135, 106] width 143 height 19
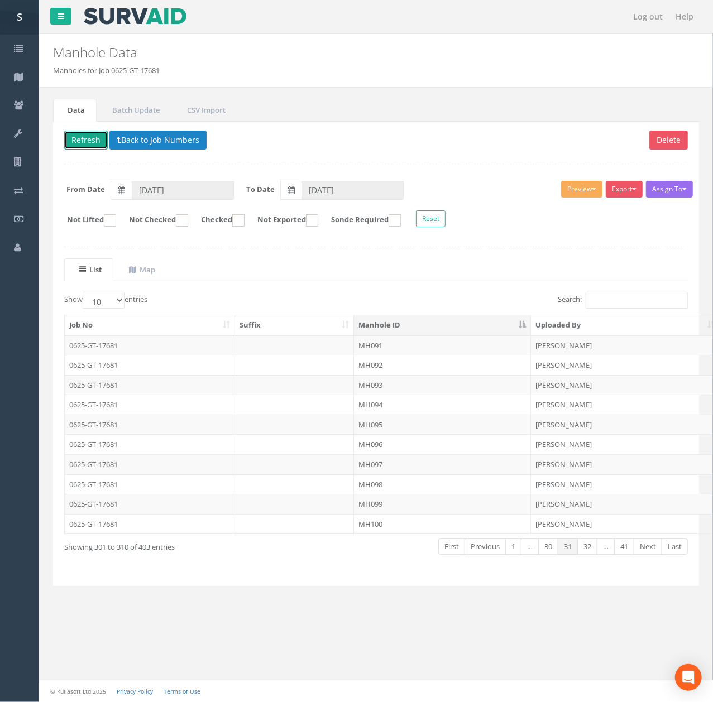
click at [72, 142] on button "Refresh" at bounding box center [86, 140] width 44 height 19
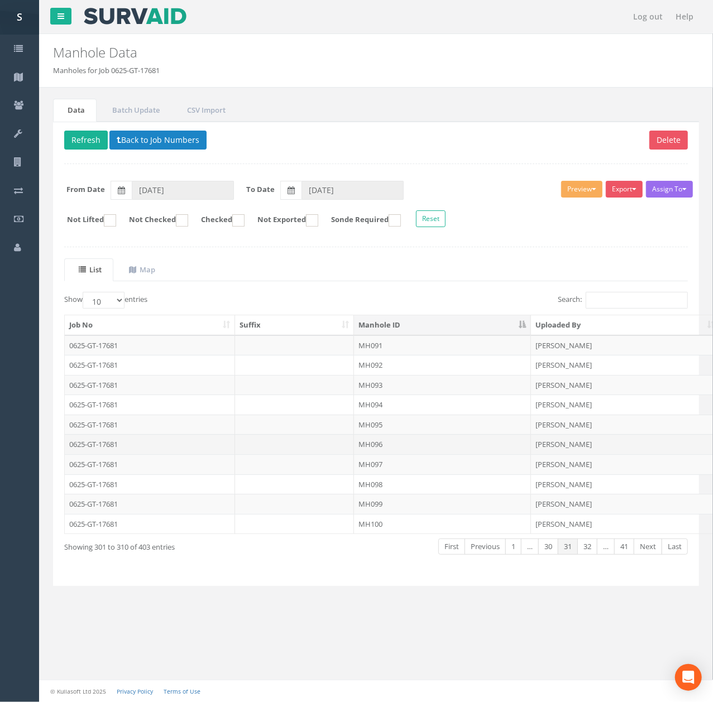
click at [403, 450] on td "MH096" at bounding box center [442, 444] width 177 height 20
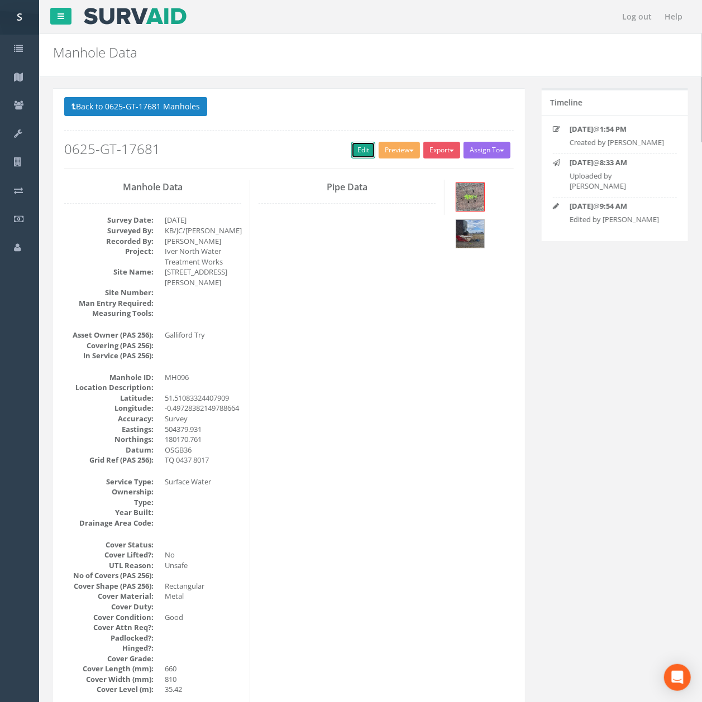
click at [353, 146] on link "Edit" at bounding box center [363, 150] width 24 height 17
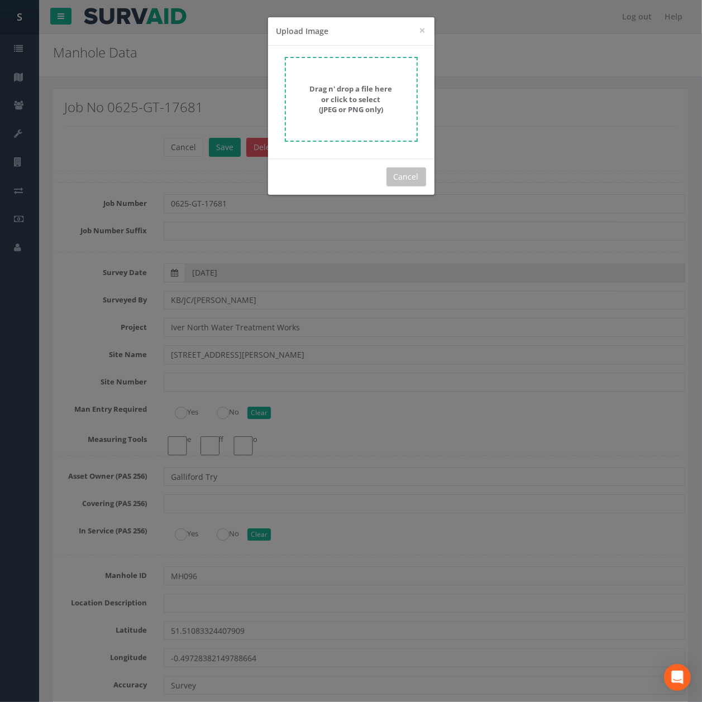
click at [349, 50] on div "Drag n' drop a file here or click to select (JPEG or PNG only)" at bounding box center [351, 102] width 166 height 113
click at [348, 77] on form "Drag n' drop a file here or click to select (JPEG or PNG only)" at bounding box center [351, 99] width 133 height 85
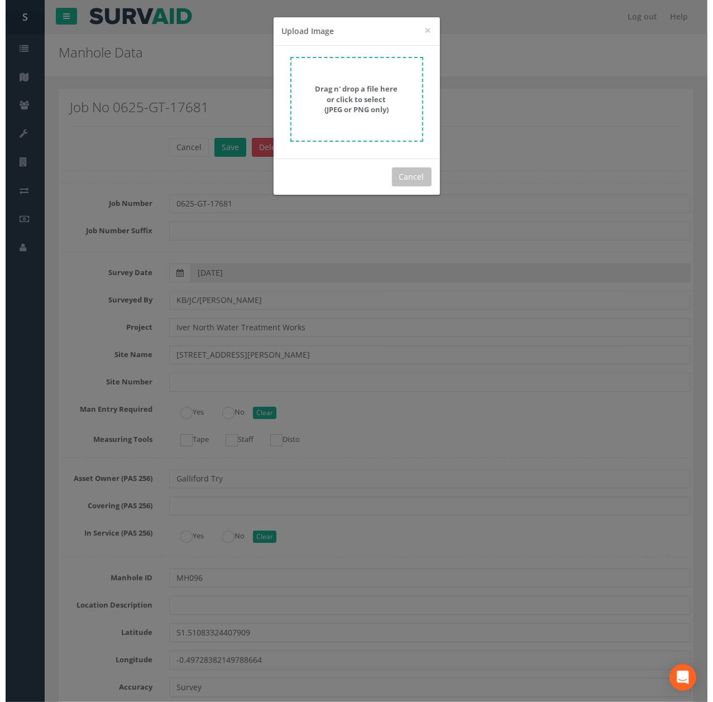
scroll to position [3147, 0]
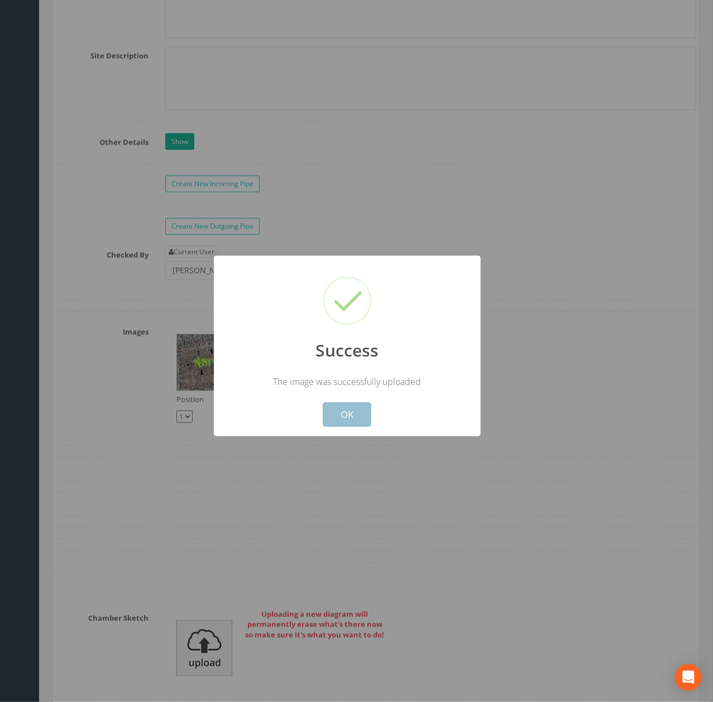
click at [358, 423] on button "OK" at bounding box center [347, 415] width 49 height 25
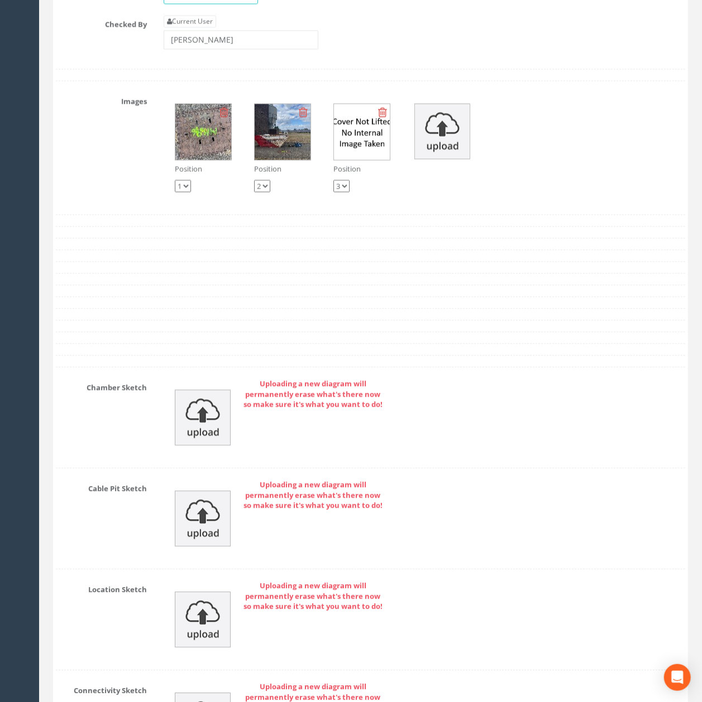
scroll to position [3403, 0]
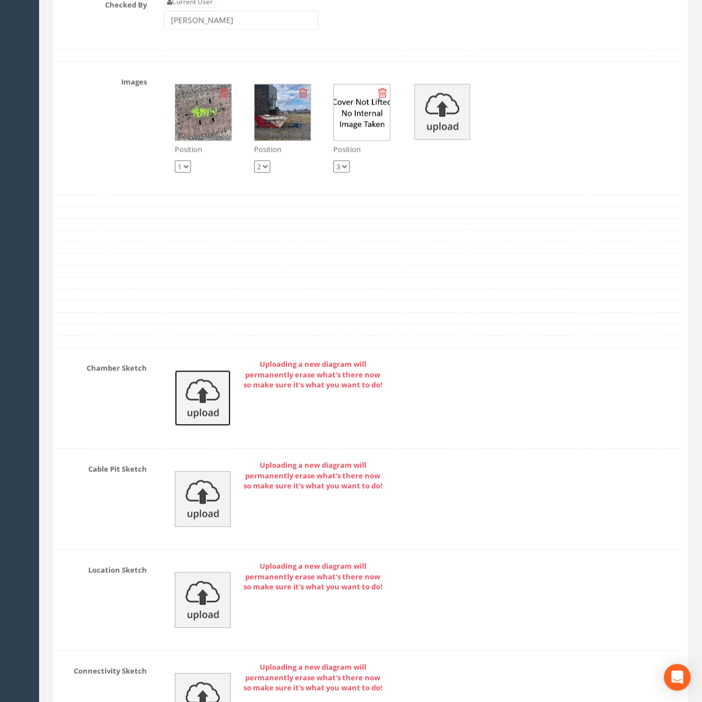
click at [207, 426] on img at bounding box center [203, 398] width 56 height 56
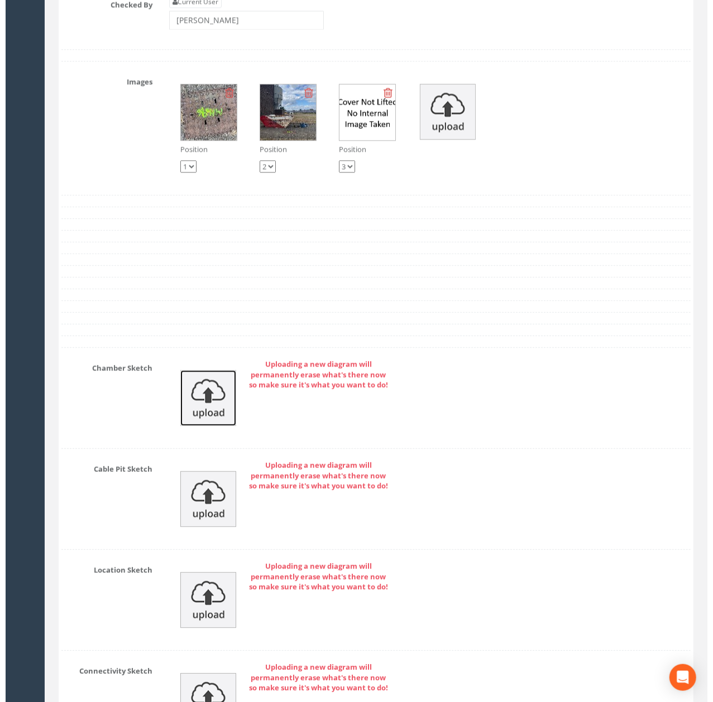
scroll to position [3370, 0]
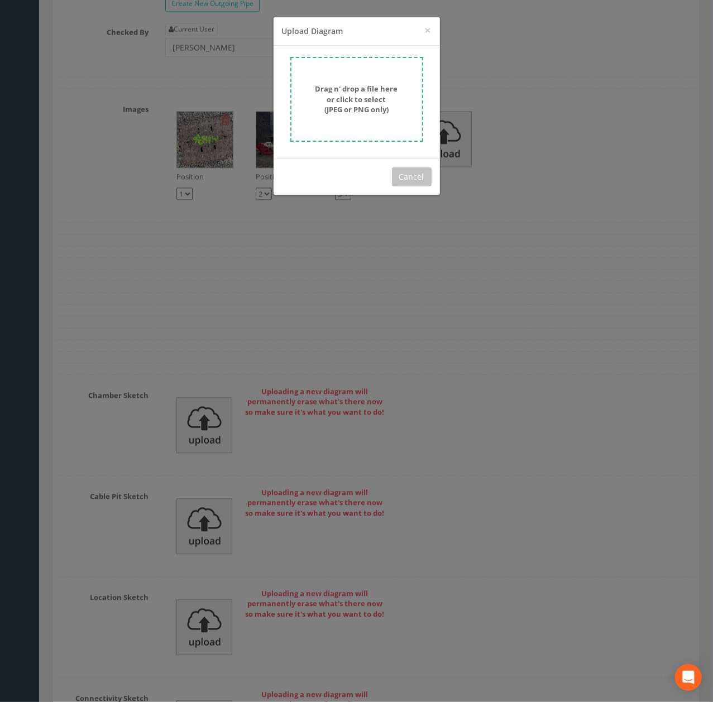
click at [338, 110] on strong "Drag n' drop a file here or click to select (JPEG or PNG only)" at bounding box center [356, 99] width 83 height 31
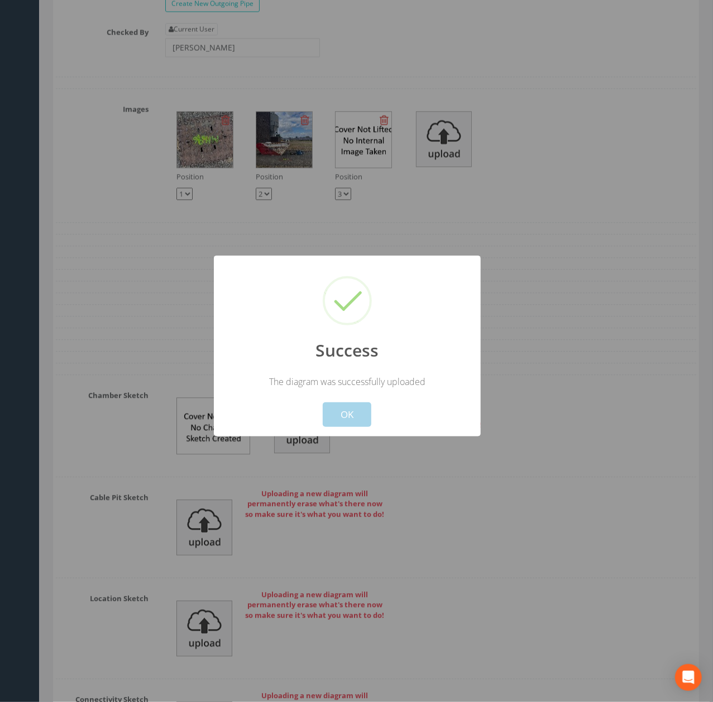
click at [348, 411] on button "OK" at bounding box center [347, 415] width 49 height 25
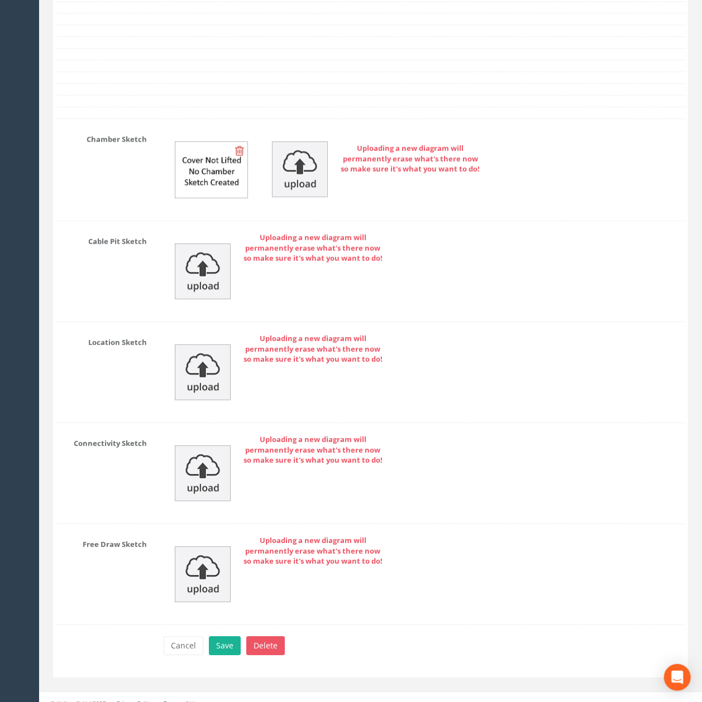
scroll to position [3712, 0]
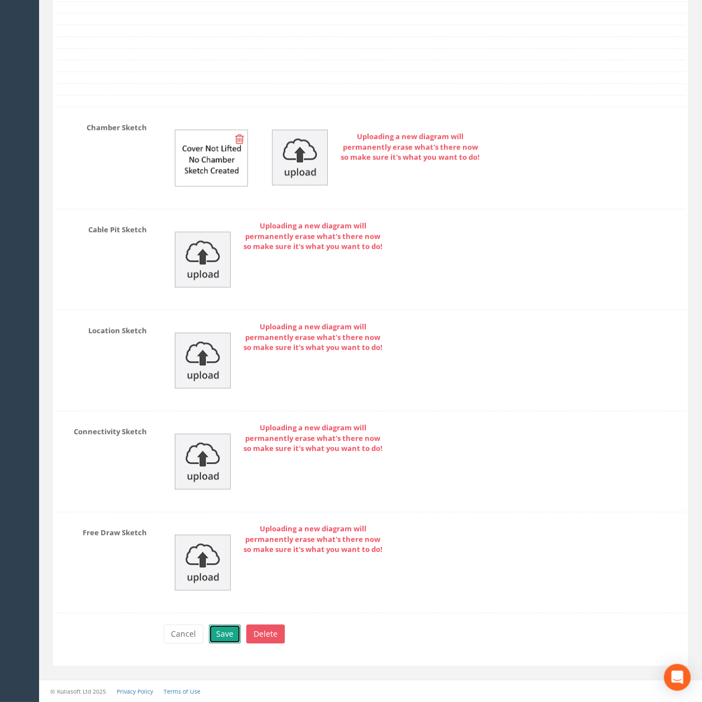
click at [230, 635] on button "Save" at bounding box center [225, 634] width 32 height 19
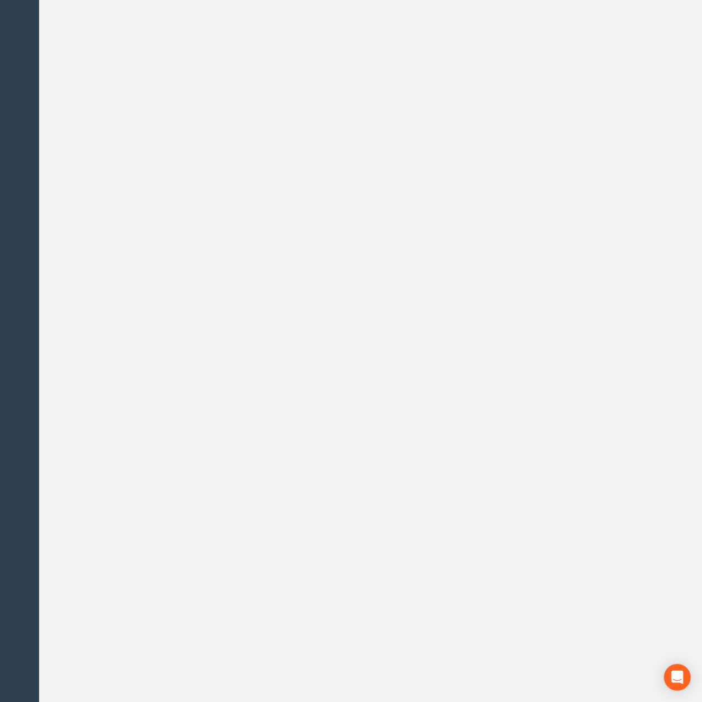
scroll to position [0, 0]
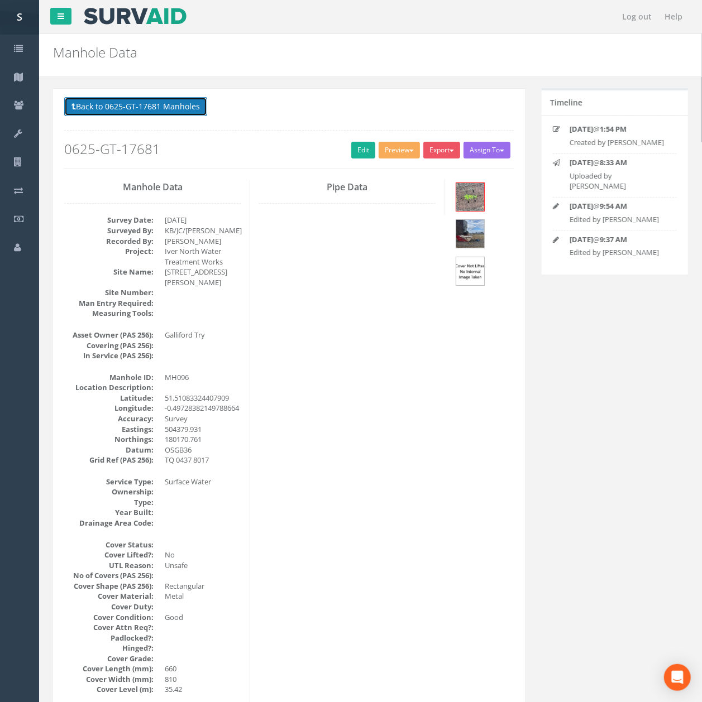
click at [104, 116] on button "Back to 0625-GT-17681 Manholes" at bounding box center [135, 106] width 143 height 19
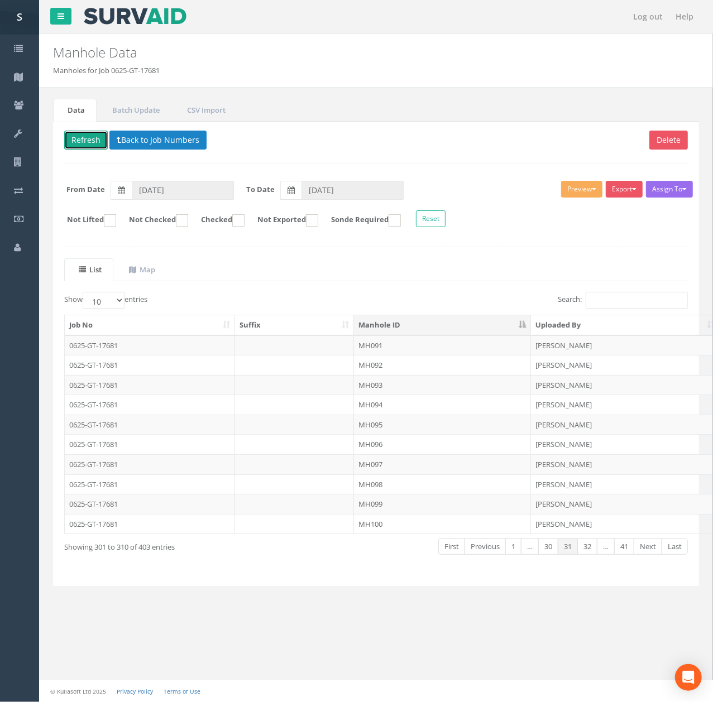
click at [92, 138] on button "Refresh" at bounding box center [86, 140] width 44 height 19
click at [416, 454] on td "MH096" at bounding box center [442, 444] width 177 height 20
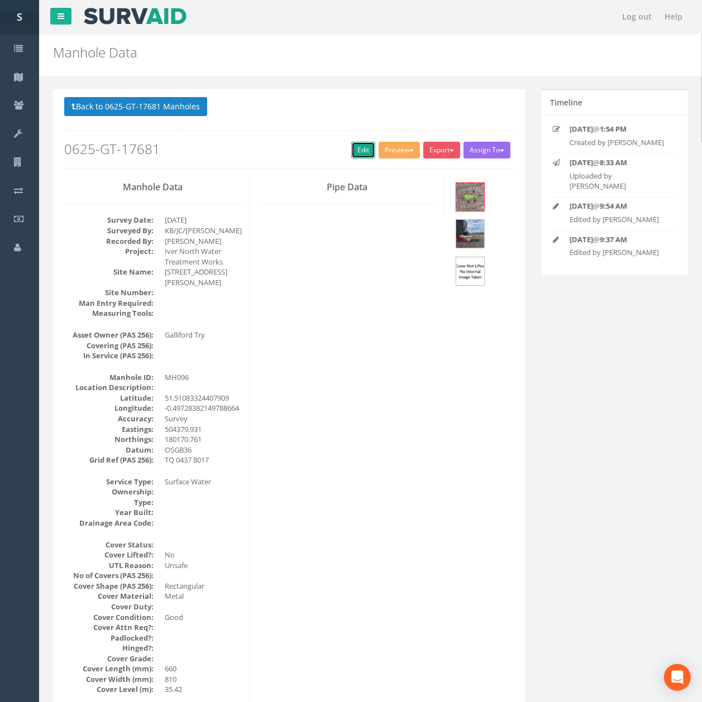
click at [360, 159] on link "Edit" at bounding box center [363, 150] width 24 height 17
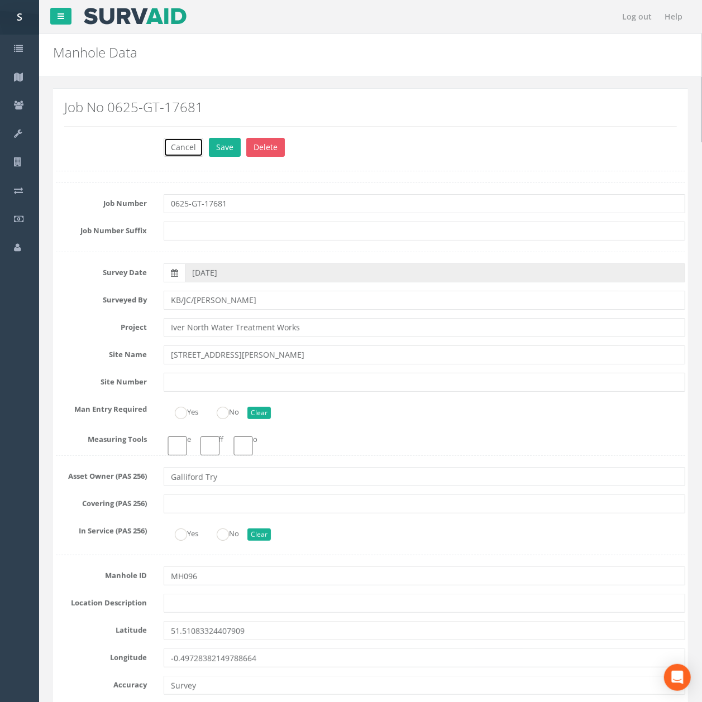
click at [184, 143] on button "Cancel" at bounding box center [184, 147] width 40 height 19
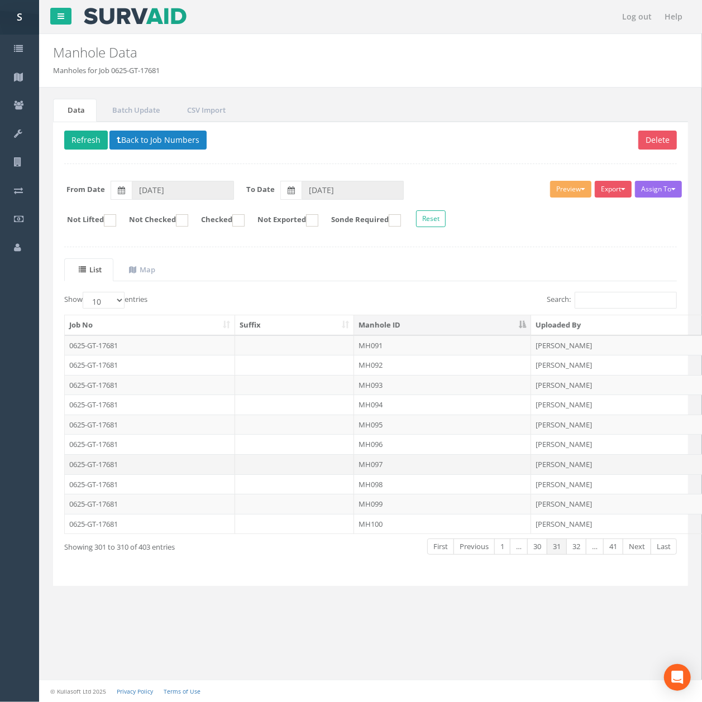
click at [347, 464] on td at bounding box center [294, 464] width 119 height 20
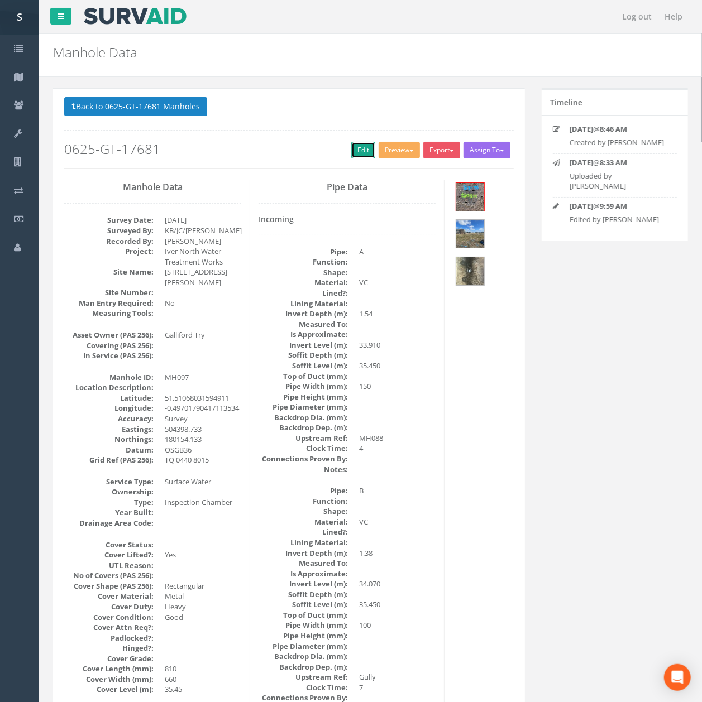
click at [362, 150] on link "Edit" at bounding box center [363, 150] width 24 height 17
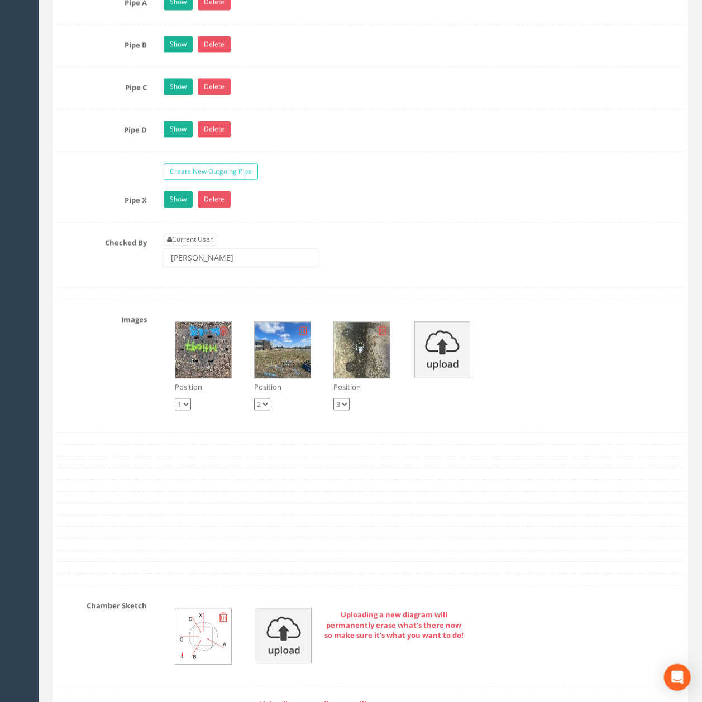
drag, startPoint x: 347, startPoint y: 320, endPoint x: 338, endPoint y: 443, distance: 123.1
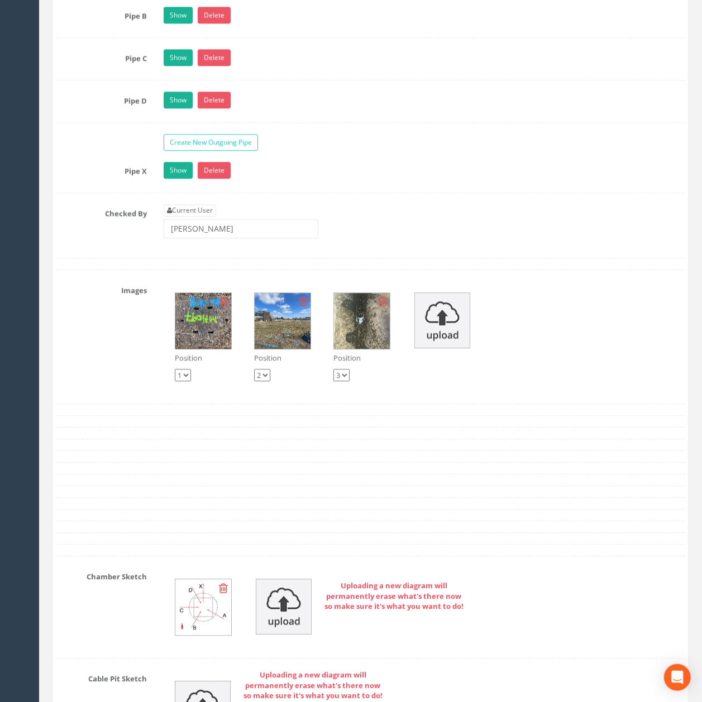
scroll to position [3391, 0]
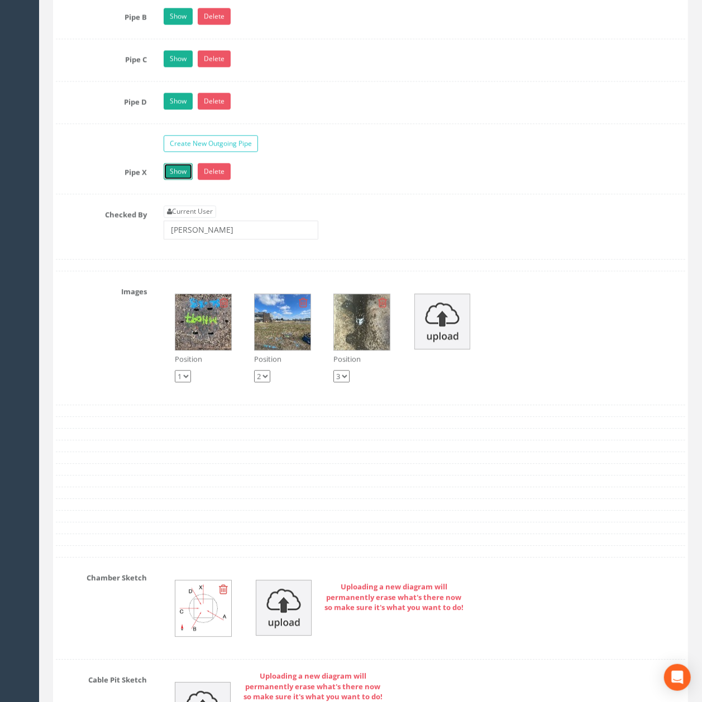
drag, startPoint x: 168, startPoint y: 240, endPoint x: 168, endPoint y: 246, distance: 6.1
click at [168, 180] on link "Show" at bounding box center [178, 171] width 29 height 17
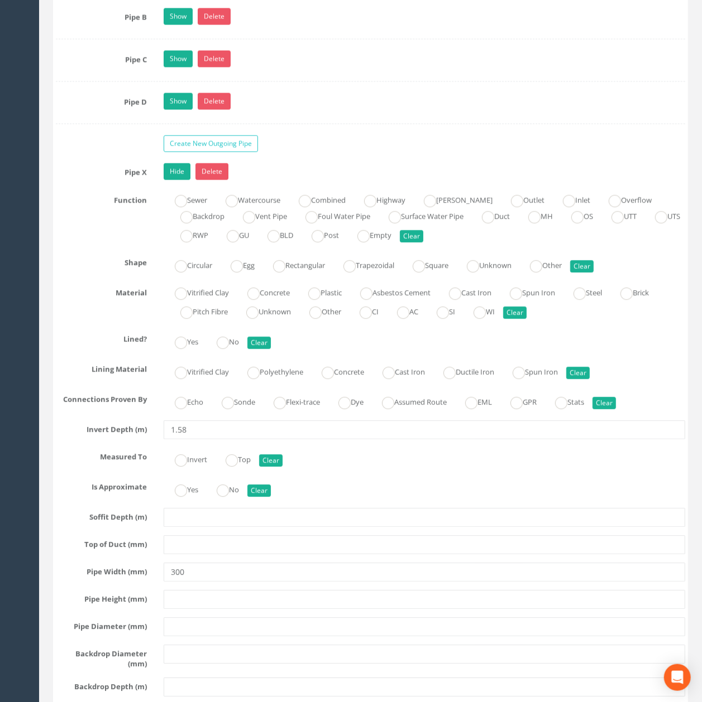
click at [213, 300] on label "Vitrified Clay" at bounding box center [196, 292] width 65 height 16
radio input "true"
click at [212, 300] on label "Vitrified Clay" at bounding box center [196, 292] width 65 height 16
click at [229, 439] on input "1.58" at bounding box center [424, 429] width 521 height 19
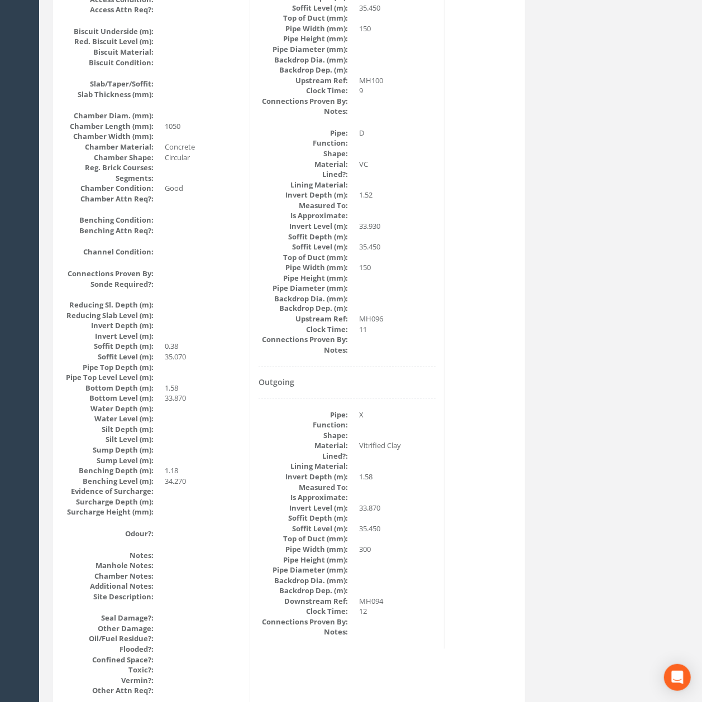
scroll to position [0, 0]
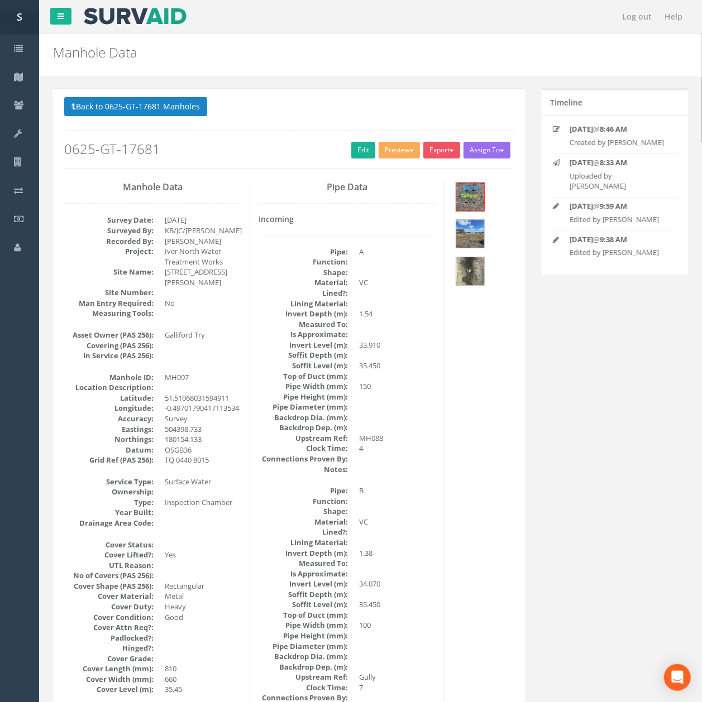
click at [85, 104] on button "Back to 0625-GT-17681 Manholes" at bounding box center [135, 106] width 143 height 19
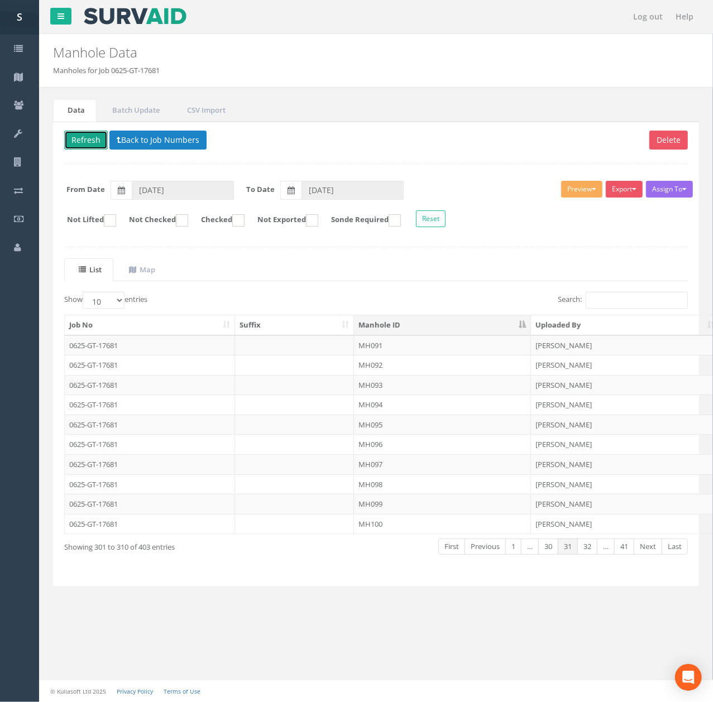
click at [76, 136] on button "Refresh" at bounding box center [86, 140] width 44 height 19
click at [376, 488] on td "MH098" at bounding box center [442, 485] width 177 height 20
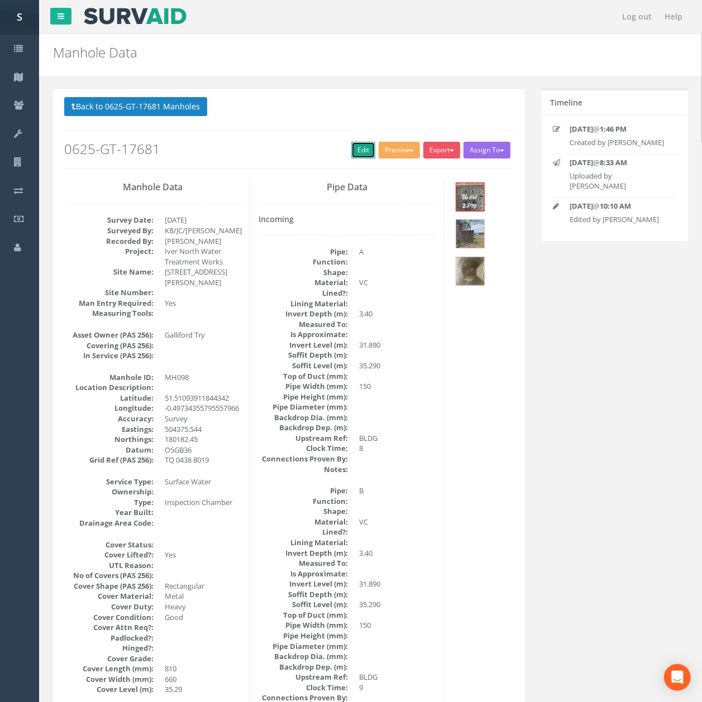
click at [362, 159] on link "Edit" at bounding box center [363, 150] width 24 height 17
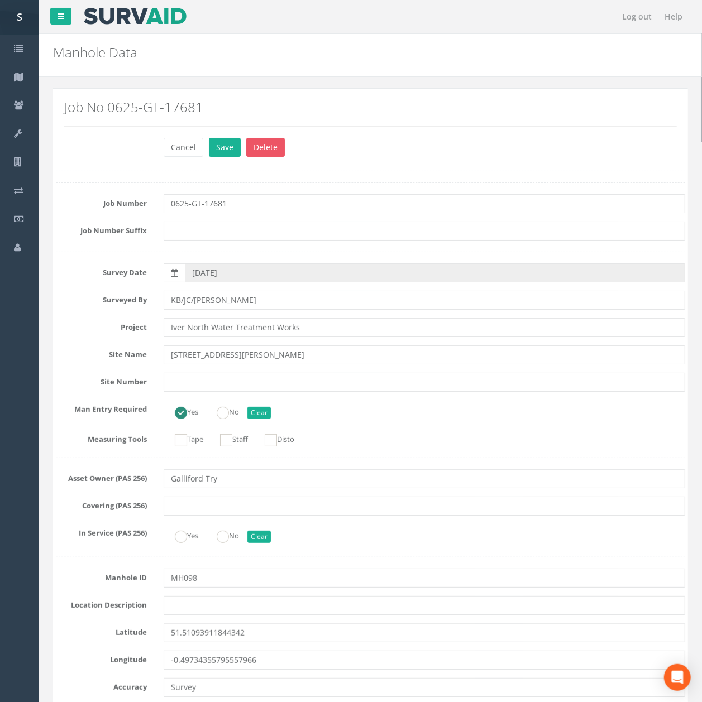
scroll to position [1345, 0]
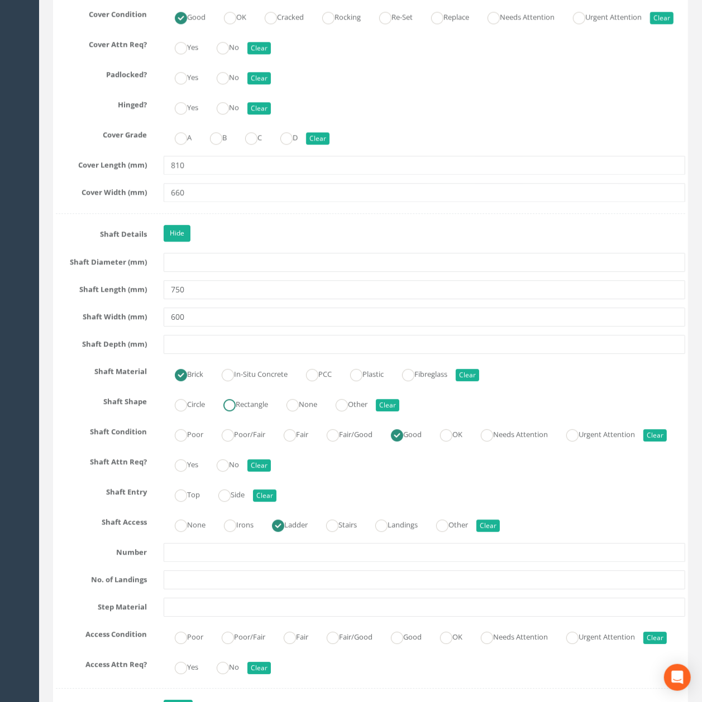
click at [250, 411] on label "Rectangle" at bounding box center [240, 403] width 56 height 16
radio input "true"
click at [265, 327] on input "600" at bounding box center [424, 317] width 521 height 19
click at [351, 327] on input "600" at bounding box center [424, 317] width 521 height 19
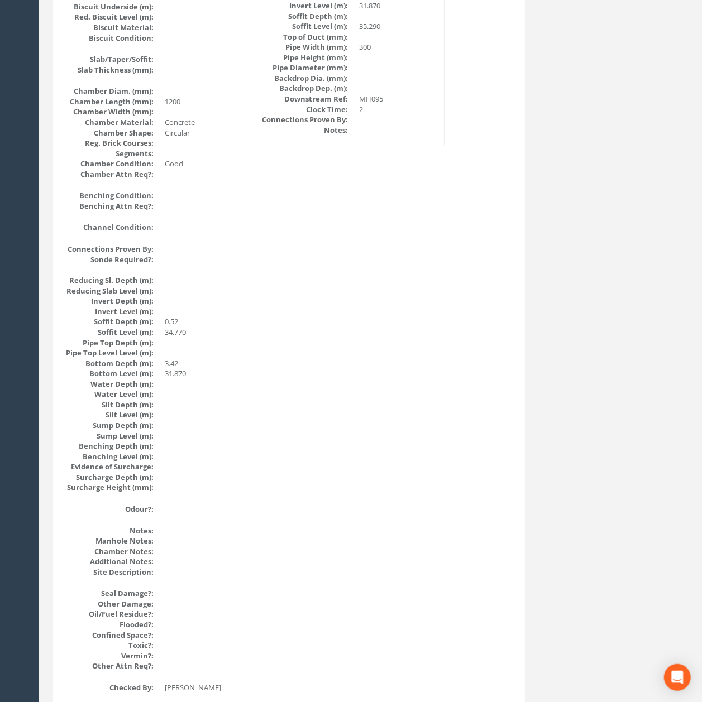
scroll to position [0, 0]
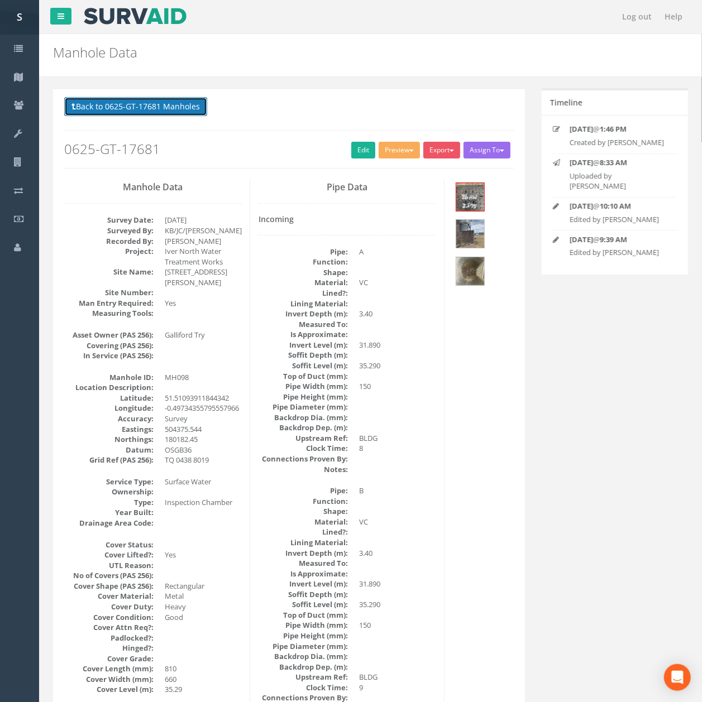
click at [112, 109] on button "Back to 0625-GT-17681 Manholes" at bounding box center [135, 106] width 143 height 19
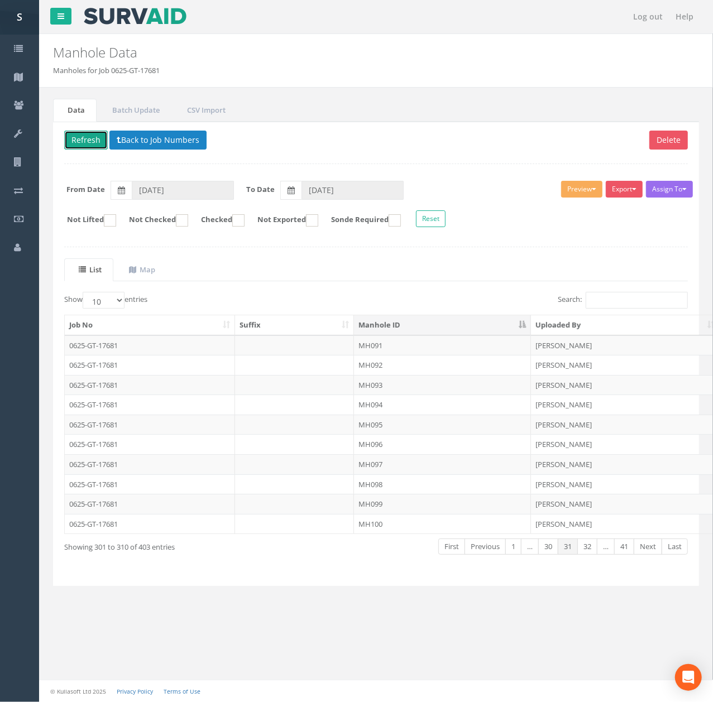
click at [88, 143] on button "Refresh" at bounding box center [86, 140] width 44 height 19
drag, startPoint x: 391, startPoint y: 503, endPoint x: 394, endPoint y: 490, distance: 13.1
click at [391, 503] on td "MH099" at bounding box center [442, 504] width 177 height 20
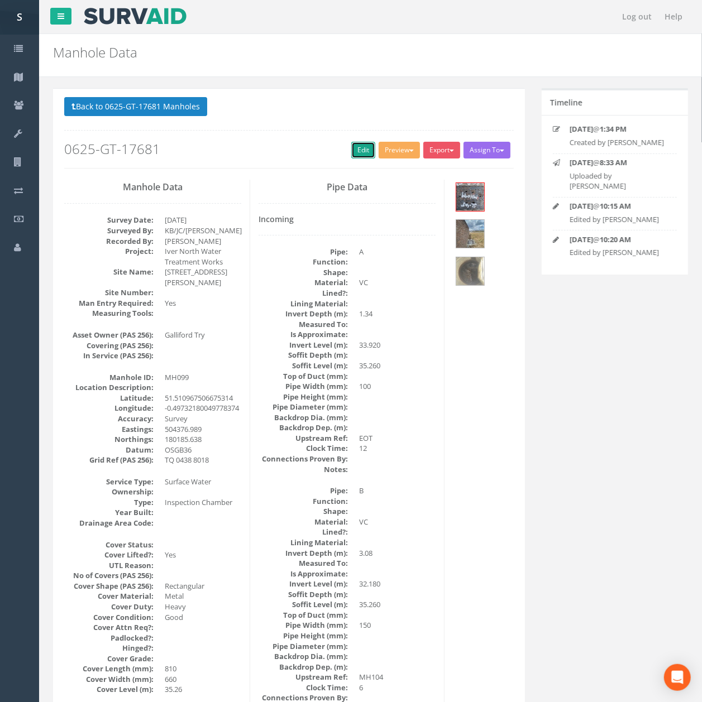
click at [365, 155] on link "Edit" at bounding box center [363, 150] width 24 height 17
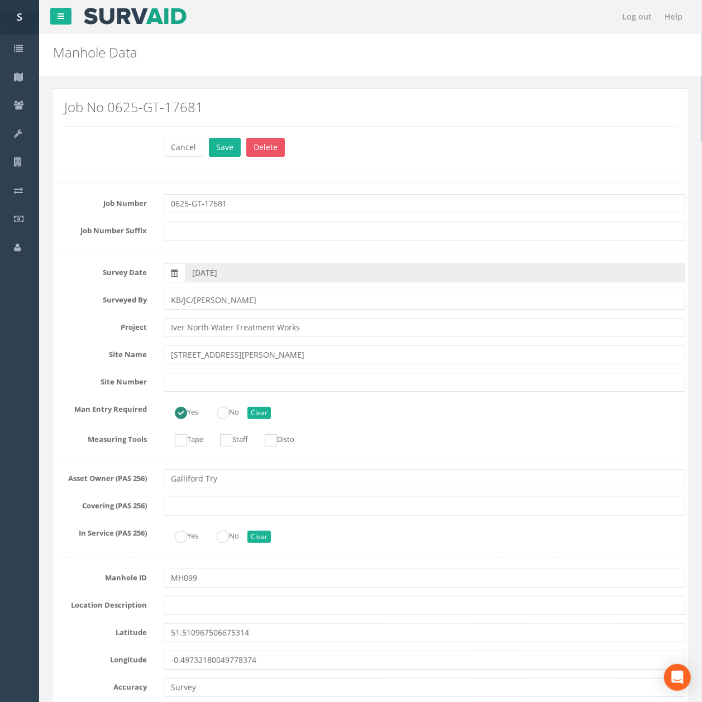
click button "Save" at bounding box center [225, 147] width 32 height 19
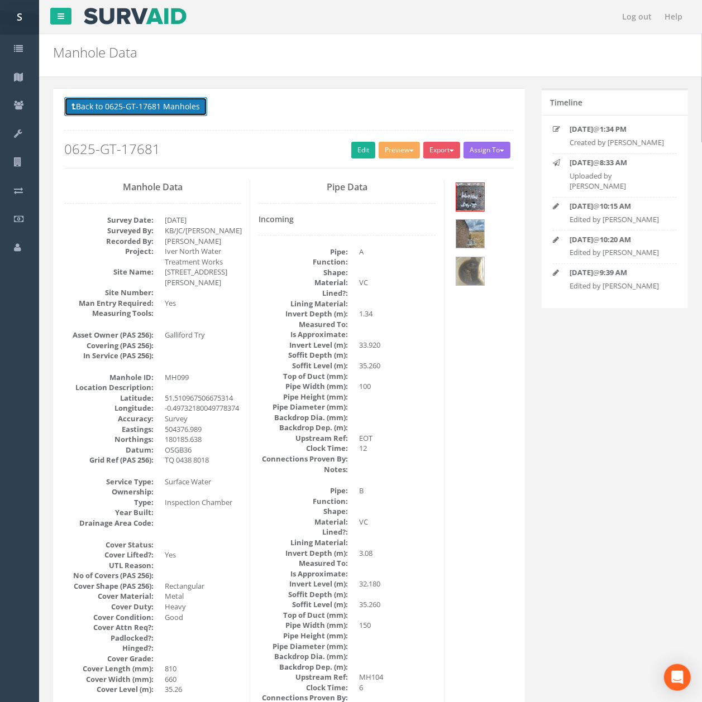
click at [139, 104] on button "Back to 0625-GT-17681 Manholes" at bounding box center [135, 106] width 143 height 19
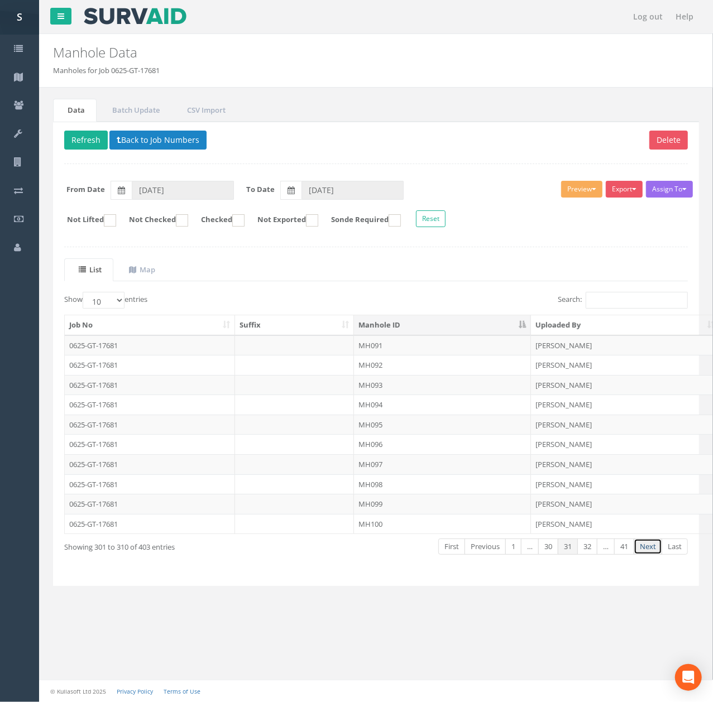
click at [646, 545] on link "Next" at bounding box center [648, 547] width 28 height 16
click at [429, 342] on td "MH101" at bounding box center [442, 346] width 177 height 20
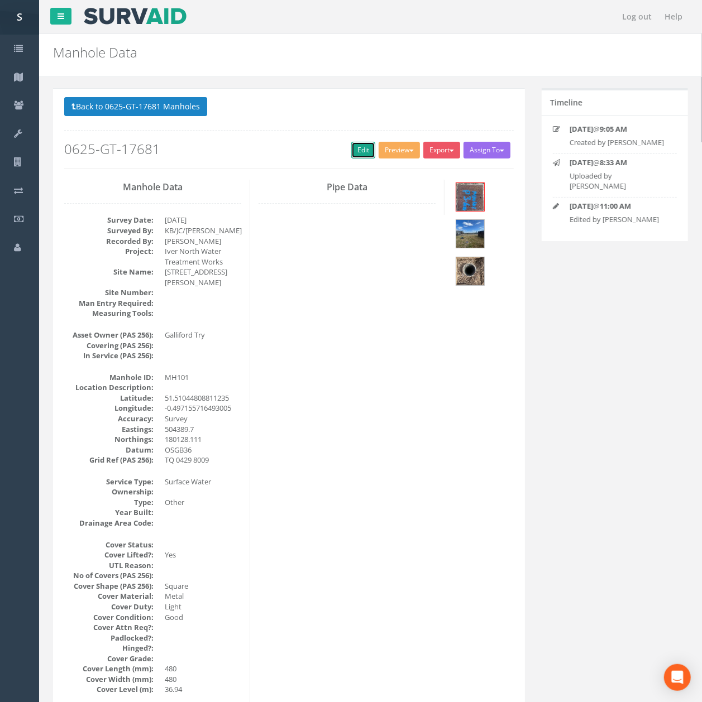
click at [362, 150] on link "Edit" at bounding box center [363, 150] width 24 height 17
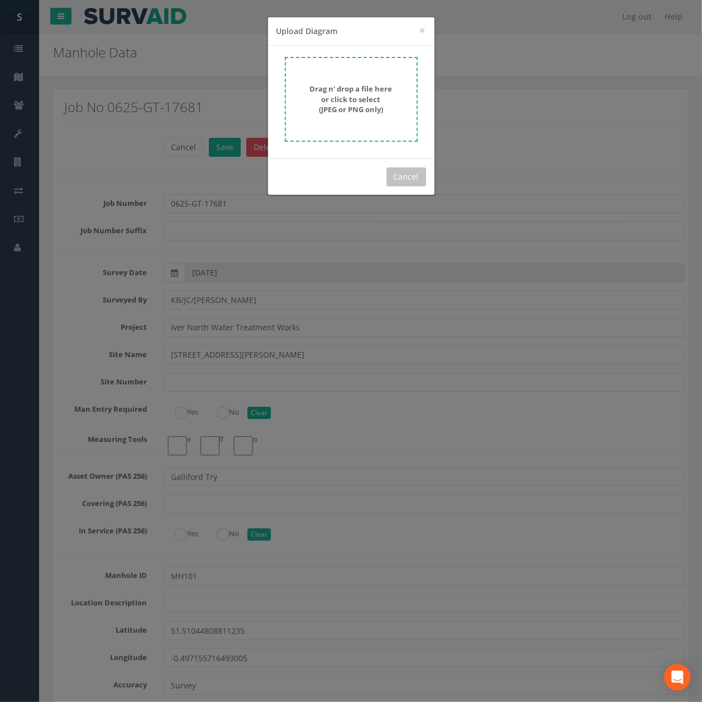
click at [369, 93] on strong "Drag n' drop a file here or click to select (JPEG or PNG only)" at bounding box center [351, 99] width 83 height 31
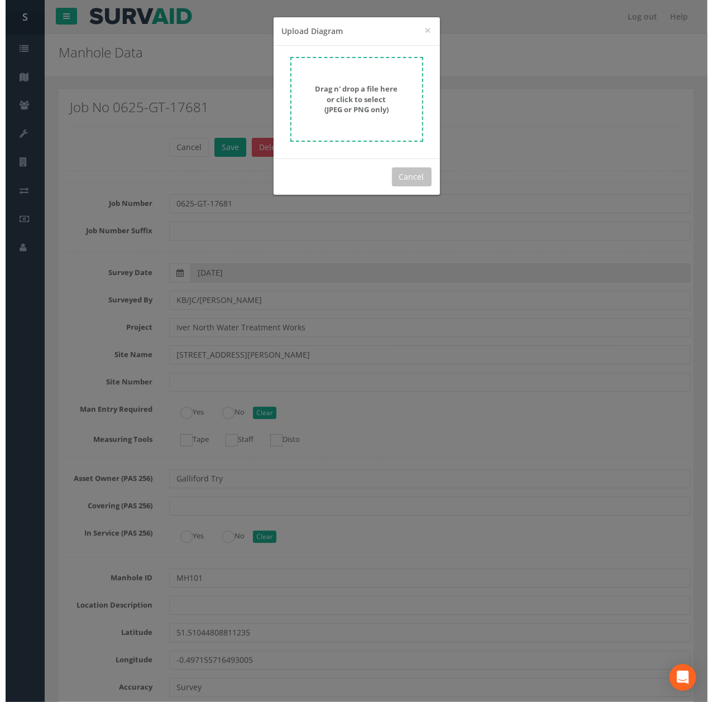
scroll to position [3678, 0]
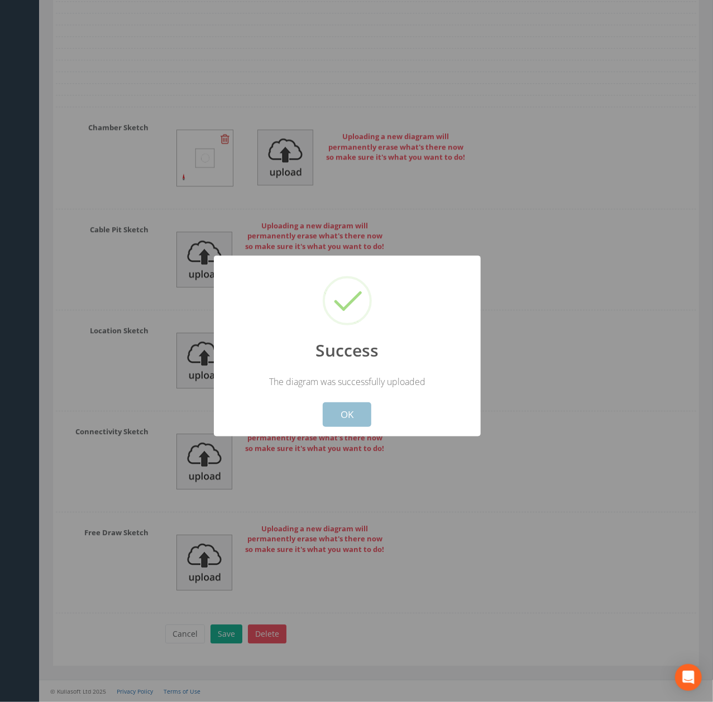
click at [347, 415] on button "OK" at bounding box center [347, 415] width 49 height 25
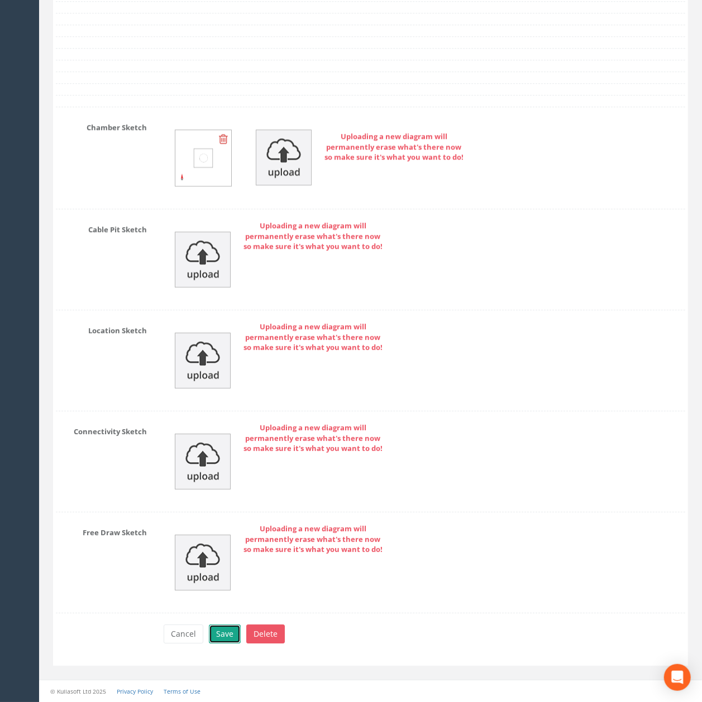
click at [215, 633] on button "Save" at bounding box center [225, 634] width 32 height 19
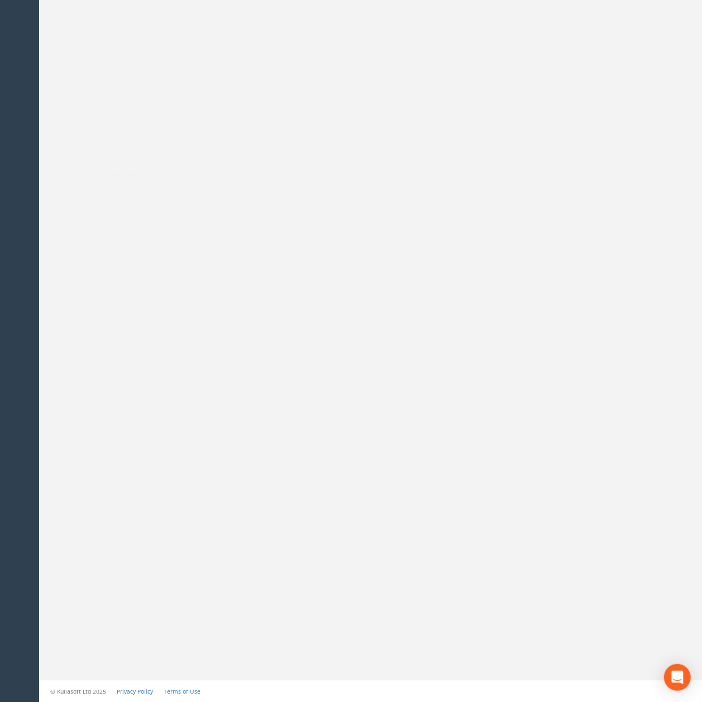
drag, startPoint x: 313, startPoint y: 403, endPoint x: 264, endPoint y: 161, distance: 246.0
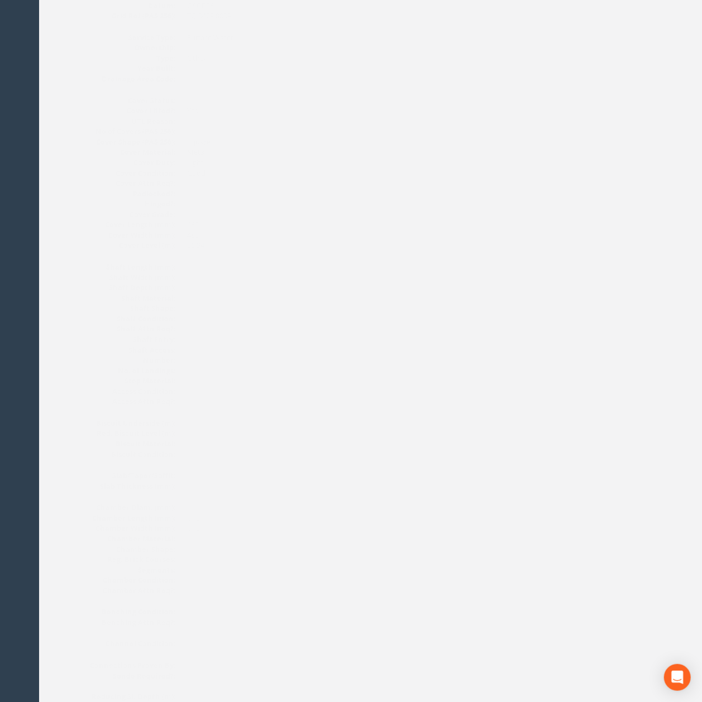
scroll to position [0, 0]
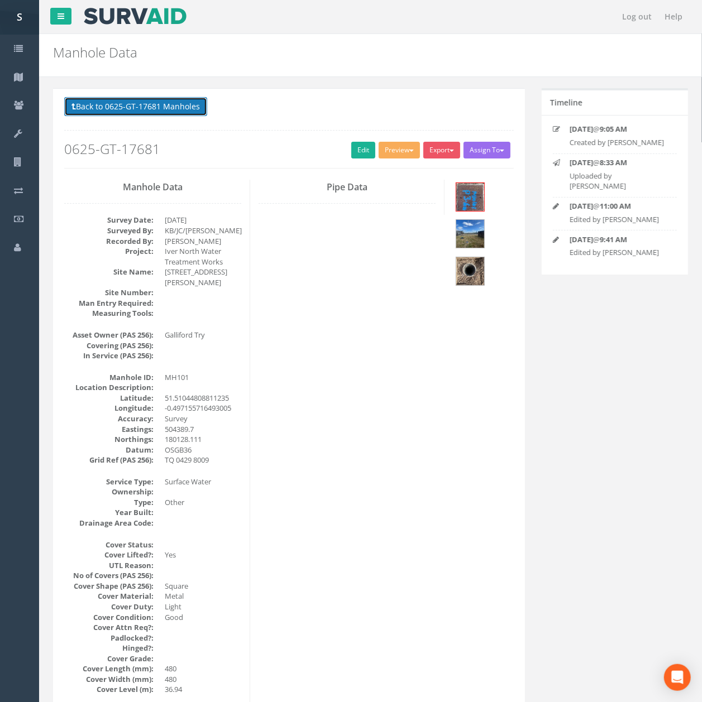
click at [157, 108] on button "Back to 0625-GT-17681 Manholes" at bounding box center [135, 106] width 143 height 19
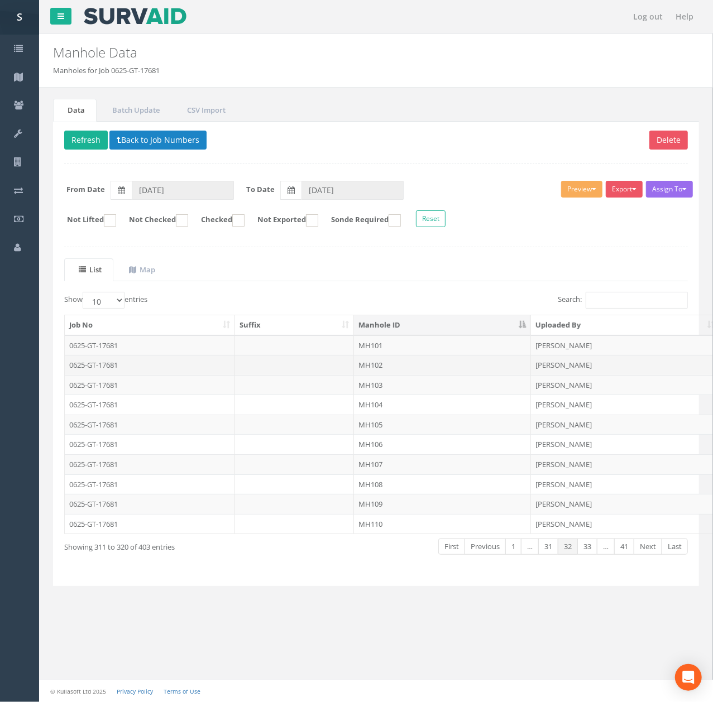
click at [295, 371] on td at bounding box center [294, 365] width 119 height 20
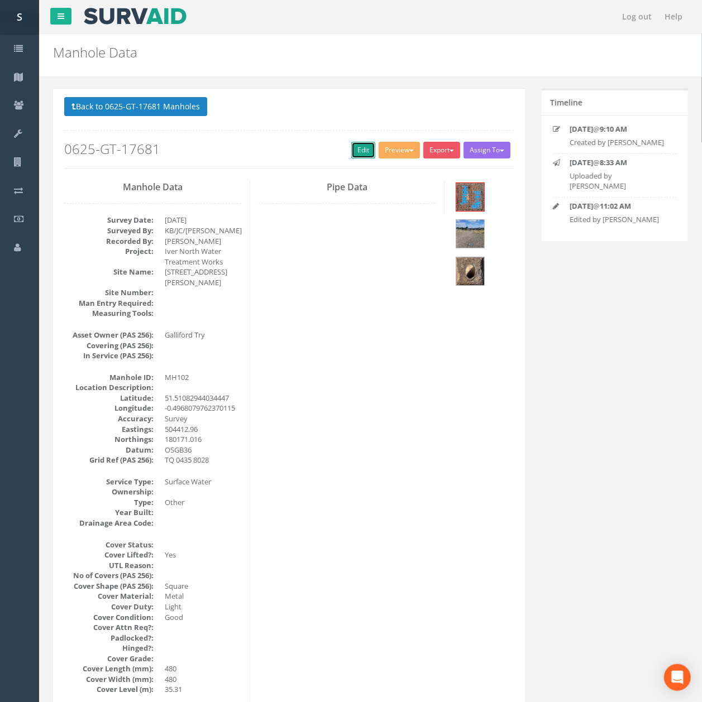
click at [360, 157] on link "Edit" at bounding box center [363, 150] width 24 height 17
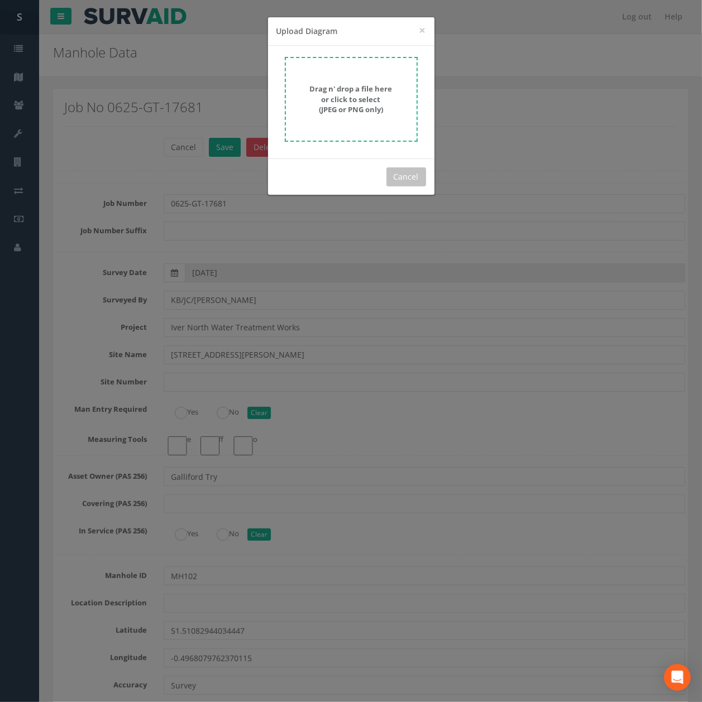
click at [371, 89] on strong "Drag n' drop a file here or click to select (JPEG or PNG only)" at bounding box center [351, 99] width 83 height 31
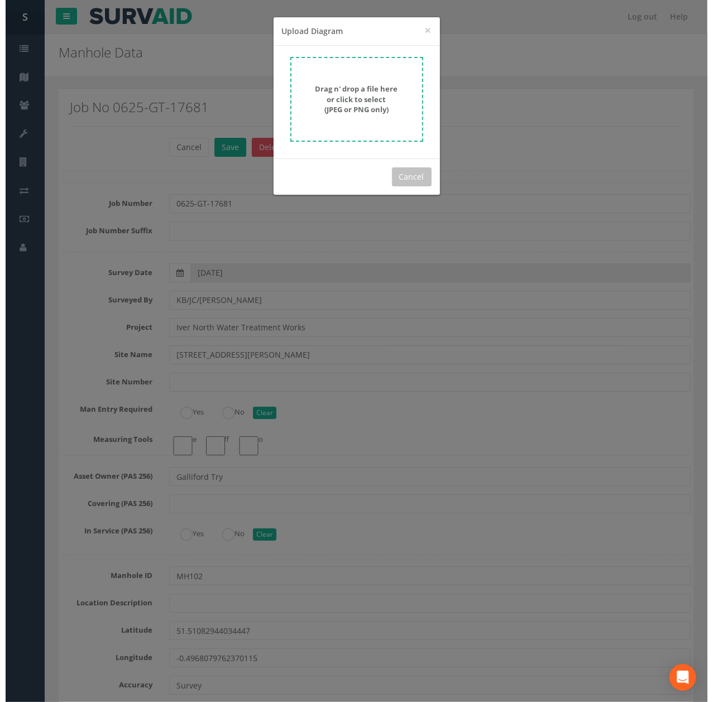
scroll to position [3678, 0]
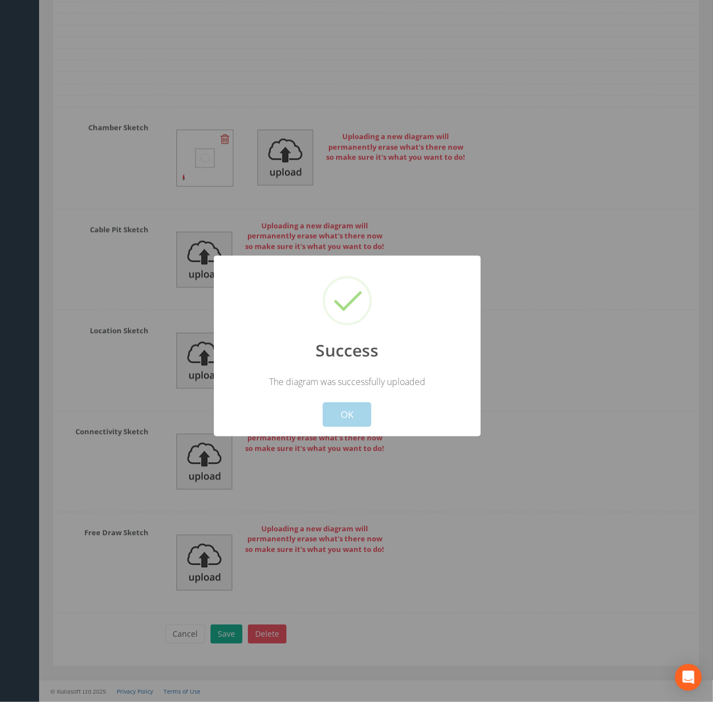
click at [358, 424] on button "OK" at bounding box center [347, 415] width 49 height 25
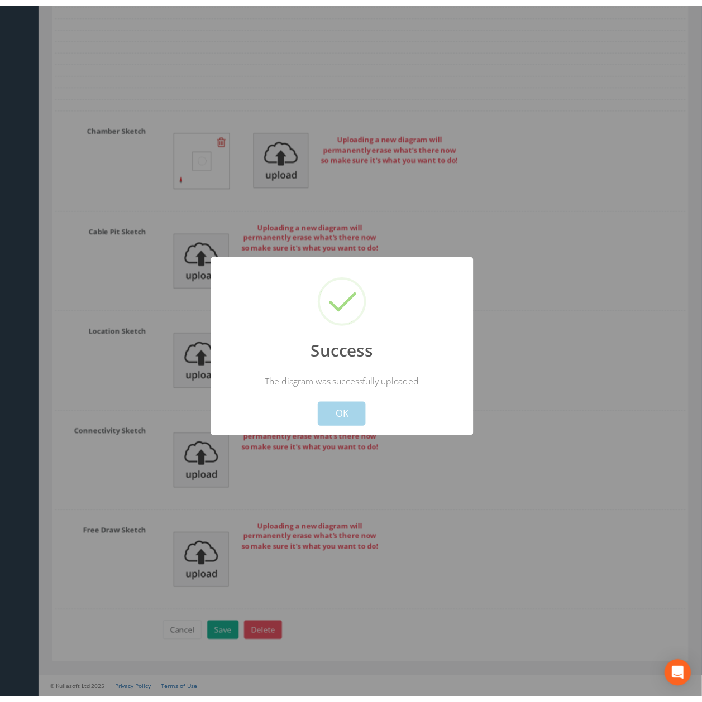
scroll to position [3711, 0]
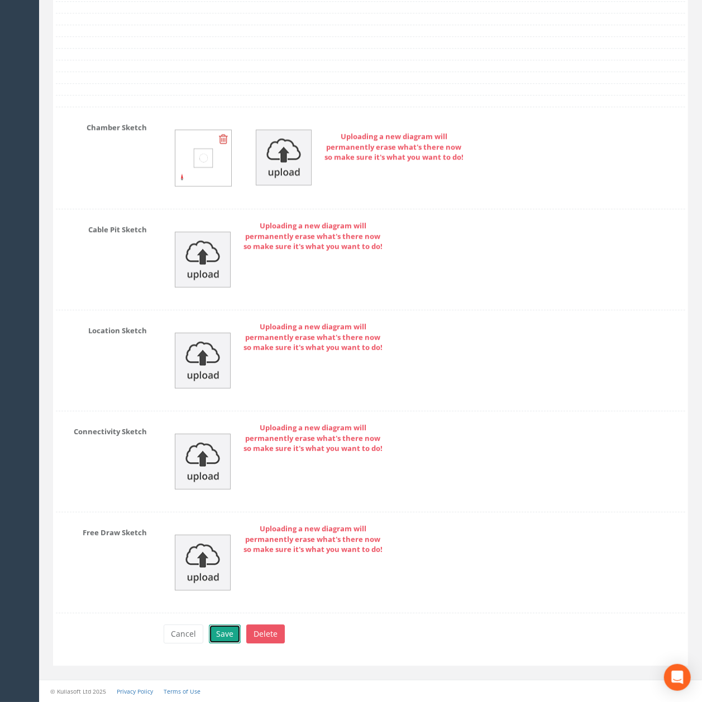
click at [231, 633] on button "Save" at bounding box center [225, 634] width 32 height 19
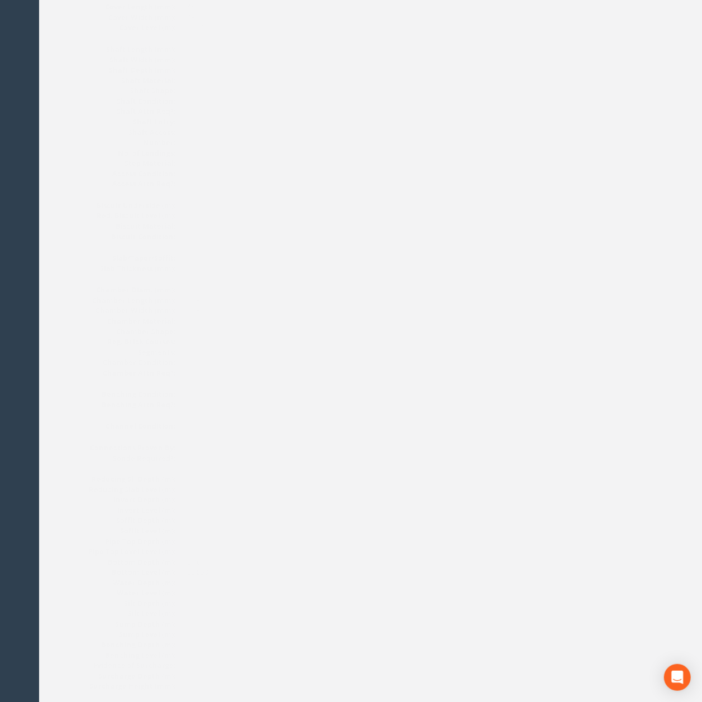
scroll to position [0, 0]
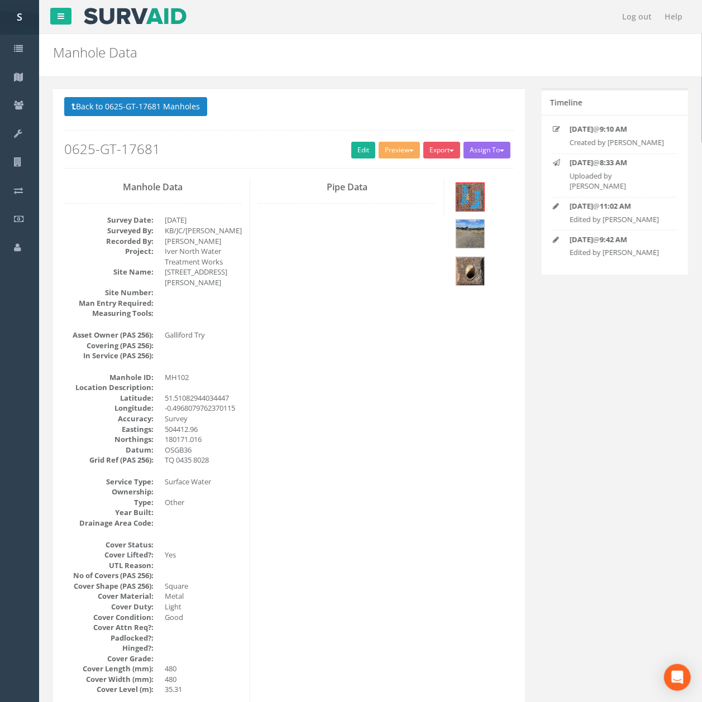
drag, startPoint x: 261, startPoint y: 294, endPoint x: 248, endPoint y: 127, distance: 166.9
click at [169, 110] on button "Back to 0625-GT-17681 Manholes" at bounding box center [135, 106] width 143 height 19
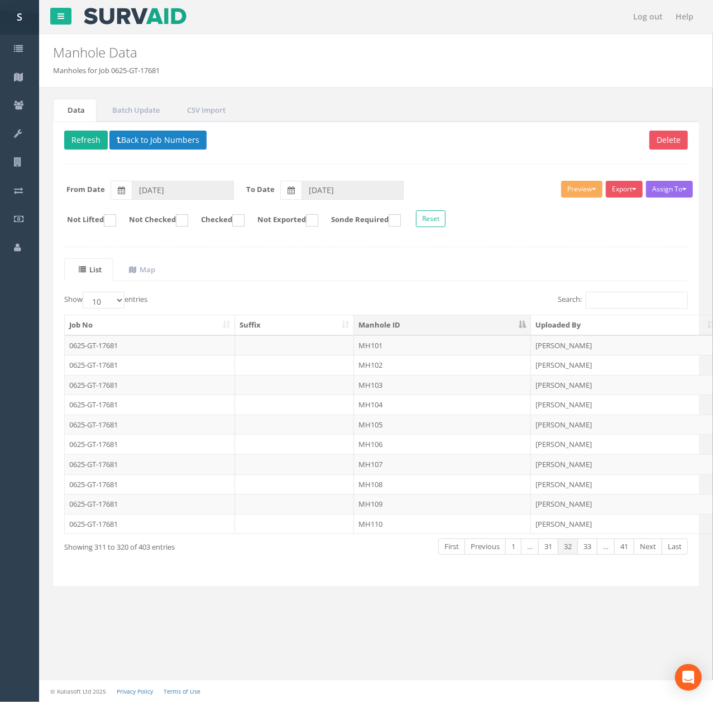
drag, startPoint x: 453, startPoint y: 394, endPoint x: 449, endPoint y: 373, distance: 21.1
click at [453, 394] on td "MH103" at bounding box center [442, 385] width 177 height 20
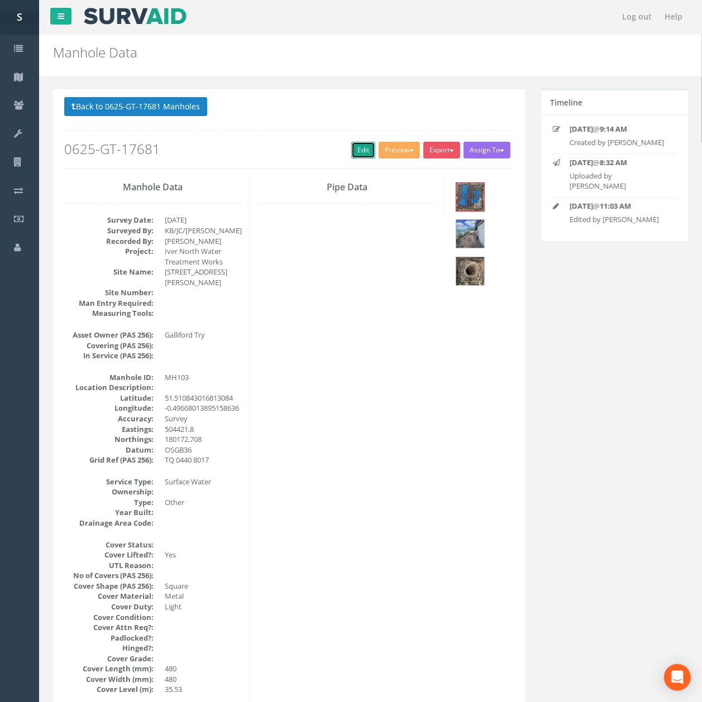
click at [365, 151] on link "Edit" at bounding box center [363, 150] width 24 height 17
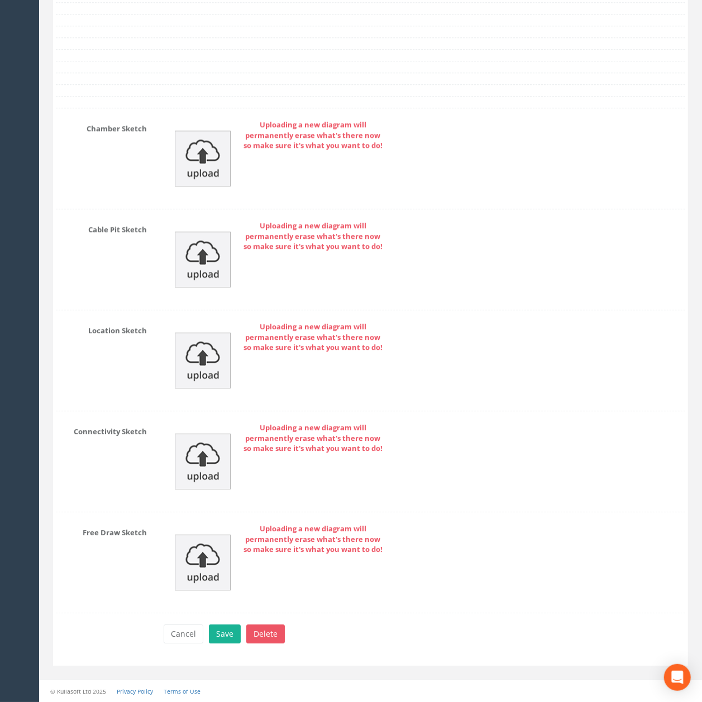
click at [211, 190] on div "Uploading a new diagram will permanently erase what's there now so make sure it…" at bounding box center [424, 158] width 538 height 78
click at [210, 170] on img at bounding box center [203, 159] width 56 height 56
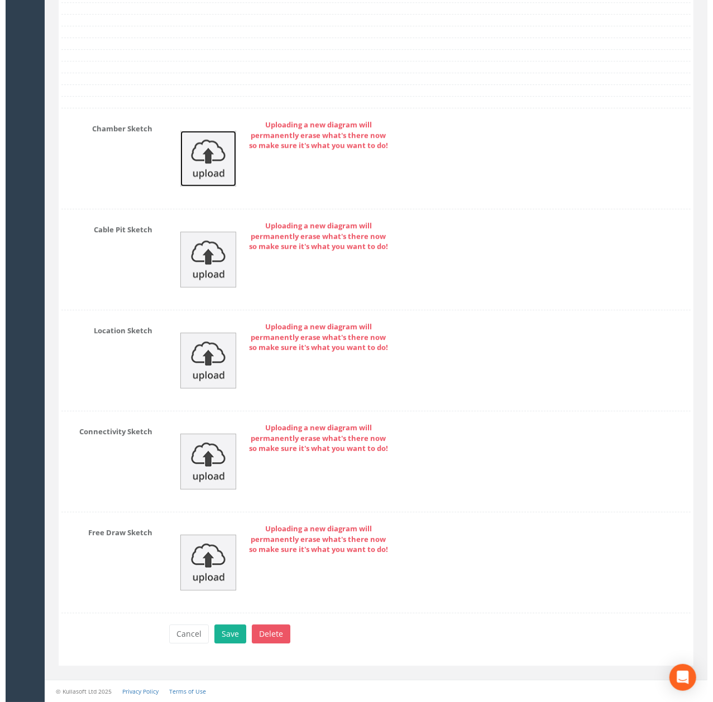
scroll to position [3678, 0]
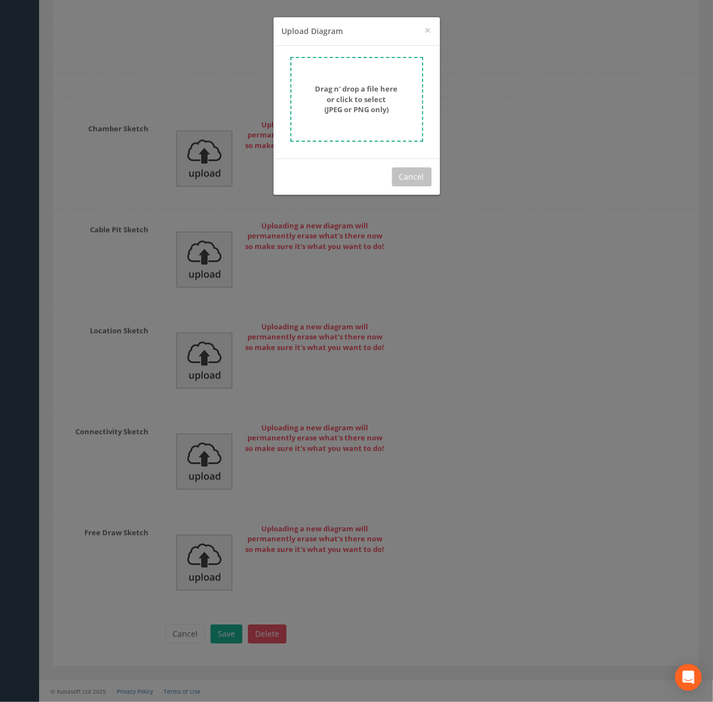
click at [344, 75] on form "Drag n' drop a file here or click to select (JPEG or PNG only)" at bounding box center [356, 99] width 133 height 85
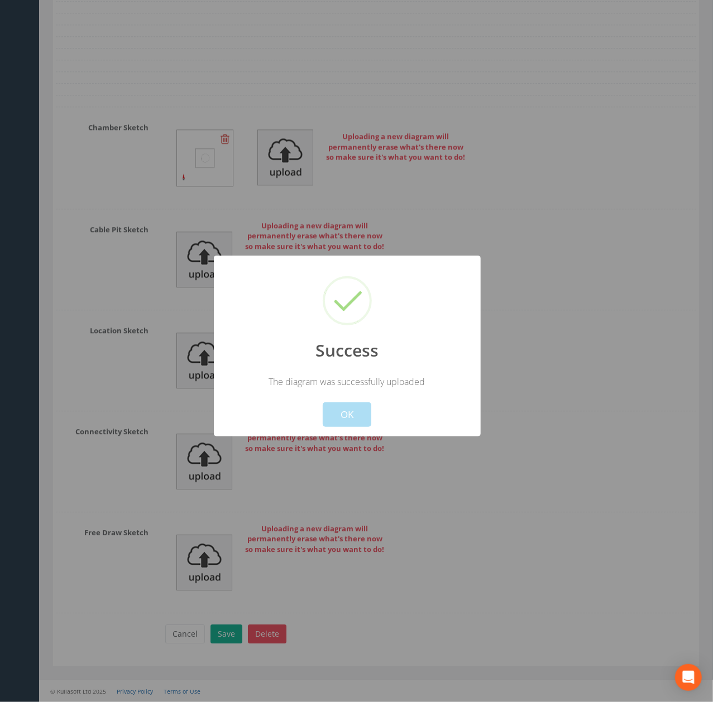
click at [357, 411] on button "OK" at bounding box center [347, 415] width 49 height 25
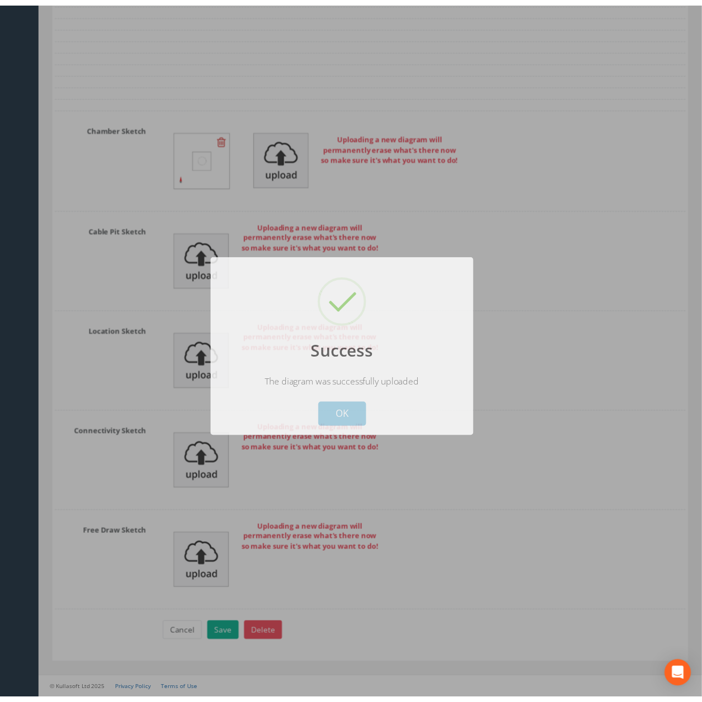
scroll to position [3710, 0]
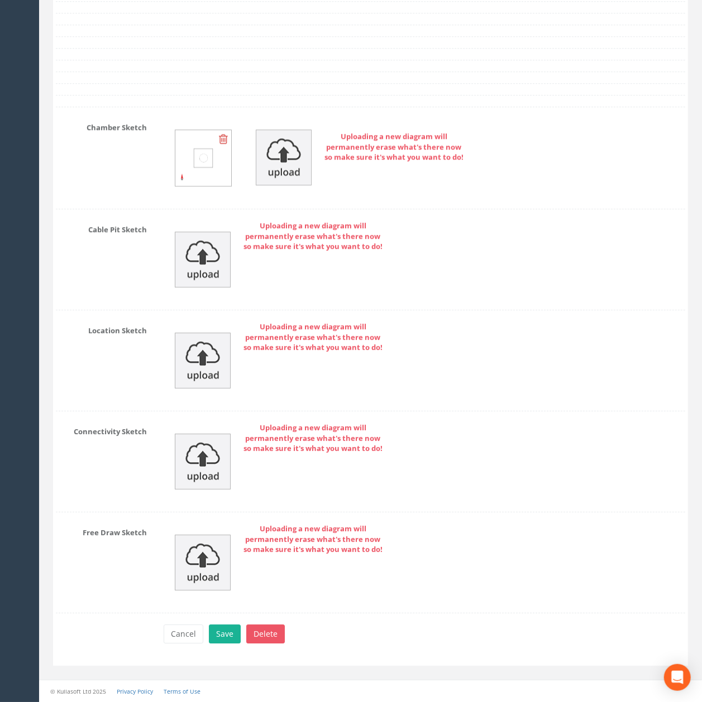
click at [236, 646] on div "Cancel Save Delete" at bounding box center [424, 636] width 538 height 22
click at [236, 644] on button "Save" at bounding box center [225, 634] width 32 height 19
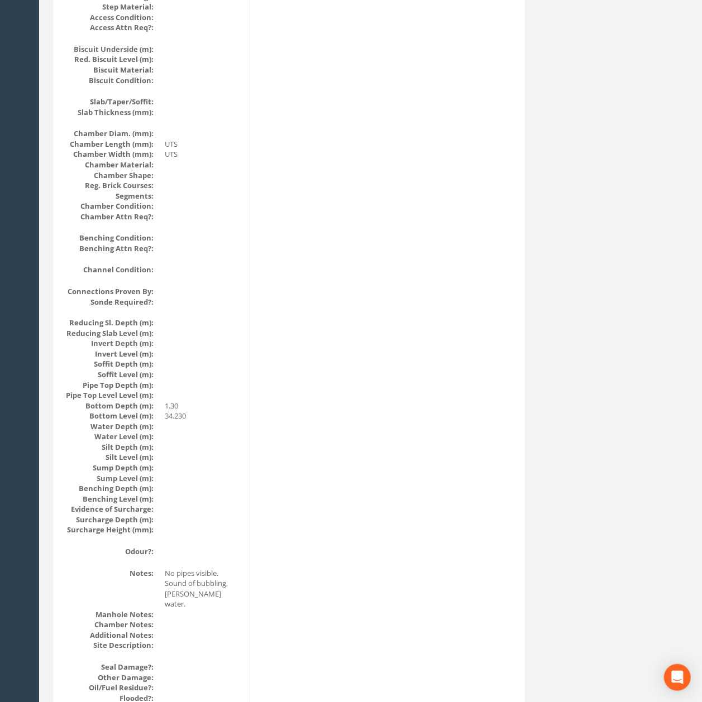
scroll to position [0, 0]
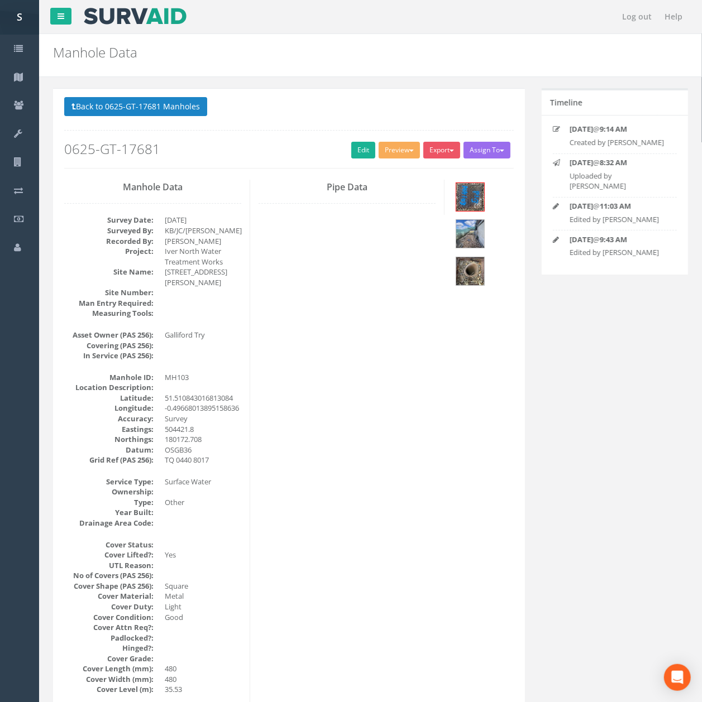
drag, startPoint x: 275, startPoint y: 465, endPoint x: 249, endPoint y: 275, distance: 192.2
click at [177, 107] on button "Back to 0625-GT-17681 Manholes" at bounding box center [135, 106] width 143 height 19
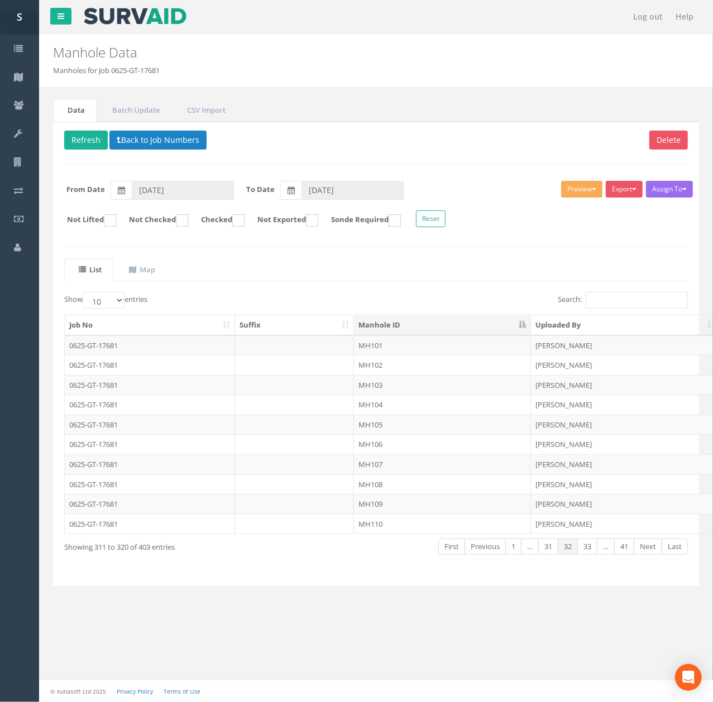
drag, startPoint x: 371, startPoint y: 449, endPoint x: 396, endPoint y: 341, distance: 111.7
click at [371, 449] on td "MH106" at bounding box center [442, 444] width 177 height 20
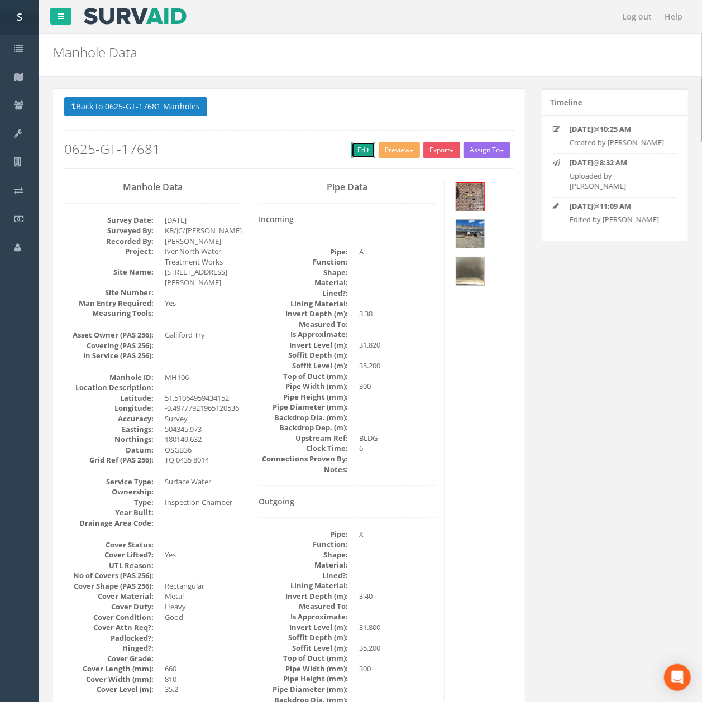
click at [361, 143] on link "Edit" at bounding box center [363, 150] width 24 height 17
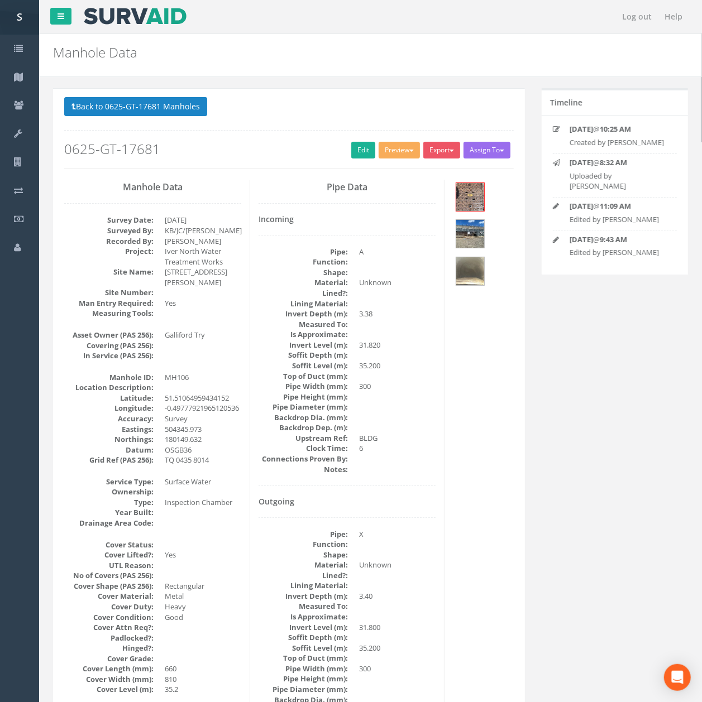
click at [89, 97] on button "Back to 0625-GT-17681 Manholes" at bounding box center [135, 106] width 143 height 19
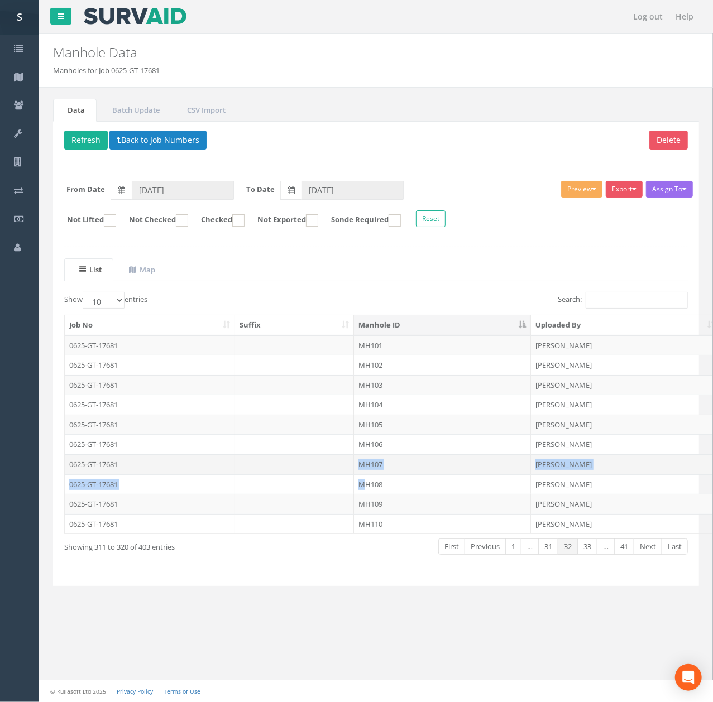
click at [361, 475] on tbody "0625-GT-17681 MH101 [PERSON_NAME] [DATE] 0625-GT-17681 MH102 [PERSON_NAME] [DAT…" at bounding box center [693, 435] width 1257 height 199
click at [361, 475] on td "MH107" at bounding box center [442, 464] width 177 height 20
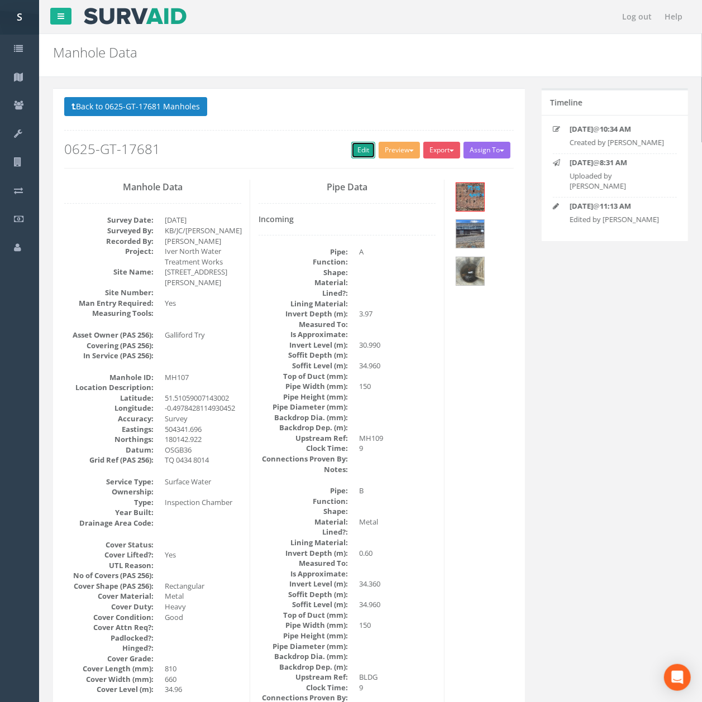
click at [356, 152] on link "Edit" at bounding box center [363, 150] width 24 height 17
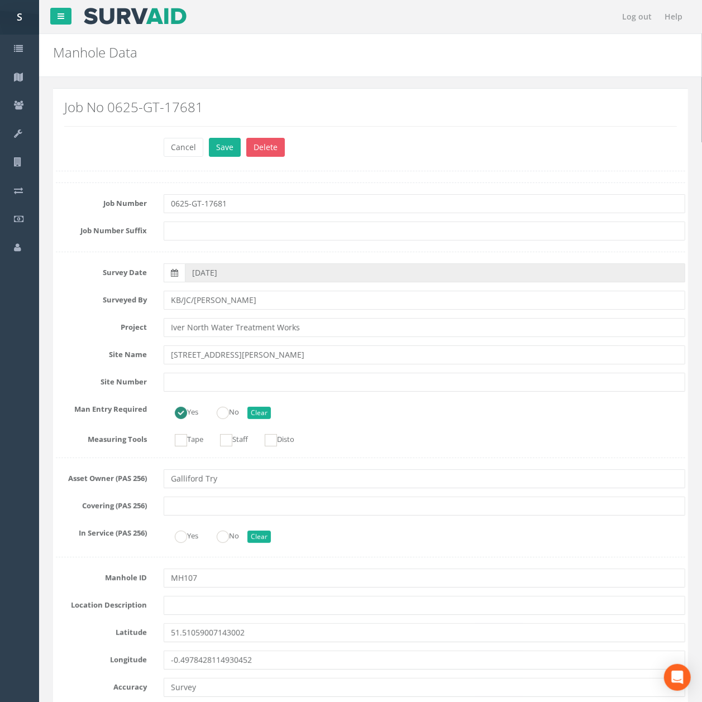
scroll to position [3125, 0]
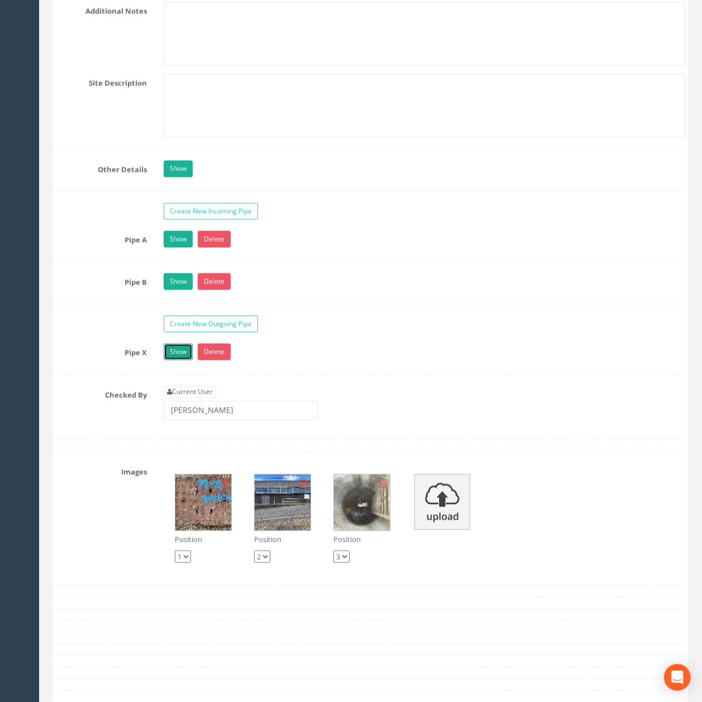
click at [179, 361] on link "Show" at bounding box center [178, 352] width 29 height 17
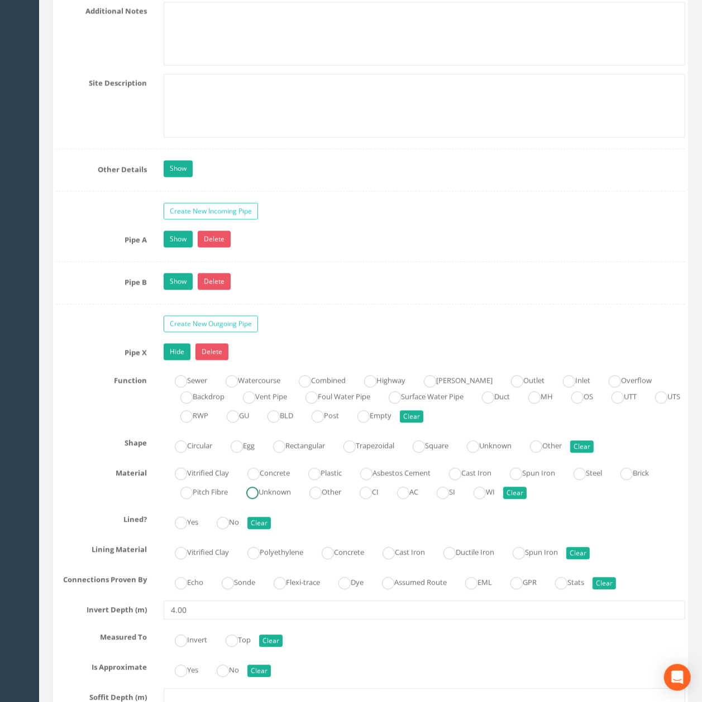
click at [284, 500] on label "Unknown" at bounding box center [263, 491] width 56 height 16
radio input "true"
click at [179, 361] on link "Hide" at bounding box center [177, 352] width 27 height 17
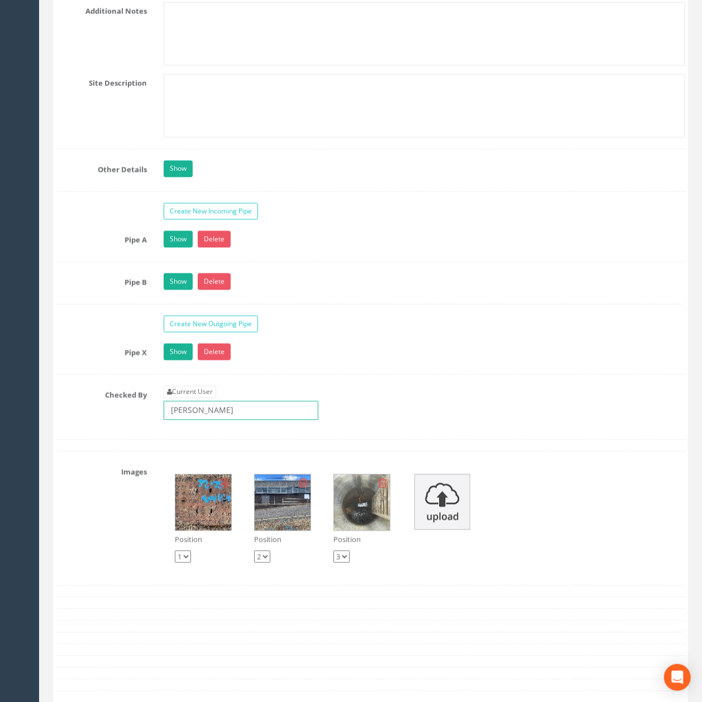
click at [231, 420] on input "[PERSON_NAME]" at bounding box center [241, 410] width 155 height 19
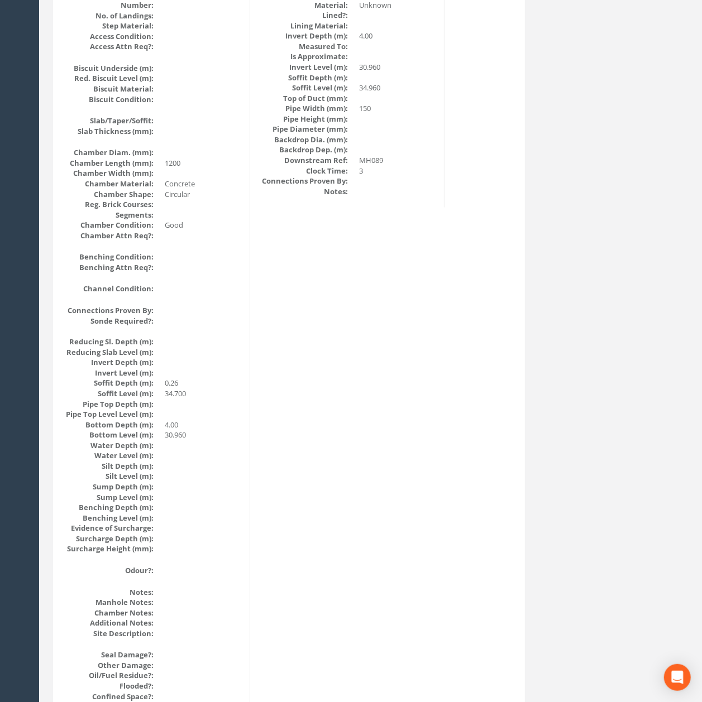
scroll to position [0, 0]
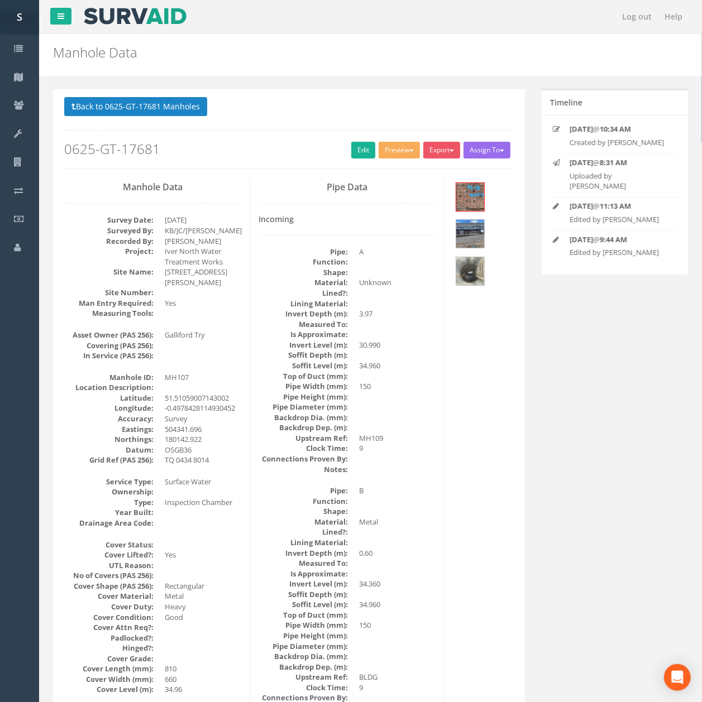
drag, startPoint x: 520, startPoint y: 430, endPoint x: 495, endPoint y: 236, distance: 196.0
click at [182, 103] on button "Back to 0625-GT-17681 Manholes" at bounding box center [135, 106] width 143 height 19
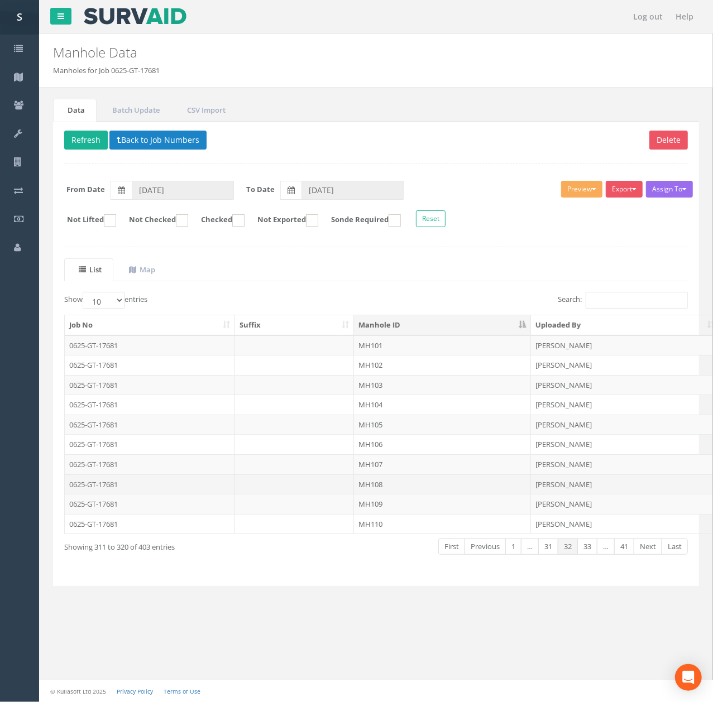
click at [306, 492] on td at bounding box center [294, 485] width 119 height 20
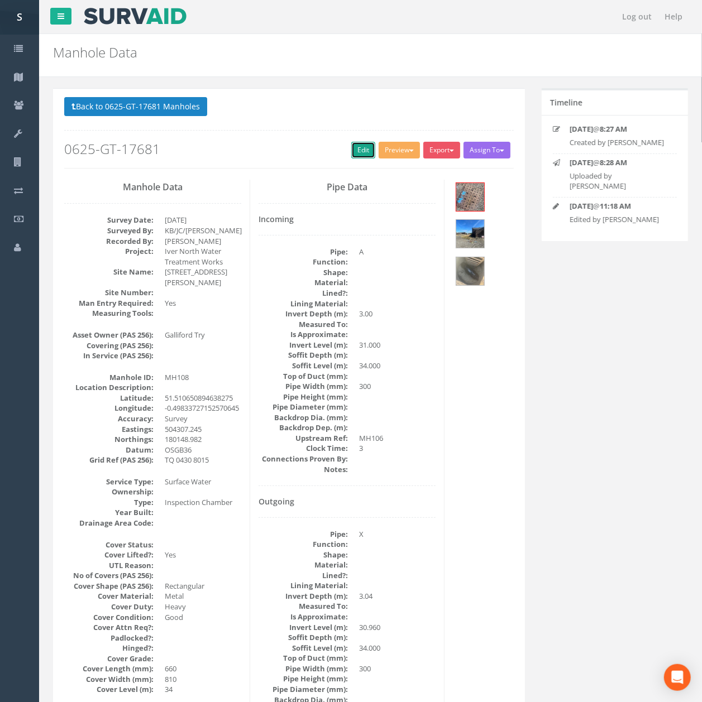
click at [351, 155] on link "Edit" at bounding box center [363, 150] width 24 height 17
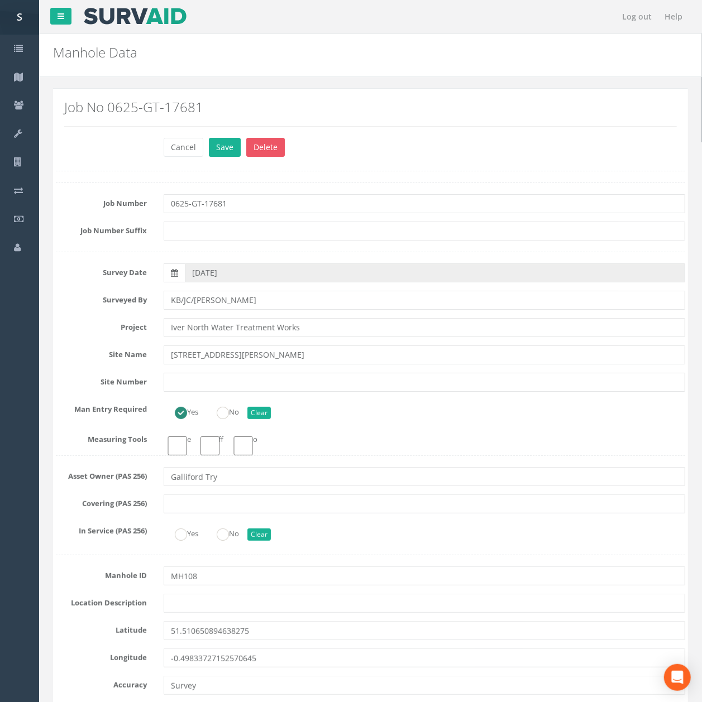
drag, startPoint x: 329, startPoint y: 193, endPoint x: 316, endPoint y: 309, distance: 116.9
radio input "true"
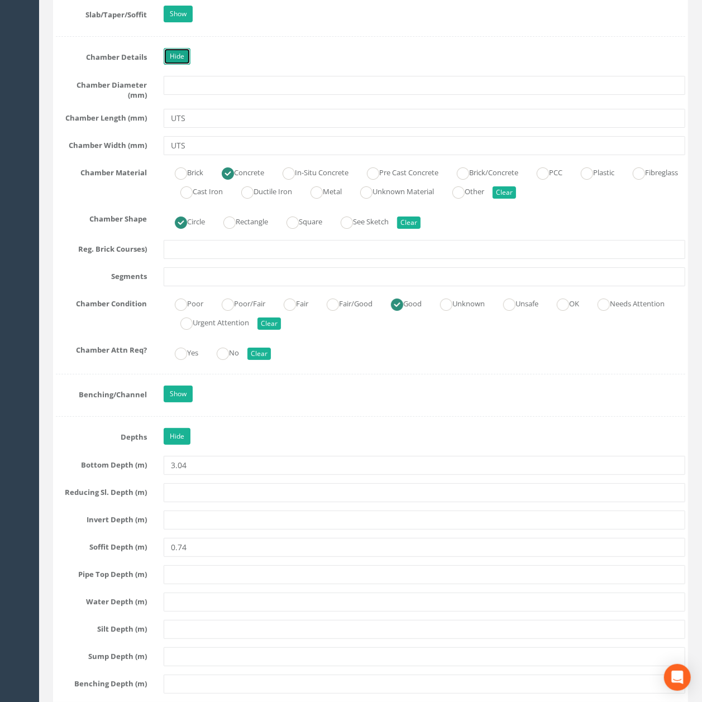
click at [173, 65] on link "Hide" at bounding box center [177, 56] width 27 height 17
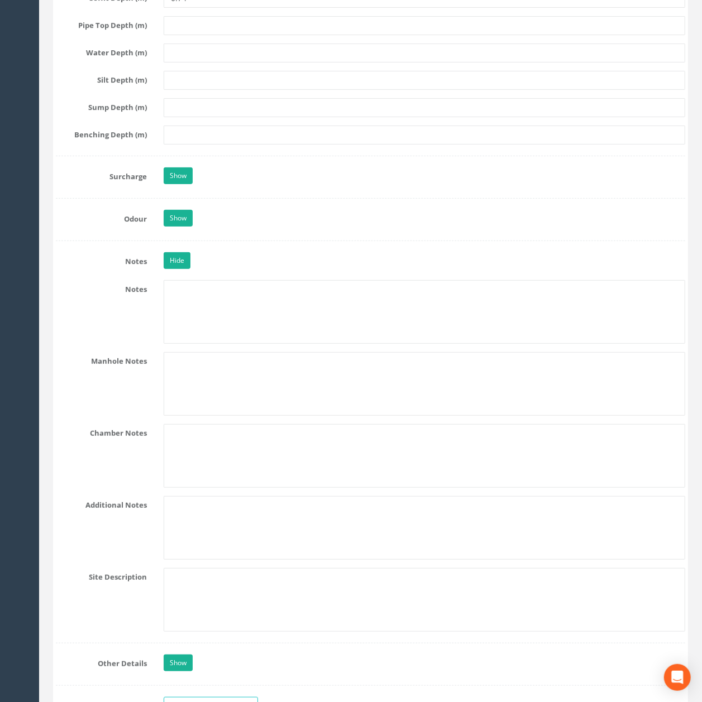
scroll to position [2603, 0]
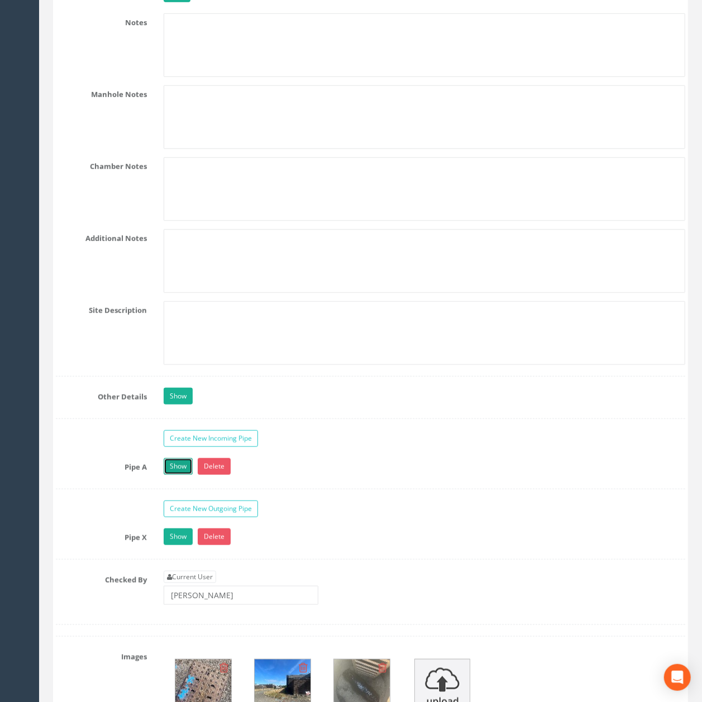
click at [188, 475] on link "Show" at bounding box center [178, 466] width 29 height 17
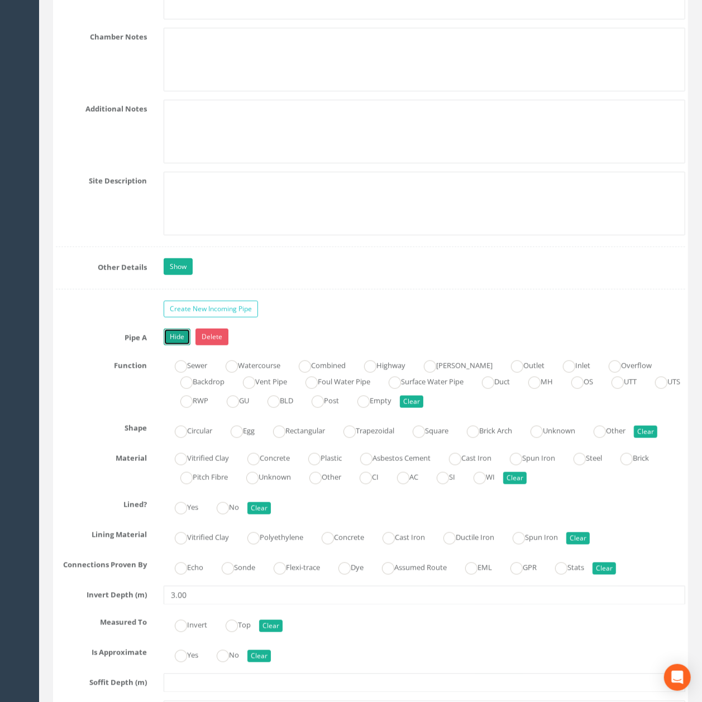
scroll to position [2975, 0]
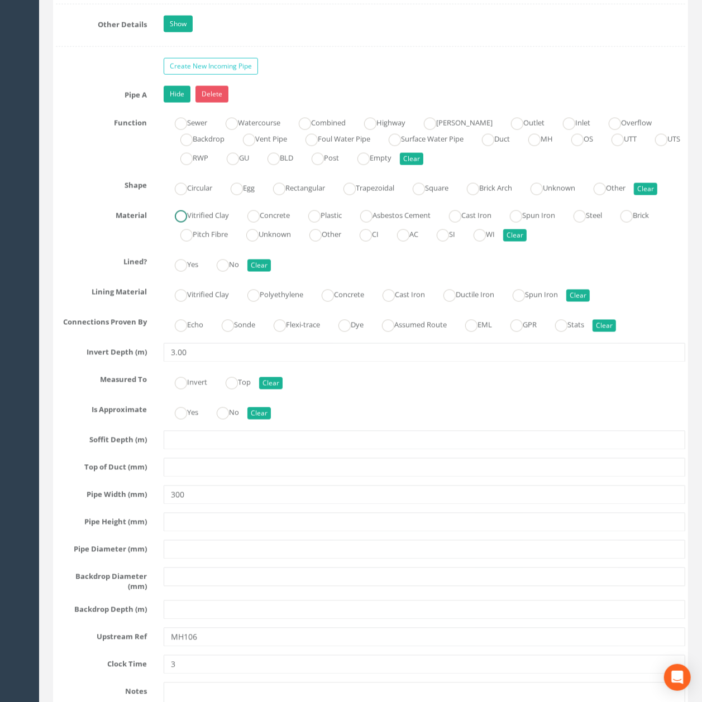
click at [194, 223] on label "Vitrified Clay" at bounding box center [196, 215] width 65 height 16
radio input "true"
click at [170, 103] on link "Hide" at bounding box center [177, 94] width 27 height 17
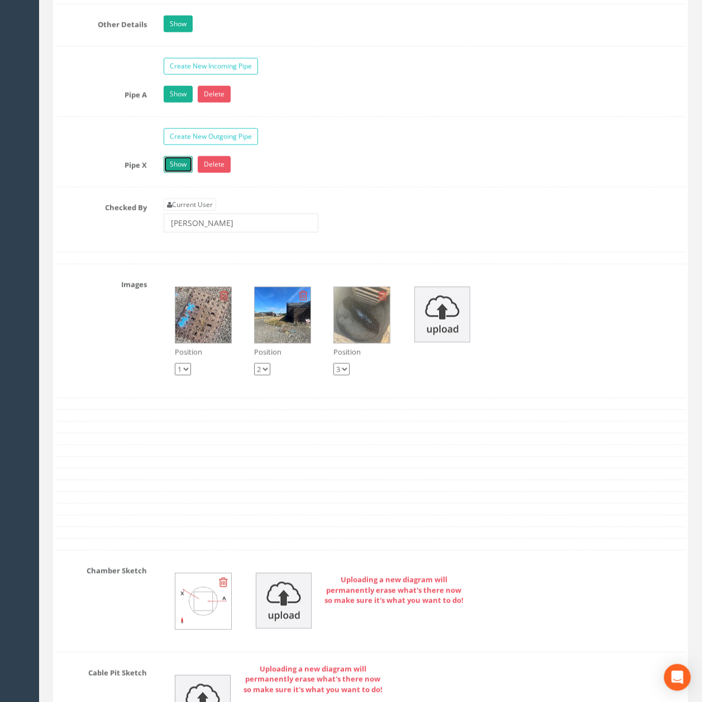
click at [184, 173] on link "Show" at bounding box center [178, 164] width 29 height 17
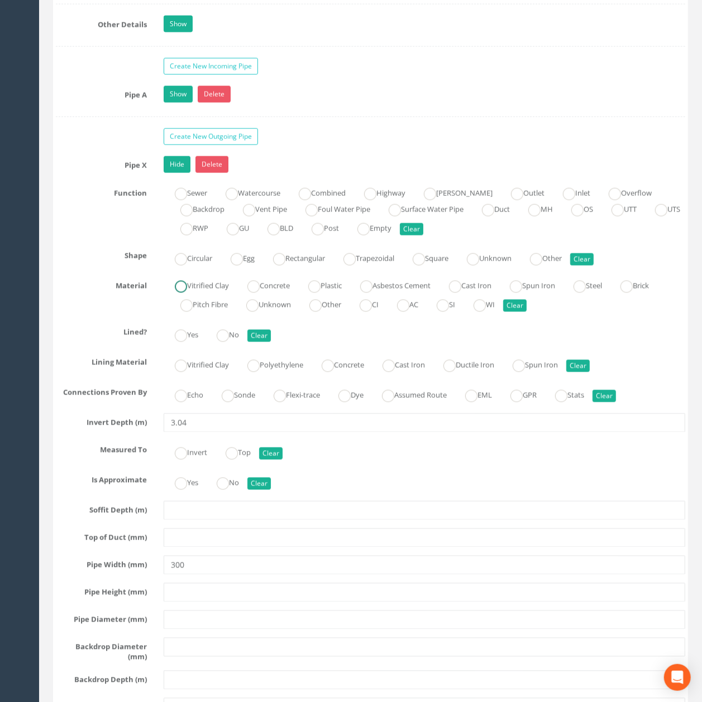
click at [203, 293] on label "Vitrified Clay" at bounding box center [196, 285] width 65 height 16
radio input "true"
click at [180, 173] on link "Hide" at bounding box center [177, 164] width 27 height 17
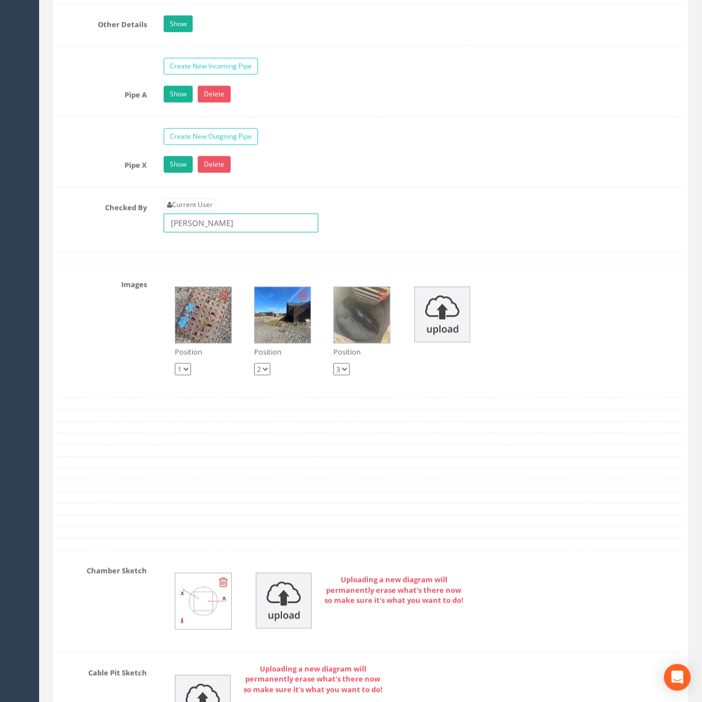
click at [229, 233] on input "[PERSON_NAME]" at bounding box center [241, 223] width 155 height 19
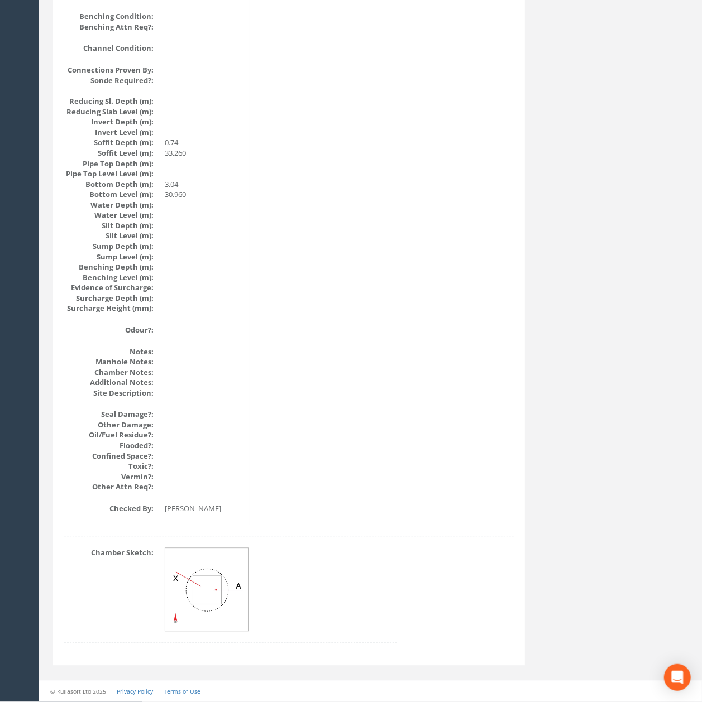
drag, startPoint x: 264, startPoint y: 452, endPoint x: 266, endPoint y: 275, distance: 176.4
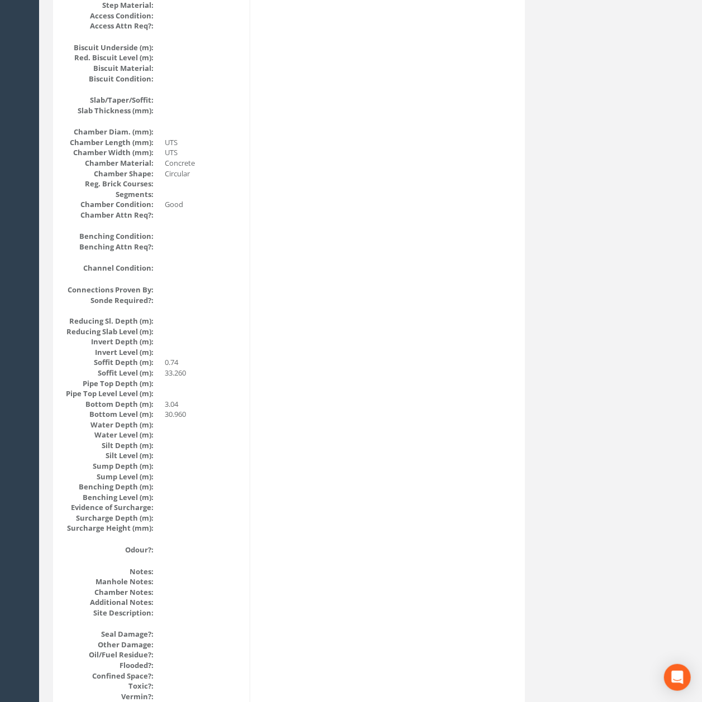
scroll to position [0, 0]
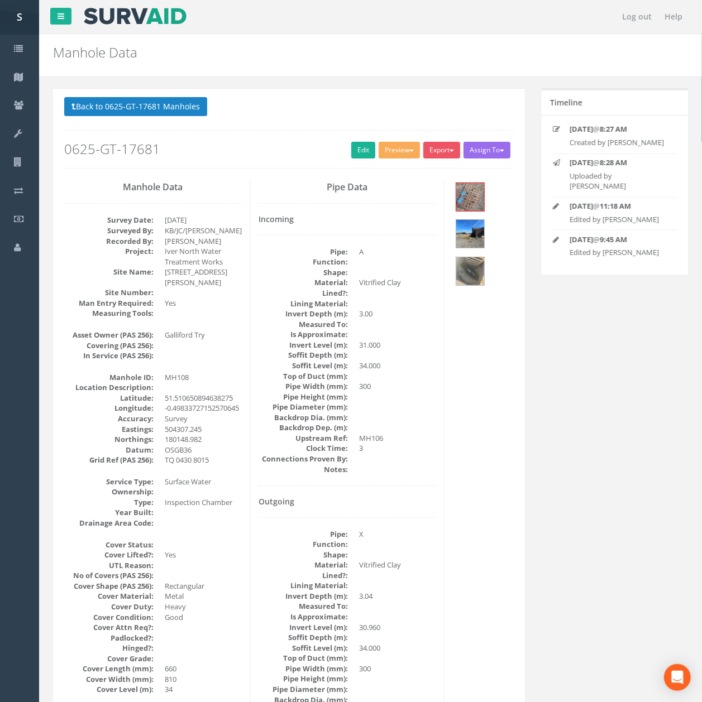
click at [137, 97] on button "Back to 0625-GT-17681 Manholes" at bounding box center [135, 106] width 143 height 19
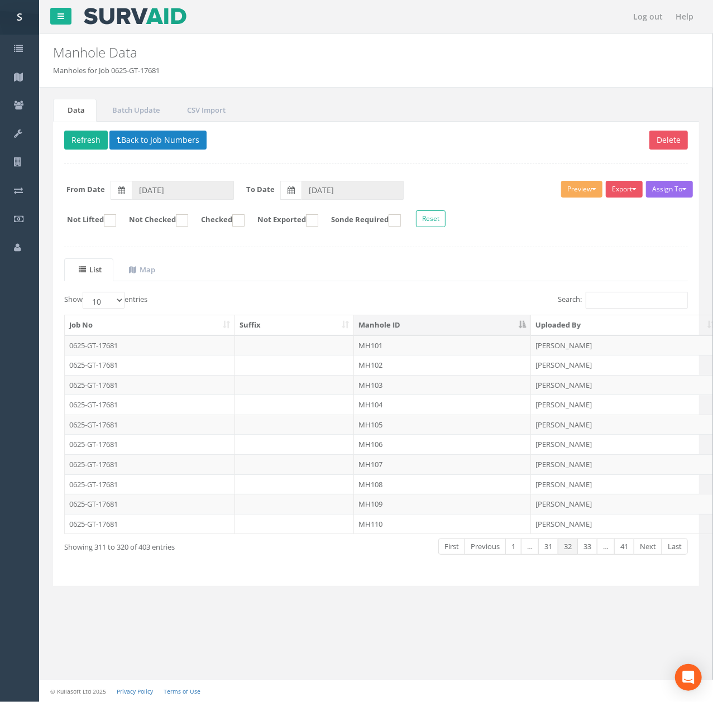
click at [83, 155] on div "Delete Refresh Back to Job Numbers Assign To No Companies Added Export SVS IC S…" at bounding box center [376, 354] width 646 height 465
click at [83, 150] on button "Refresh" at bounding box center [86, 140] width 44 height 19
click at [424, 510] on td "MH109" at bounding box center [442, 504] width 177 height 20
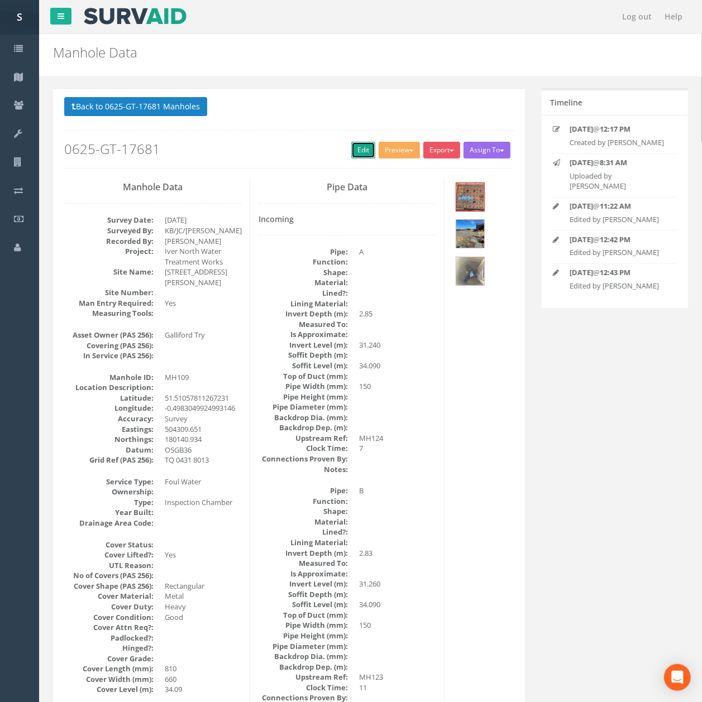
click at [351, 152] on link "Edit" at bounding box center [363, 150] width 24 height 17
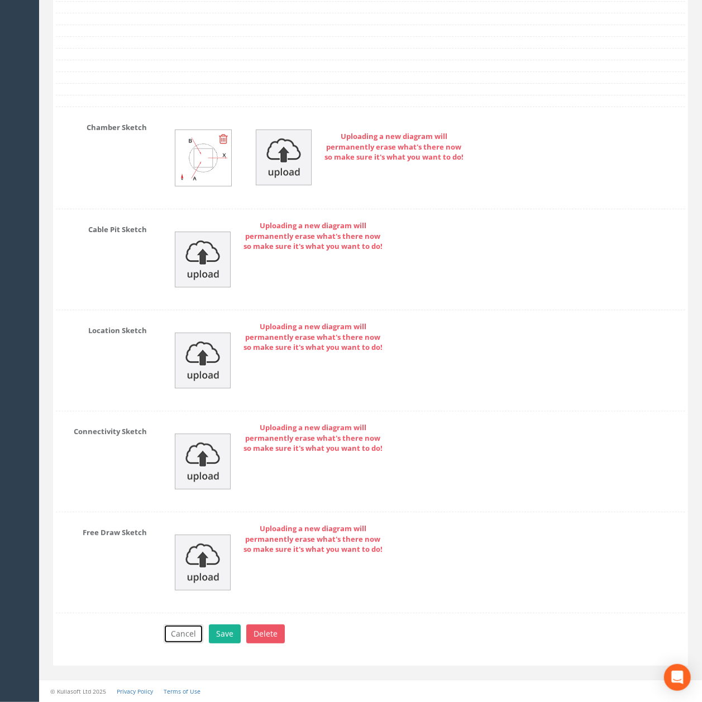
click at [188, 633] on button "Cancel" at bounding box center [184, 634] width 40 height 19
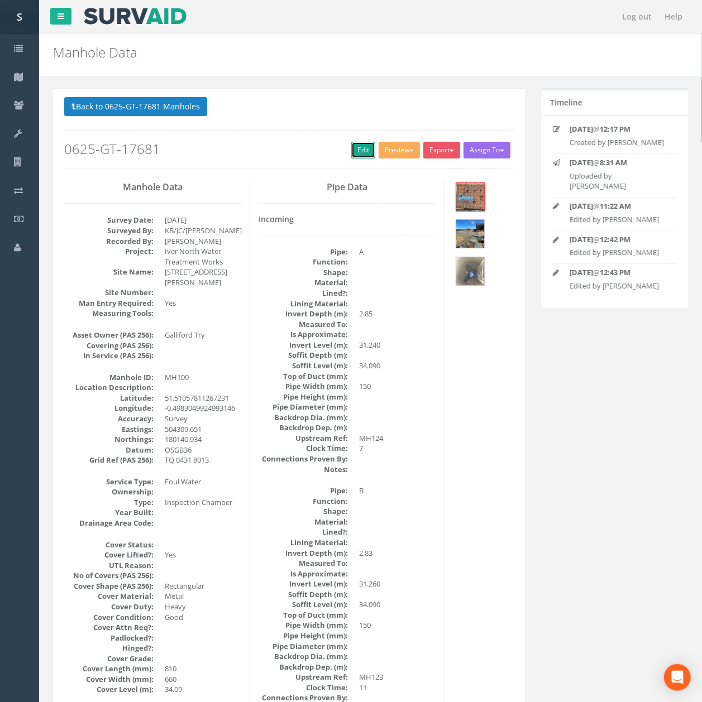
click at [351, 146] on link "Edit" at bounding box center [363, 150] width 24 height 17
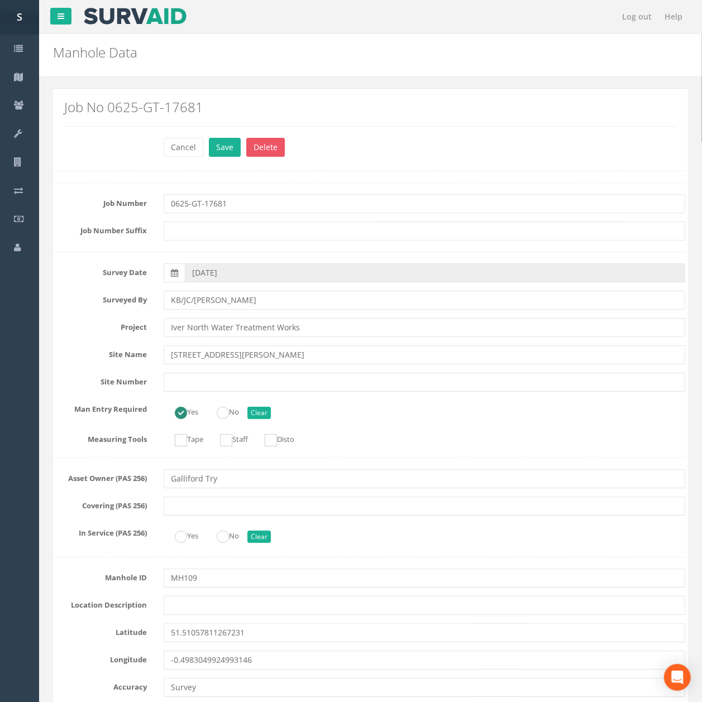
scroll to position [2872, 0]
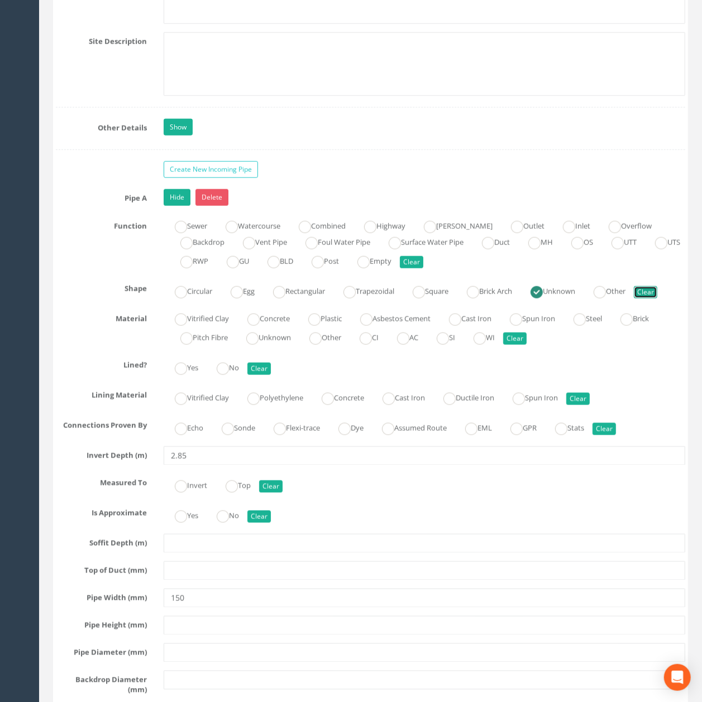
click at [657, 299] on button "Clear" at bounding box center [645, 292] width 23 height 12
radio input "false"
click at [291, 345] on label "Unknown" at bounding box center [263, 337] width 56 height 16
radio input "true"
click at [178, 206] on link "Hide" at bounding box center [177, 197] width 27 height 17
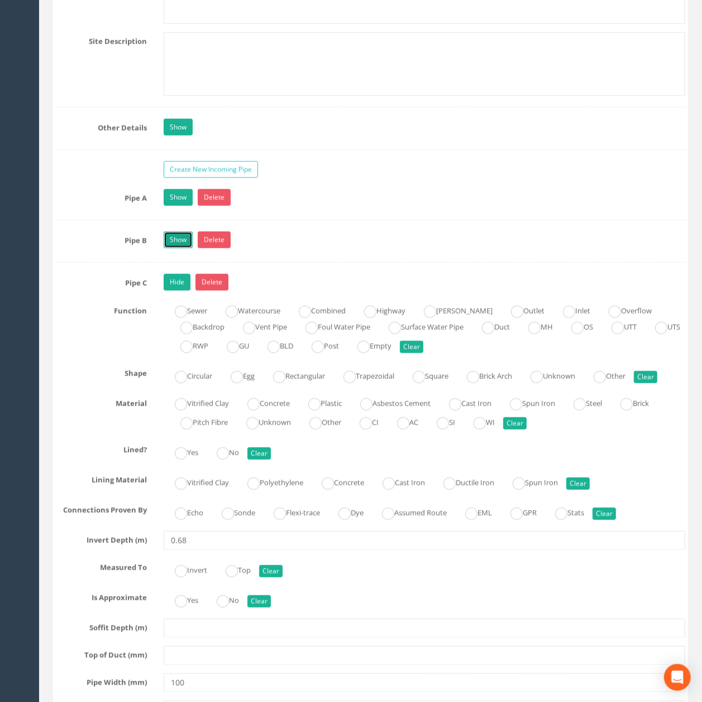
click at [183, 248] on link "Show" at bounding box center [178, 240] width 29 height 17
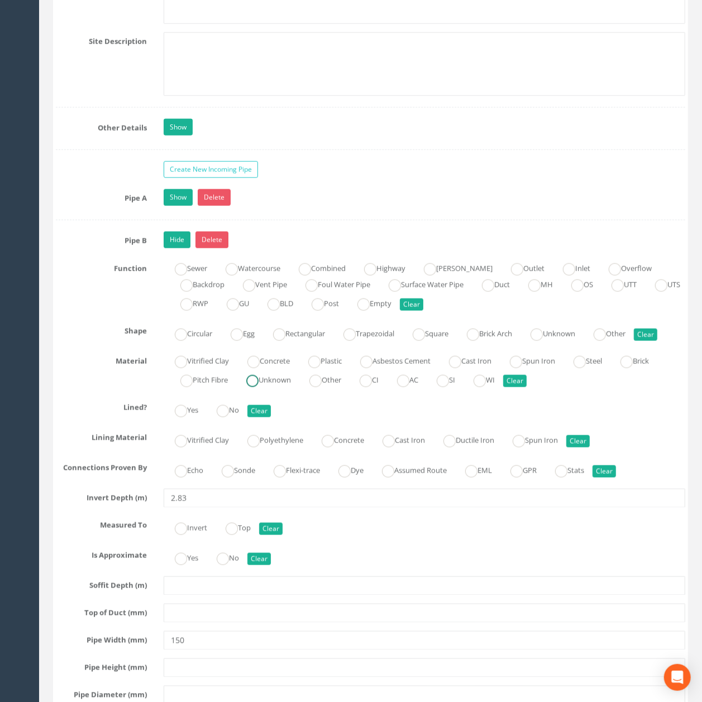
click at [271, 387] on label "Unknown" at bounding box center [263, 379] width 56 height 16
radio input "true"
click at [178, 248] on link "Hide" at bounding box center [177, 240] width 27 height 17
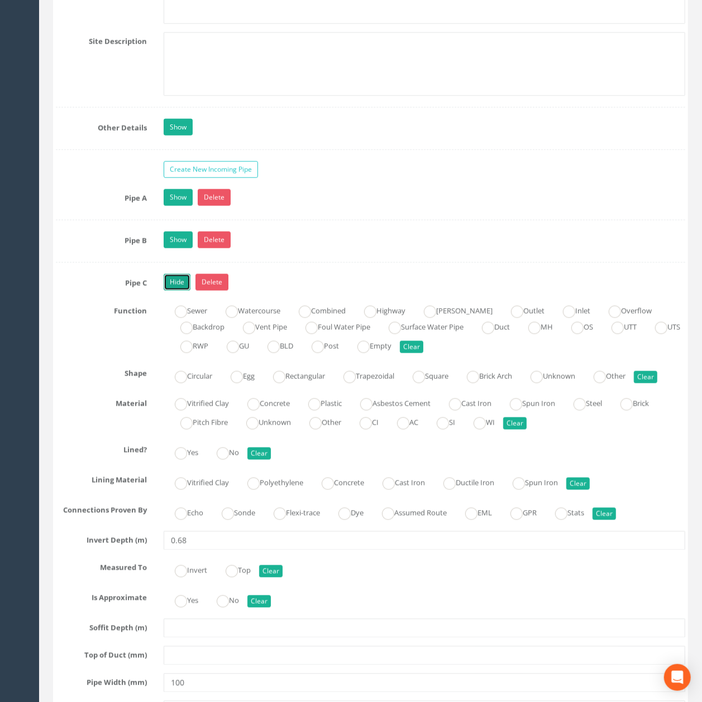
click at [178, 291] on link "Hide" at bounding box center [177, 282] width 27 height 17
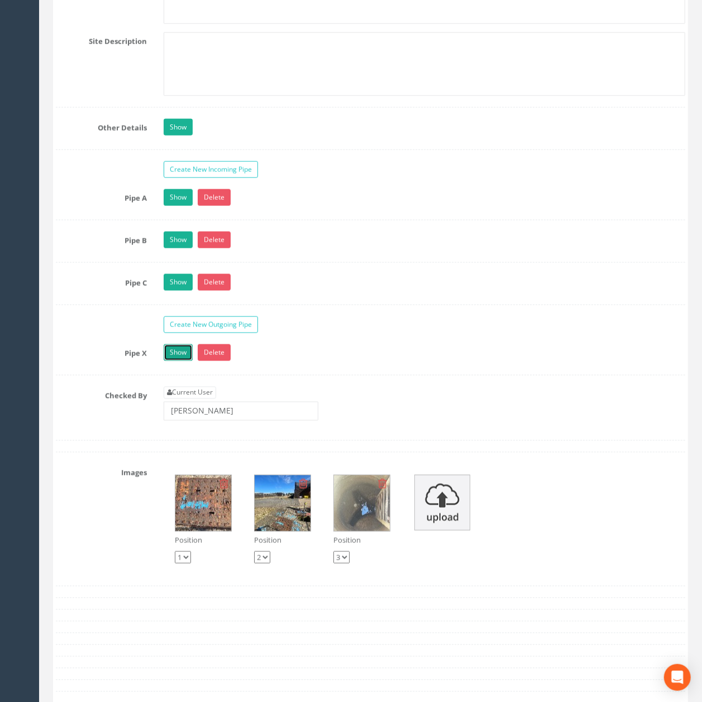
click at [175, 361] on link "Show" at bounding box center [178, 352] width 29 height 17
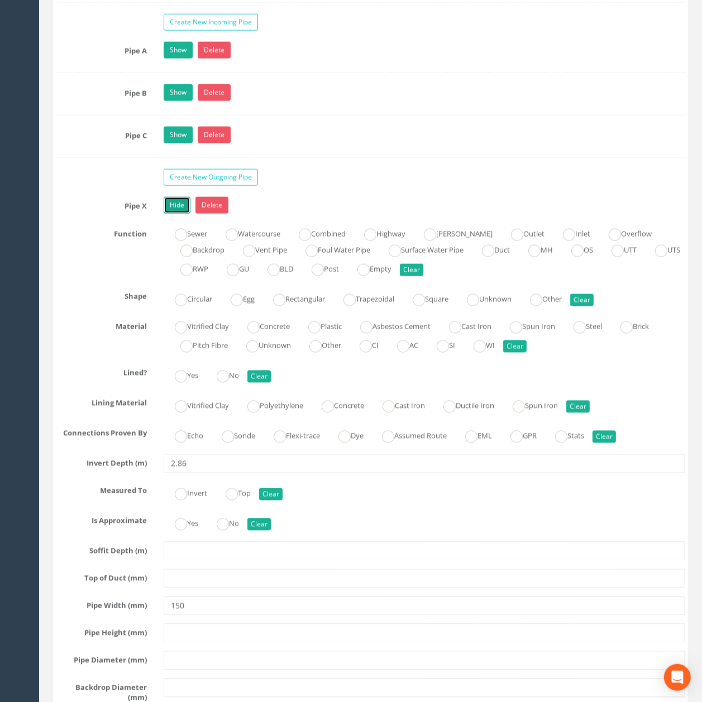
scroll to position [3020, 0]
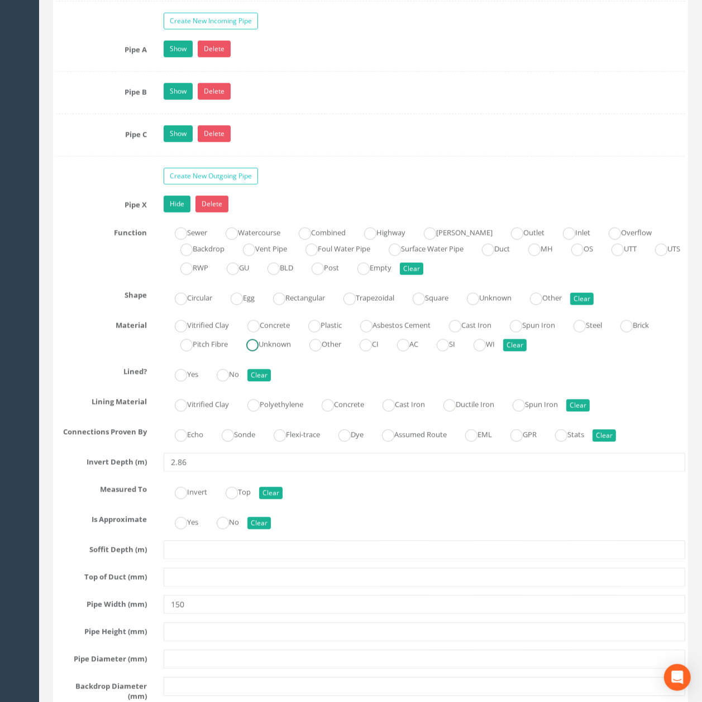
click at [262, 352] on label "Unknown" at bounding box center [263, 344] width 56 height 16
radio input "true"
click at [181, 213] on link "Hide" at bounding box center [177, 204] width 27 height 17
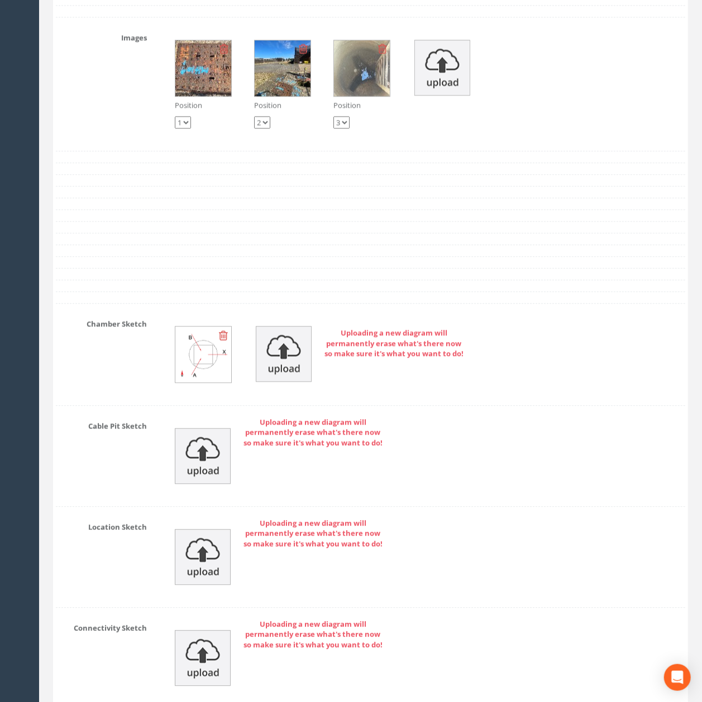
scroll to position [3467, 0]
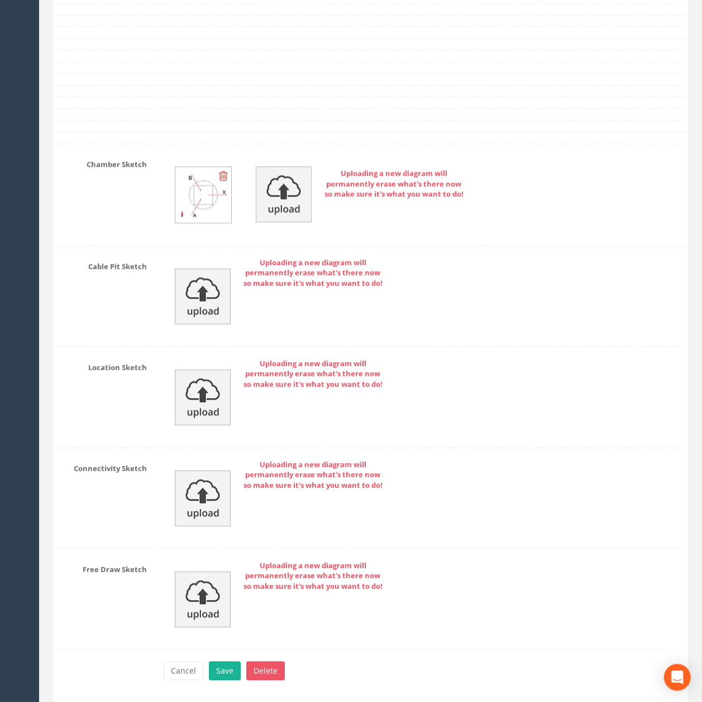
click at [220, 181] on icon at bounding box center [223, 175] width 9 height 11
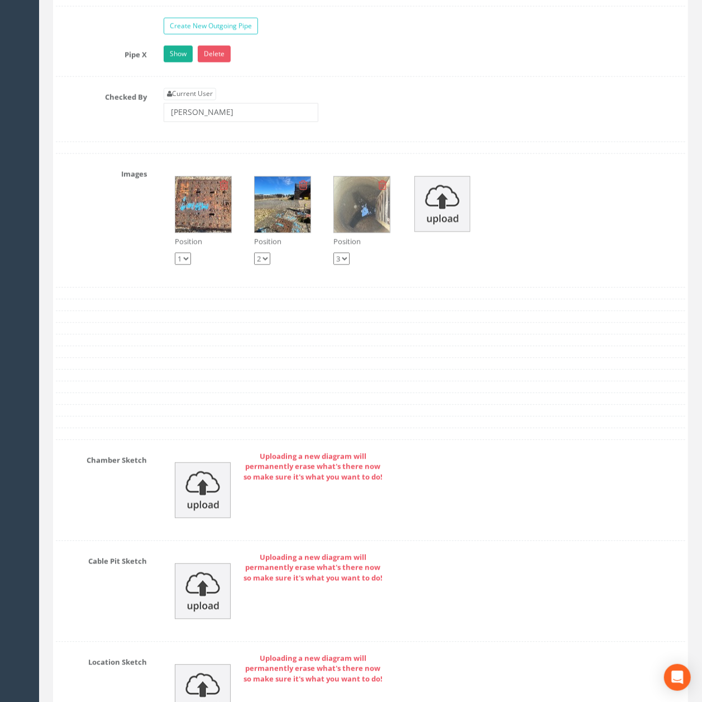
scroll to position [3169, 0]
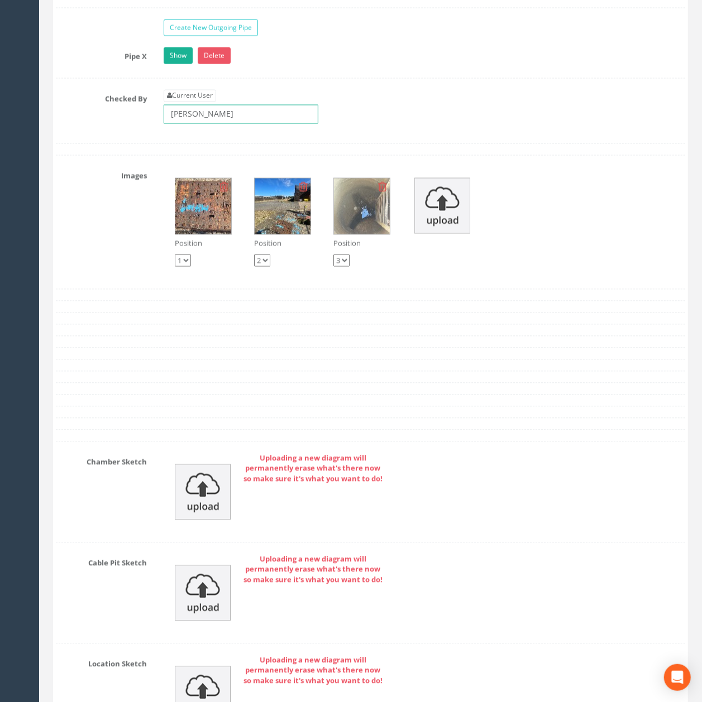
click at [253, 123] on input "[PERSON_NAME]" at bounding box center [241, 113] width 155 height 19
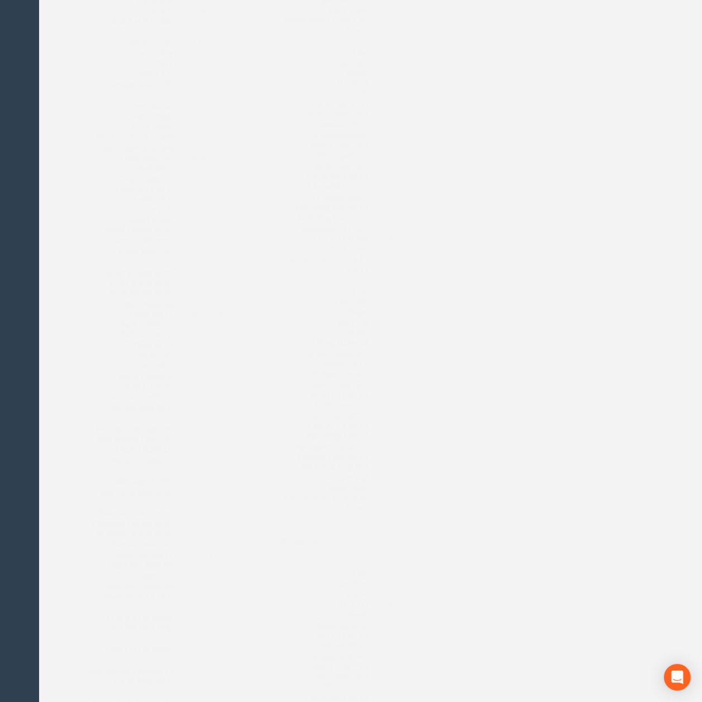
drag, startPoint x: 282, startPoint y: 316, endPoint x: 281, endPoint y: 273, distance: 43.0
drag, startPoint x: 281, startPoint y: 204, endPoint x: 280, endPoint y: 215, distance: 11.8
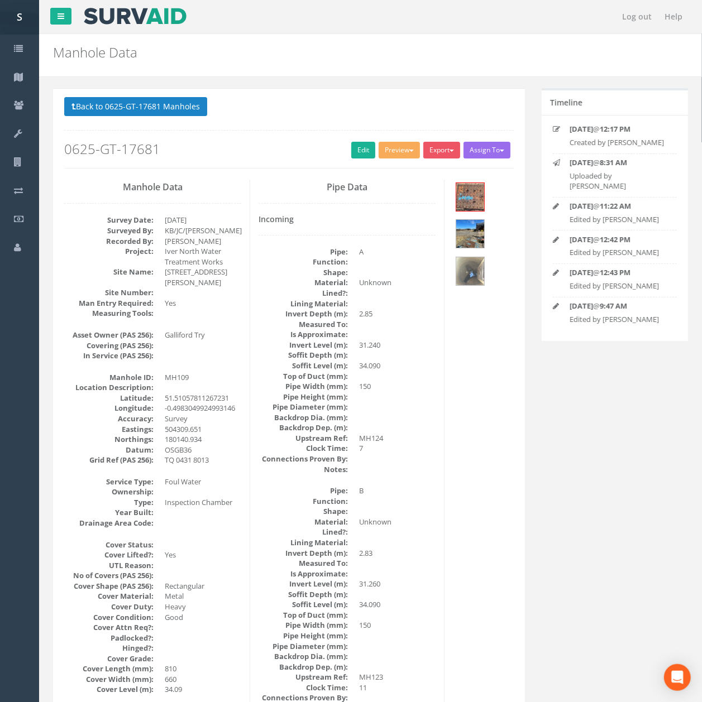
click at [371, 152] on h2 "0625-GT-17681" at bounding box center [288, 149] width 449 height 15
drag, startPoint x: 362, startPoint y: 150, endPoint x: 342, endPoint y: 74, distance: 78.5
click at [360, 150] on link "Edit" at bounding box center [363, 150] width 24 height 17
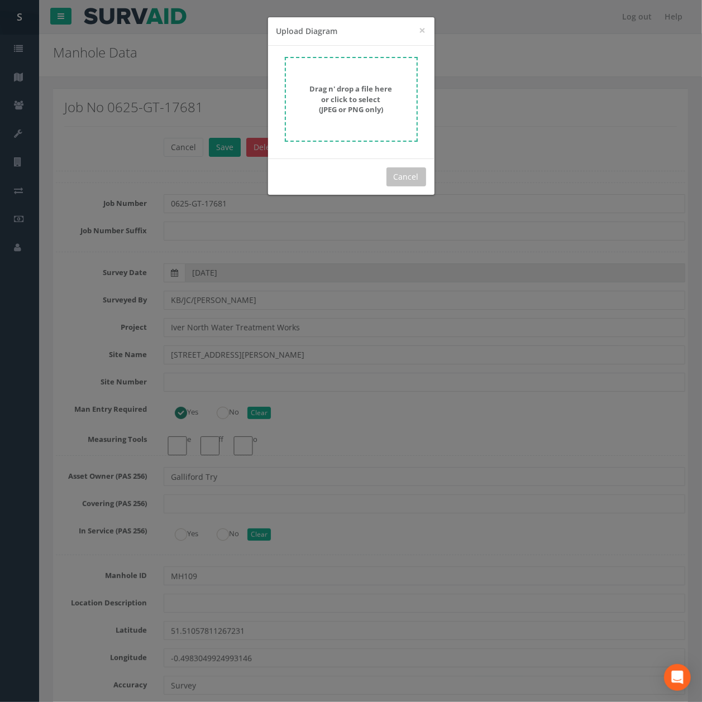
click at [396, 61] on form "Drag n' drop a file here or click to select (JPEG or PNG only)" at bounding box center [351, 99] width 133 height 85
click at [353, 164] on div "Cancel" at bounding box center [351, 177] width 166 height 36
click at [376, 97] on strong "Drag n' drop a file here or click to select (JPEG or PNG only)" at bounding box center [351, 99] width 83 height 31
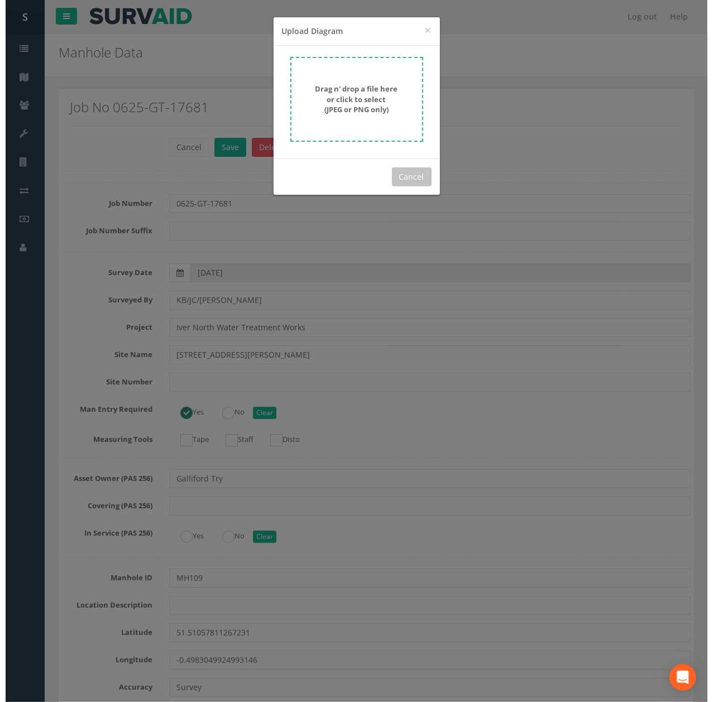
scroll to position [3544, 0]
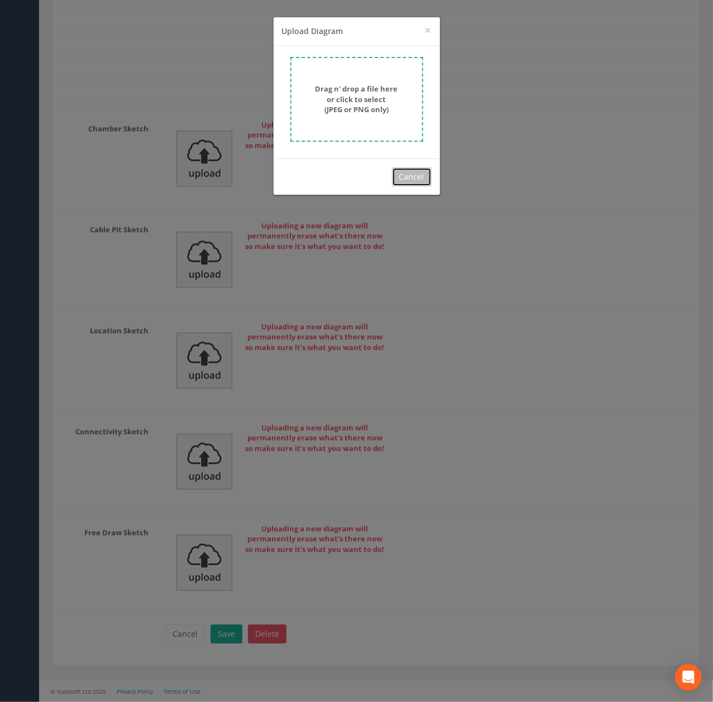
click at [406, 172] on button "Cancel" at bounding box center [412, 176] width 40 height 19
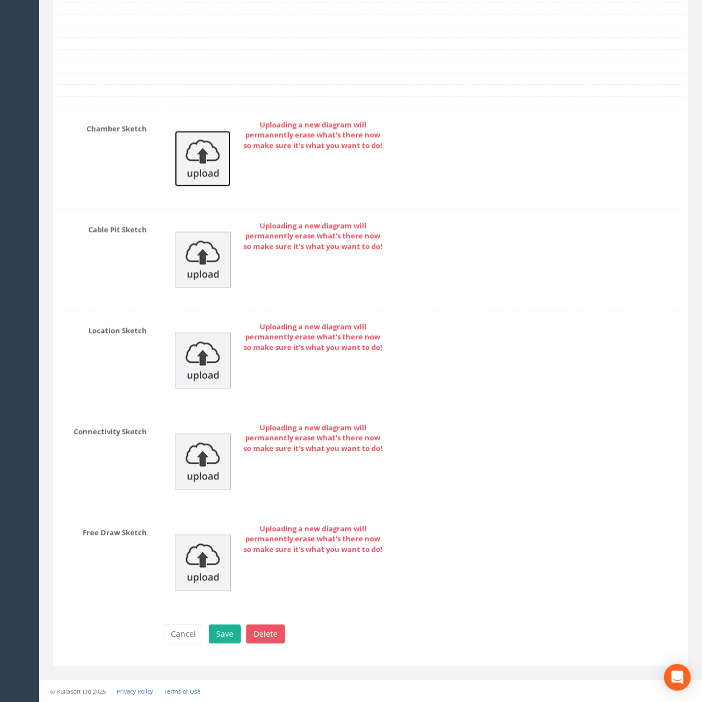
click at [190, 163] on img at bounding box center [203, 159] width 56 height 56
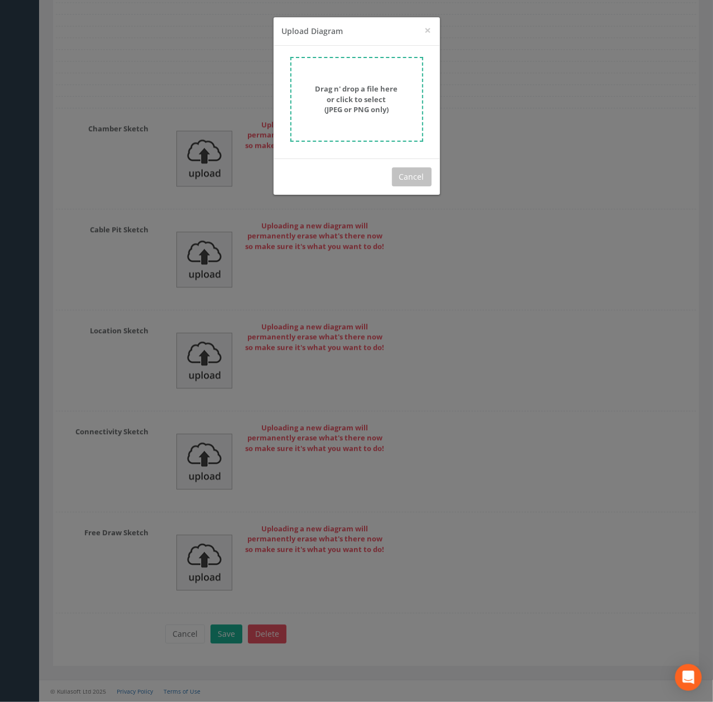
click at [382, 85] on strong "Drag n' drop a file here or click to select (JPEG or PNG only)" at bounding box center [356, 99] width 83 height 31
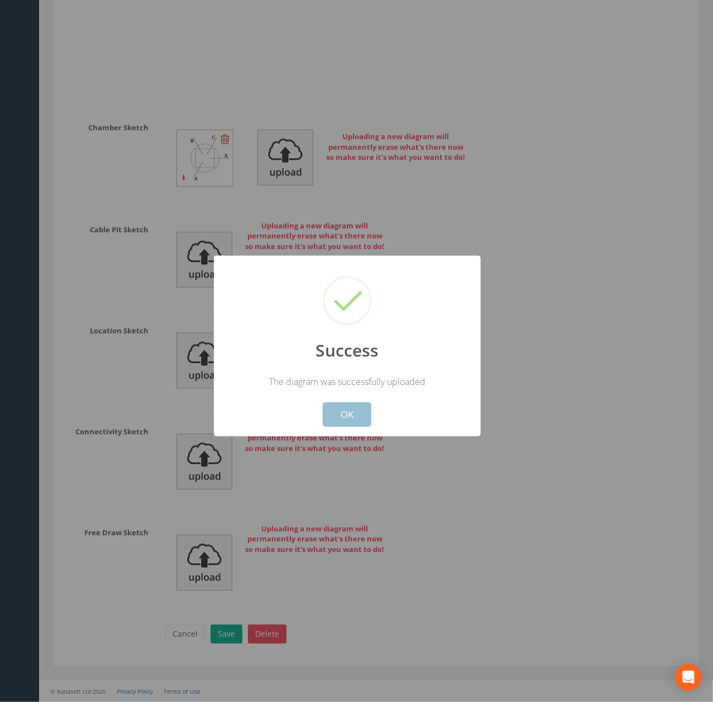
click at [344, 408] on button "OK" at bounding box center [347, 415] width 49 height 25
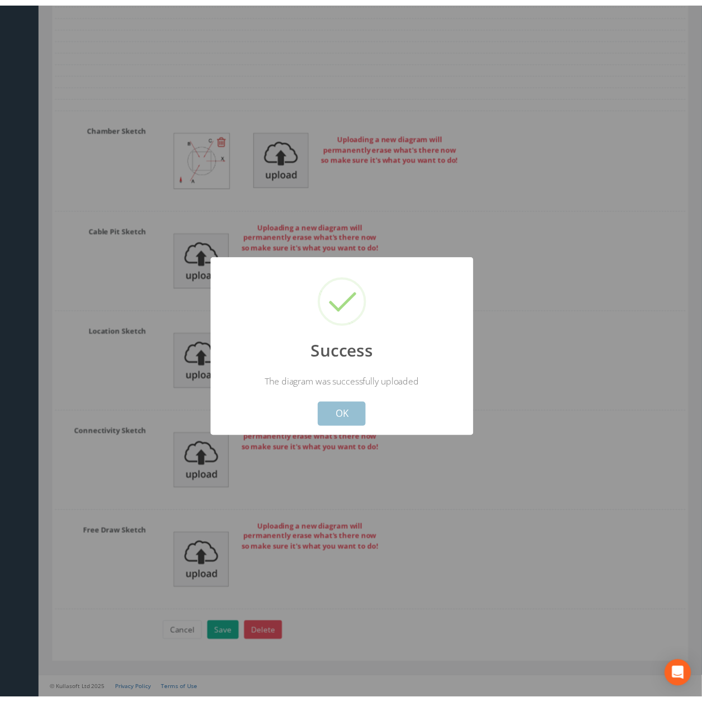
scroll to position [3576, 0]
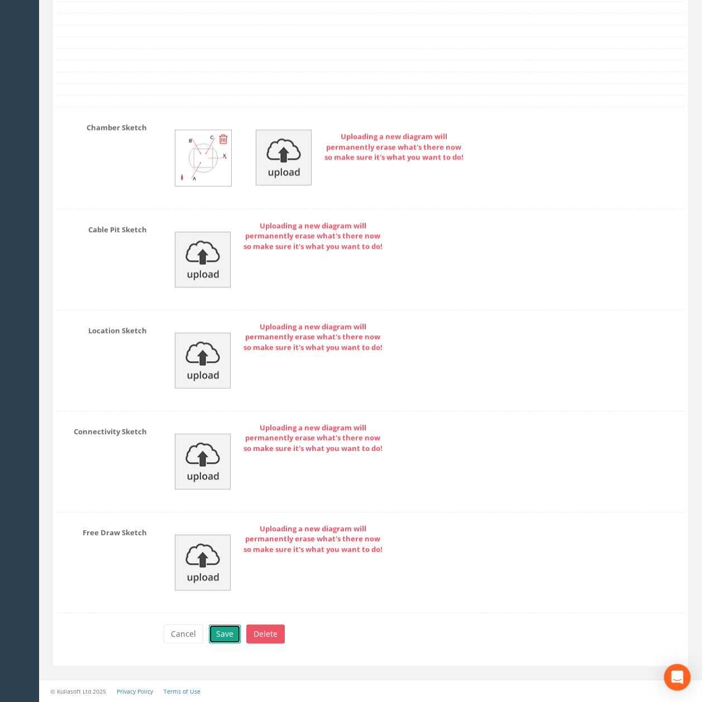
click at [219, 632] on button "Save" at bounding box center [225, 634] width 32 height 19
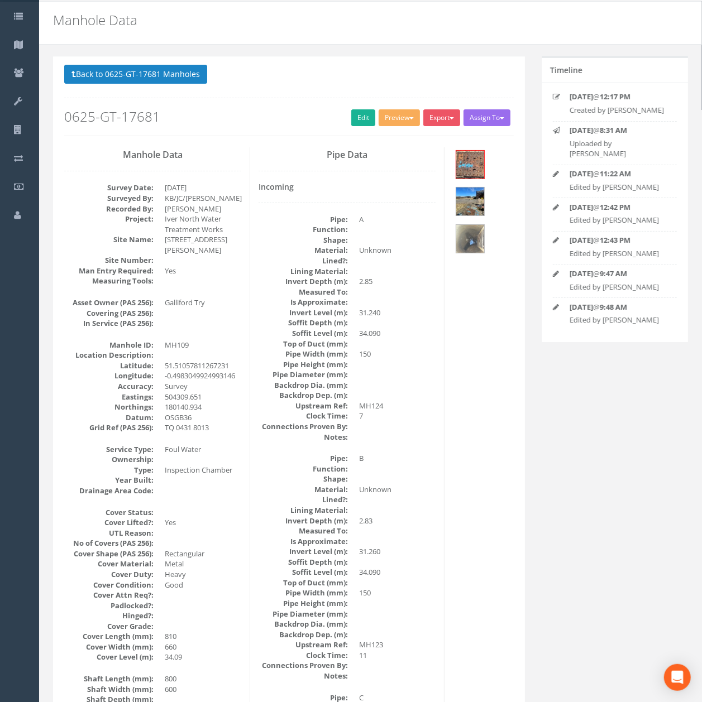
scroll to position [0, 0]
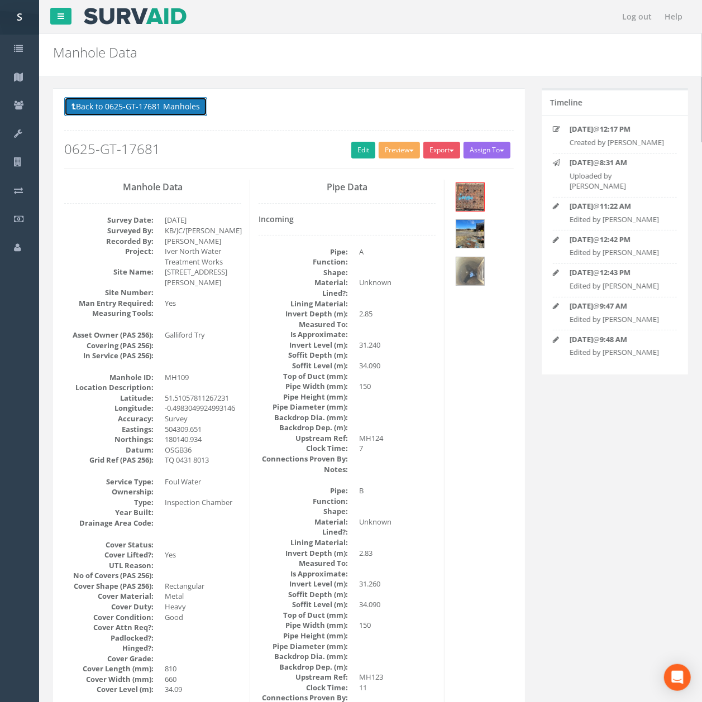
click at [138, 104] on button "Back to 0625-GT-17681 Manholes" at bounding box center [135, 106] width 143 height 19
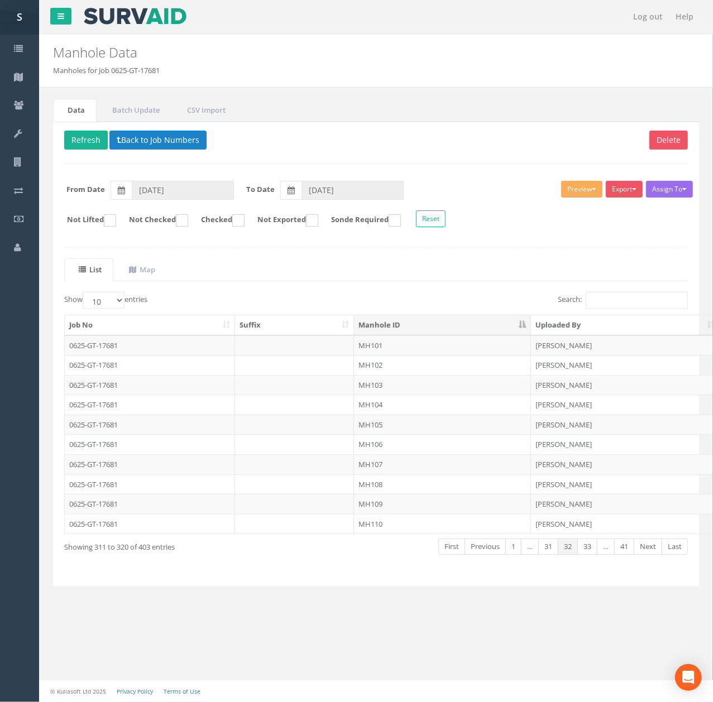
drag, startPoint x: 391, startPoint y: 523, endPoint x: 396, endPoint y: 501, distance: 21.8
click at [391, 523] on td "MH110" at bounding box center [442, 524] width 177 height 20
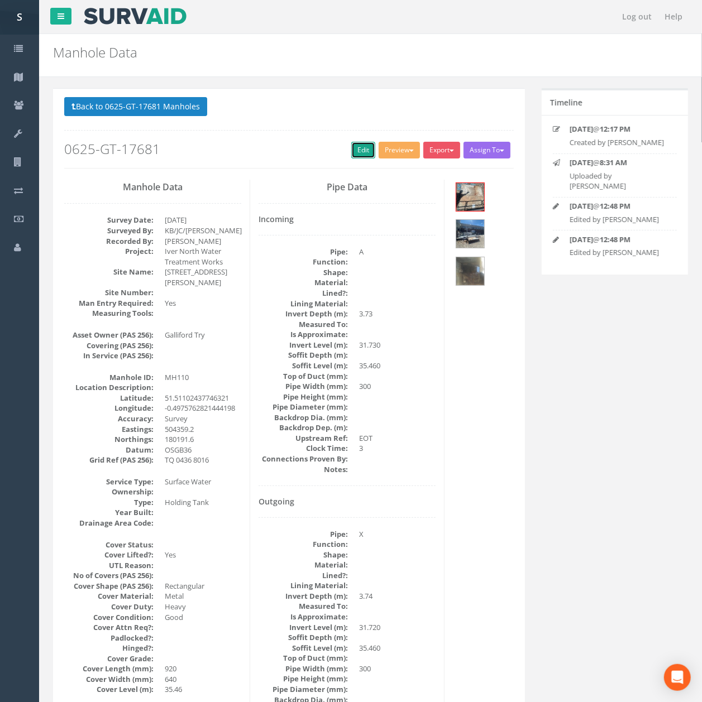
click at [365, 154] on link "Edit" at bounding box center [363, 150] width 24 height 17
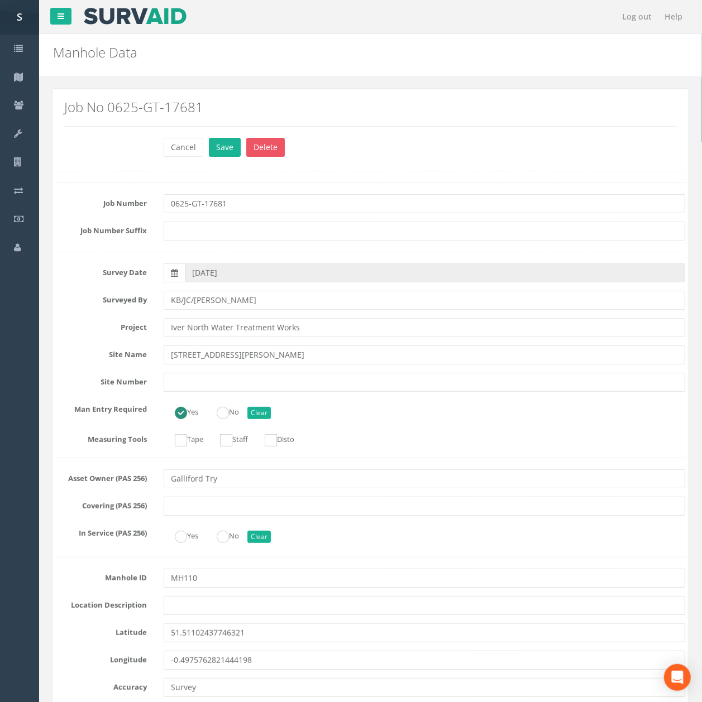
scroll to position [2824, 0]
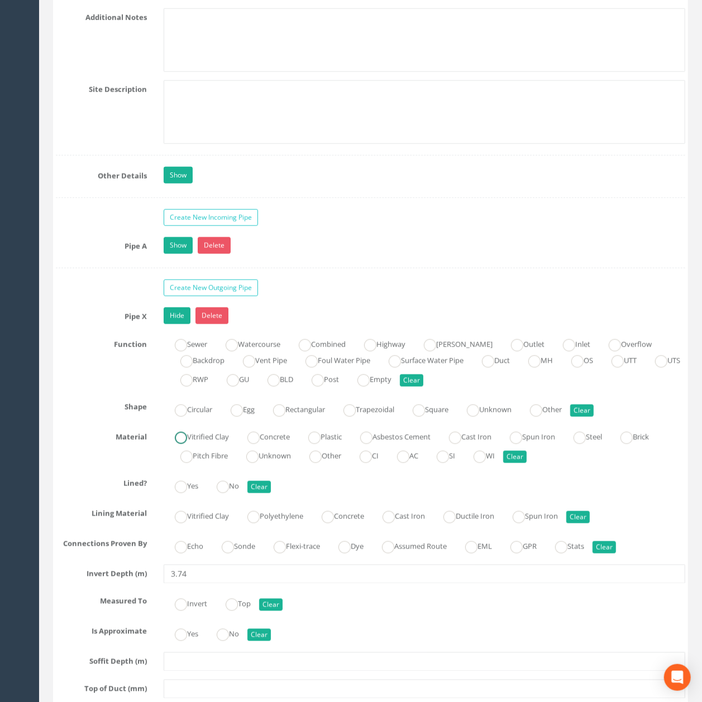
drag, startPoint x: 365, startPoint y: 154, endPoint x: 193, endPoint y: 509, distance: 394.5
click at [193, 444] on label "Vitrified Clay" at bounding box center [196, 436] width 65 height 16
radio input "true"
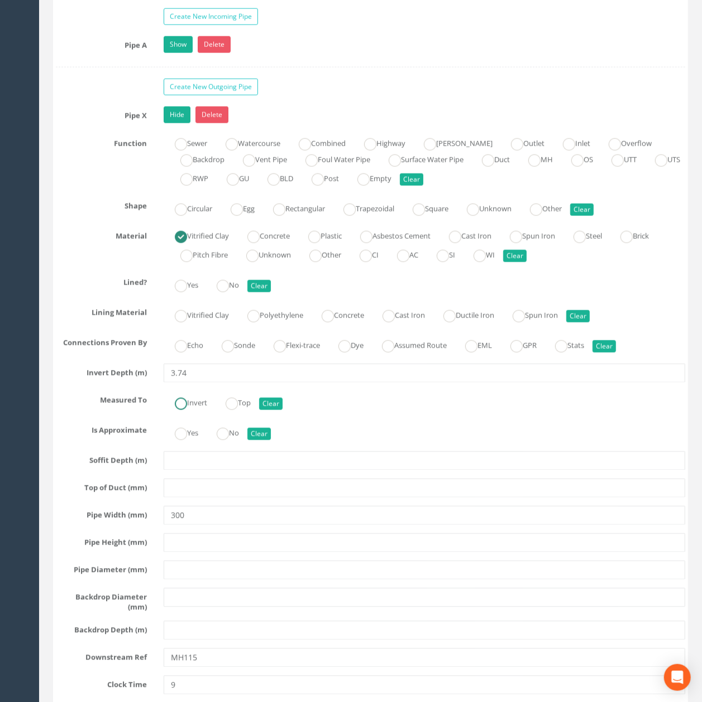
scroll to position [3047, 0]
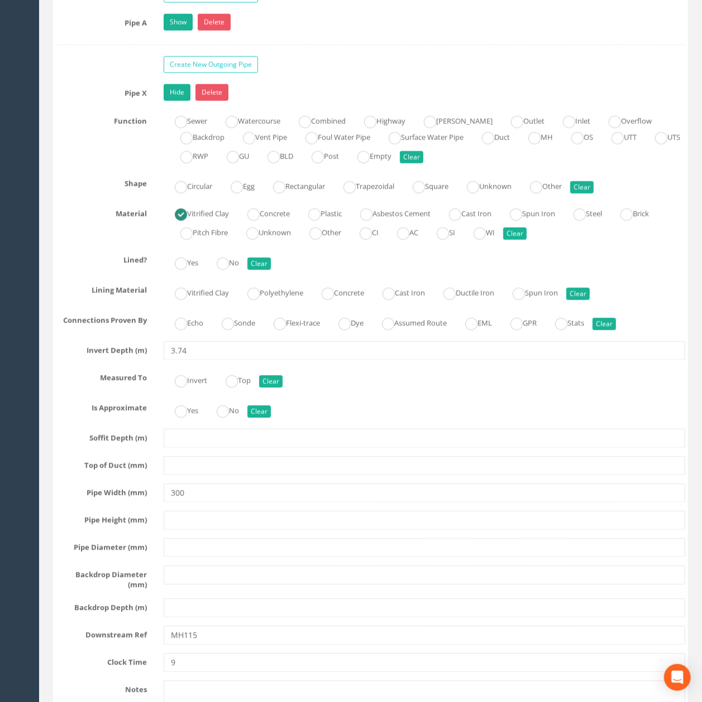
click at [193, 435] on div "Pipe X Hide Delete Function Sewer Watercourse Combined Highway [PERSON_NAME] Ou…" at bounding box center [370, 420] width 629 height 672
click at [203, 361] on input "3.74" at bounding box center [424, 351] width 521 height 19
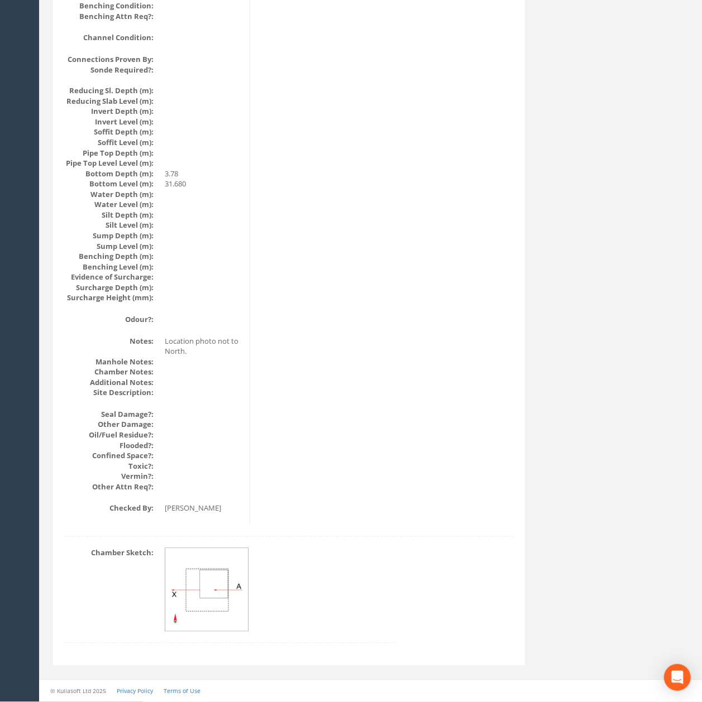
drag, startPoint x: 230, startPoint y: 434, endPoint x: 233, endPoint y: 420, distance: 14.4
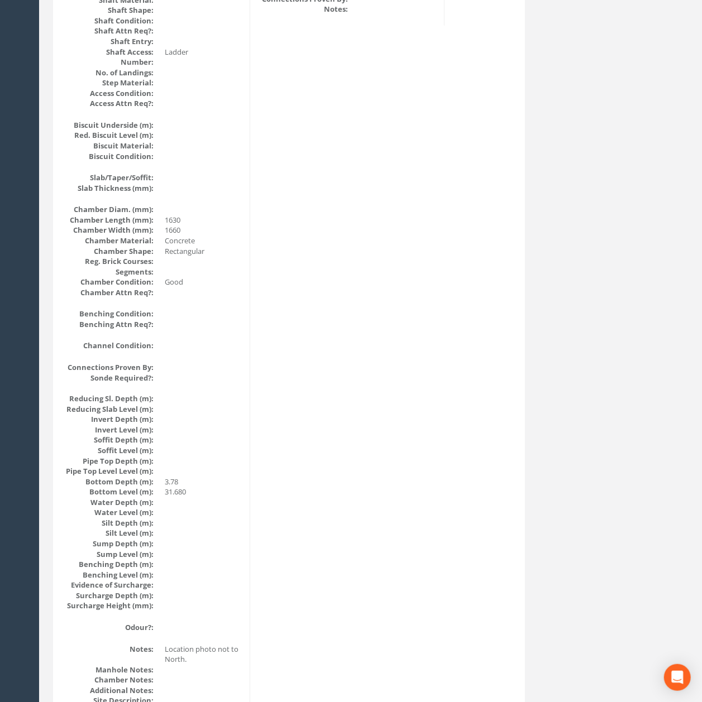
scroll to position [0, 0]
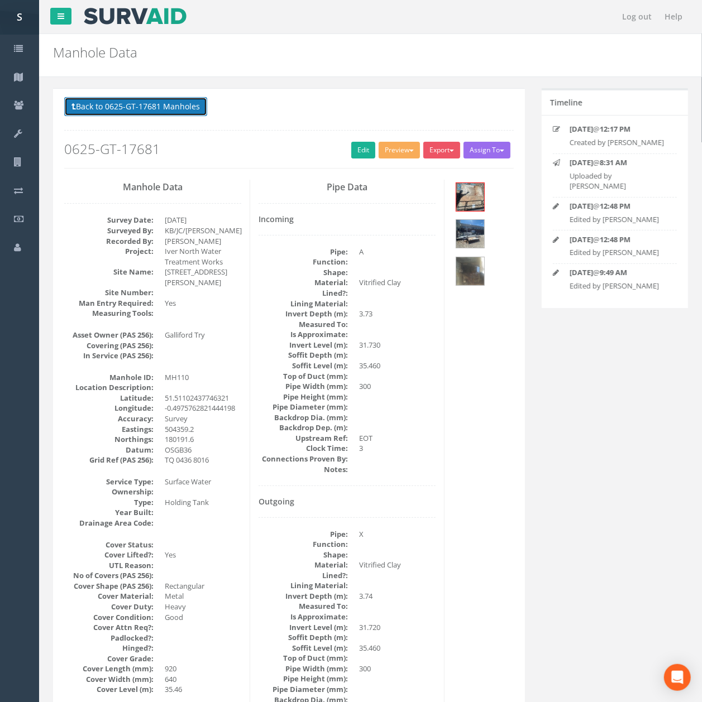
click at [140, 112] on button "Back to 0625-GT-17681 Manholes" at bounding box center [135, 106] width 143 height 19
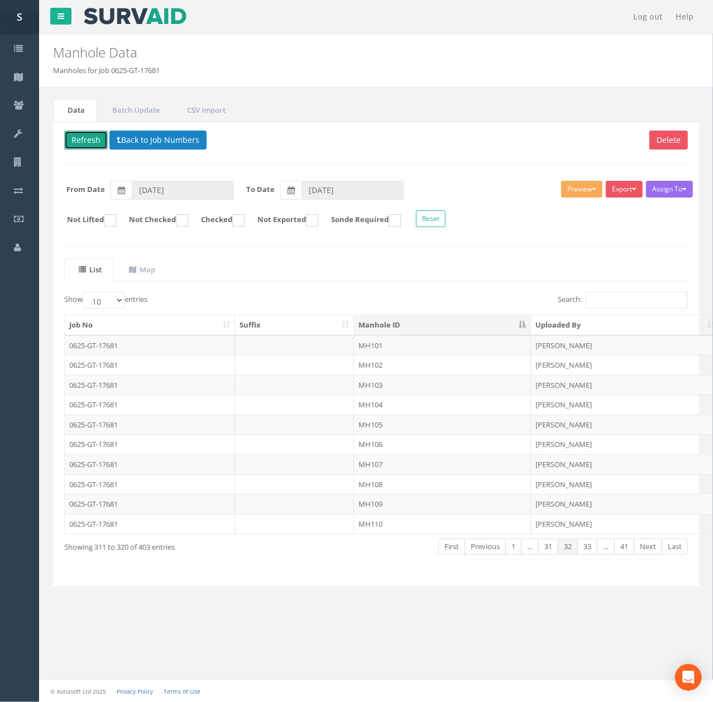
click at [79, 142] on button "Refresh" at bounding box center [86, 140] width 44 height 19
click at [636, 555] on link "Next" at bounding box center [648, 547] width 28 height 16
click at [394, 347] on td "MH111" at bounding box center [442, 346] width 177 height 20
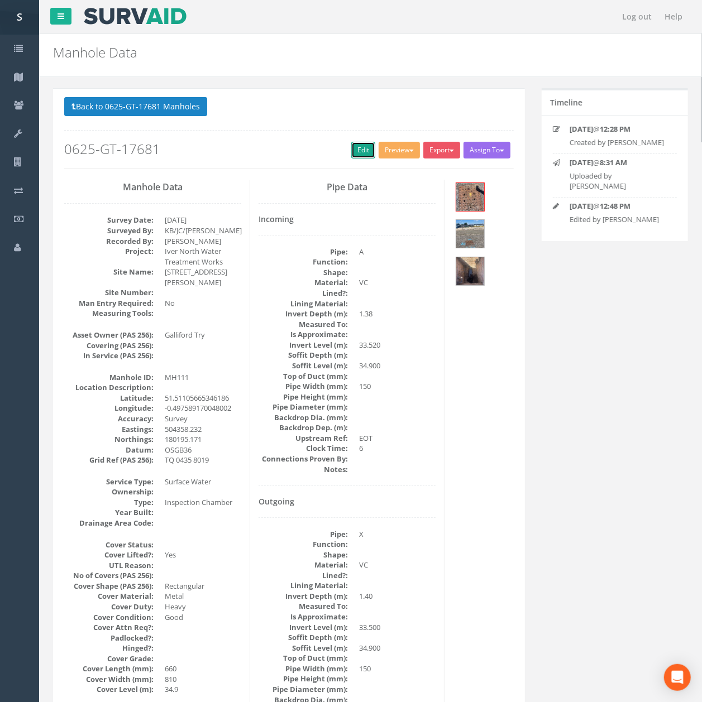
click at [356, 155] on link "Edit" at bounding box center [363, 150] width 24 height 17
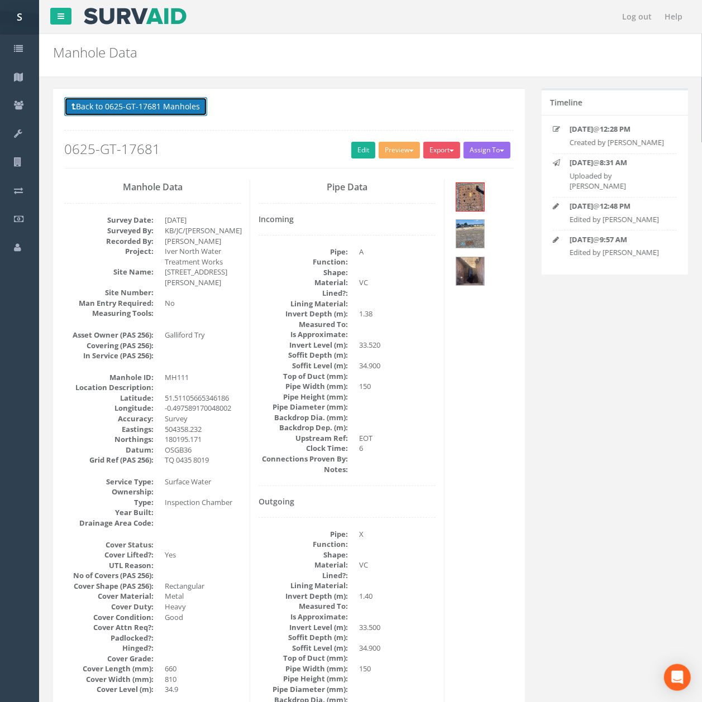
click at [140, 103] on button "Back to 0625-GT-17681 Manholes" at bounding box center [135, 106] width 143 height 19
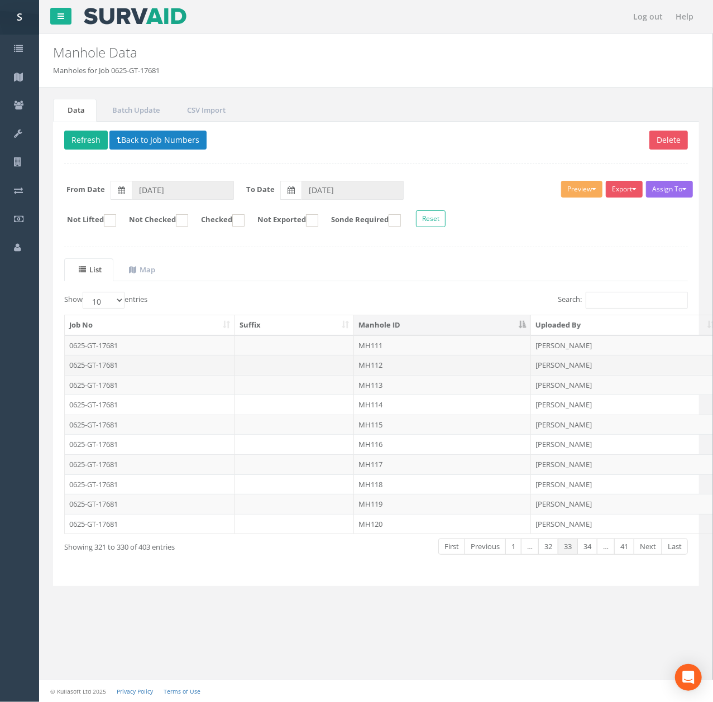
click at [347, 371] on td at bounding box center [294, 365] width 119 height 20
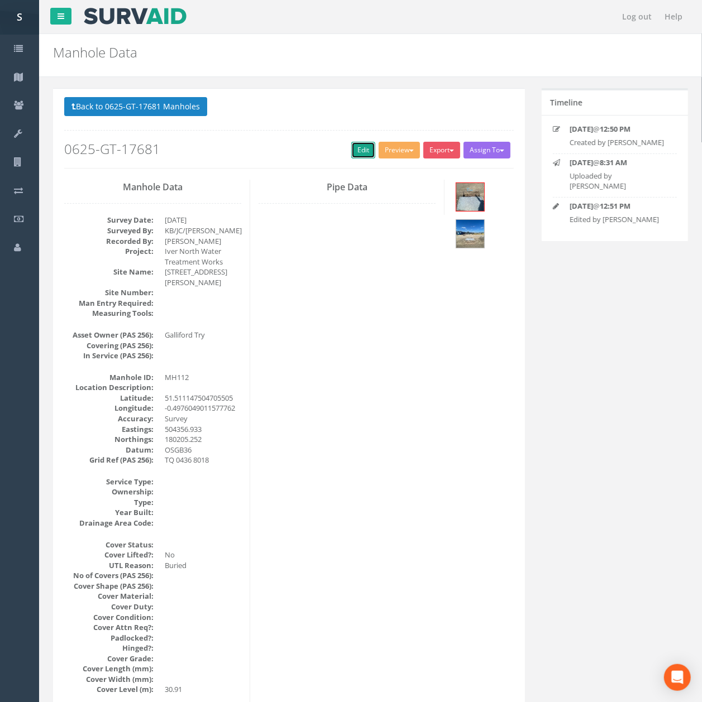
click at [362, 150] on link "Edit" at bounding box center [363, 150] width 24 height 17
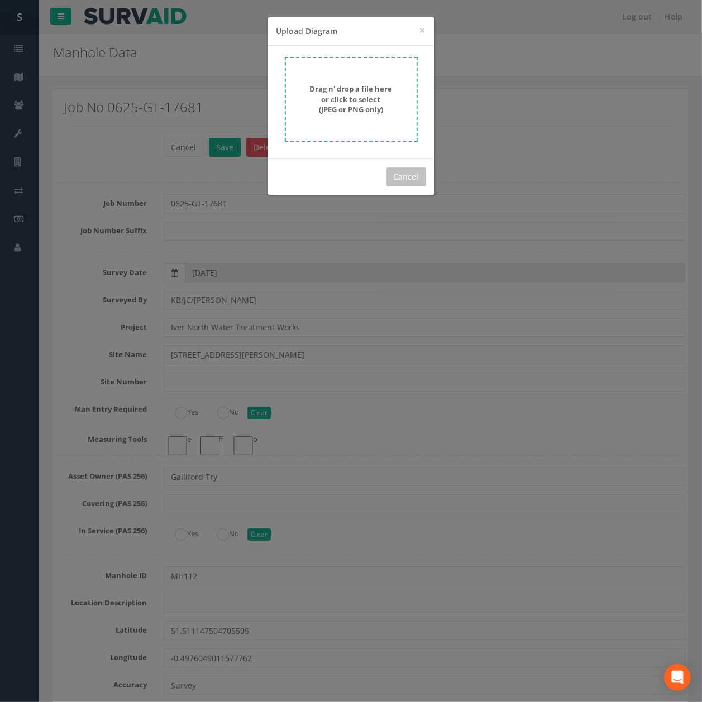
click at [354, 108] on strong "Drag n' drop a file here or click to select (JPEG or PNG only)" at bounding box center [351, 99] width 83 height 31
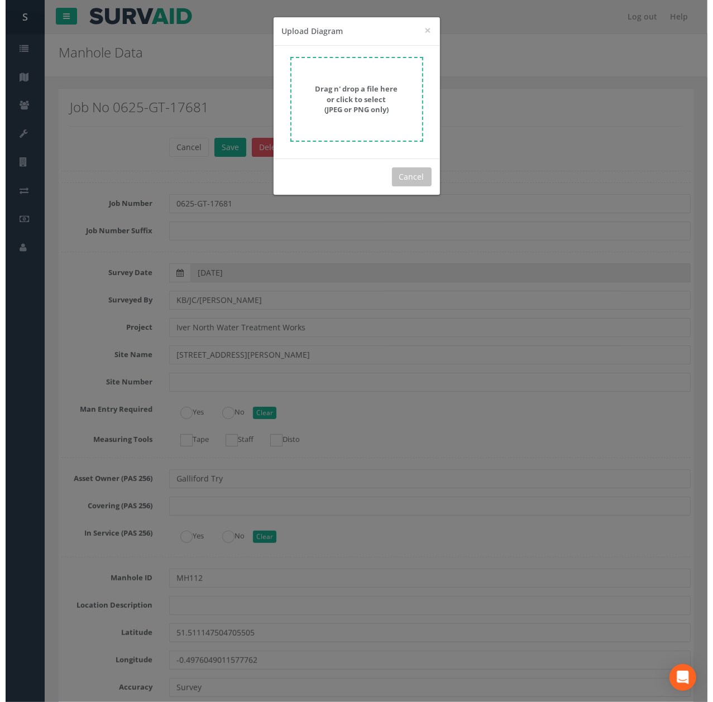
scroll to position [3423, 0]
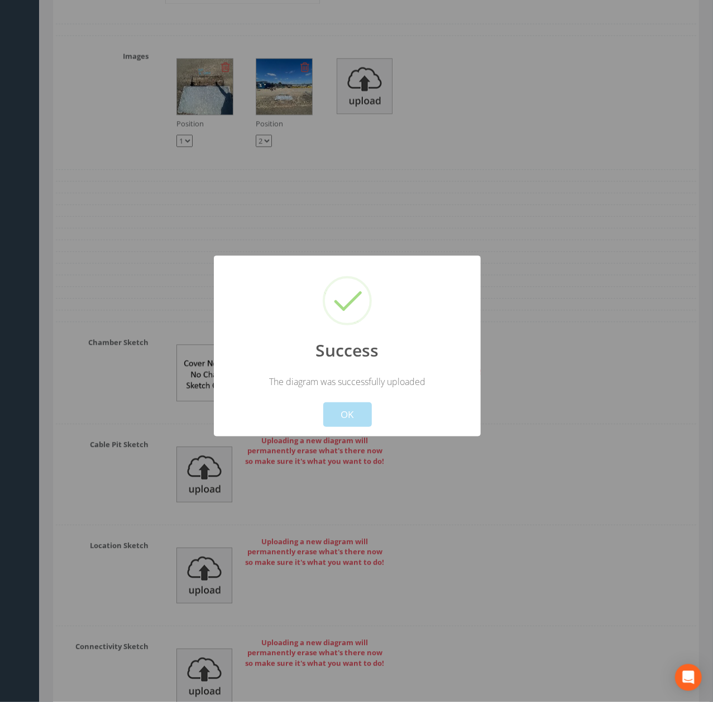
click at [328, 410] on button "OK" at bounding box center [347, 415] width 49 height 25
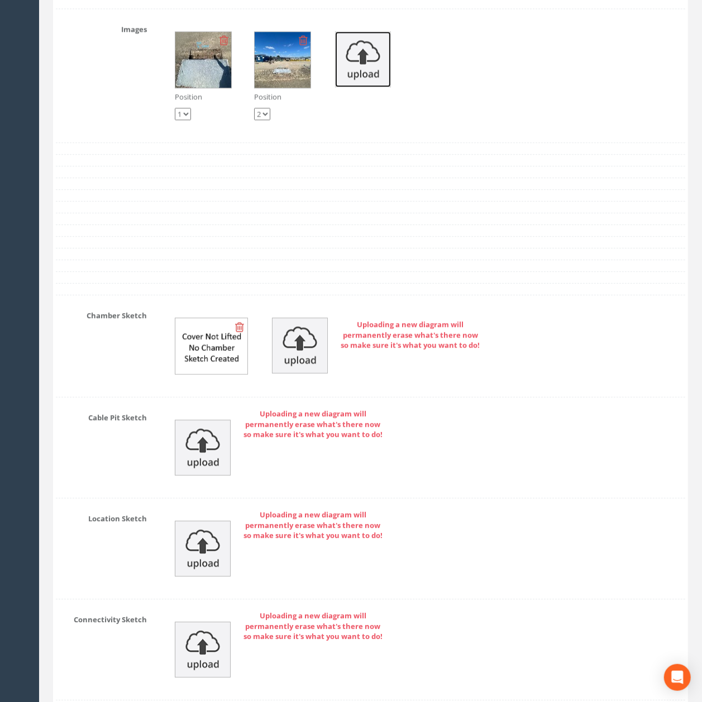
click at [376, 87] on img at bounding box center [363, 59] width 56 height 56
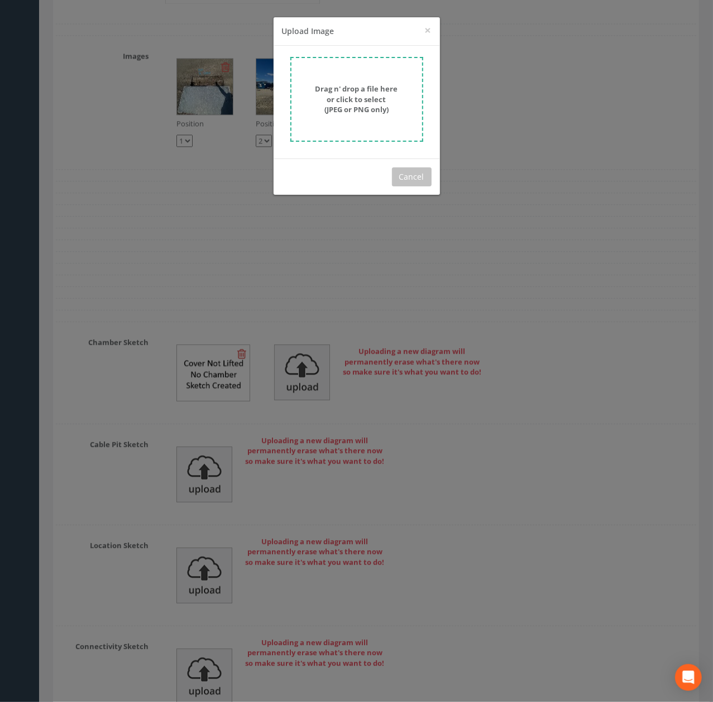
click at [360, 84] on strong "Drag n' drop a file here or click to select (JPEG or PNG only)" at bounding box center [356, 99] width 83 height 31
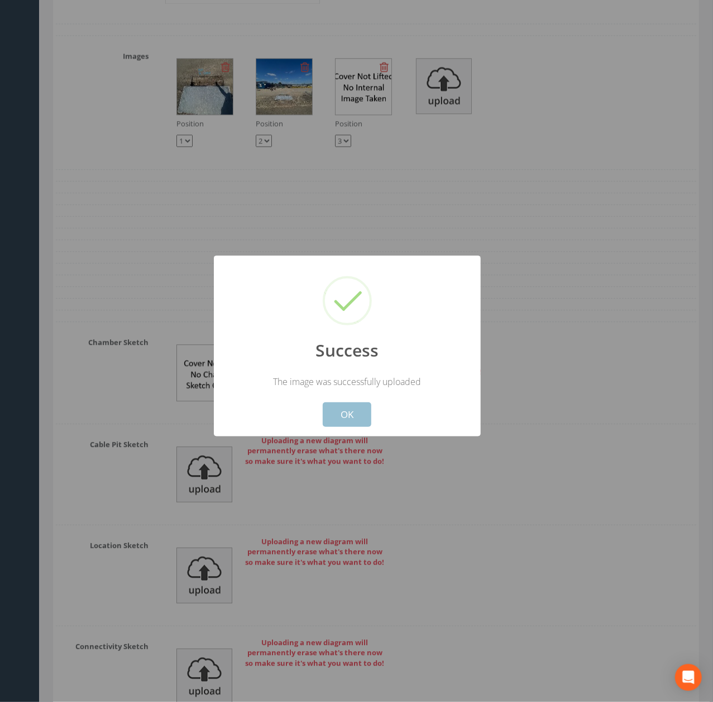
click at [344, 423] on button "OK" at bounding box center [347, 415] width 49 height 25
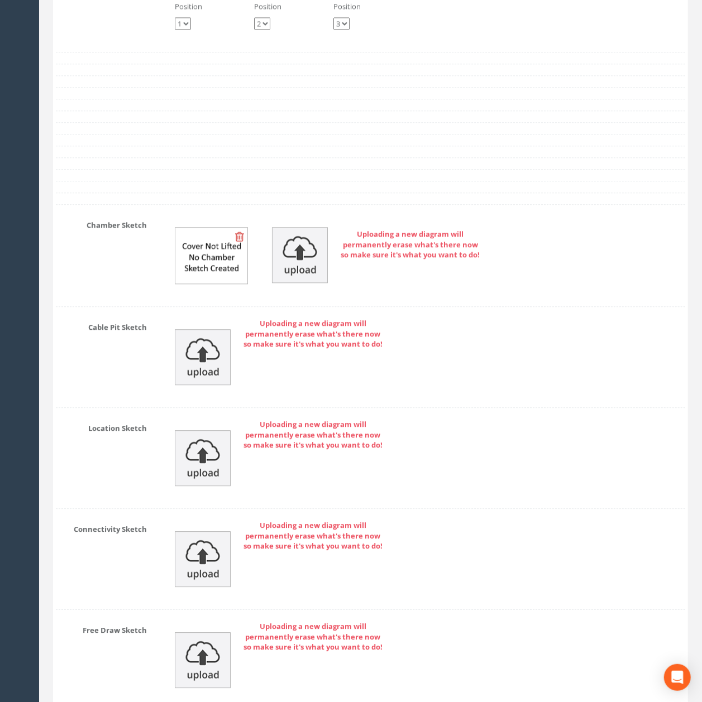
scroll to position [3712, 0]
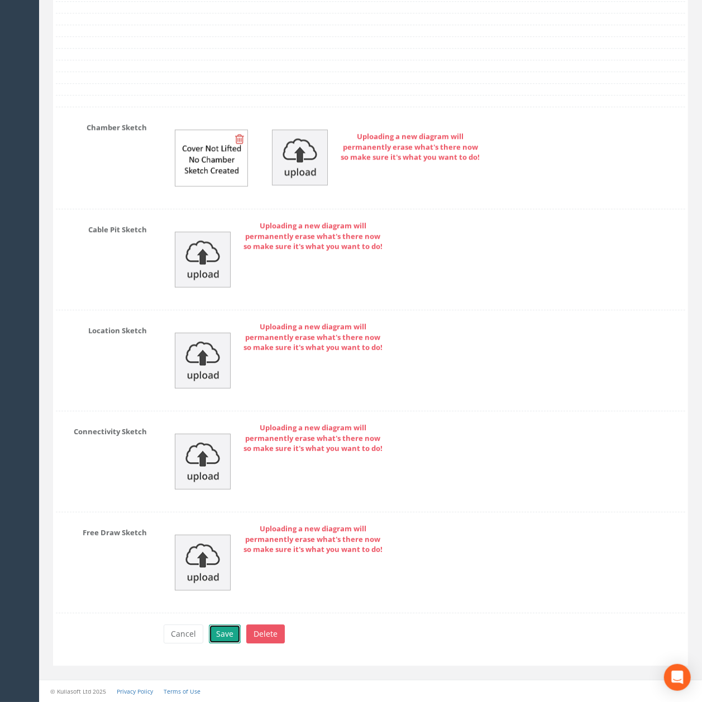
click at [236, 635] on button "Save" at bounding box center [225, 634] width 32 height 19
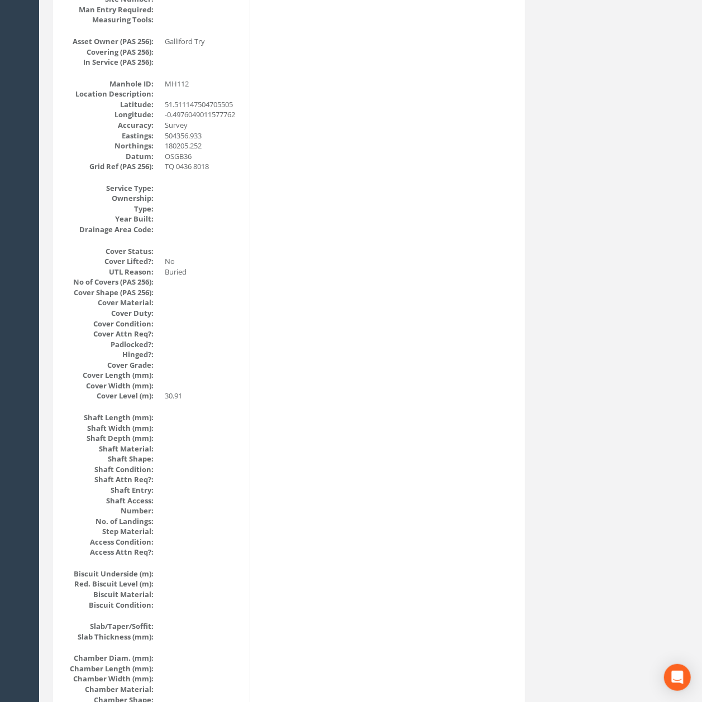
scroll to position [0, 0]
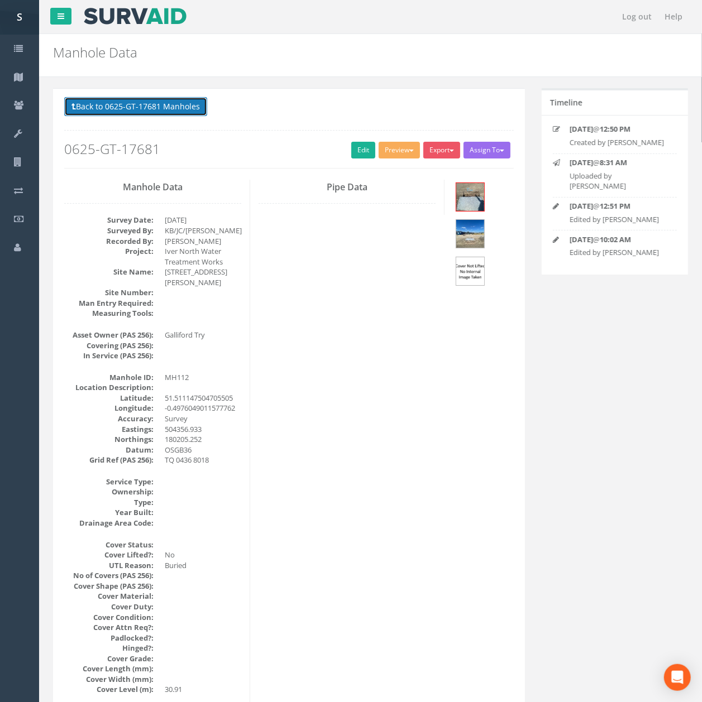
click at [175, 108] on button "Back to 0625-GT-17681 Manholes" at bounding box center [135, 106] width 143 height 19
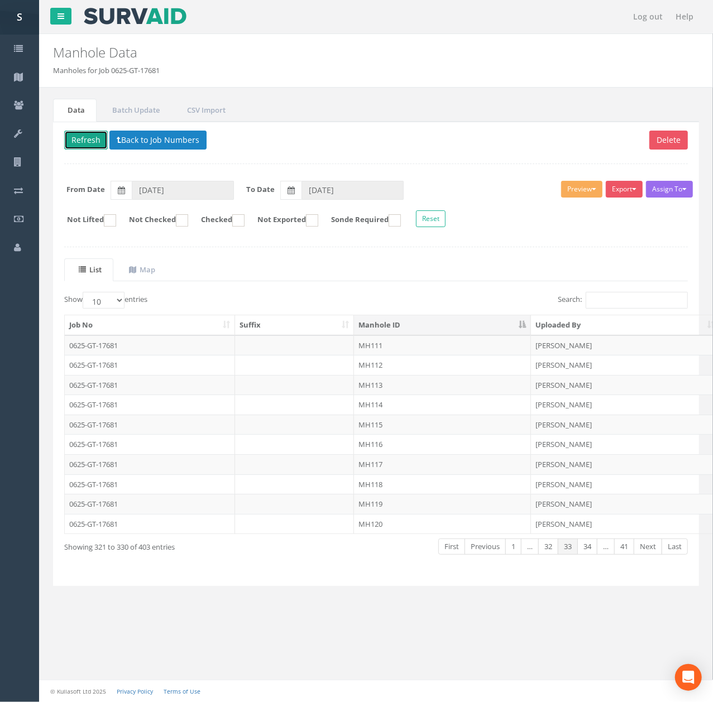
click at [84, 148] on button "Refresh" at bounding box center [86, 140] width 44 height 19
click at [404, 386] on td "MH113" at bounding box center [442, 385] width 177 height 20
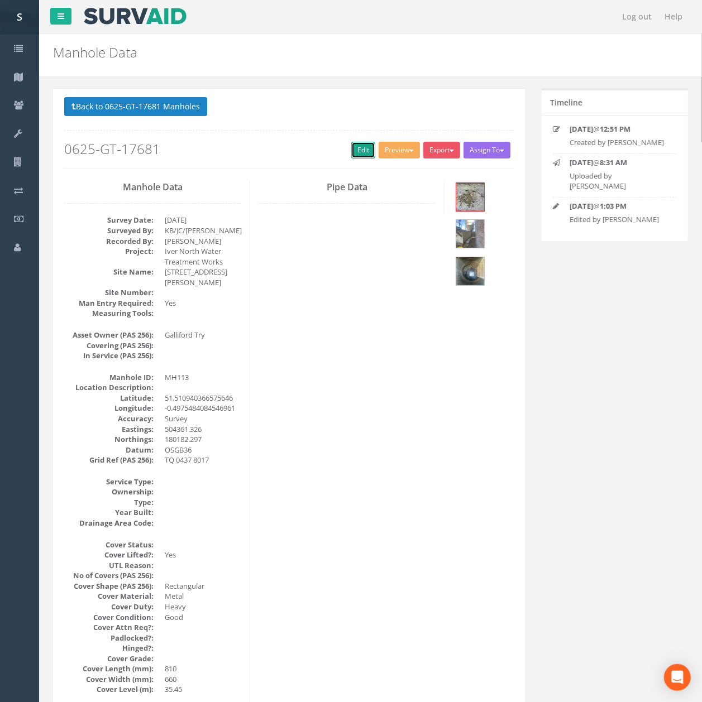
click at [366, 154] on link "Edit" at bounding box center [363, 150] width 24 height 17
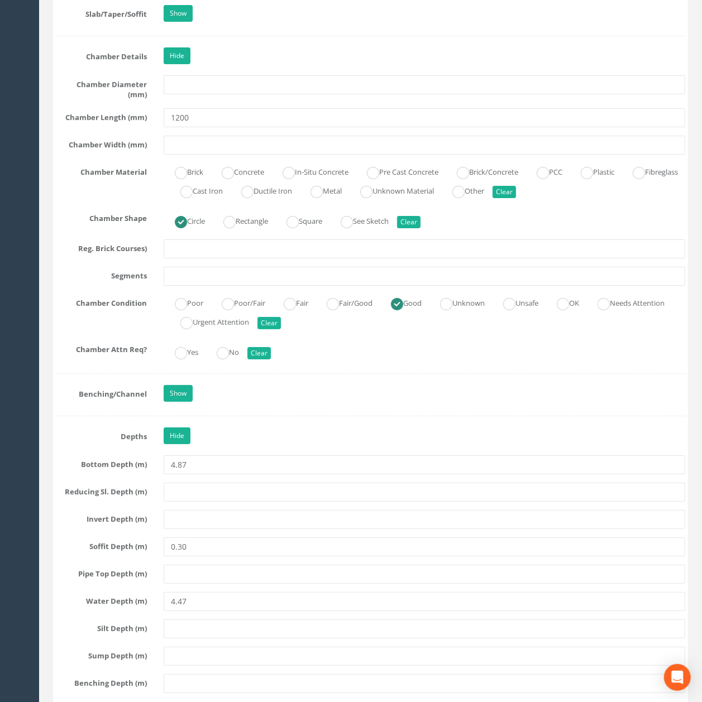
drag, startPoint x: 367, startPoint y: 197, endPoint x: 378, endPoint y: 313, distance: 116.1
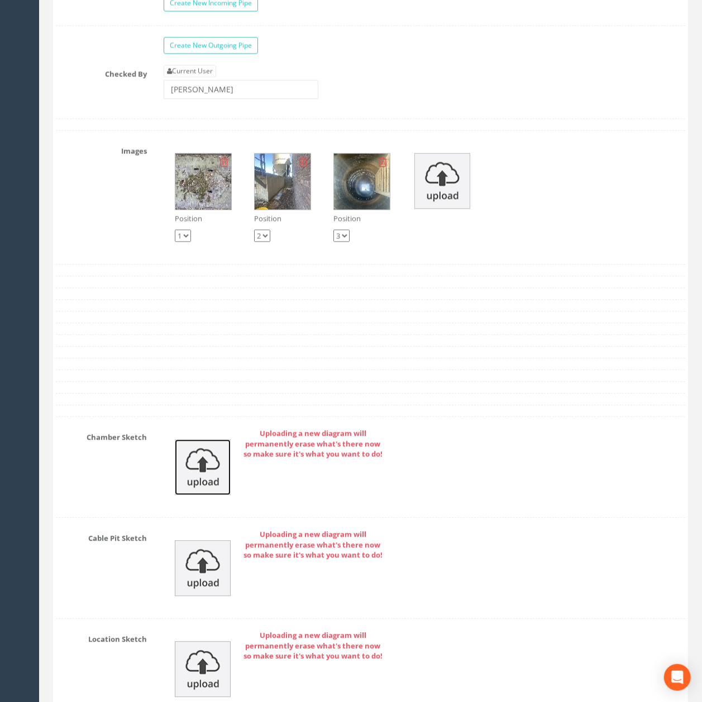
click at [208, 495] on img at bounding box center [203, 467] width 56 height 56
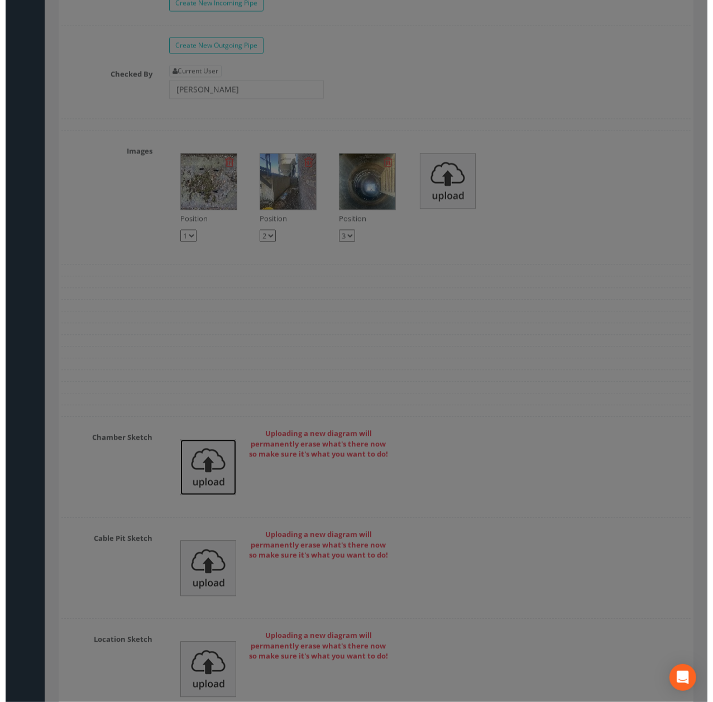
scroll to position [3302, 0]
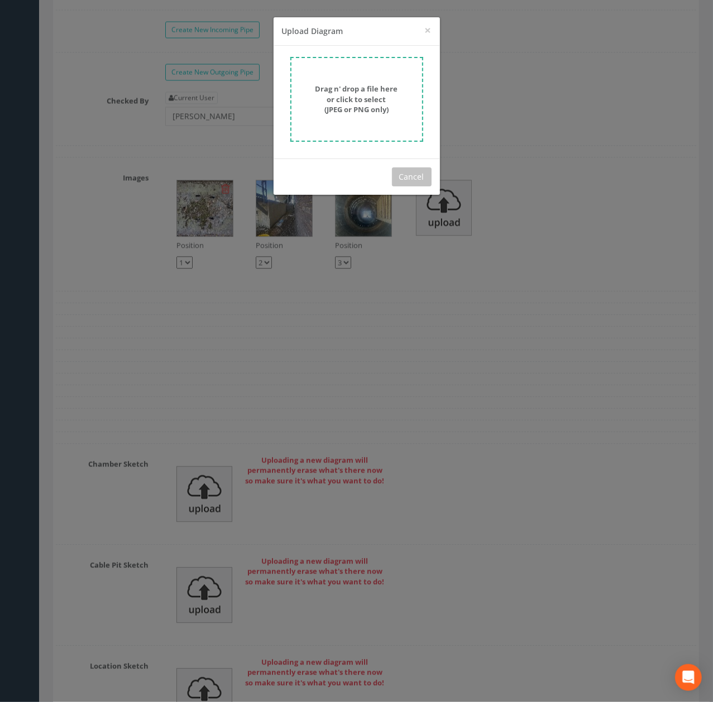
click at [335, 68] on form "Drag n' drop a file here or click to select (JPEG or PNG only)" at bounding box center [356, 99] width 133 height 85
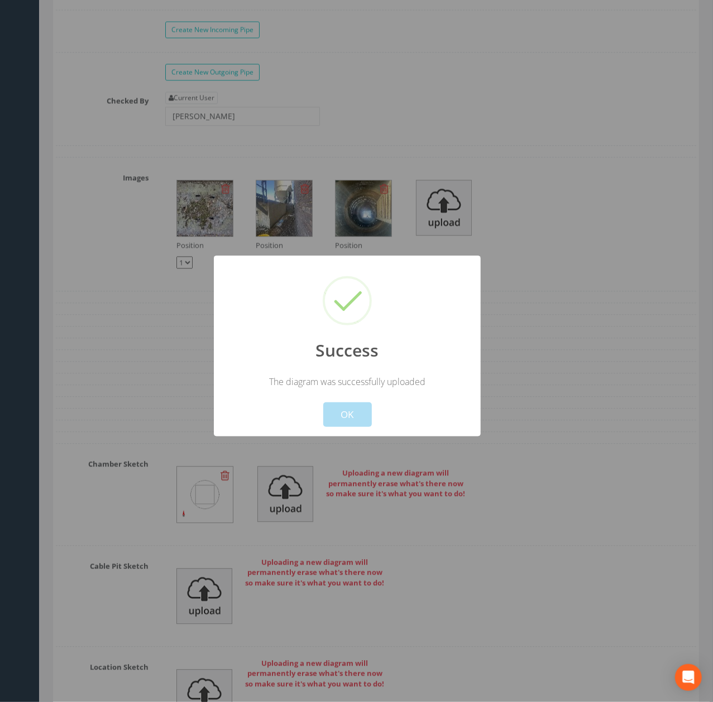
click at [352, 411] on button "OK" at bounding box center [347, 415] width 49 height 25
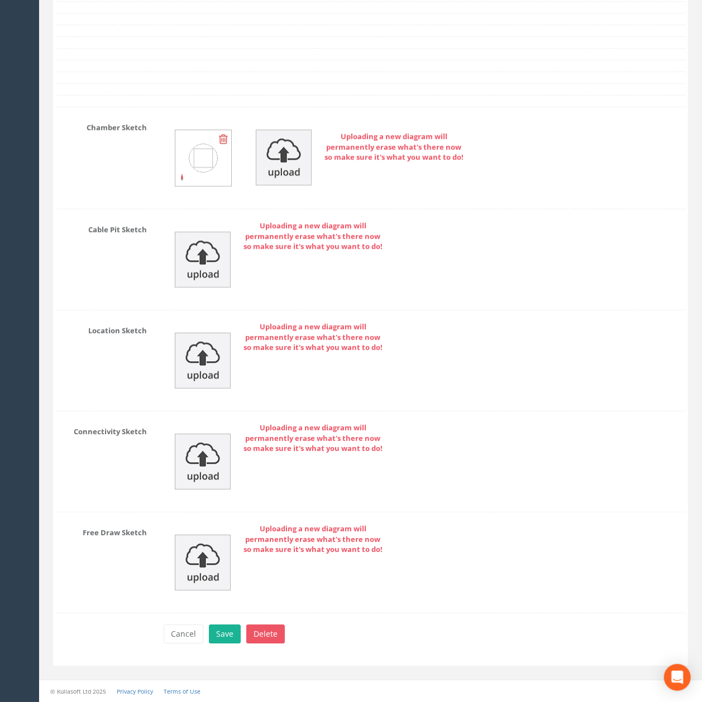
scroll to position [3706, 0]
click at [221, 635] on button "Save" at bounding box center [225, 634] width 32 height 19
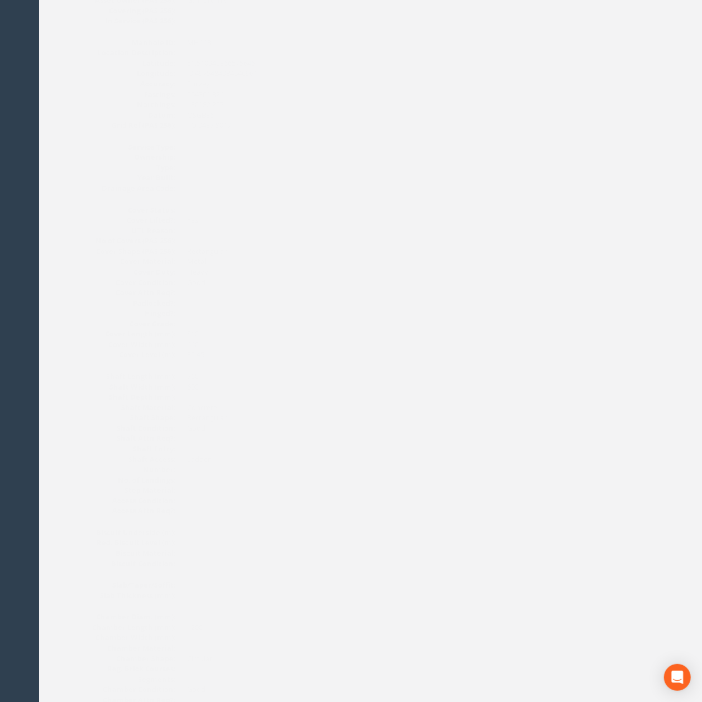
scroll to position [0, 0]
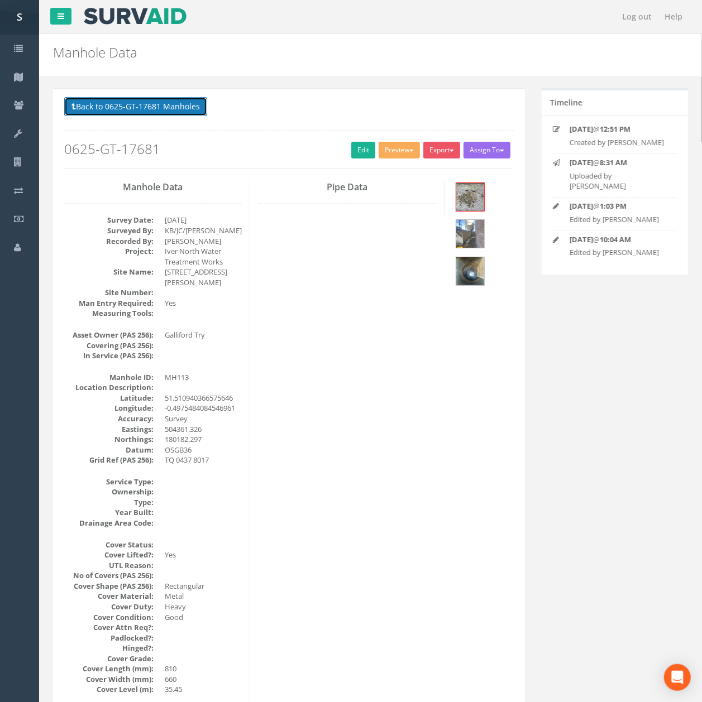
click at [181, 99] on button "Back to 0625-GT-17681 Manholes" at bounding box center [135, 106] width 143 height 19
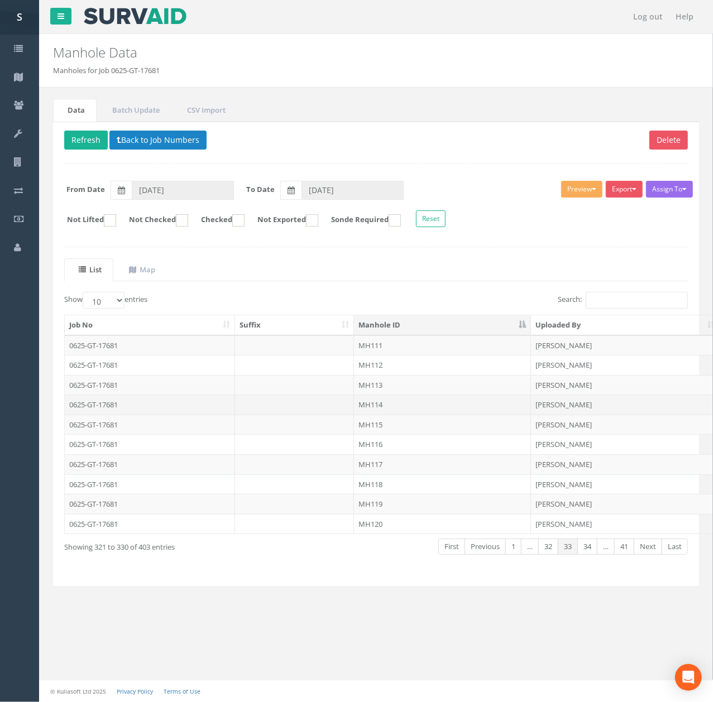
click at [342, 411] on td at bounding box center [294, 405] width 119 height 20
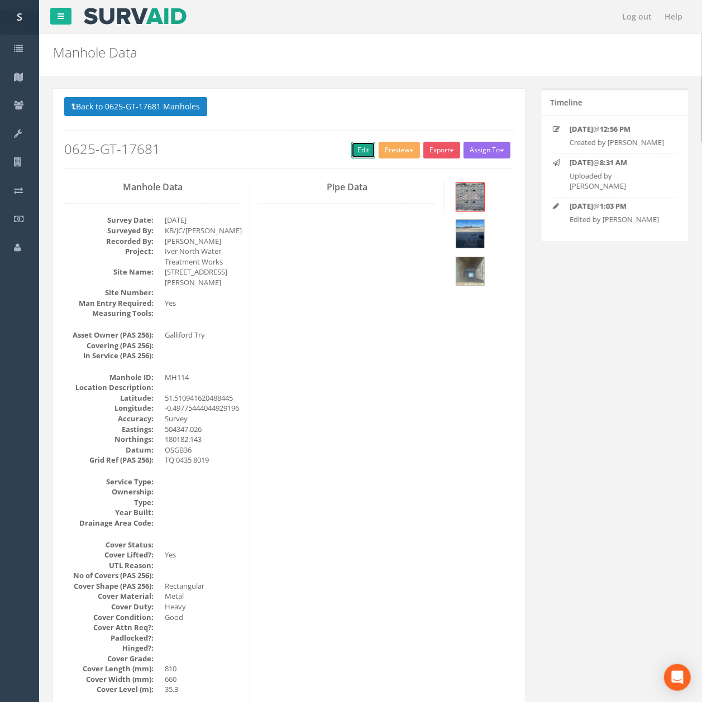
click at [360, 155] on link "Edit" at bounding box center [363, 150] width 24 height 17
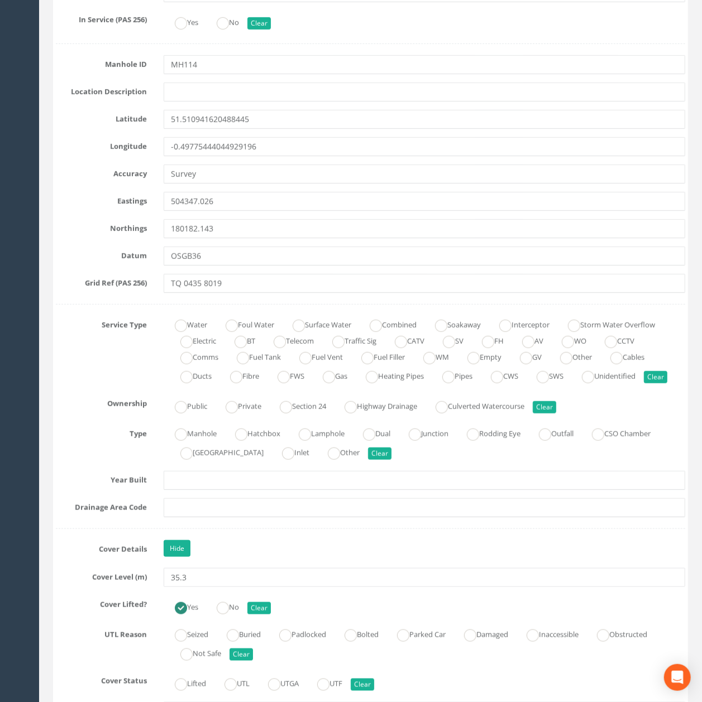
scroll to position [521, 0]
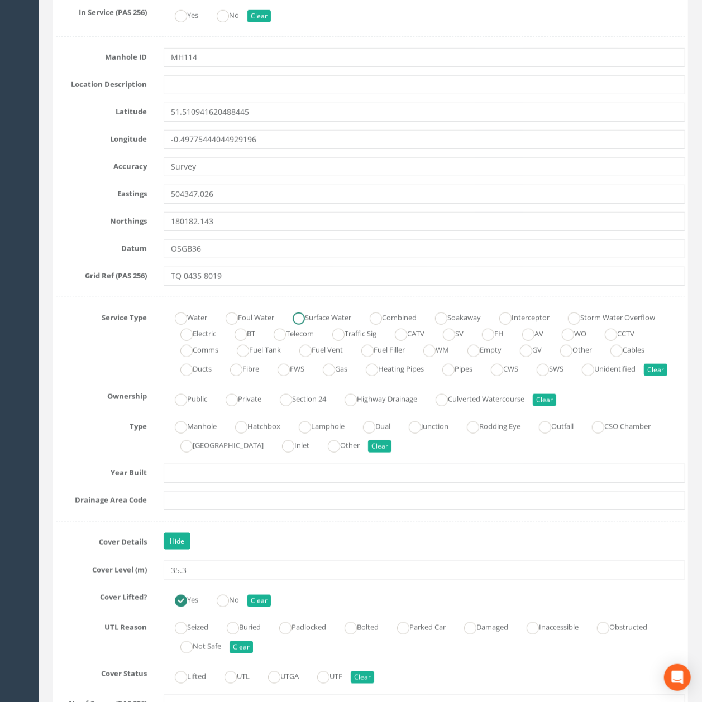
click at [319, 318] on label "Surface Water" at bounding box center [316, 317] width 70 height 16
radio input "true"
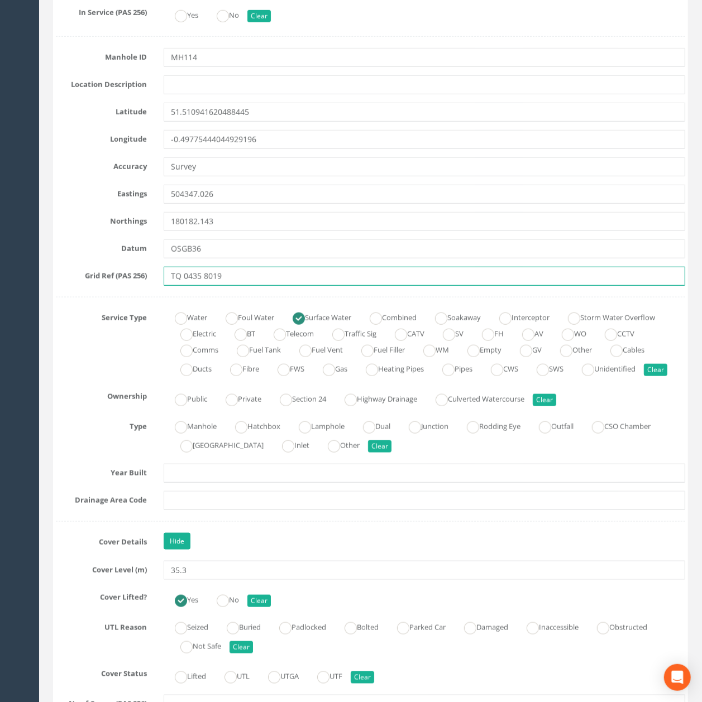
click at [338, 286] on input "TQ 0435 8019" at bounding box center [424, 276] width 521 height 19
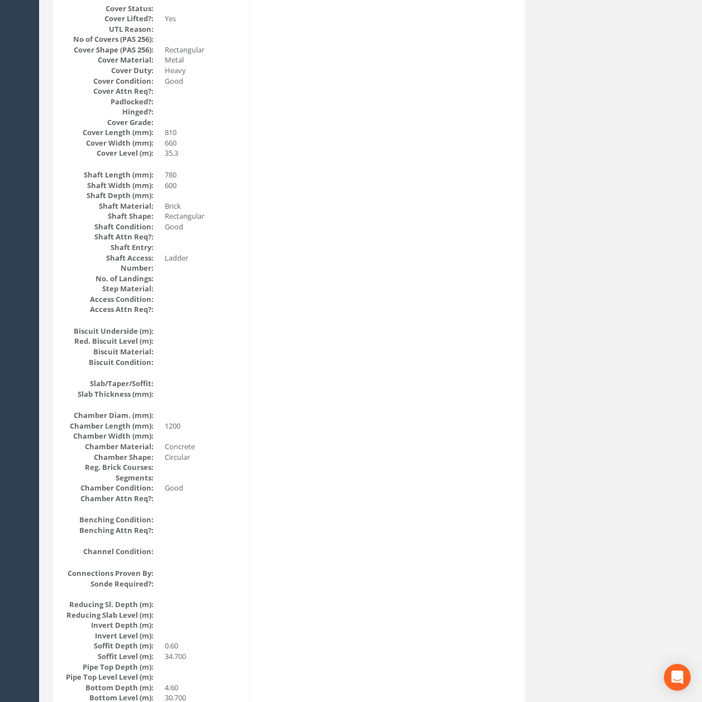
scroll to position [0, 0]
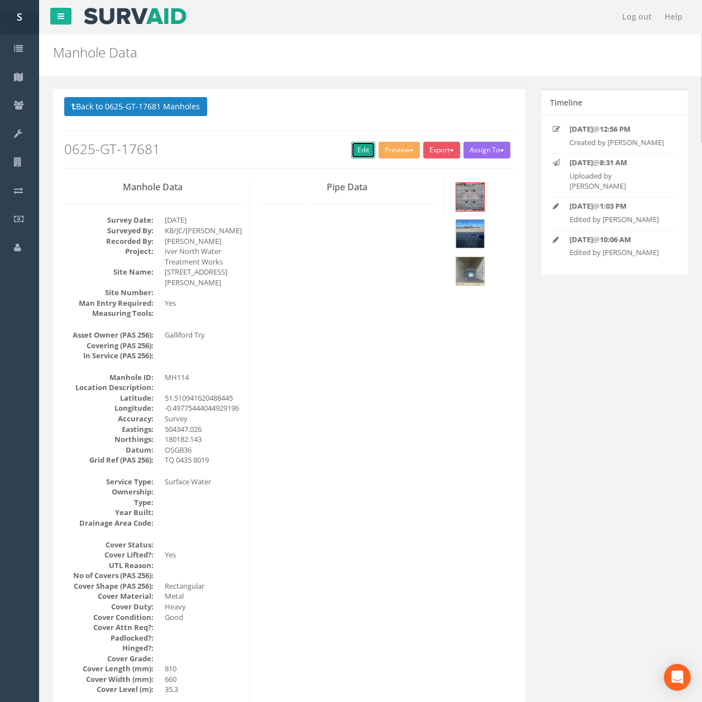
click at [365, 152] on link "Edit" at bounding box center [363, 150] width 24 height 17
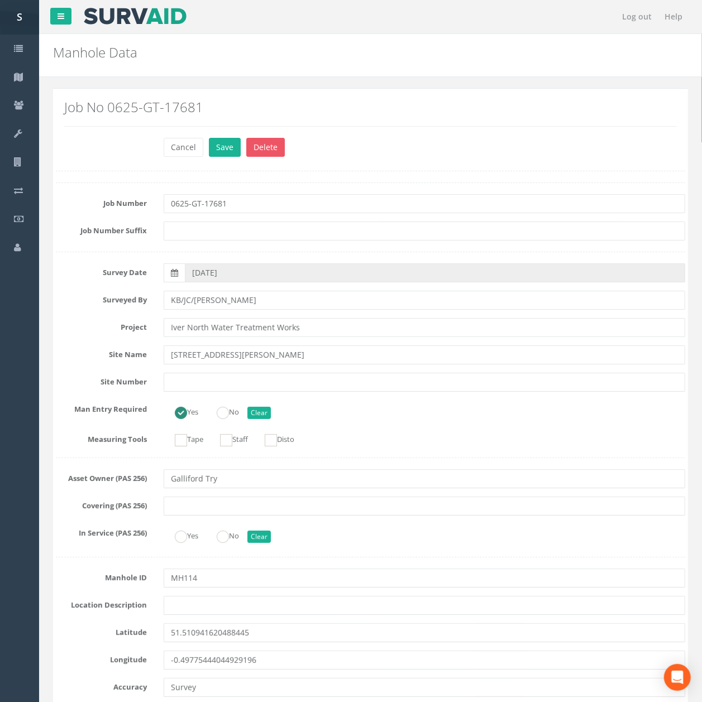
scroll to position [671, 0]
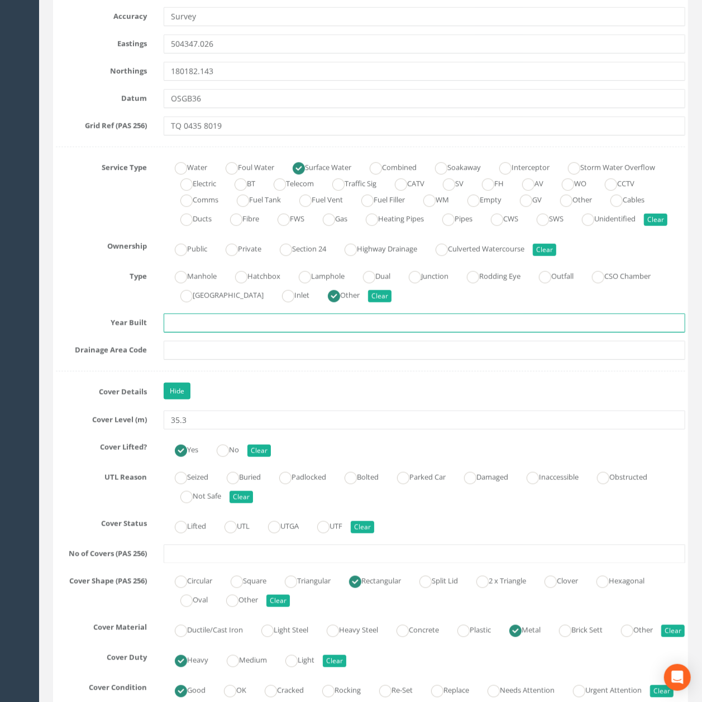
click at [324, 333] on input "text" at bounding box center [424, 323] width 521 height 19
click at [185, 284] on ins at bounding box center [181, 277] width 12 height 12
radio input "true"
click at [242, 333] on input "text" at bounding box center [424, 323] width 521 height 19
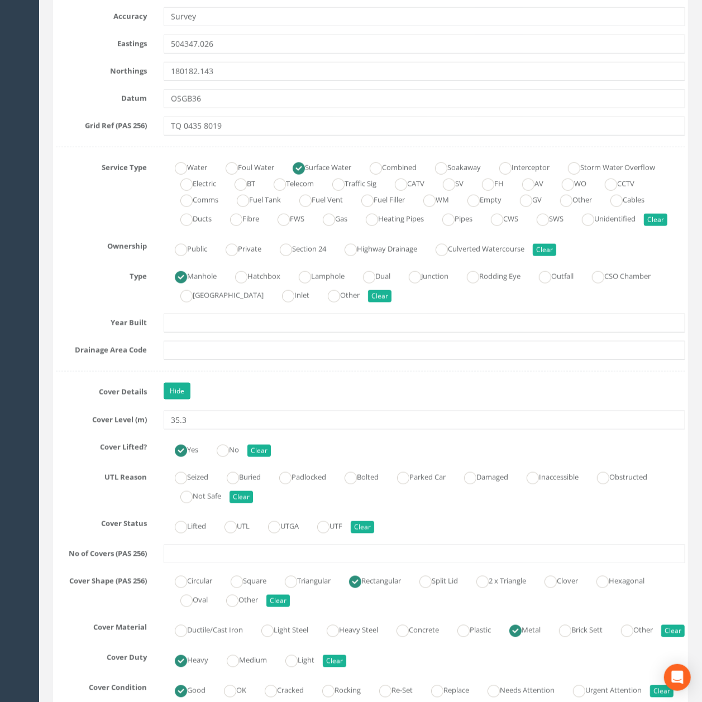
scroll to position [812, 0]
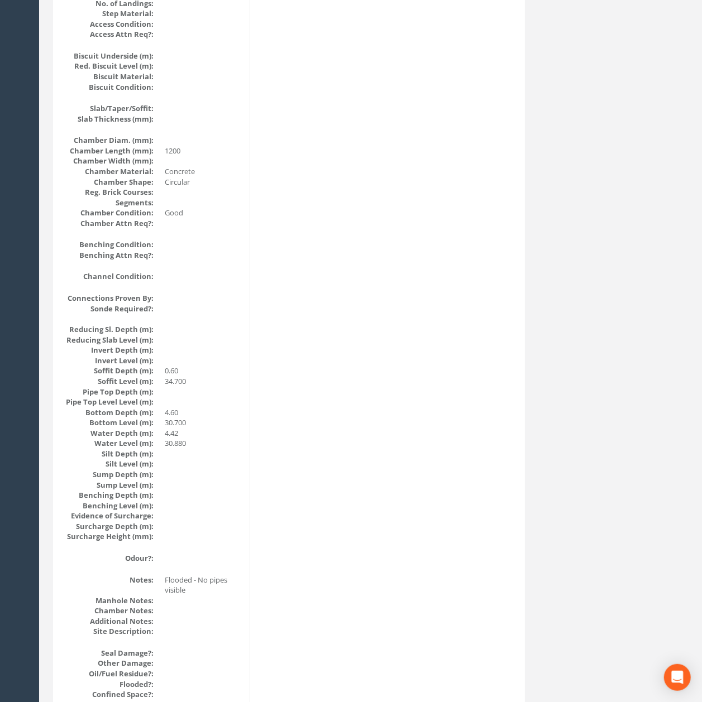
drag, startPoint x: 501, startPoint y: 535, endPoint x: 482, endPoint y: 403, distance: 133.0
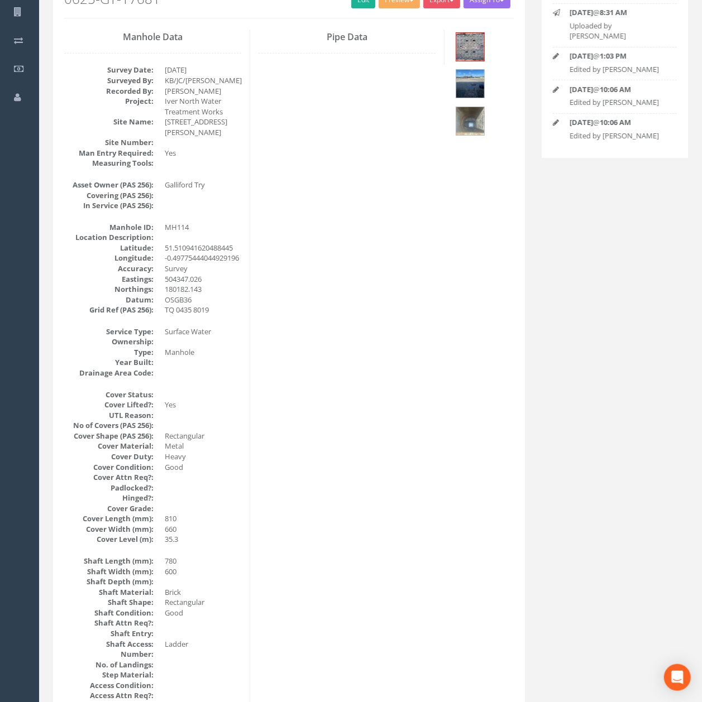
scroll to position [0, 0]
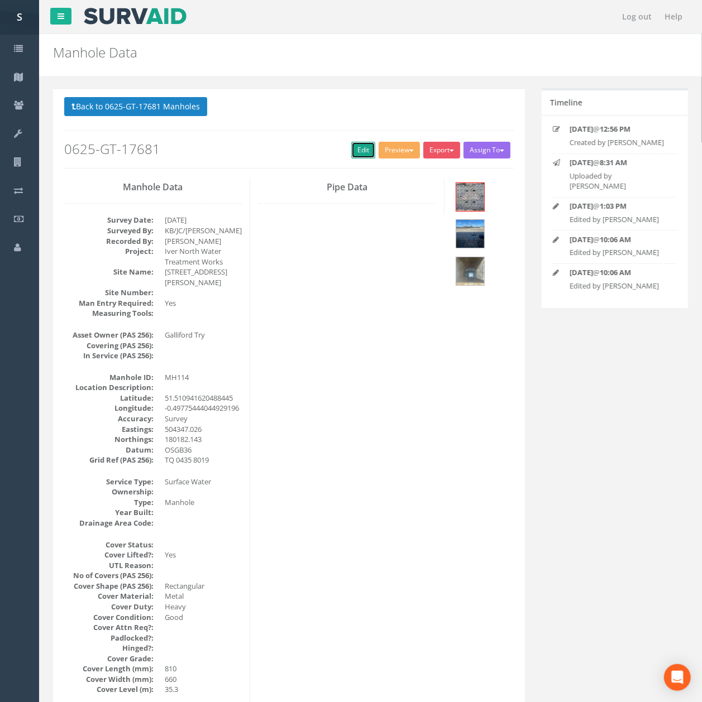
click at [358, 146] on link "Edit" at bounding box center [363, 150] width 24 height 17
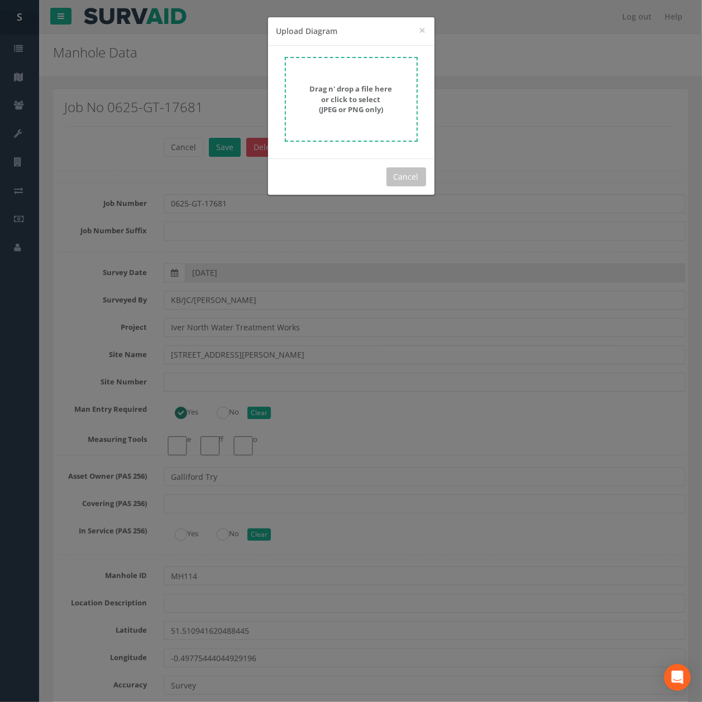
click at [338, 113] on strong "Drag n' drop a file here or click to select (JPEG or PNG only)" at bounding box center [351, 99] width 83 height 31
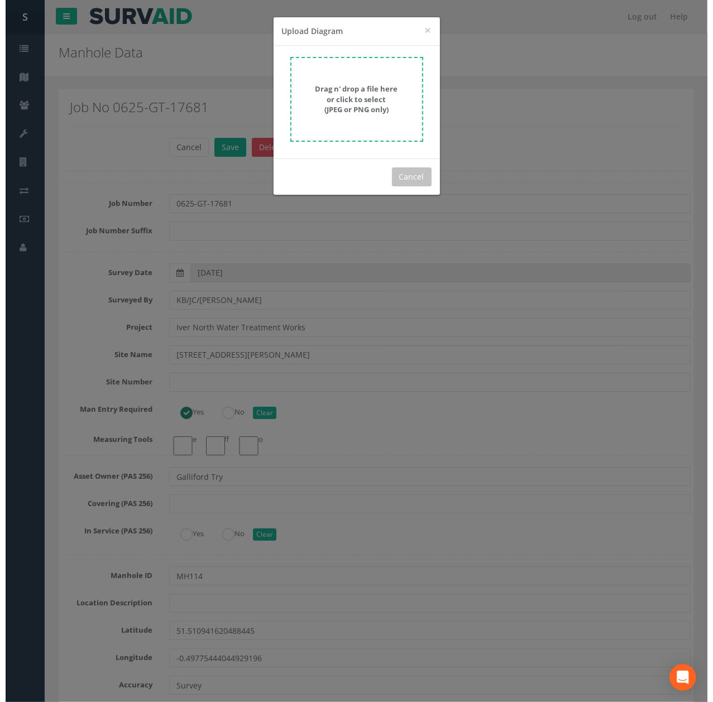
scroll to position [3500, 0]
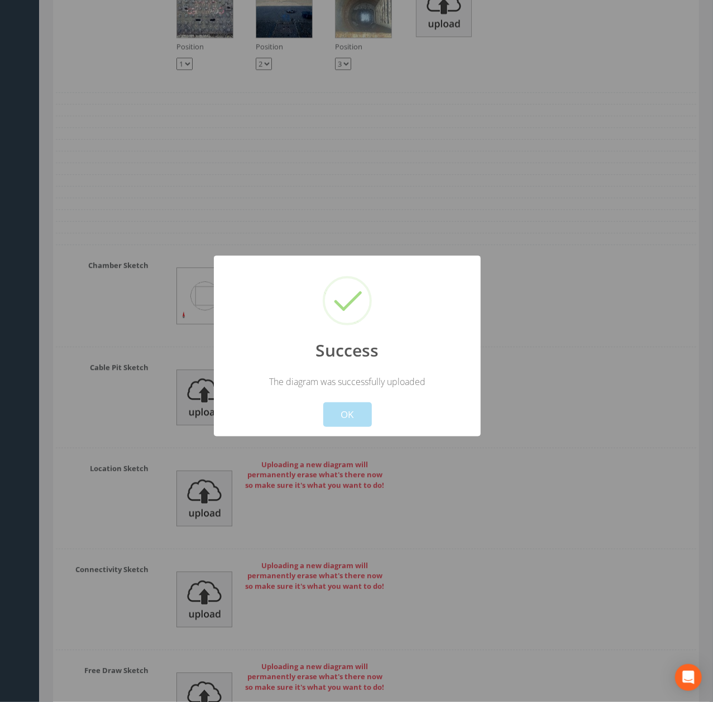
click at [338, 420] on button "OK" at bounding box center [347, 415] width 49 height 25
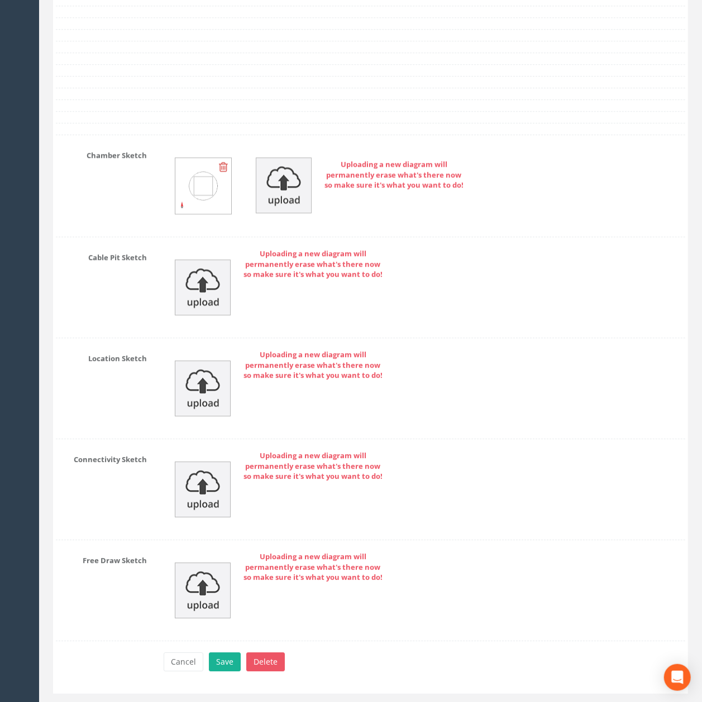
scroll to position [3712, 0]
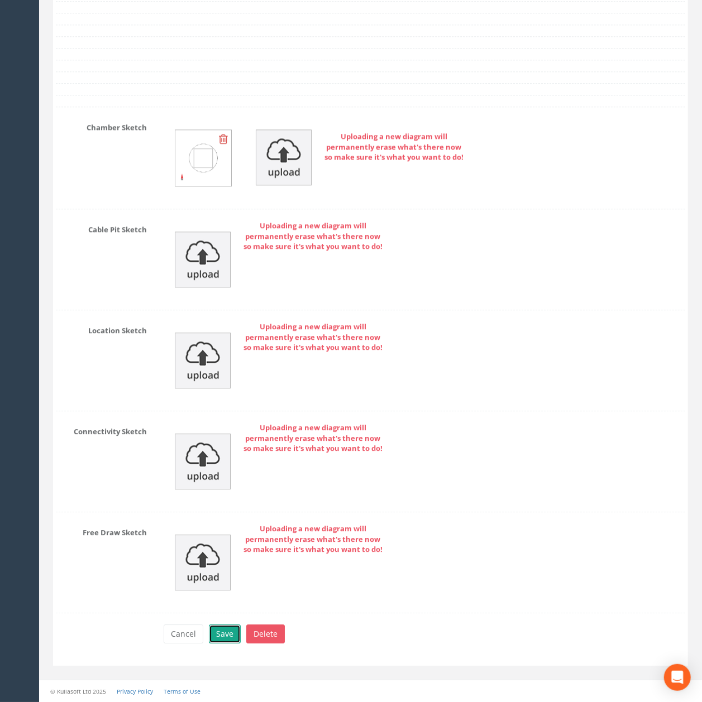
click at [223, 629] on button "Save" at bounding box center [225, 634] width 32 height 19
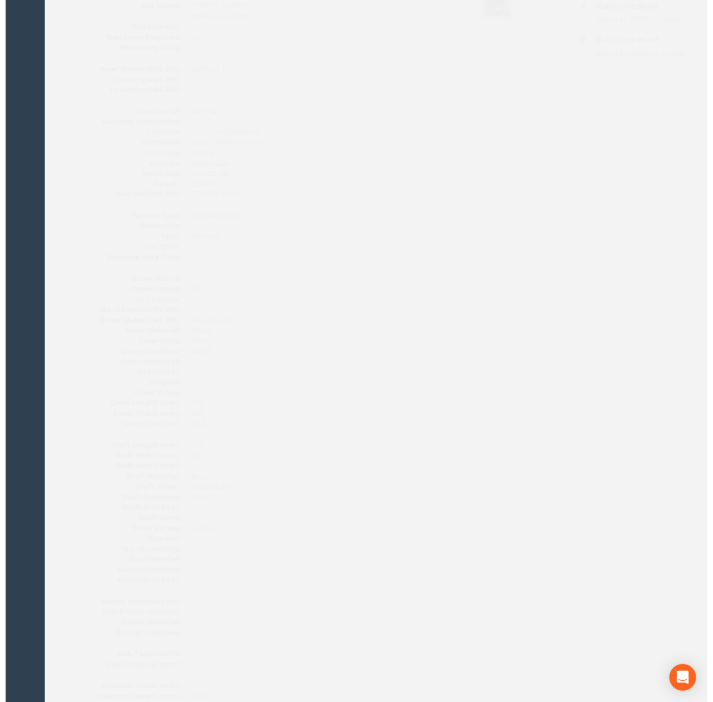
scroll to position [0, 0]
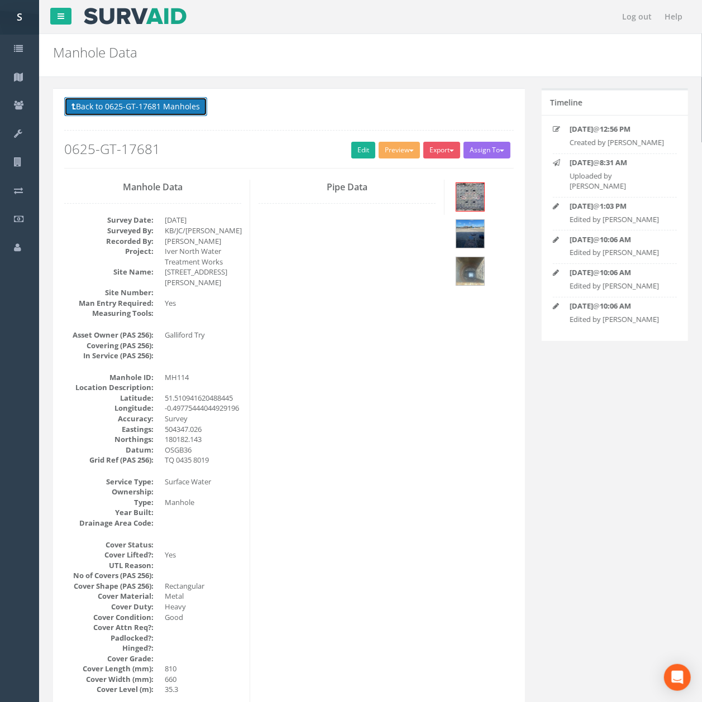
click at [186, 111] on button "Back to 0625-GT-17681 Manholes" at bounding box center [135, 106] width 143 height 19
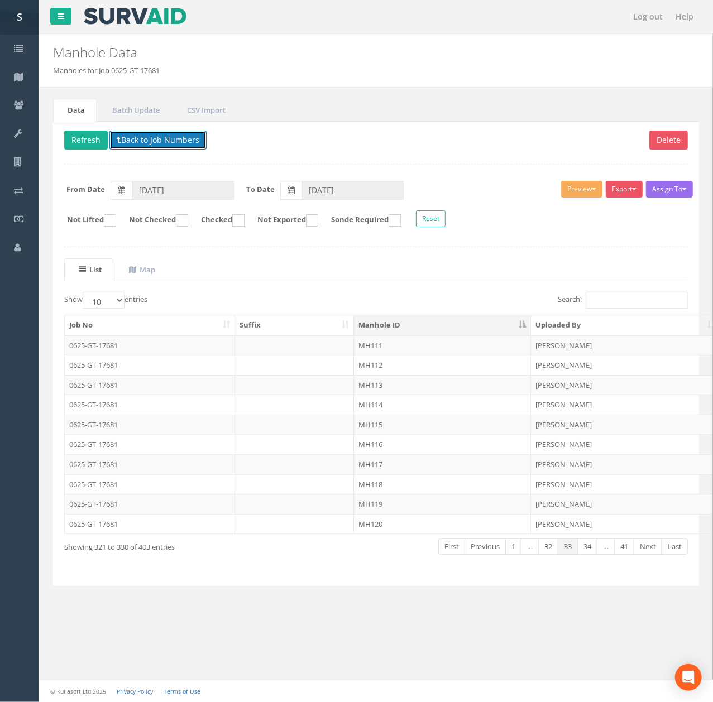
click at [144, 132] on button "Back to Job Numbers" at bounding box center [157, 140] width 97 height 19
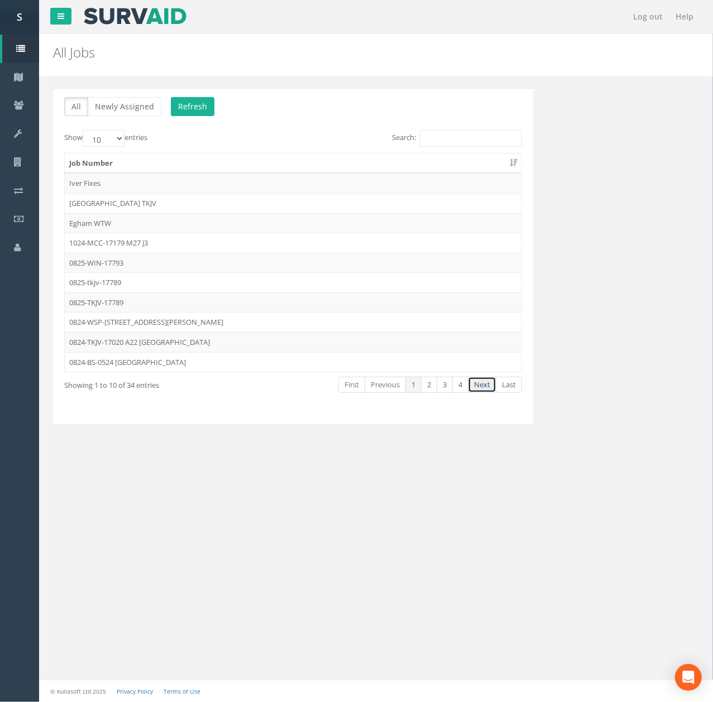
click at [487, 393] on link "Next" at bounding box center [482, 385] width 28 height 16
click at [117, 322] on td "0625-GT-17681" at bounding box center [293, 322] width 457 height 20
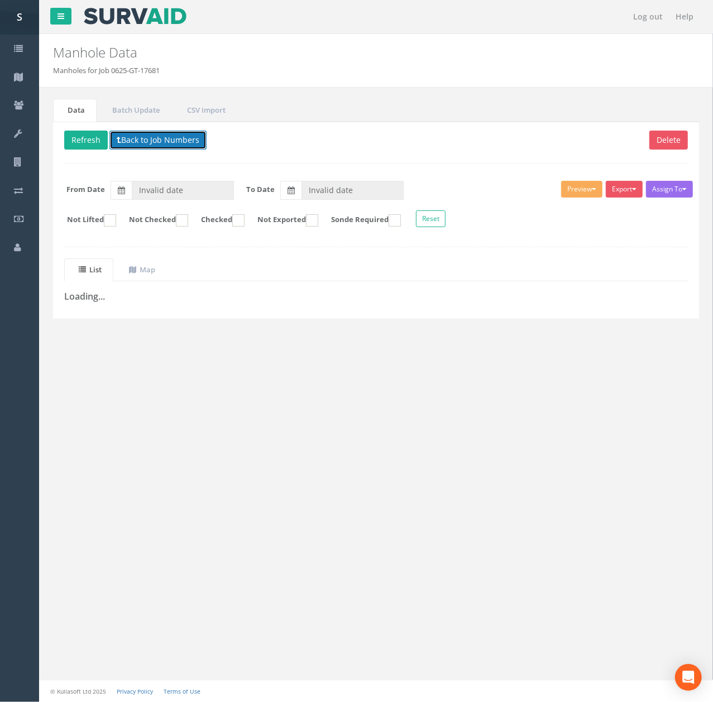
click at [167, 146] on button "Back to Job Numbers" at bounding box center [157, 140] width 97 height 19
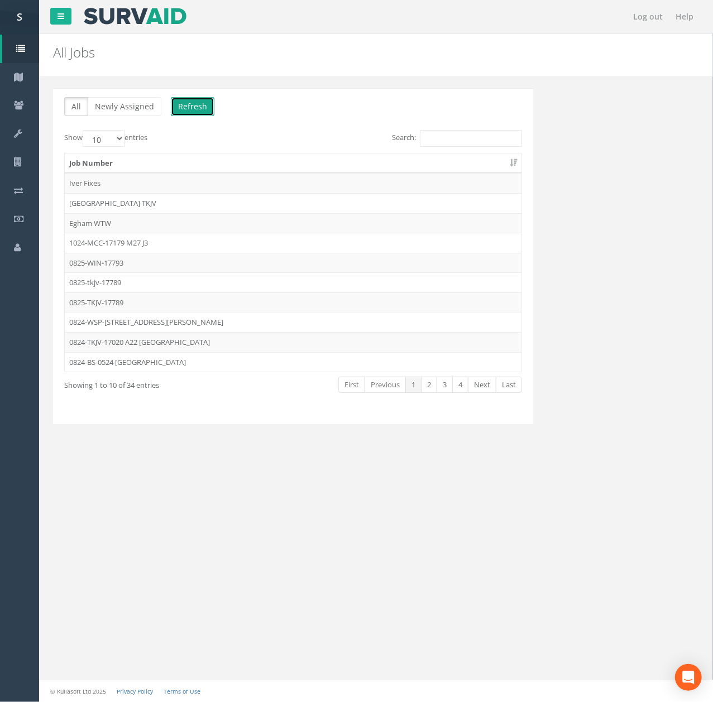
click at [195, 99] on button "Refresh" at bounding box center [193, 106] width 44 height 19
click at [480, 385] on link "Next" at bounding box center [482, 385] width 28 height 16
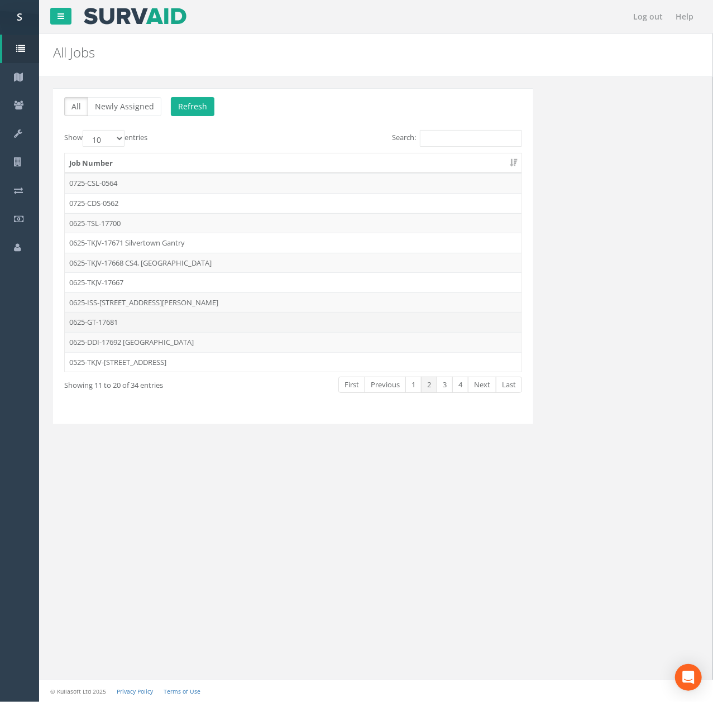
click at [186, 319] on td "0625-GT-17681" at bounding box center [293, 322] width 457 height 20
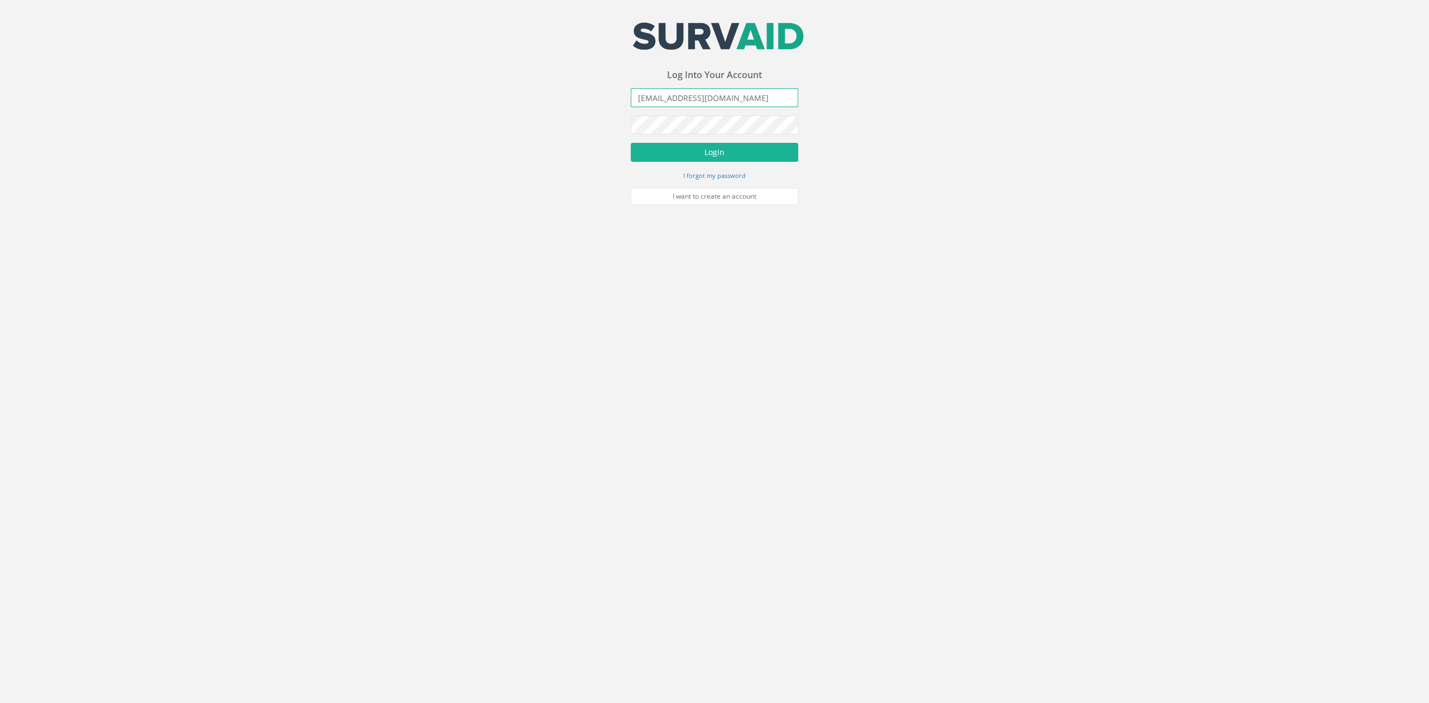
drag, startPoint x: 650, startPoint y: 103, endPoint x: 562, endPoint y: 103, distance: 88.2
click at [578, 103] on div "Your email address was sucessfully verified - please login below to continue Yo…" at bounding box center [714, 102] width 1429 height 205
type input "ryan.neil@svsltd.net"
click at [631, 143] on button "Login" at bounding box center [714, 152] width 167 height 19
